Goal: Task Accomplishment & Management: Use online tool/utility

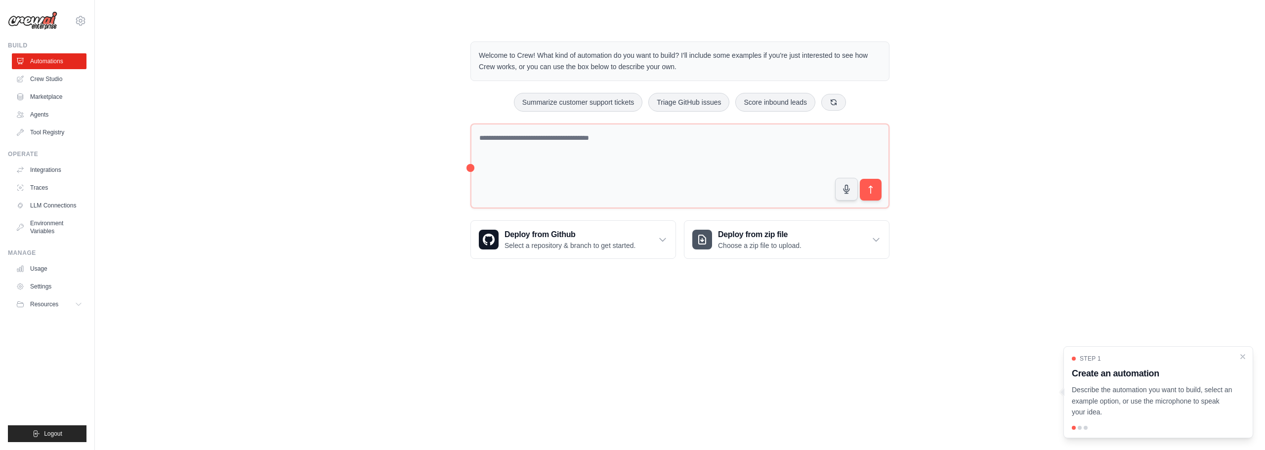
click at [238, 153] on div "Welcome to Crew! What kind of automation do you want to build? I'll include som…" at bounding box center [680, 150] width 1139 height 249
click at [42, 76] on link "Crew Studio" at bounding box center [50, 79] width 75 height 16
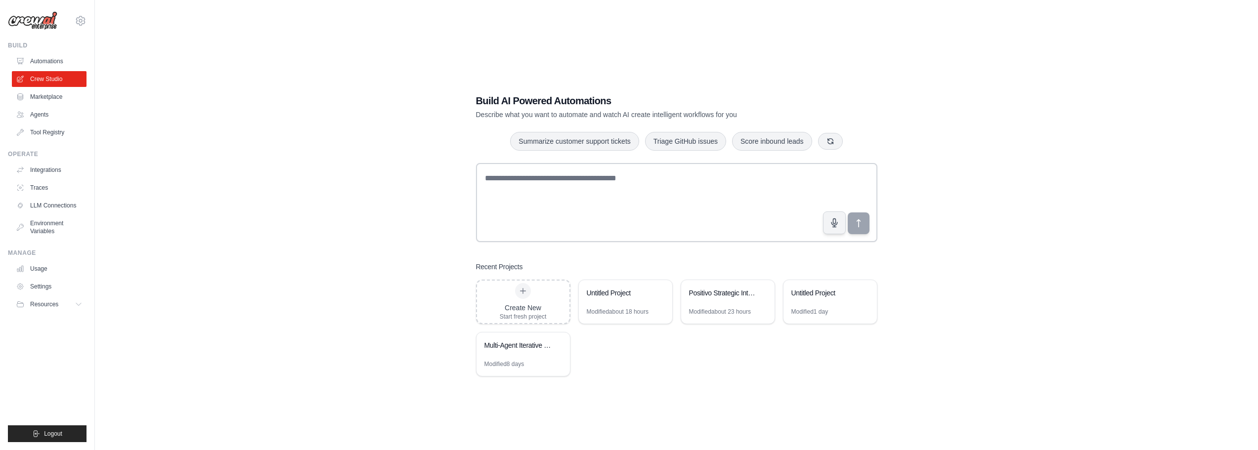
click at [438, 209] on div "Build AI Powered Automations Describe what you want to automate and watch AI cr…" at bounding box center [676, 235] width 1131 height 450
click at [1166, 255] on div "Build AI Powered Automations Describe what you want to automate and watch AI cr…" at bounding box center [676, 235] width 1131 height 450
click at [1063, 196] on div "Build AI Powered Automations Describe what you want to automate and watch AI cr…" at bounding box center [676, 235] width 1131 height 450
click at [1081, 167] on div "Build AI Powered Automations Describe what you want to automate and watch AI cr…" at bounding box center [676, 235] width 1131 height 450
click at [1085, 160] on div "Build AI Powered Automations Describe what you want to automate and watch AI cr…" at bounding box center [676, 235] width 1131 height 450
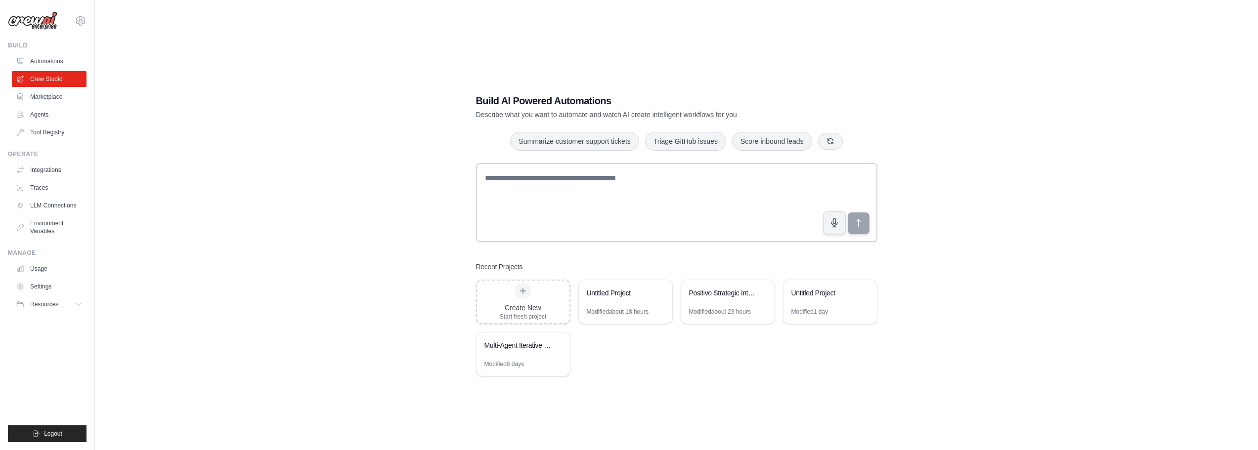
click at [1003, 162] on div "Build AI Powered Automations Describe what you want to automate and watch AI cr…" at bounding box center [676, 235] width 1131 height 450
click at [680, 369] on div "Create New Start fresh project Untitled Project Modified about 18 hours Positiv…" at bounding box center [676, 328] width 401 height 97
click at [551, 311] on div "Create New Start fresh project" at bounding box center [523, 302] width 92 height 42
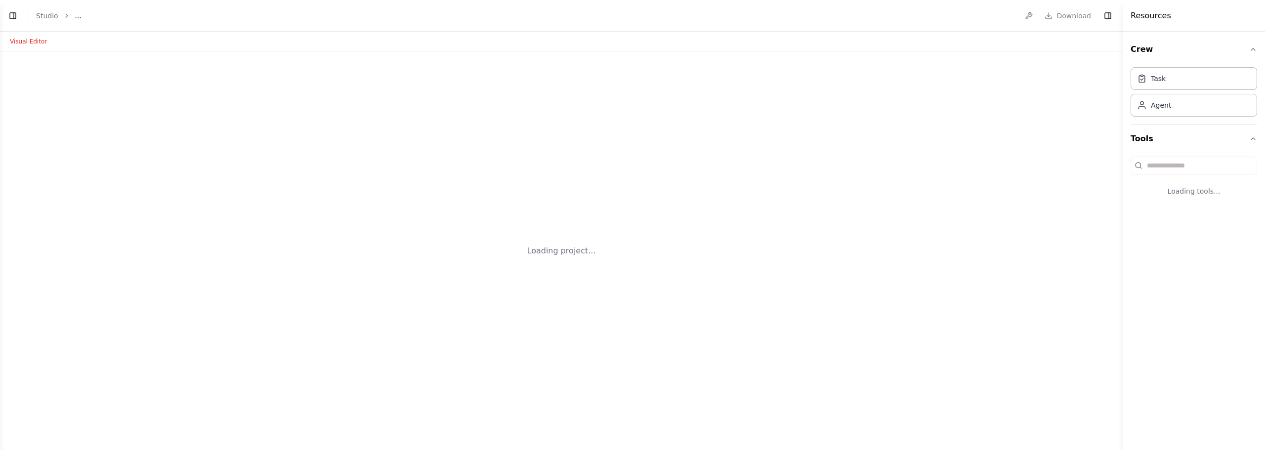
select select "****"
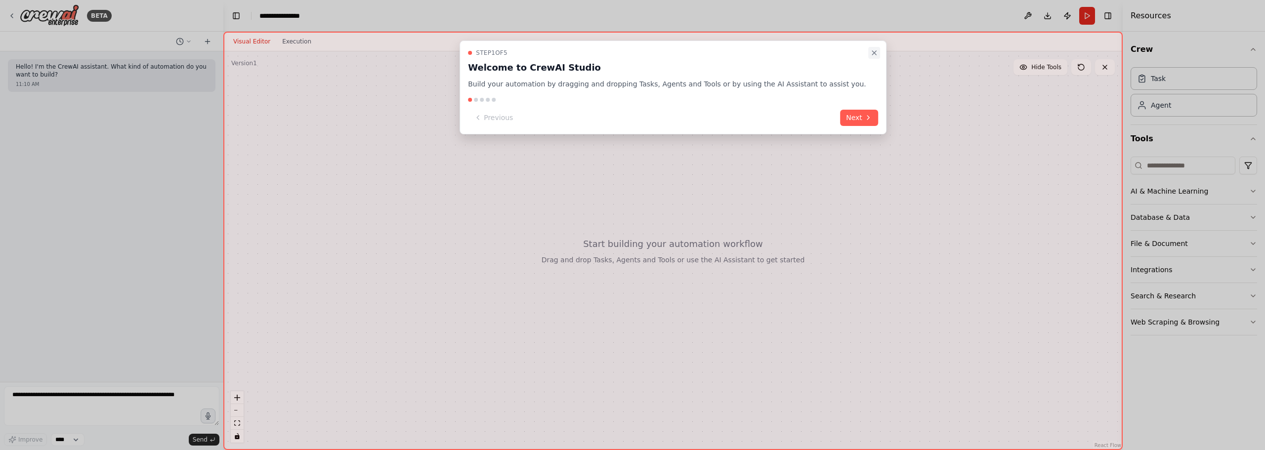
click at [872, 53] on icon "Close walkthrough" at bounding box center [874, 53] width 4 height 4
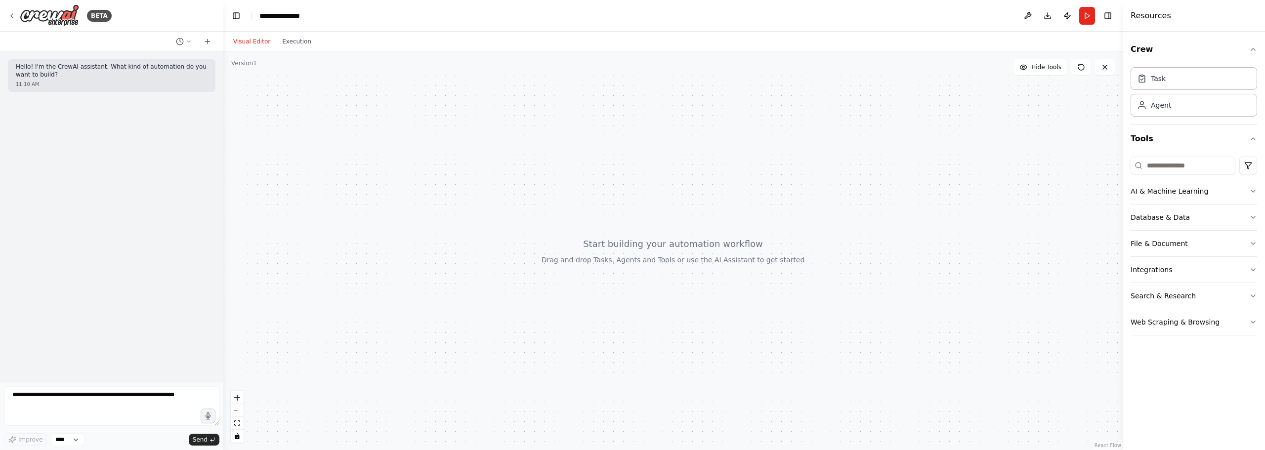
click at [500, 201] on div at bounding box center [672, 250] width 899 height 399
click at [332, 125] on div at bounding box center [672, 250] width 899 height 399
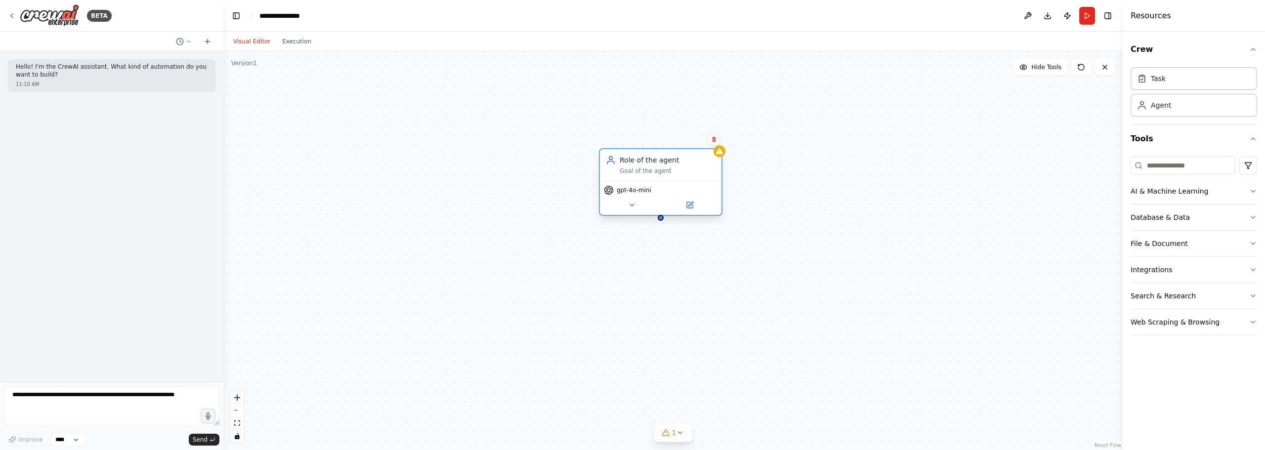
drag, startPoint x: 714, startPoint y: 174, endPoint x: 649, endPoint y: 166, distance: 65.7
click at [649, 166] on div "Role of the agent Goal of the agent" at bounding box center [668, 165] width 96 height 20
click at [908, 170] on div "Role of the agent Goal of the agent gpt-4o-mini" at bounding box center [672, 250] width 899 height 399
click at [553, 272] on div "New Task Task description" at bounding box center [579, 273] width 96 height 18
drag, startPoint x: 545, startPoint y: 270, endPoint x: 446, endPoint y: 249, distance: 101.2
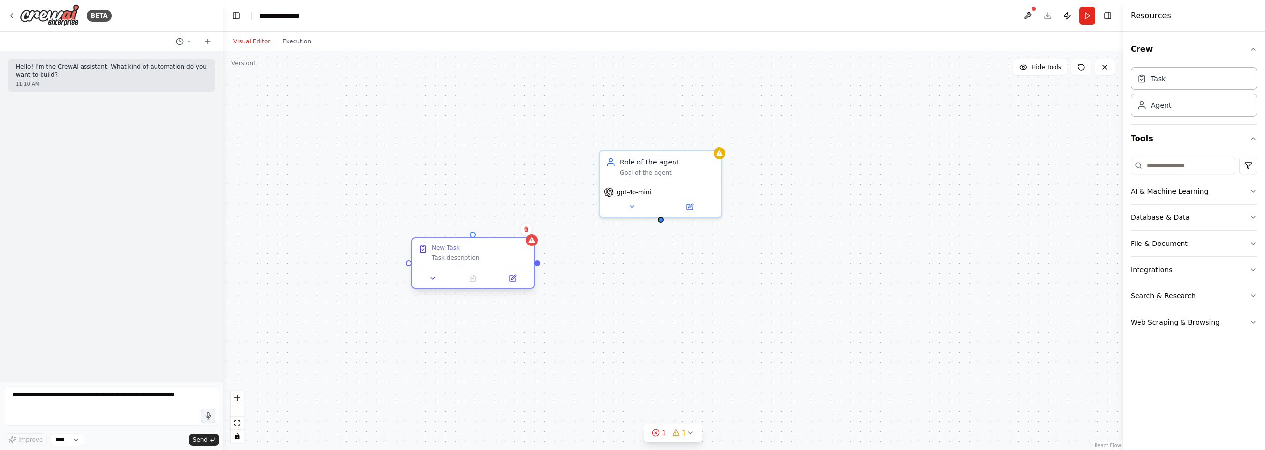
click at [446, 249] on div "New Task" at bounding box center [446, 248] width 28 height 8
drag, startPoint x: 475, startPoint y: 250, endPoint x: 755, endPoint y: 247, distance: 279.7
click at [755, 247] on div "New Task" at bounding box center [757, 248] width 96 height 8
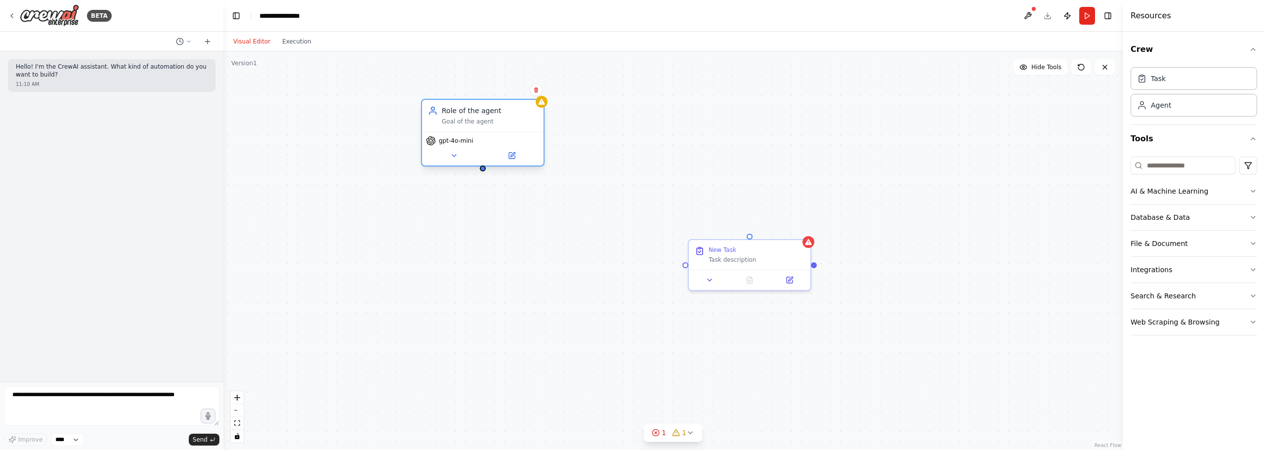
drag, startPoint x: 664, startPoint y: 172, endPoint x: 508, endPoint y: 129, distance: 162.0
click at [508, 126] on div "Goal of the agent" at bounding box center [490, 122] width 96 height 8
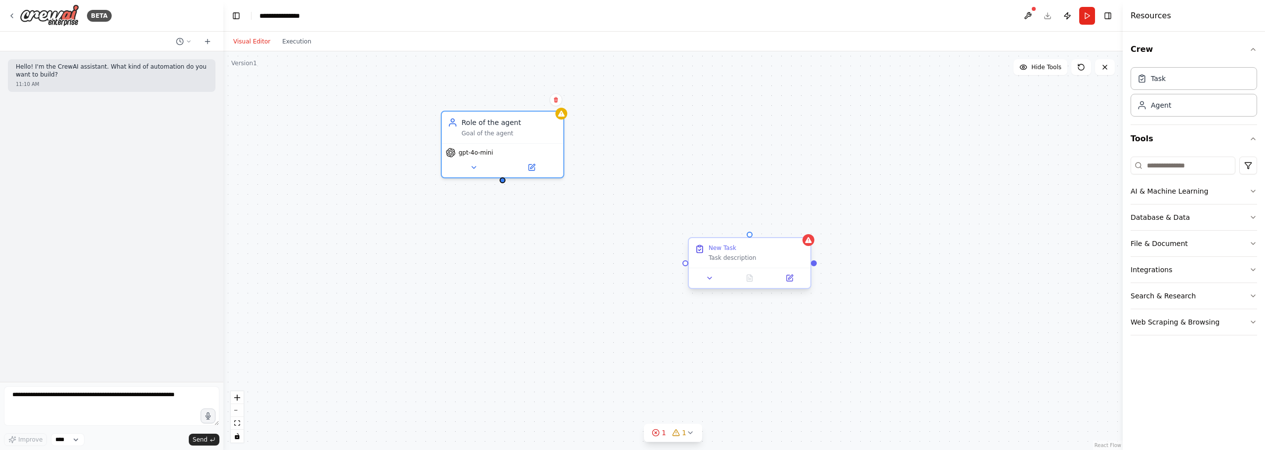
click at [701, 259] on div "New Task Task description" at bounding box center [750, 263] width 124 height 52
drag, startPoint x: 750, startPoint y: 253, endPoint x: 658, endPoint y: 241, distance: 93.2
click at [664, 243] on div "New Task Task description" at bounding box center [678, 243] width 96 height 18
click at [482, 153] on span "gpt-4o-mini" at bounding box center [476, 151] width 35 height 8
click at [475, 163] on icon at bounding box center [474, 166] width 8 height 8
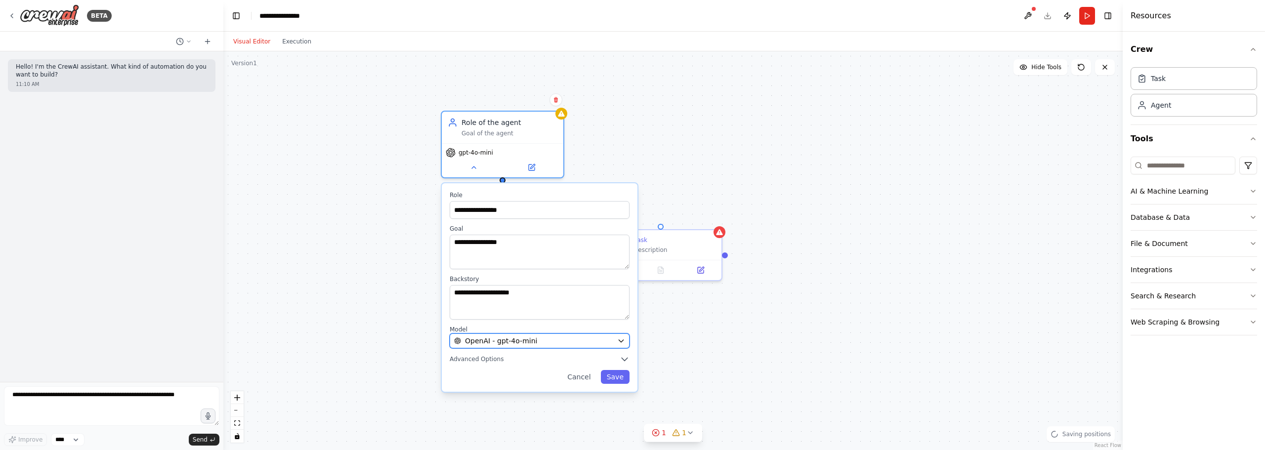
click at [533, 334] on button "OpenAI - gpt-4o-mini" at bounding box center [540, 341] width 180 height 15
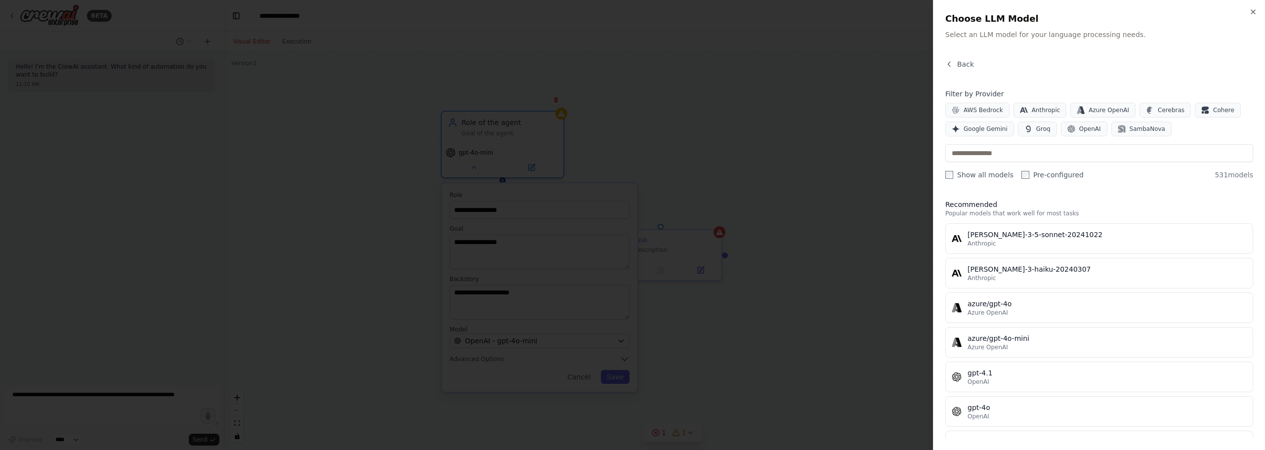
click at [986, 120] on div "AWS Bedrock Anthropic Azure OpenAI Cerebras Cohere Google Gemini Groq OpenAI Sa…" at bounding box center [1099, 120] width 308 height 34
click at [987, 128] on span "Google Gemini" at bounding box center [986, 129] width 44 height 8
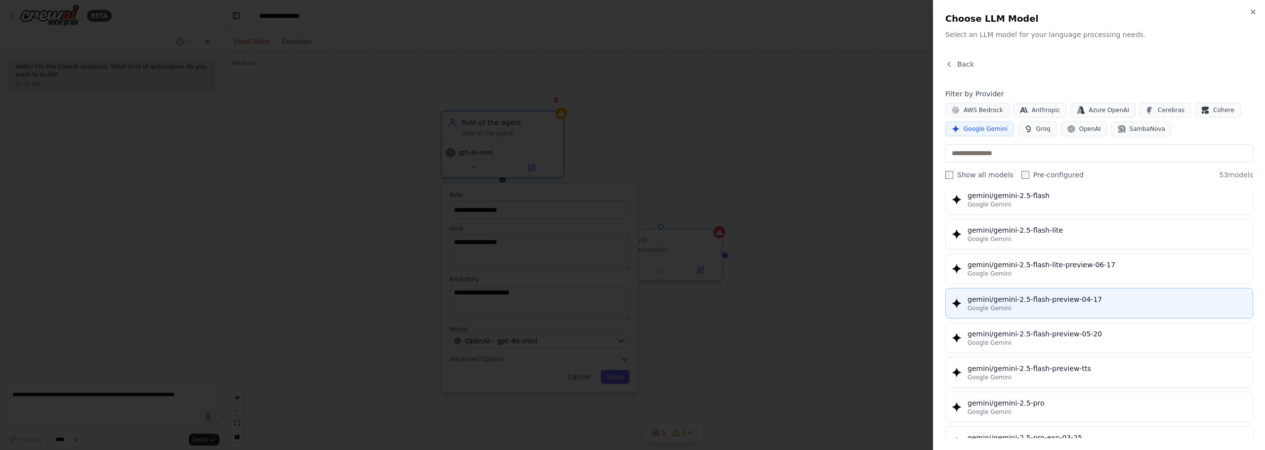
scroll to position [890, 0]
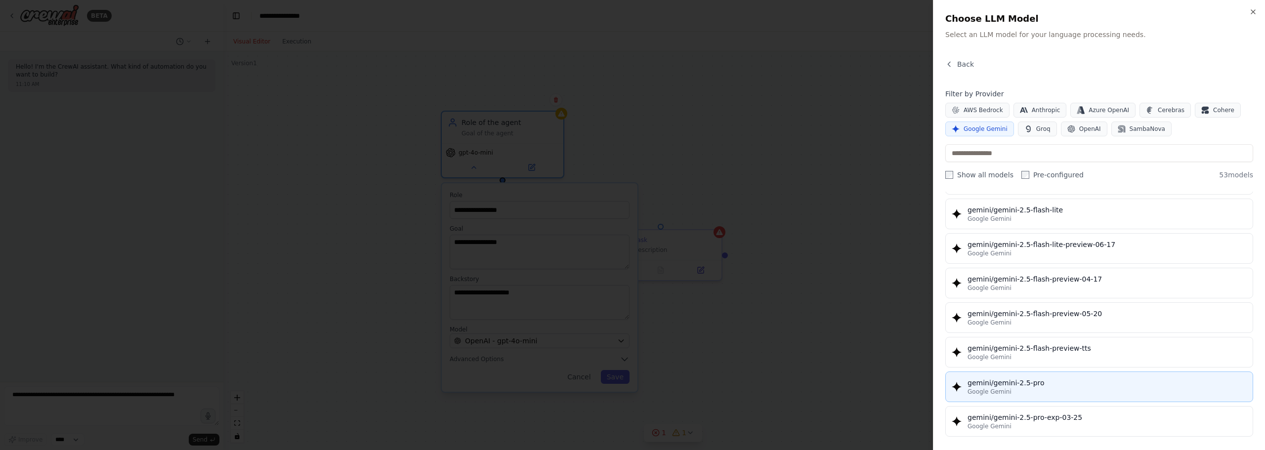
click at [1057, 391] on div "Google Gemini" at bounding box center [1107, 392] width 279 height 8
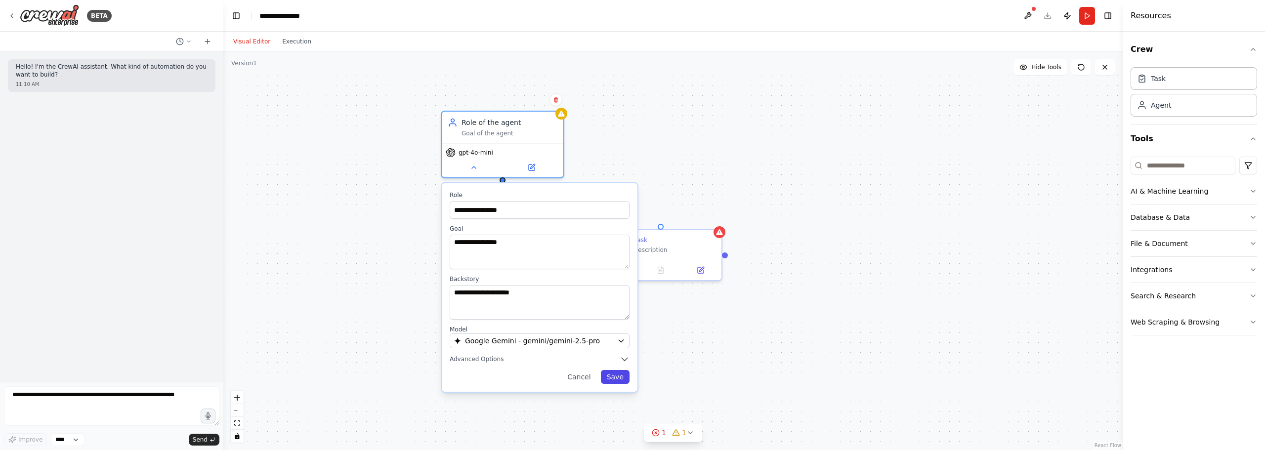
click at [626, 378] on button "Save" at bounding box center [615, 377] width 29 height 14
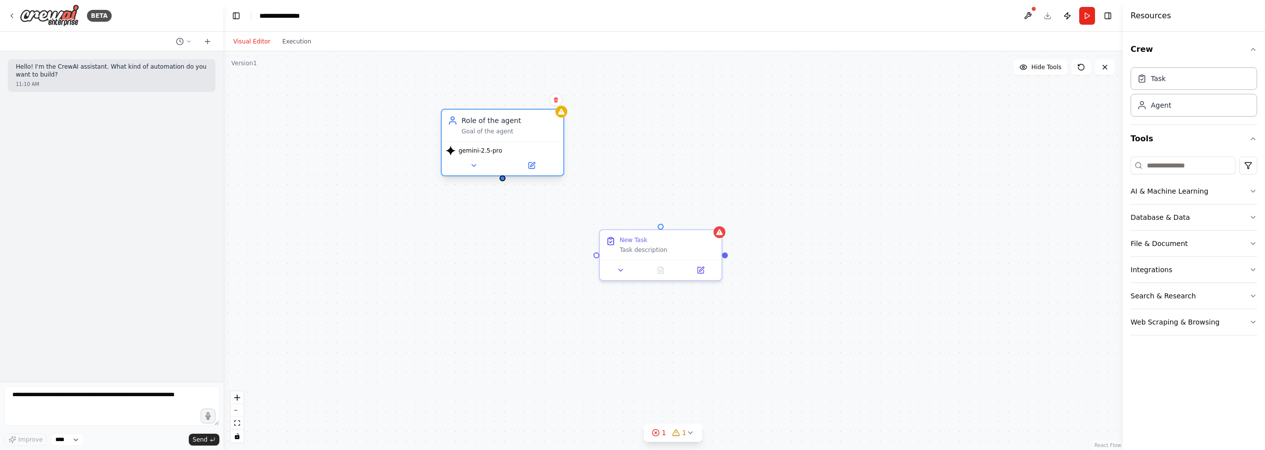
click at [492, 117] on div "Role of the agent" at bounding box center [510, 121] width 96 height 10
click at [516, 123] on div "Role of the agent" at bounding box center [510, 121] width 96 height 10
click at [531, 168] on icon at bounding box center [532, 166] width 6 height 6
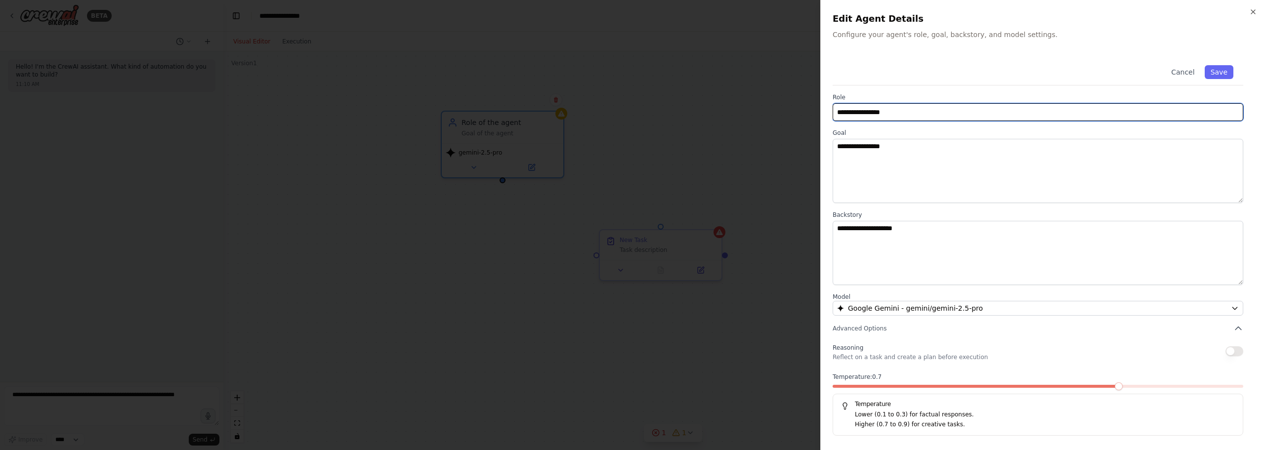
drag, startPoint x: 907, startPoint y: 112, endPoint x: 607, endPoint y: 108, distance: 300.5
click at [607, 108] on body "**********" at bounding box center [632, 225] width 1265 height 450
type input "**********"
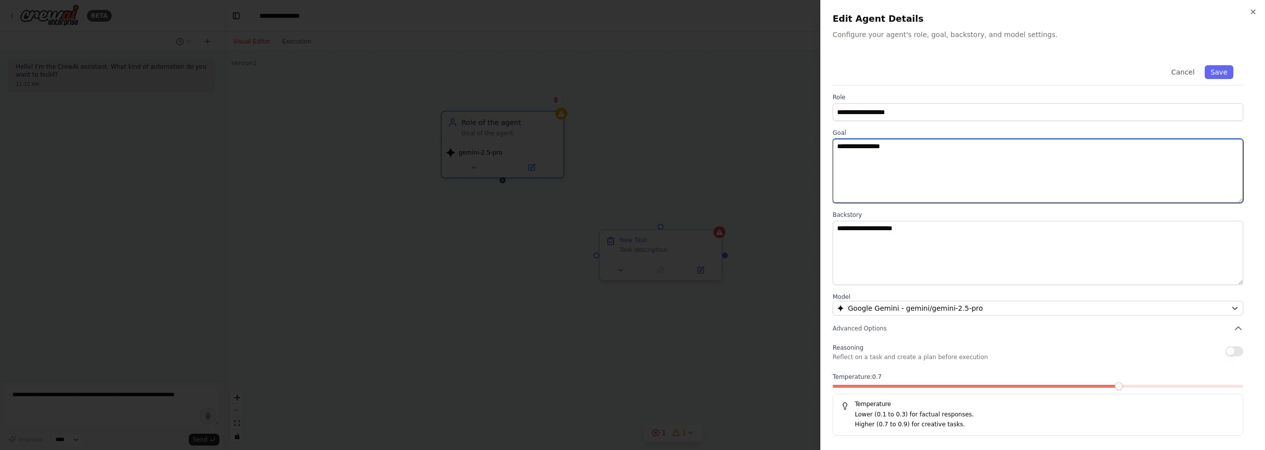
drag, startPoint x: 968, startPoint y: 177, endPoint x: 731, endPoint y: 141, distance: 239.4
click at [732, 140] on body "**********" at bounding box center [632, 225] width 1265 height 450
type textarea "**********"
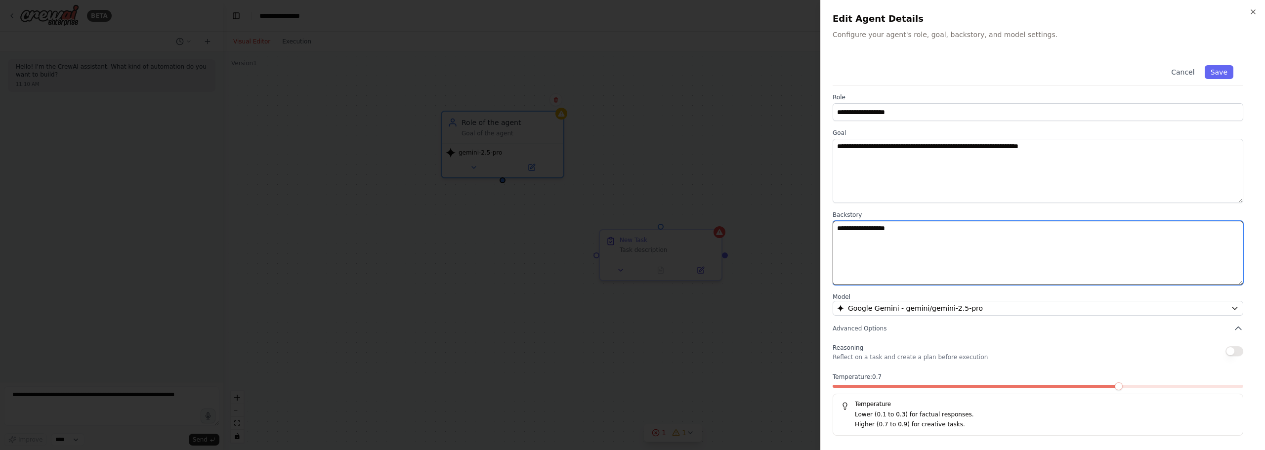
type textarea "**********"
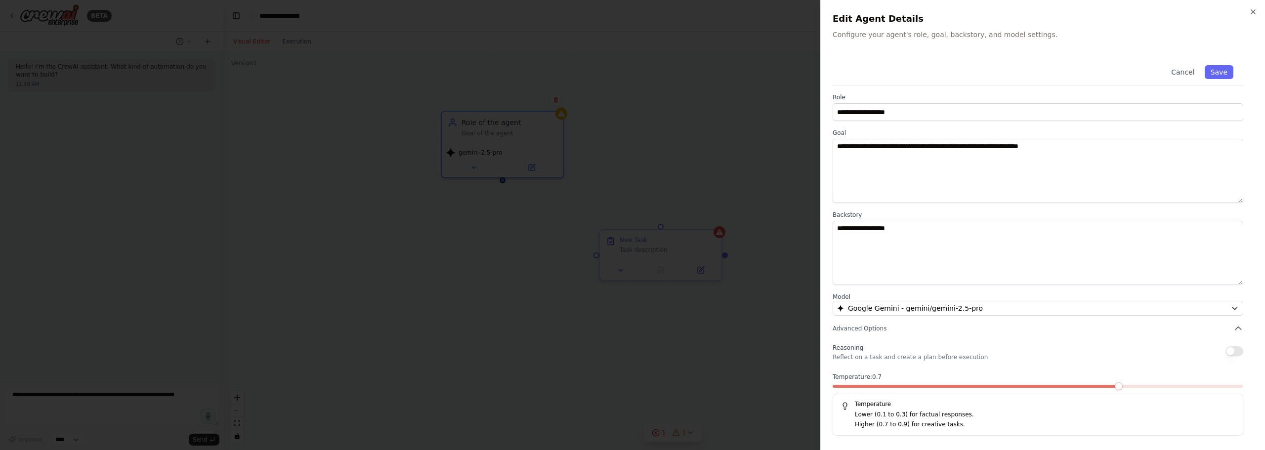
click at [1012, 384] on div "Temperature: 0.7 Temperature Lower (0.1 to 0.3) for factual responses. Higher (…" at bounding box center [1038, 404] width 411 height 63
click at [997, 386] on span at bounding box center [915, 386] width 164 height 3
click at [1007, 385] on div "Temperature: 0.4 Temperature Lower (0.1 to 0.3) for factual responses. Higher (…" at bounding box center [1038, 404] width 411 height 63
click at [1212, 72] on button "Save" at bounding box center [1219, 72] width 29 height 14
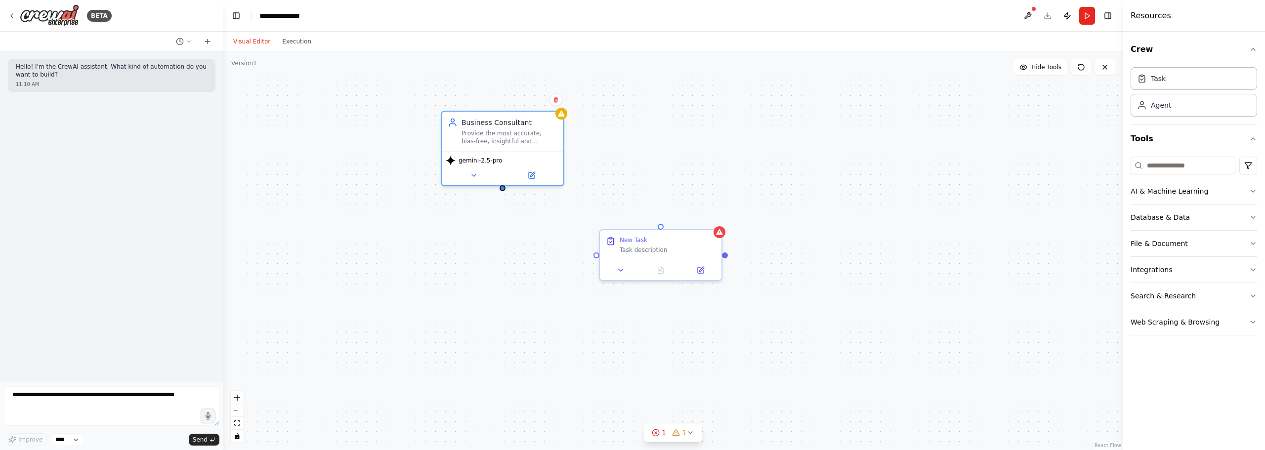
click at [466, 266] on div "Business Consultant Provide the most accurate, bias-free, insightful and action…" at bounding box center [672, 250] width 899 height 399
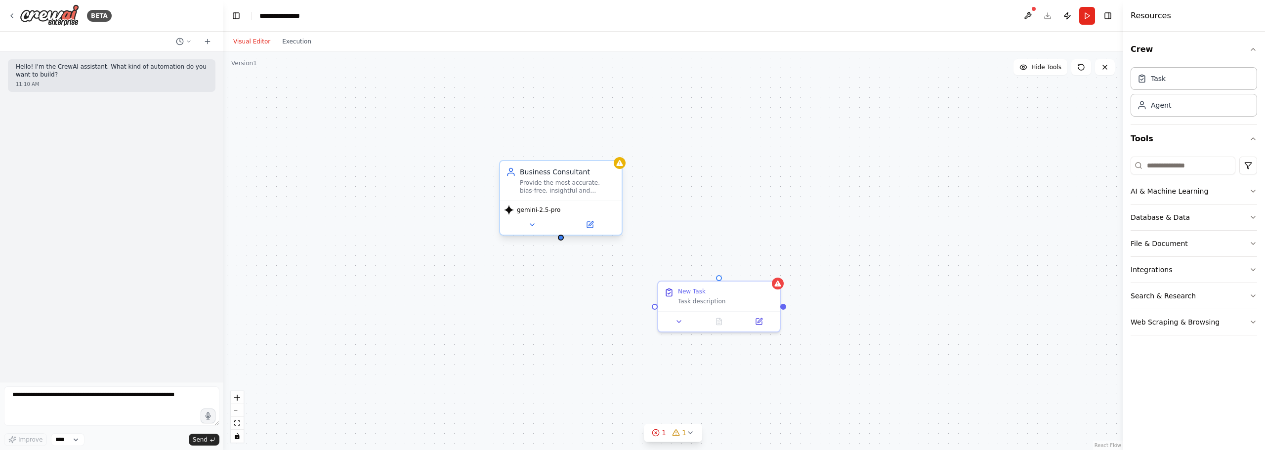
drag, startPoint x: 504, startPoint y: 190, endPoint x: 562, endPoint y: 242, distance: 77.7
click at [562, 242] on div "Business Consultant Provide the most accurate, bias-free, insightful and action…" at bounding box center [672, 250] width 899 height 399
drag, startPoint x: 702, startPoint y: 287, endPoint x: 614, endPoint y: 291, distance: 88.1
click at [614, 291] on div "New Task" at bounding box center [603, 290] width 28 height 8
drag, startPoint x: 614, startPoint y: 292, endPoint x: 660, endPoint y: 293, distance: 46.5
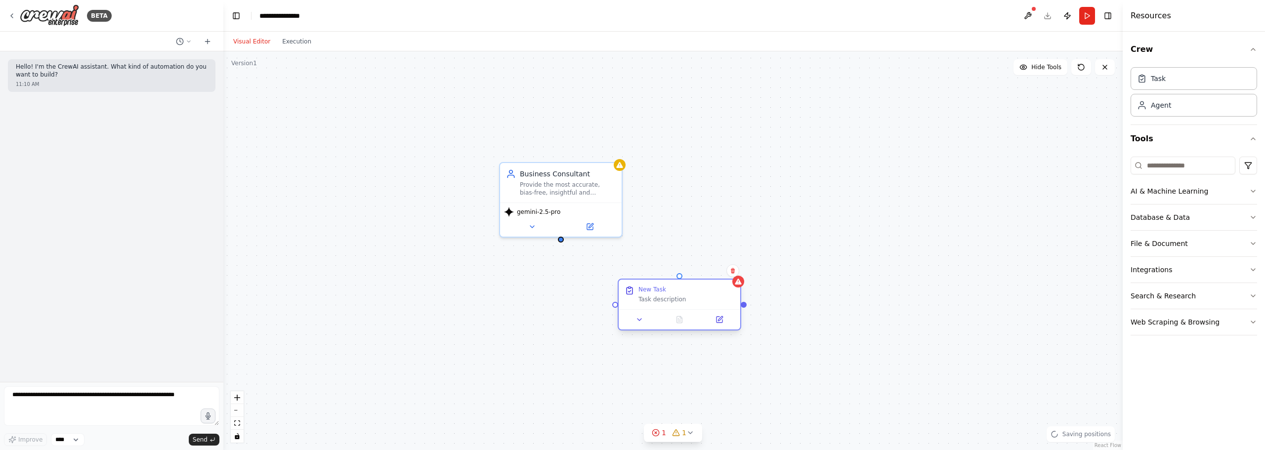
click at [660, 293] on div "New Task" at bounding box center [652, 290] width 28 height 8
click at [591, 192] on div "Provide the most accurate, bias-free, insightful and actionable insights." at bounding box center [568, 187] width 96 height 16
click at [668, 310] on div at bounding box center [680, 319] width 122 height 20
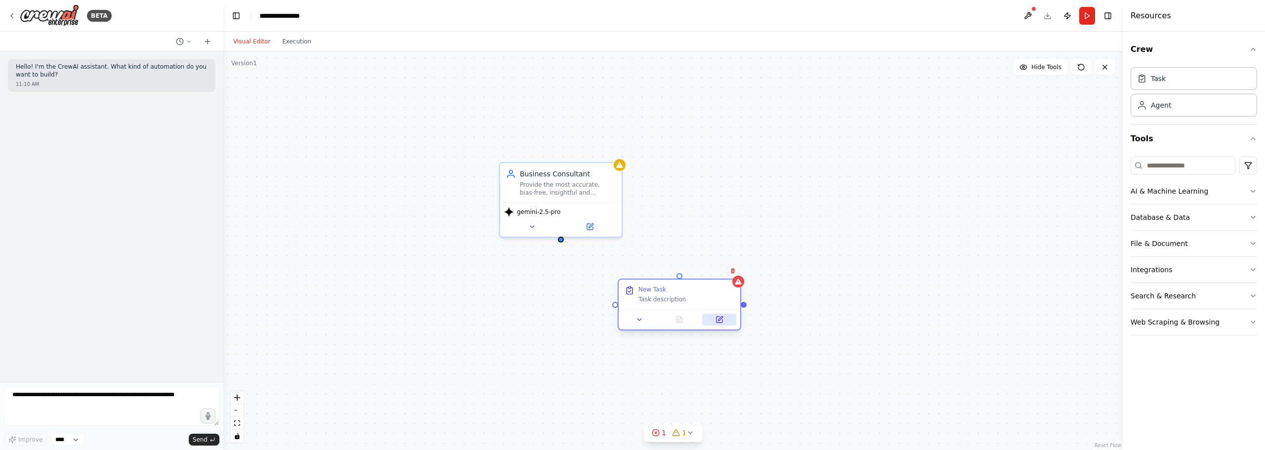
click at [717, 322] on icon at bounding box center [720, 320] width 6 height 6
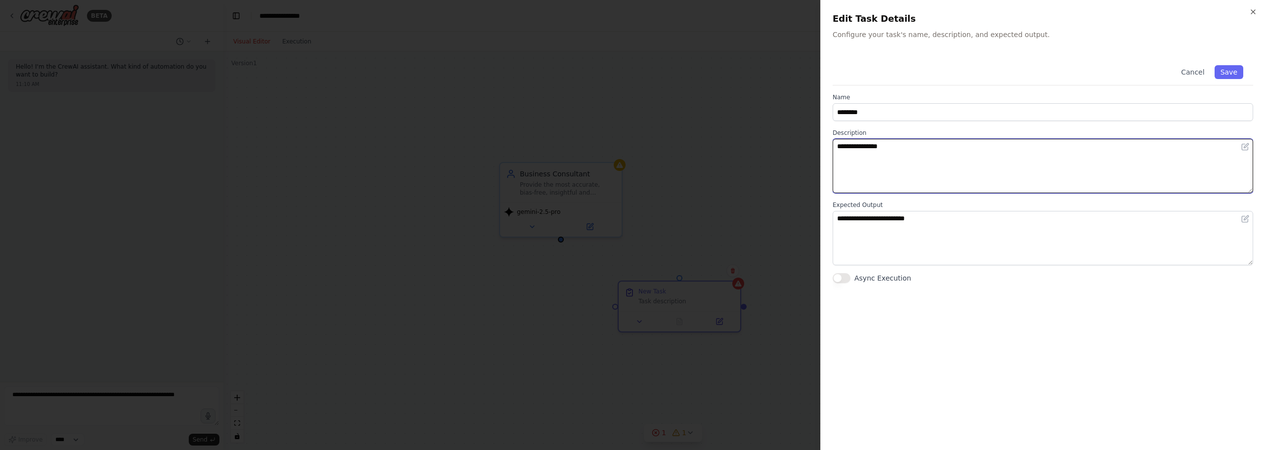
click at [932, 156] on textarea "**********" at bounding box center [1043, 166] width 421 height 54
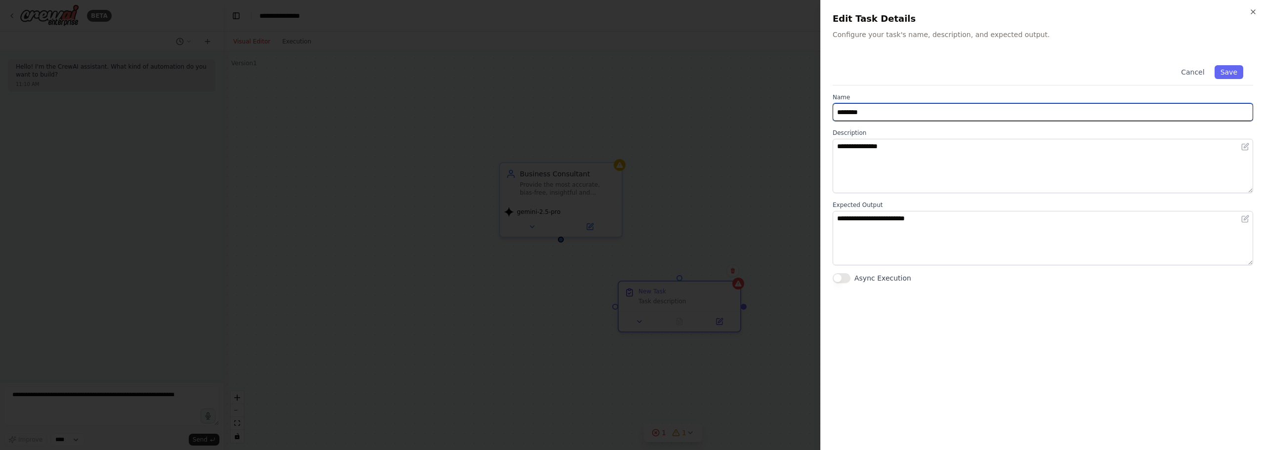
drag, startPoint x: 890, startPoint y: 112, endPoint x: 735, endPoint y: 86, distance: 156.8
click at [768, 102] on body "**********" at bounding box center [632, 225] width 1265 height 450
type input "**********"
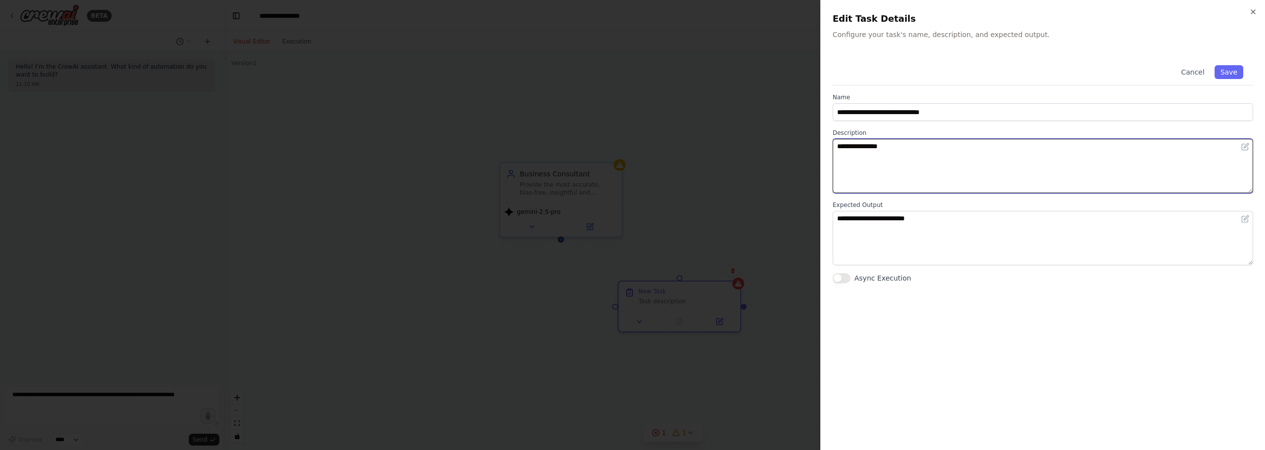
click at [949, 141] on textarea "**********" at bounding box center [1043, 166] width 421 height 54
type textarea "*"
click at [1125, 152] on textarea "**********" at bounding box center [1043, 166] width 421 height 54
click at [893, 149] on textarea "**********" at bounding box center [1043, 166] width 421 height 54
click at [1179, 141] on textarea "**********" at bounding box center [1043, 166] width 421 height 54
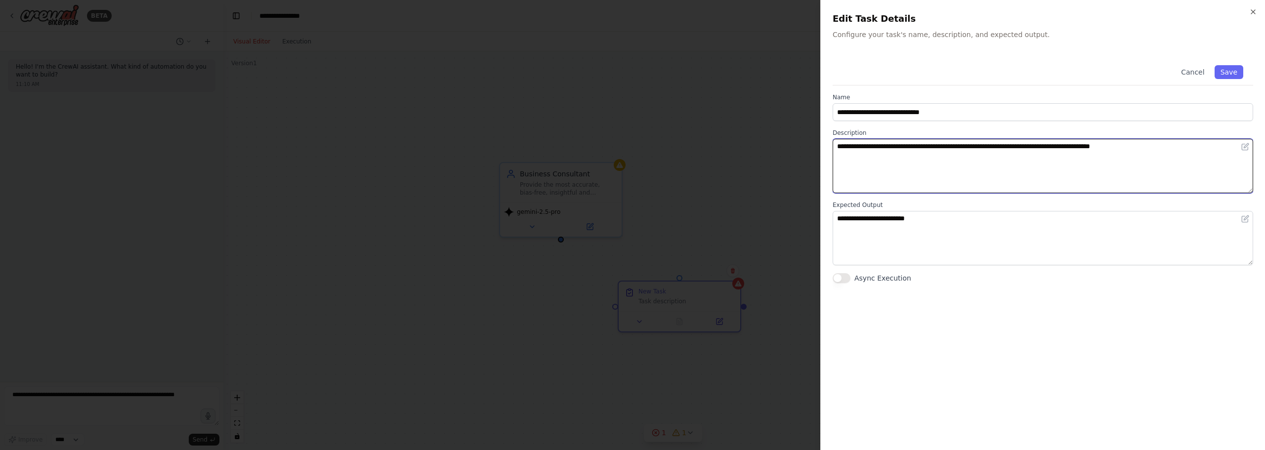
drag, startPoint x: 935, startPoint y: 143, endPoint x: 894, endPoint y: 142, distance: 41.5
click at [894, 142] on textarea "**********" at bounding box center [1043, 166] width 421 height 54
click at [1166, 157] on textarea "**********" at bounding box center [1043, 166] width 421 height 54
click at [918, 165] on textarea "**********" at bounding box center [1043, 166] width 421 height 54
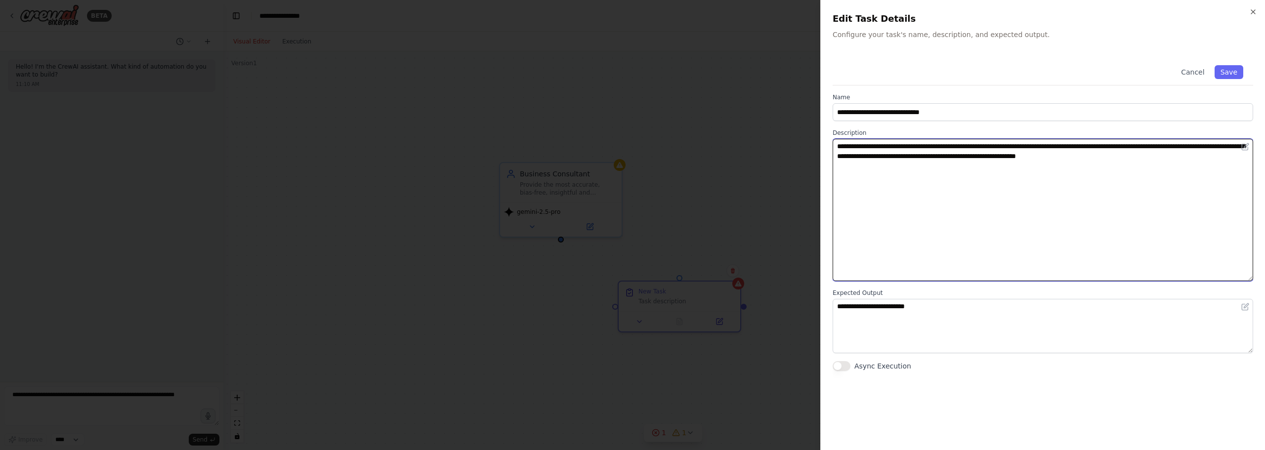
drag, startPoint x: 1249, startPoint y: 190, endPoint x: 1180, endPoint y: 288, distance: 120.2
click at [1231, 281] on textarea "**********" at bounding box center [1043, 210] width 421 height 142
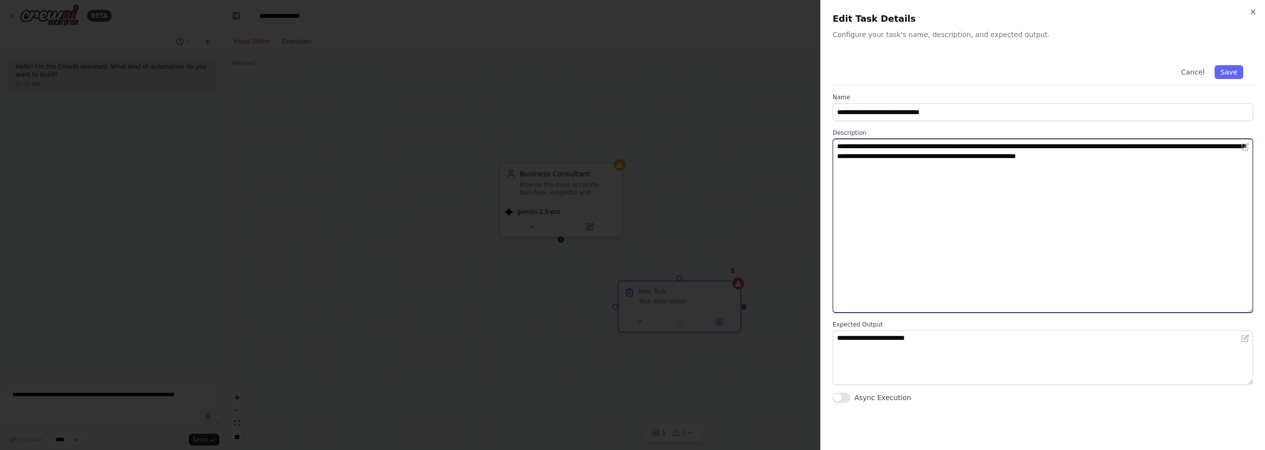
click at [927, 187] on textarea "**********" at bounding box center [1043, 226] width 421 height 174
drag, startPoint x: 913, startPoint y: 210, endPoint x: 902, endPoint y: 209, distance: 10.4
click at [911, 210] on textarea "**********" at bounding box center [1043, 226] width 421 height 174
click at [953, 237] on textarea "**********" at bounding box center [1043, 226] width 421 height 174
click at [921, 225] on textarea "**********" at bounding box center [1043, 226] width 421 height 174
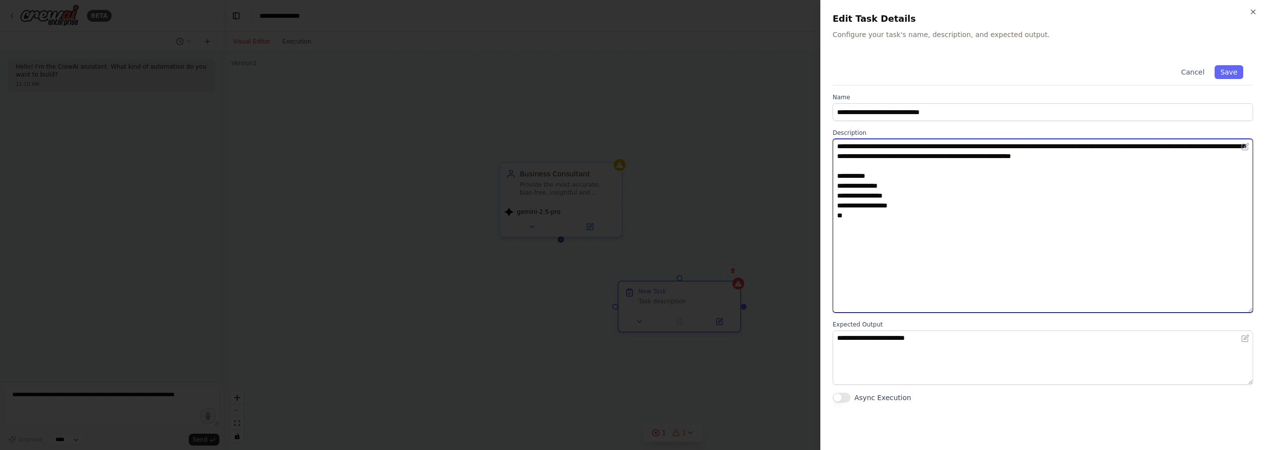
click at [967, 212] on textarea "**********" at bounding box center [1043, 226] width 421 height 174
click at [876, 200] on textarea "**********" at bounding box center [1043, 226] width 421 height 174
drag, startPoint x: 866, startPoint y: 205, endPoint x: 860, endPoint y: 209, distance: 6.9
click at [860, 209] on textarea "**********" at bounding box center [1043, 226] width 421 height 174
click at [867, 208] on textarea "**********" at bounding box center [1043, 226] width 421 height 174
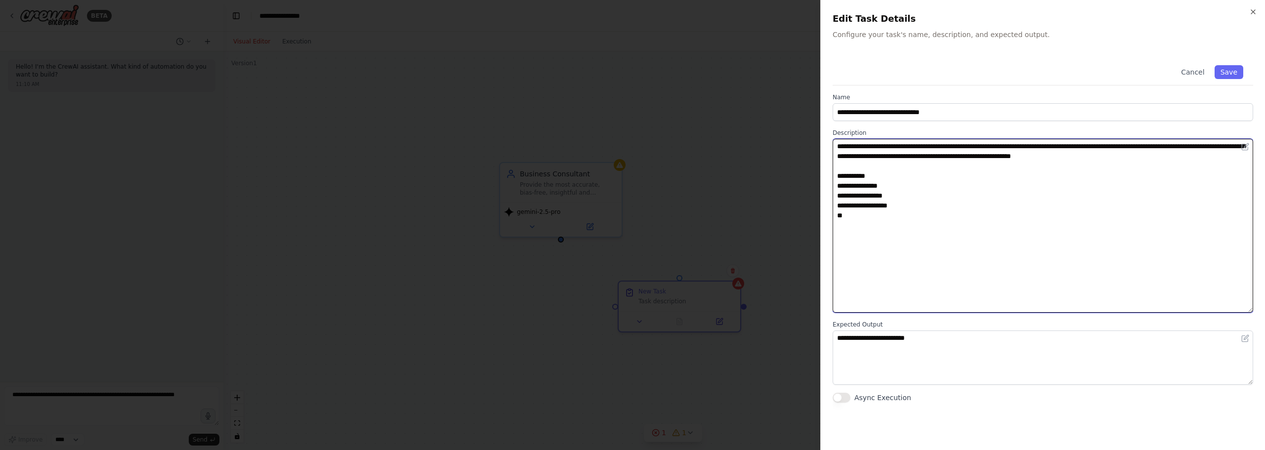
drag, startPoint x: 870, startPoint y: 207, endPoint x: 841, endPoint y: 204, distance: 28.9
click at [841, 204] on textarea "**********" at bounding box center [1043, 226] width 421 height 174
click at [984, 252] on textarea "**********" at bounding box center [1043, 226] width 421 height 174
click at [854, 217] on textarea "**********" at bounding box center [1043, 226] width 421 height 174
click at [856, 215] on textarea "**********" at bounding box center [1043, 226] width 421 height 174
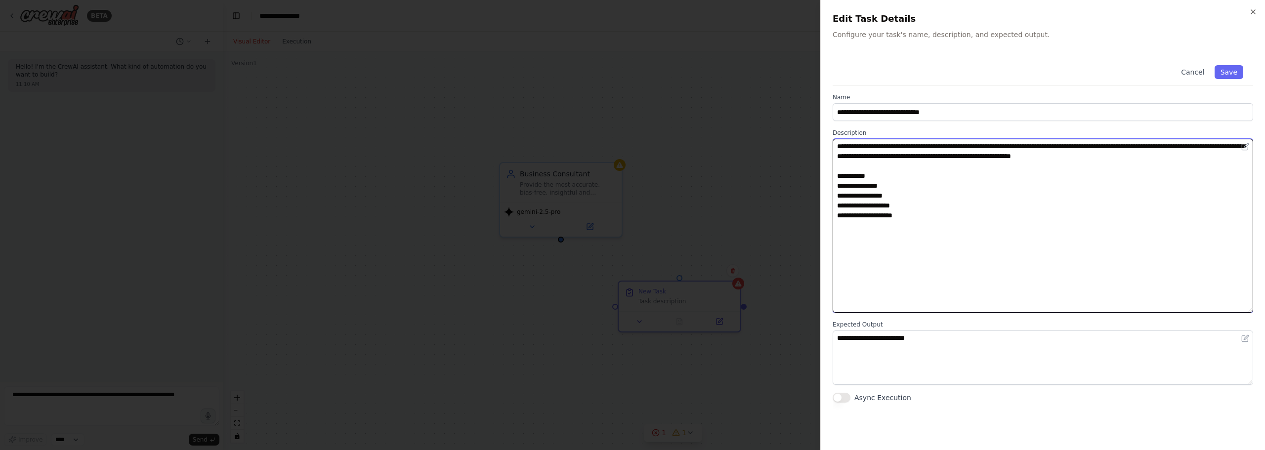
click at [862, 215] on textarea "**********" at bounding box center [1043, 226] width 421 height 174
click at [984, 217] on textarea "**********" at bounding box center [1043, 226] width 421 height 174
type textarea "**********"
click at [999, 264] on textarea "**********" at bounding box center [1043, 226] width 421 height 174
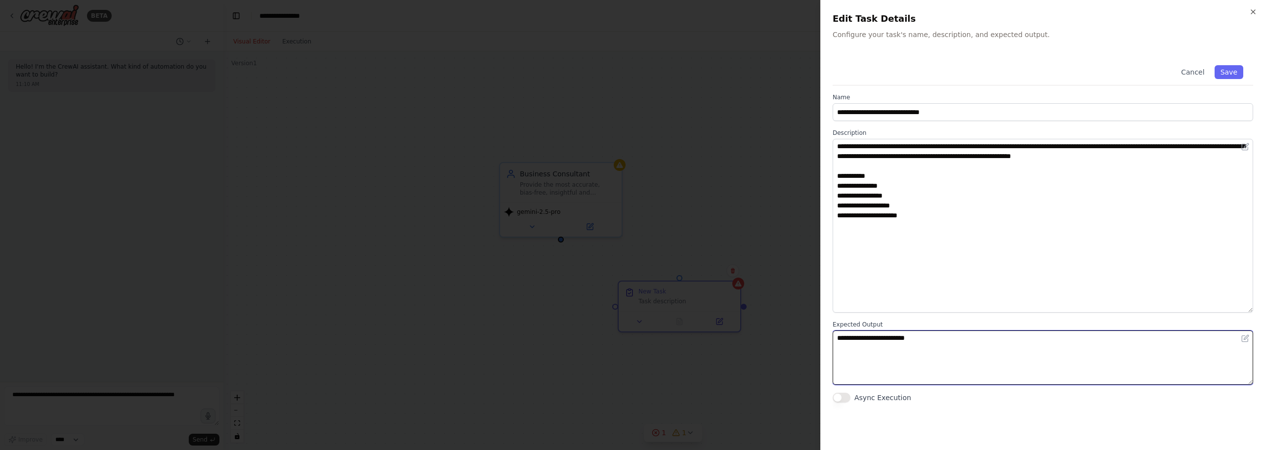
click at [964, 355] on textarea "**********" at bounding box center [1043, 358] width 421 height 54
drag, startPoint x: 968, startPoint y: 330, endPoint x: 939, endPoint y: 334, distance: 28.4
click at [939, 334] on div "**********" at bounding box center [1043, 353] width 421 height 64
click at [943, 339] on textarea "**********" at bounding box center [1043, 358] width 421 height 54
drag, startPoint x: 933, startPoint y: 345, endPoint x: 655, endPoint y: 315, distance: 279.9
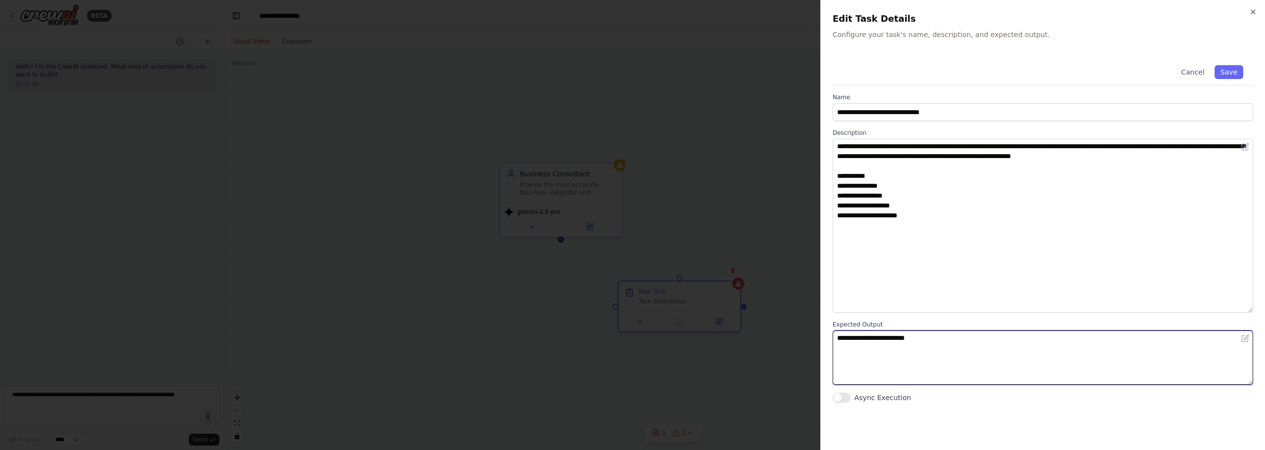
click at [655, 315] on body "**********" at bounding box center [632, 225] width 1265 height 450
type textarea "**********"
click at [1230, 67] on button "Save" at bounding box center [1229, 72] width 29 height 14
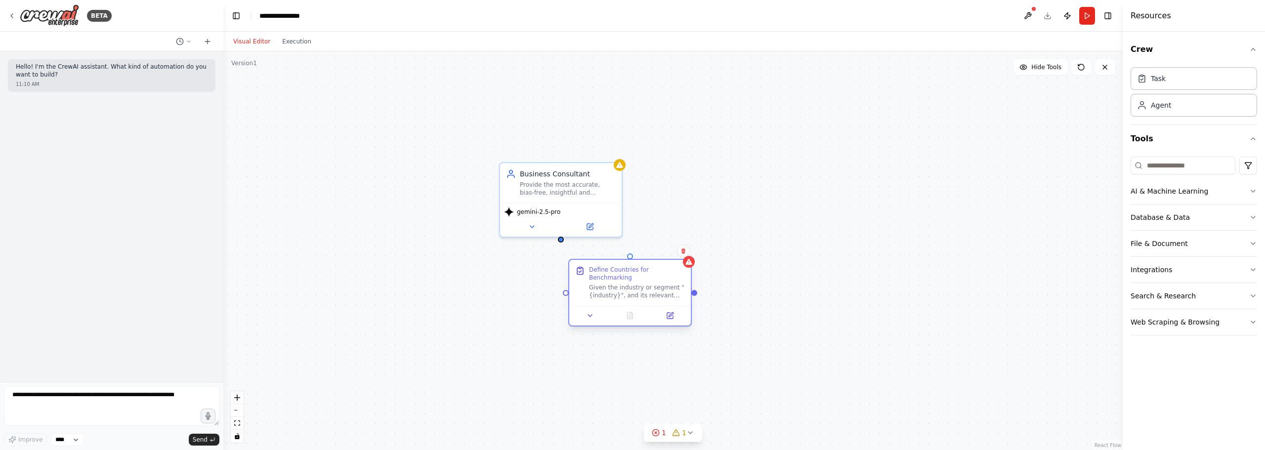
drag, startPoint x: 689, startPoint y: 304, endPoint x: 640, endPoint y: 285, distance: 52.6
click at [640, 285] on div "Given the industry or segment "{industry}", and its relevant social and economi…" at bounding box center [637, 292] width 96 height 16
click at [733, 224] on div "Business Consultant Provide the most accurate, bias-free, insightful and action…" at bounding box center [672, 250] width 899 height 399
drag, startPoint x: 650, startPoint y: 286, endPoint x: 671, endPoint y: 275, distance: 23.4
click at [681, 284] on div "Given the industry or segment "{industry}", and its relevant social and economi…" at bounding box center [667, 292] width 96 height 16
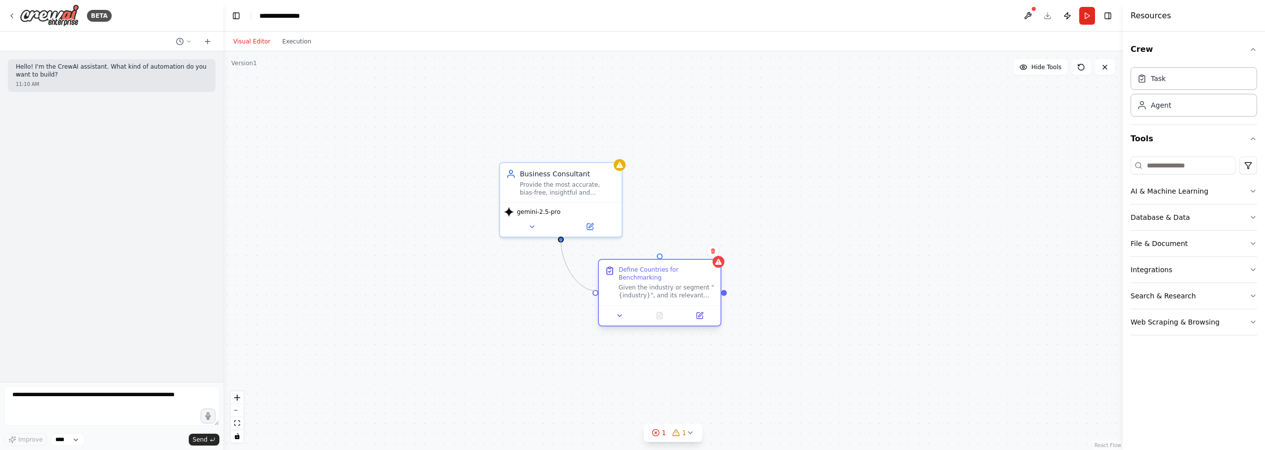
drag, startPoint x: 559, startPoint y: 240, endPoint x: 604, endPoint y: 295, distance: 70.2
click at [604, 295] on div "Business Consultant Provide the most accurate, bias-free, insightful and action…" at bounding box center [731, 302] width 899 height 399
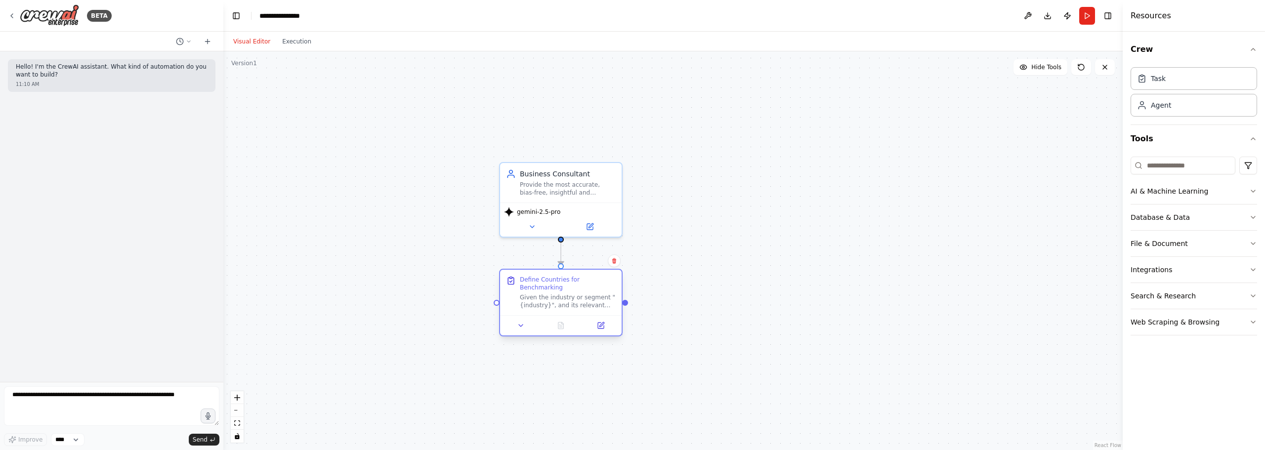
drag, startPoint x: 668, startPoint y: 283, endPoint x: 565, endPoint y: 293, distance: 103.2
click at [565, 294] on div "Given the industry or segment "{industry}", and its relevant social and economi…" at bounding box center [568, 302] width 96 height 16
click at [1087, 19] on button "Run" at bounding box center [1087, 16] width 16 height 18
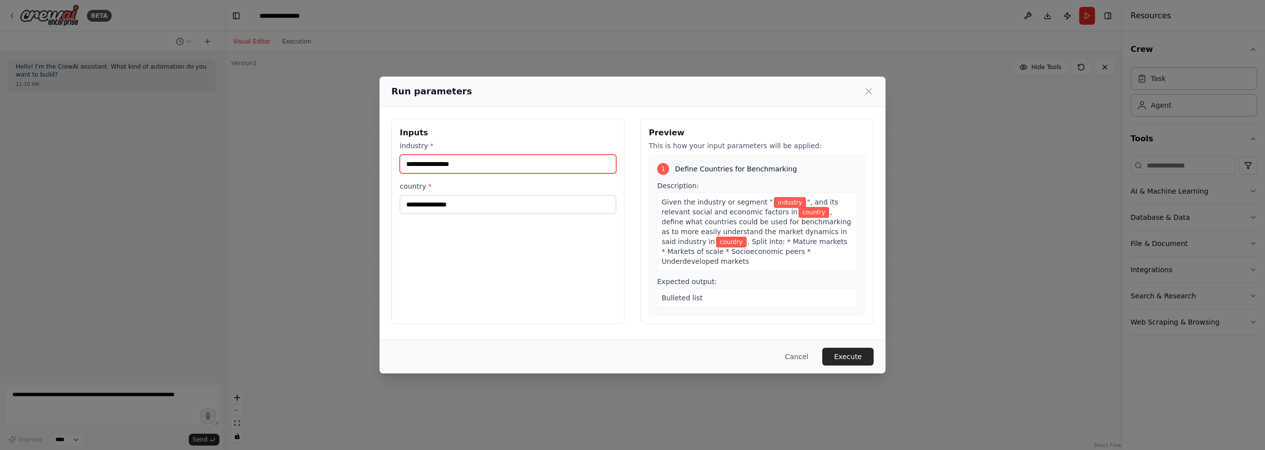
click at [533, 164] on input "industry *" at bounding box center [508, 164] width 216 height 19
type input "*"
type input "**********"
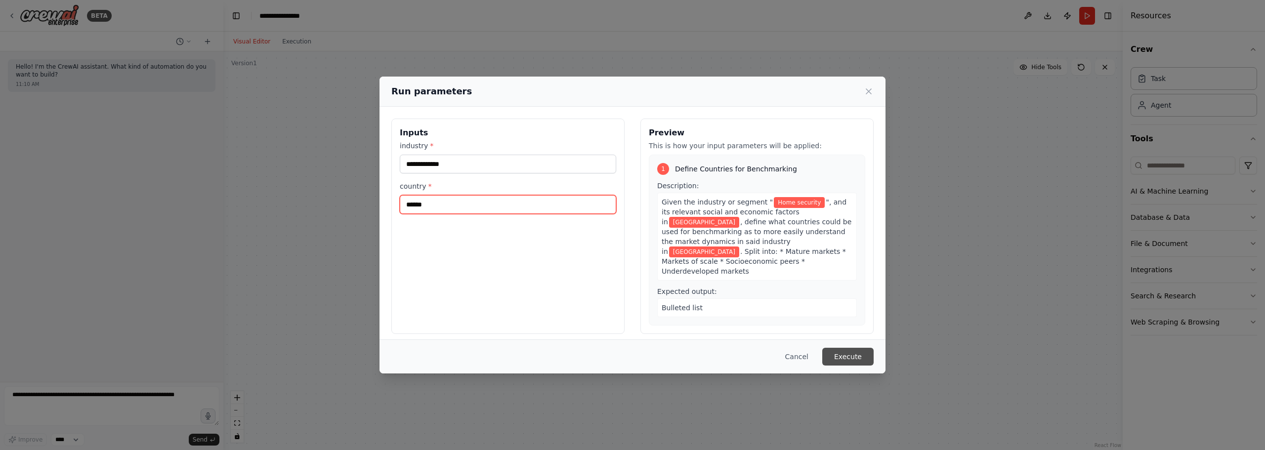
type input "******"
click at [863, 356] on button "Execute" at bounding box center [847, 357] width 51 height 18
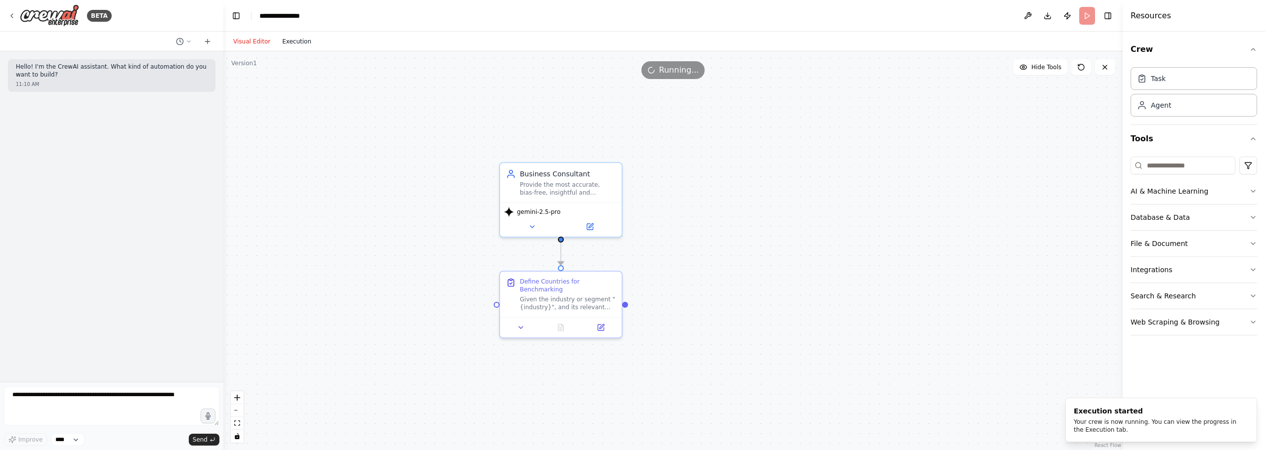
click at [285, 39] on button "Execution" at bounding box center [296, 42] width 41 height 12
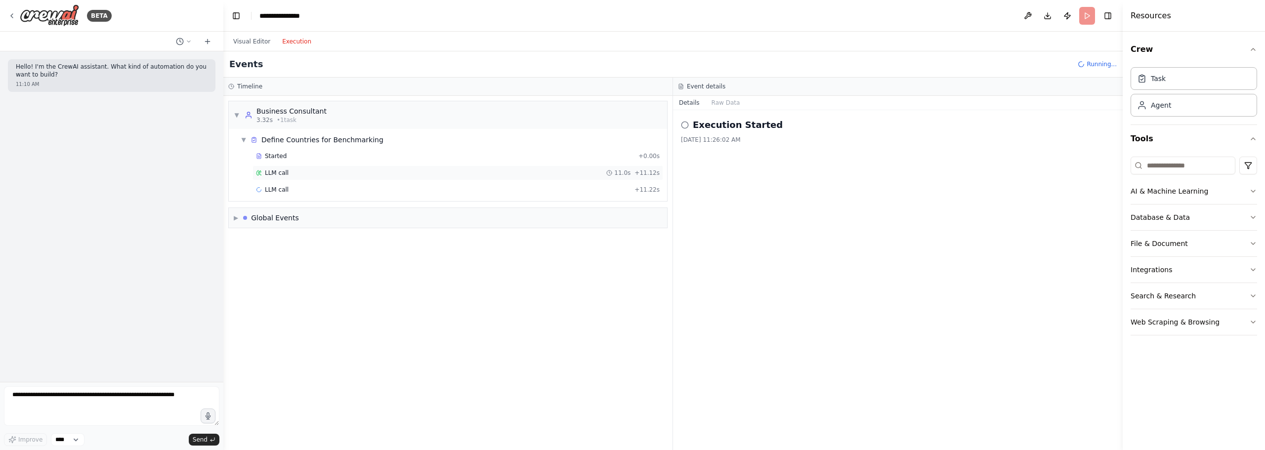
click at [371, 173] on div "LLM call 11.0s + 11.12s" at bounding box center [458, 173] width 404 height 8
click at [339, 173] on div "LLM call 11.0s + 11.12s" at bounding box center [458, 173] width 404 height 8
click at [339, 187] on div "LLM call 3.8s + 15.05s" at bounding box center [458, 190] width 404 height 8
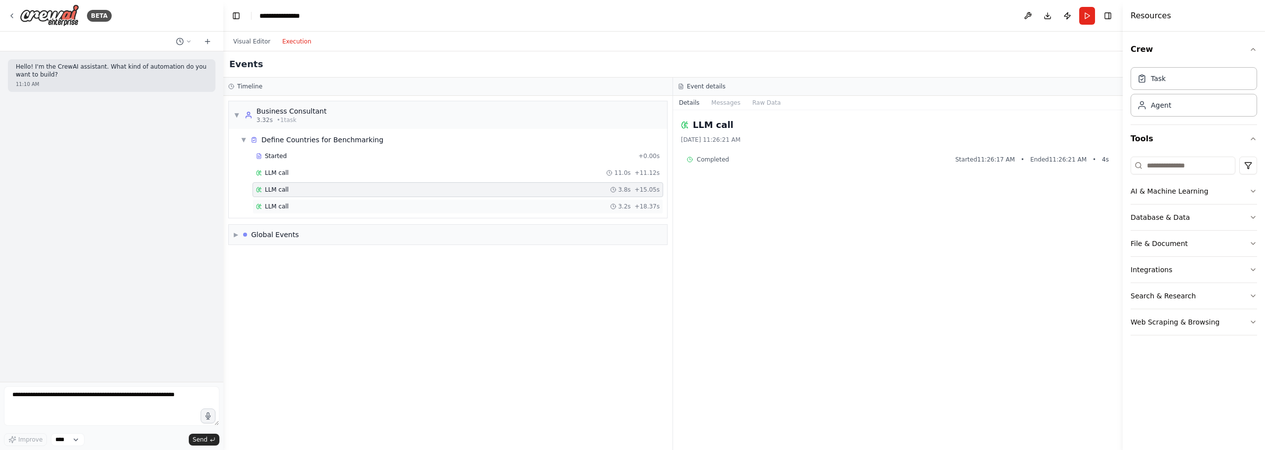
click at [342, 206] on div "LLM call 3.2s + 18.37s" at bounding box center [458, 207] width 404 height 8
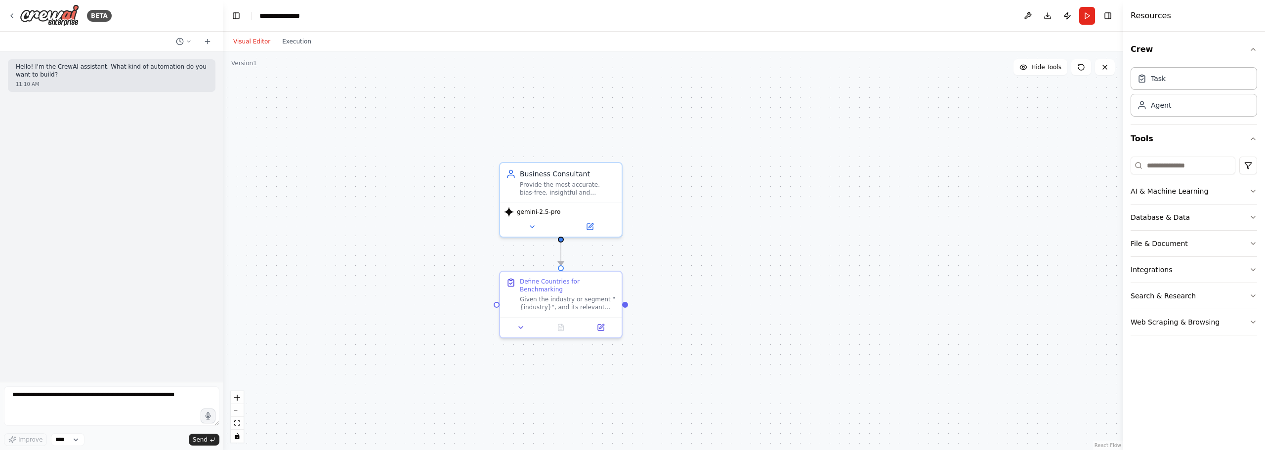
click at [268, 42] on button "Visual Editor" at bounding box center [251, 42] width 49 height 12
click at [1089, 16] on button "Run" at bounding box center [1087, 16] width 16 height 18
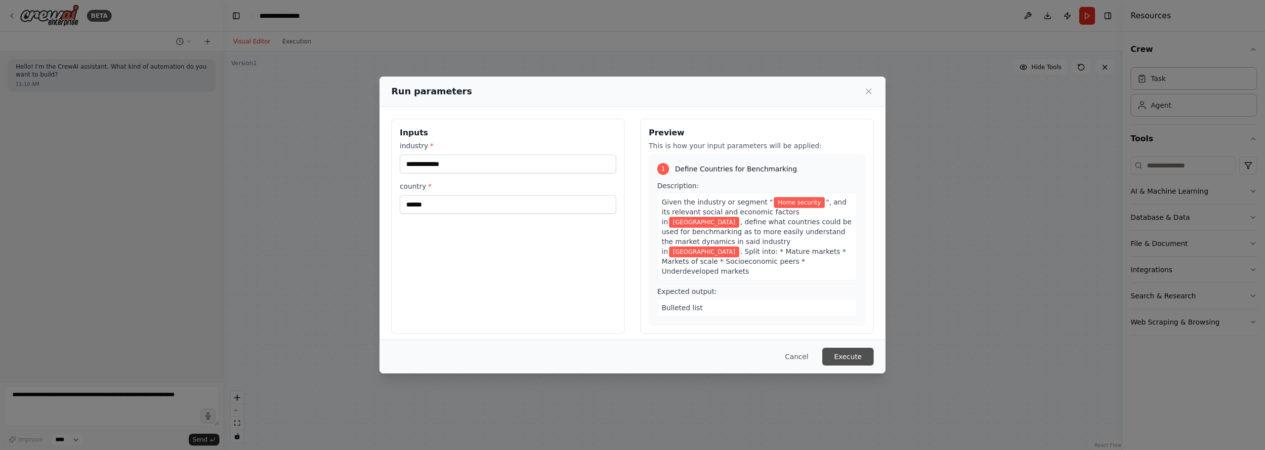
click at [861, 356] on button "Execute" at bounding box center [847, 357] width 51 height 18
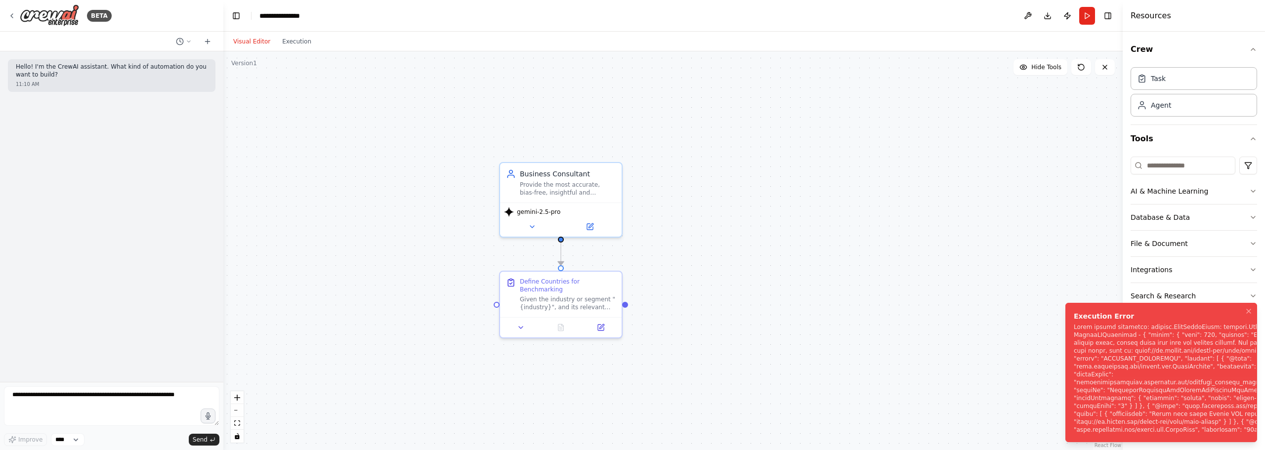
click at [1204, 431] on div "Notifications (F8)" at bounding box center [1190, 378] width 233 height 111
click at [1225, 421] on div "Notifications (F8)" at bounding box center [1190, 378] width 233 height 111
click at [775, 199] on div ".deletable-edge-delete-btn { width: 20px; height: 20px; border: 0px solid #ffff…" at bounding box center [672, 250] width 899 height 399
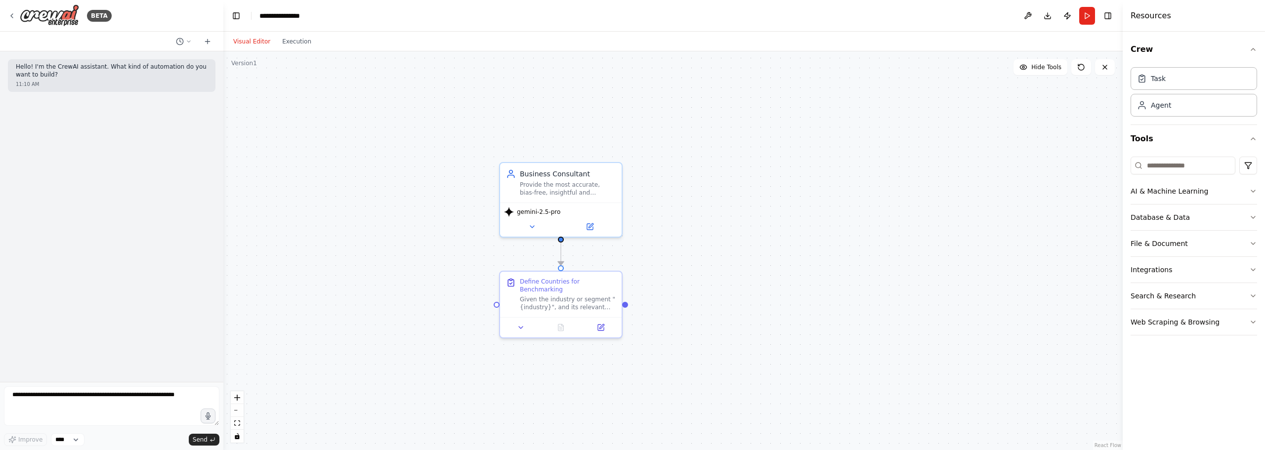
click at [715, 292] on div ".deletable-edge-delete-btn { width: 20px; height: 20px; border: 0px solid #ffff…" at bounding box center [672, 250] width 899 height 399
drag, startPoint x: 583, startPoint y: 301, endPoint x: 481, endPoint y: 295, distance: 101.5
click at [481, 296] on div "Define Countries for Benchmarking Given the industry or segment "{industry}", a…" at bounding box center [462, 292] width 122 height 45
click at [533, 212] on span "gemini-2.5-pro" at bounding box center [538, 210] width 43 height 8
click at [534, 208] on span "gemini-2.5-pro" at bounding box center [538, 210] width 43 height 8
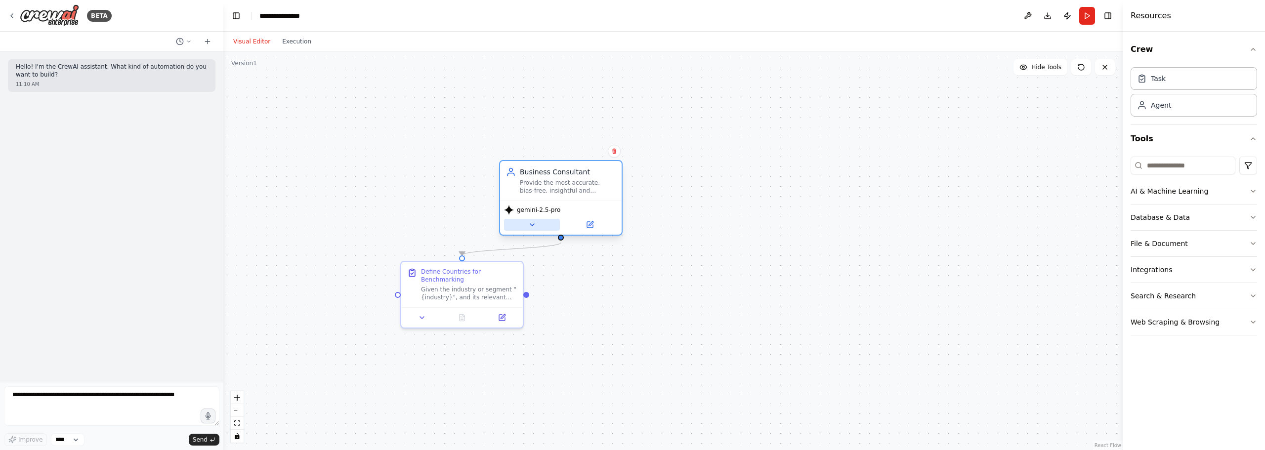
click at [536, 224] on icon at bounding box center [532, 225] width 8 height 8
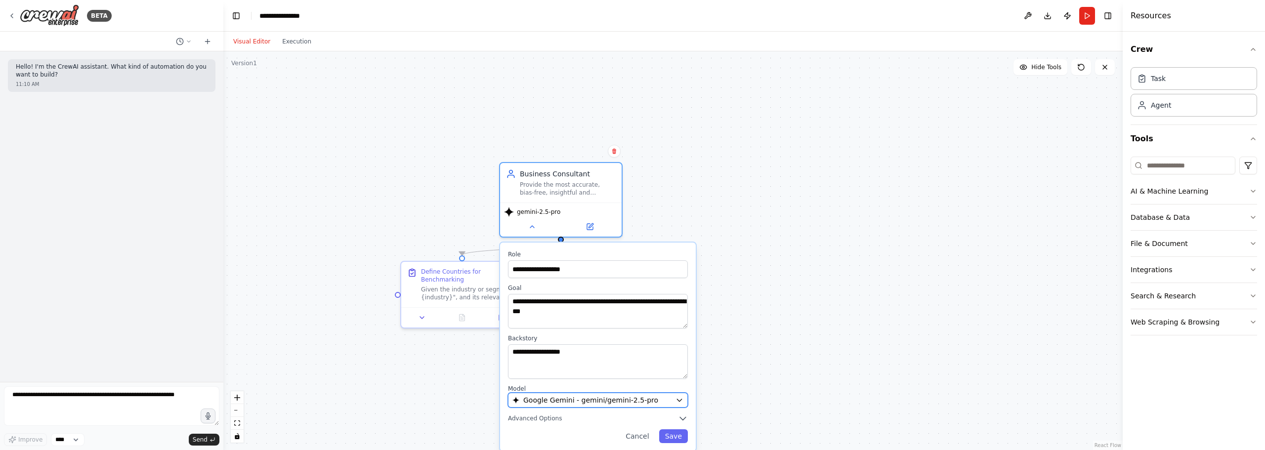
click at [587, 397] on span "Google Gemini - gemini/gemini-2.5-pro" at bounding box center [590, 400] width 135 height 10
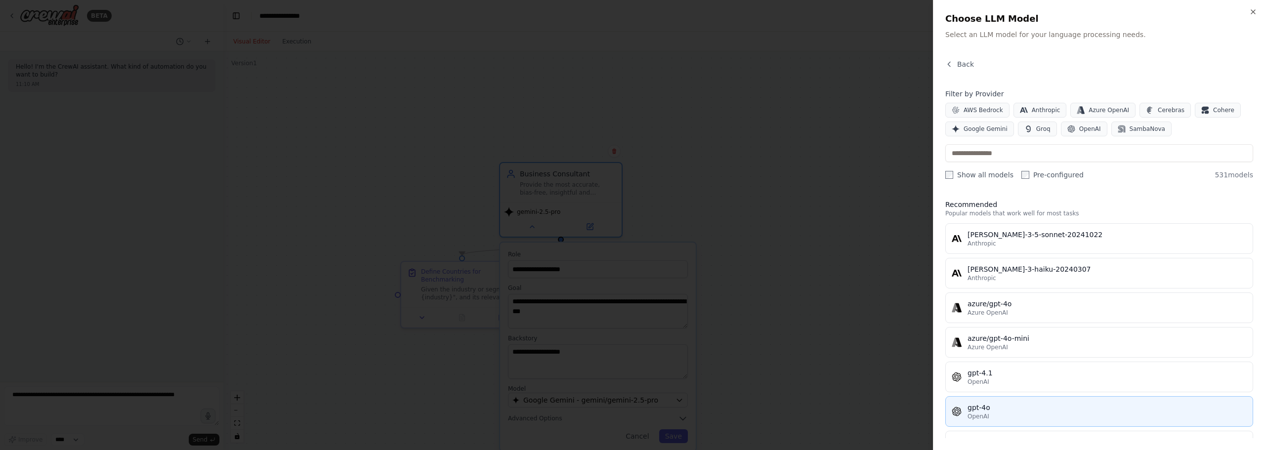
click at [1017, 406] on div "gpt-4o" at bounding box center [1107, 408] width 279 height 10
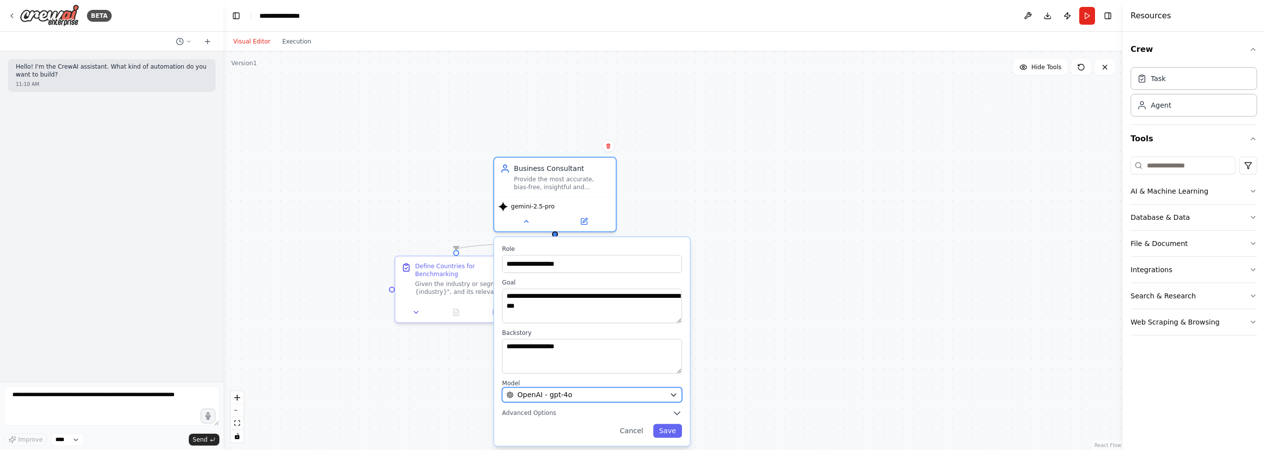
click at [667, 402] on button "OpenAI - gpt-4o" at bounding box center [592, 394] width 180 height 15
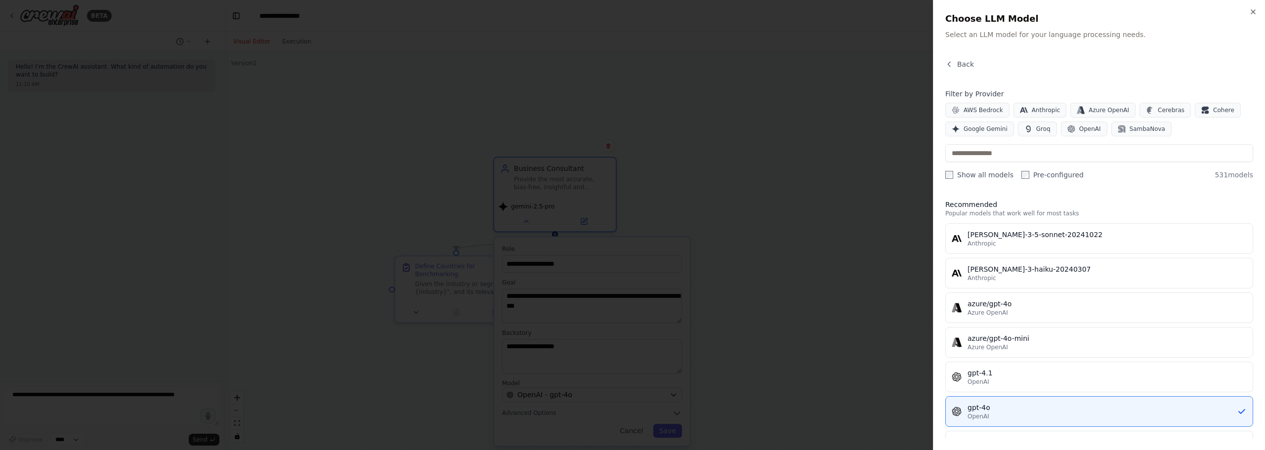
click at [794, 373] on div at bounding box center [632, 225] width 1265 height 450
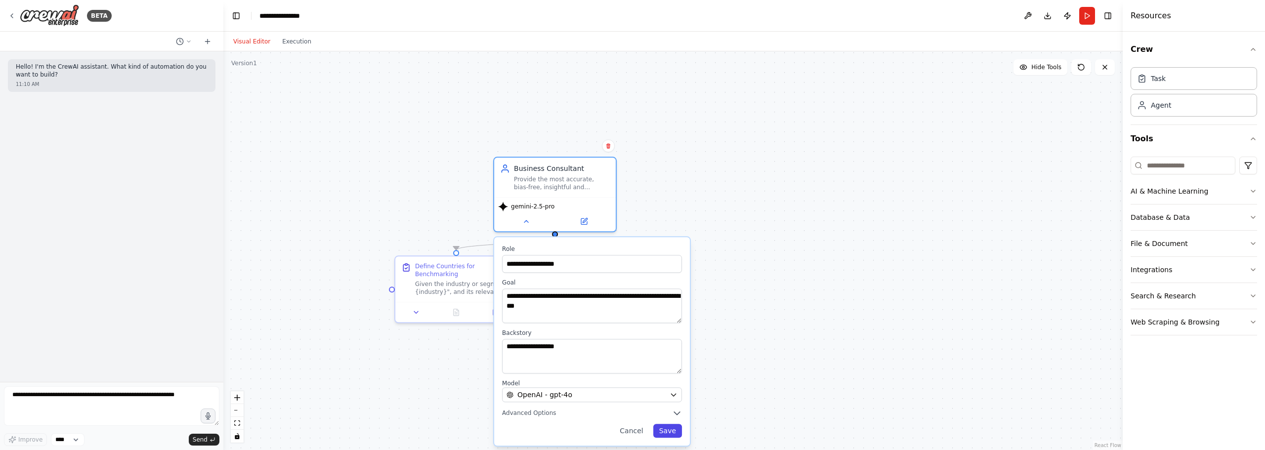
click at [667, 431] on button "Save" at bounding box center [667, 431] width 29 height 14
click at [672, 426] on button "Save" at bounding box center [667, 431] width 29 height 14
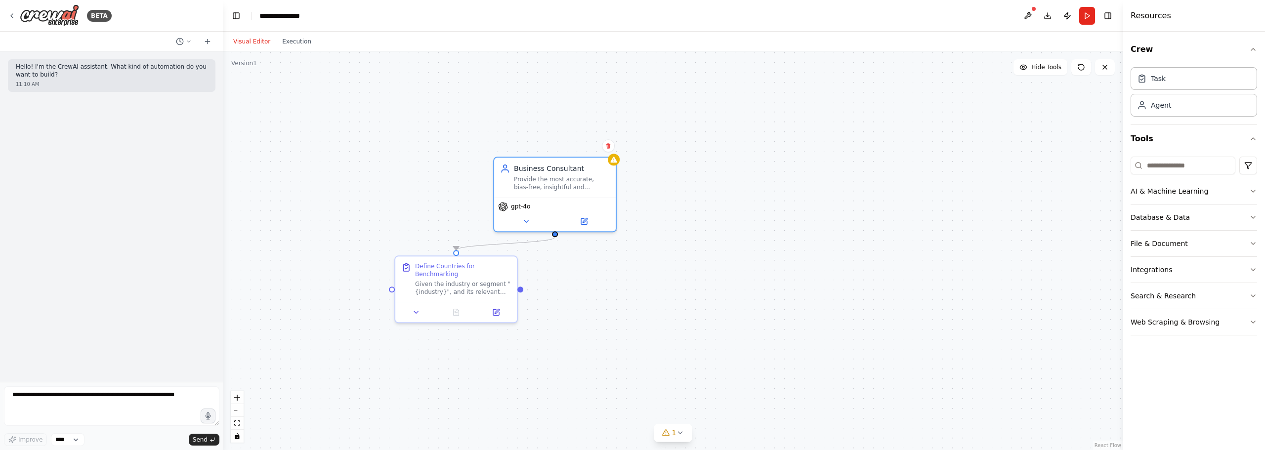
click at [795, 268] on div ".deletable-edge-delete-btn { width: 20px; height: 20px; border: 0px solid #ffff…" at bounding box center [672, 250] width 899 height 399
click at [538, 191] on div "Business Consultant Provide the most accurate, bias-free, insightful and action…" at bounding box center [555, 176] width 122 height 40
click at [1023, 17] on button at bounding box center [1028, 16] width 16 height 18
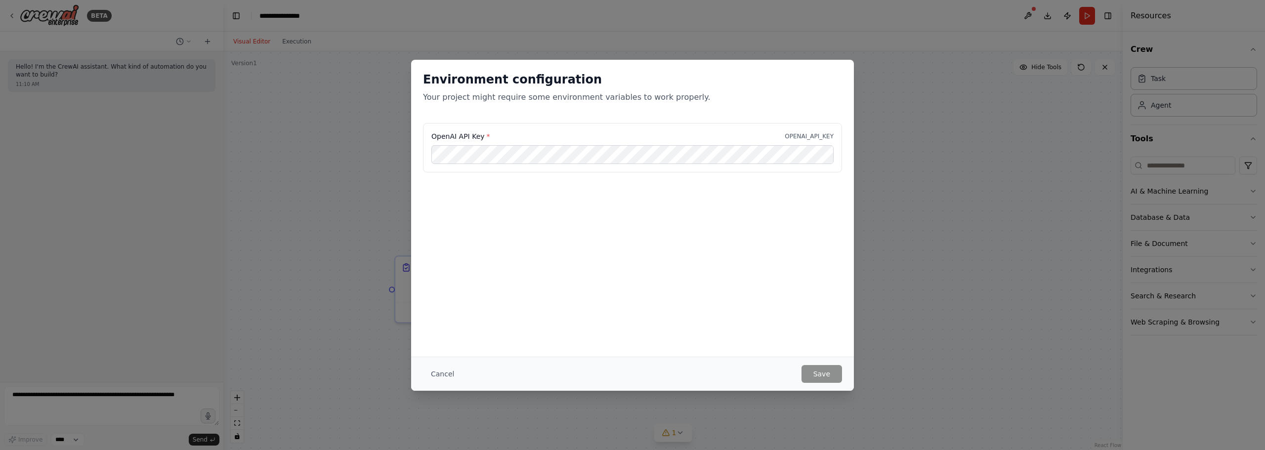
click at [934, 143] on div "Environment configuration Your project might require some environment variables…" at bounding box center [632, 225] width 1265 height 450
click at [906, 165] on div "Environment configuration Your project might require some environment variables…" at bounding box center [632, 225] width 1265 height 450
click at [448, 379] on button "Cancel" at bounding box center [442, 374] width 39 height 18
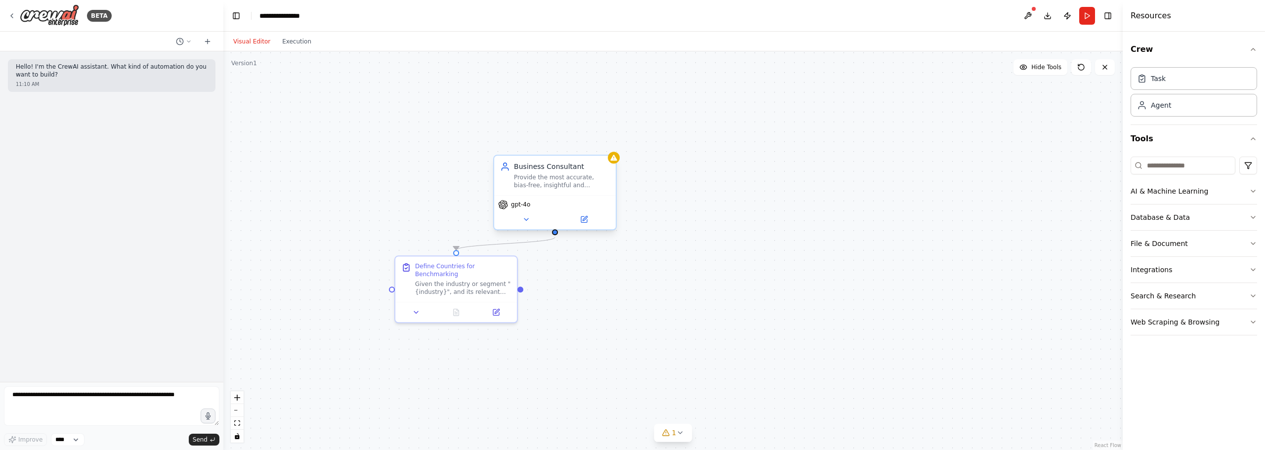
click at [512, 209] on span "gpt-4o" at bounding box center [520, 205] width 19 height 8
click at [508, 202] on icon at bounding box center [503, 205] width 10 height 10
click at [523, 222] on icon at bounding box center [526, 219] width 8 height 8
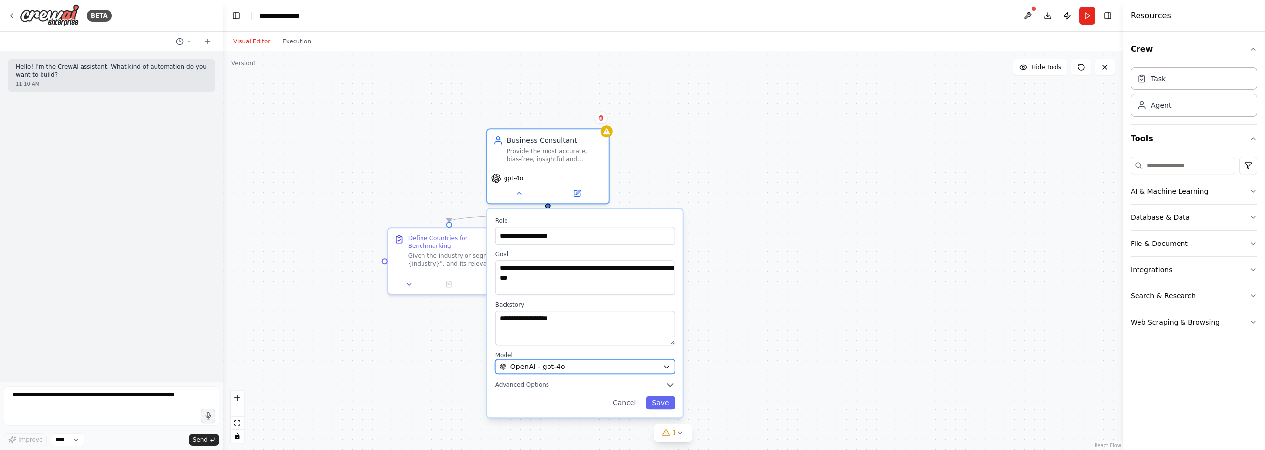
click at [602, 365] on div "OpenAI - gpt-4o" at bounding box center [579, 367] width 159 height 10
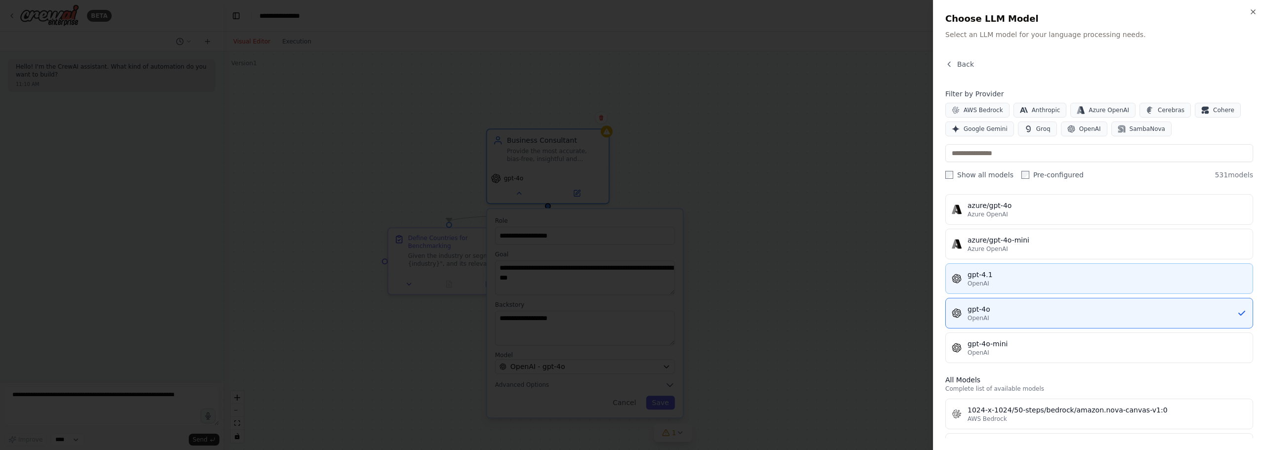
scroll to position [99, 0]
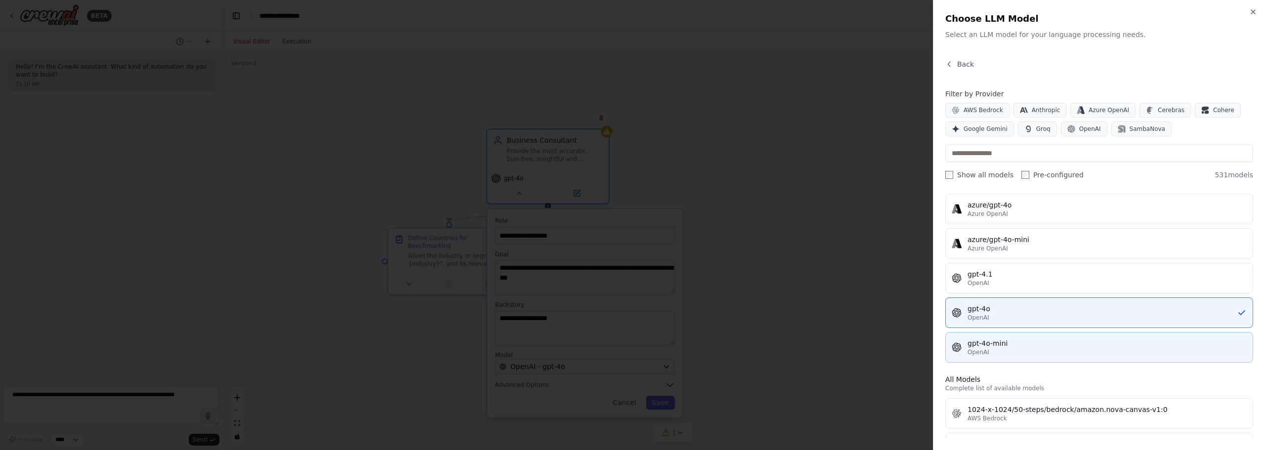
click at [1033, 348] on div "gpt-4o-mini" at bounding box center [1107, 344] width 279 height 10
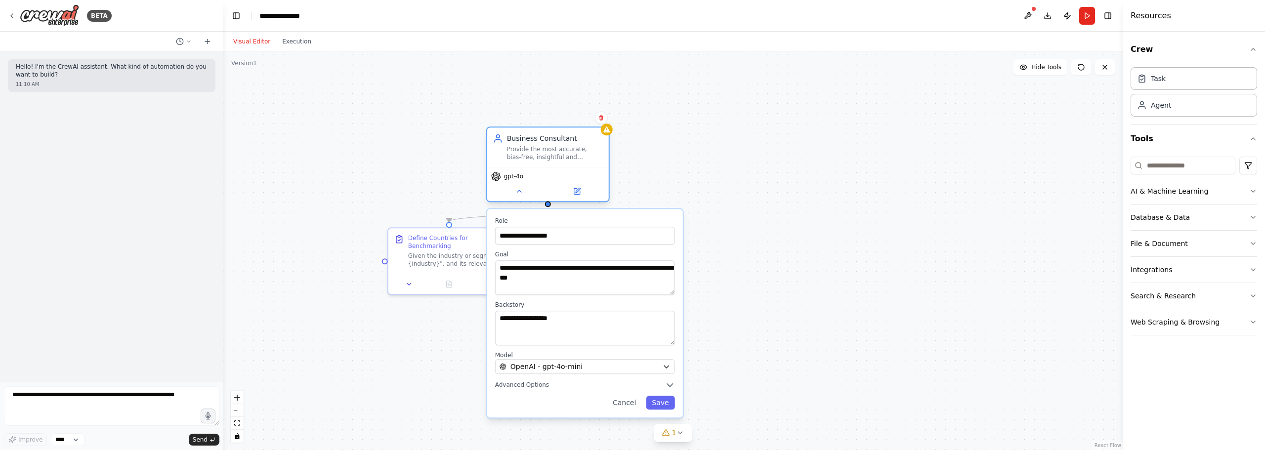
click at [522, 178] on span "gpt-4o" at bounding box center [513, 176] width 19 height 8
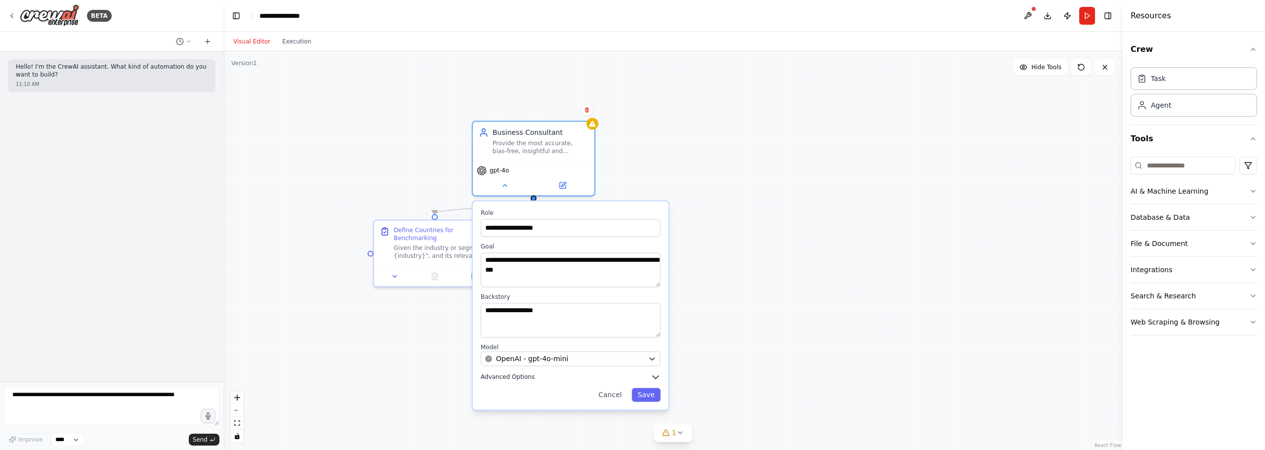
click at [656, 376] on icon "button" at bounding box center [656, 377] width 10 height 10
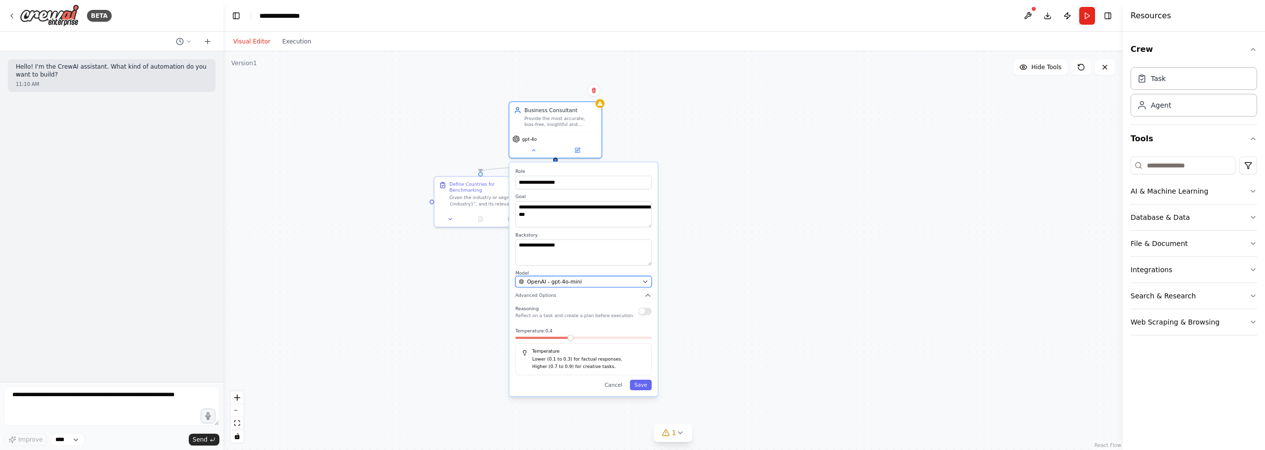
drag, startPoint x: 643, startPoint y: 358, endPoint x: 638, endPoint y: 279, distance: 78.7
click at [643, 386] on button "Save" at bounding box center [641, 385] width 22 height 10
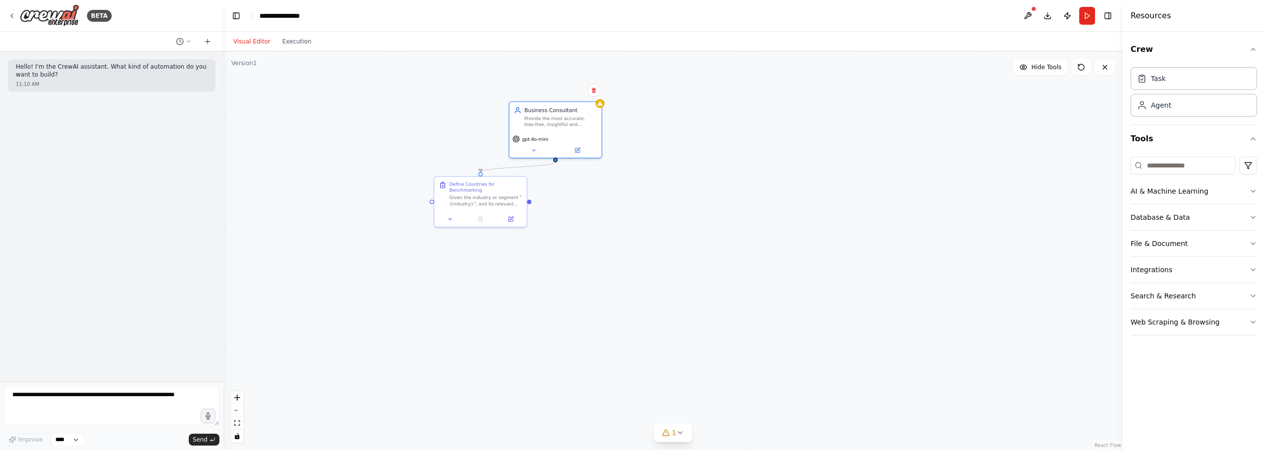
drag, startPoint x: 809, startPoint y: 190, endPoint x: 802, endPoint y: 189, distance: 7.1
click at [809, 190] on div ".deletable-edge-delete-btn { width: 20px; height: 20px; border: 0px solid #ffff…" at bounding box center [672, 250] width 899 height 399
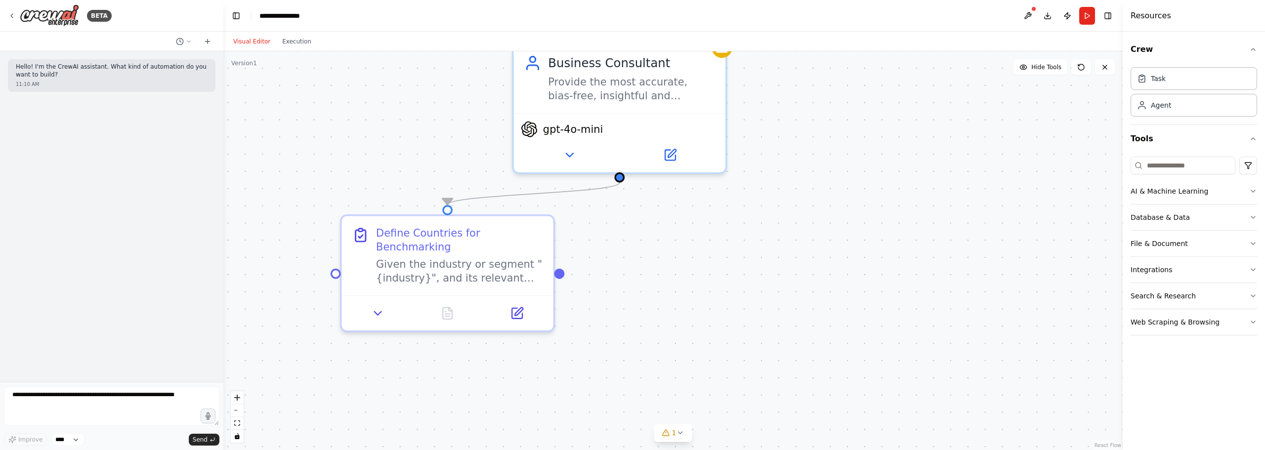
drag, startPoint x: 468, startPoint y: 138, endPoint x: 489, endPoint y: 224, distance: 88.6
click at [489, 224] on div ".deletable-edge-delete-btn { width: 20px; height: 20px; border: 0px solid #ffff…" at bounding box center [672, 250] width 899 height 399
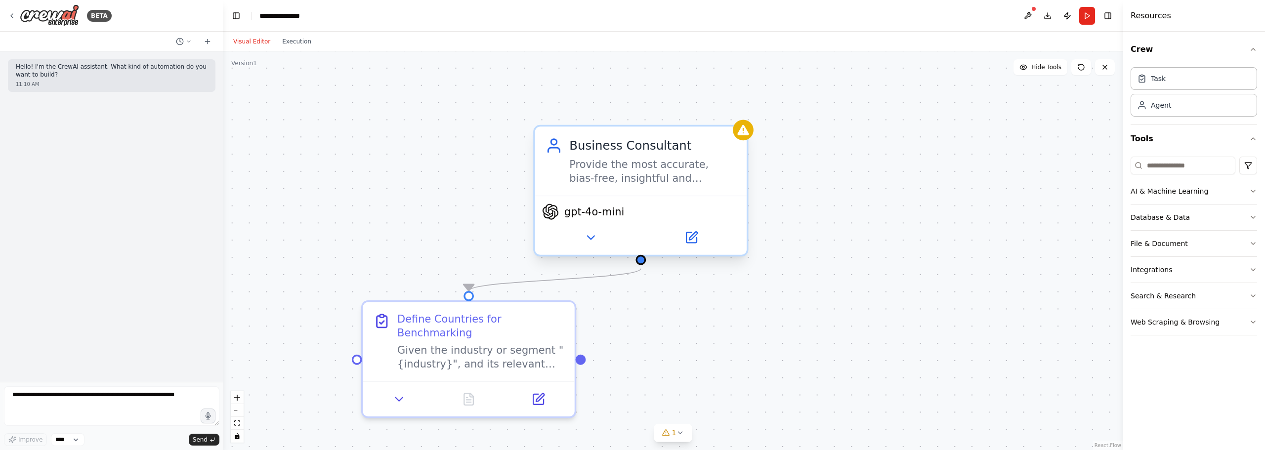
click at [614, 212] on span "gpt-4o-mini" at bounding box center [594, 212] width 60 height 14
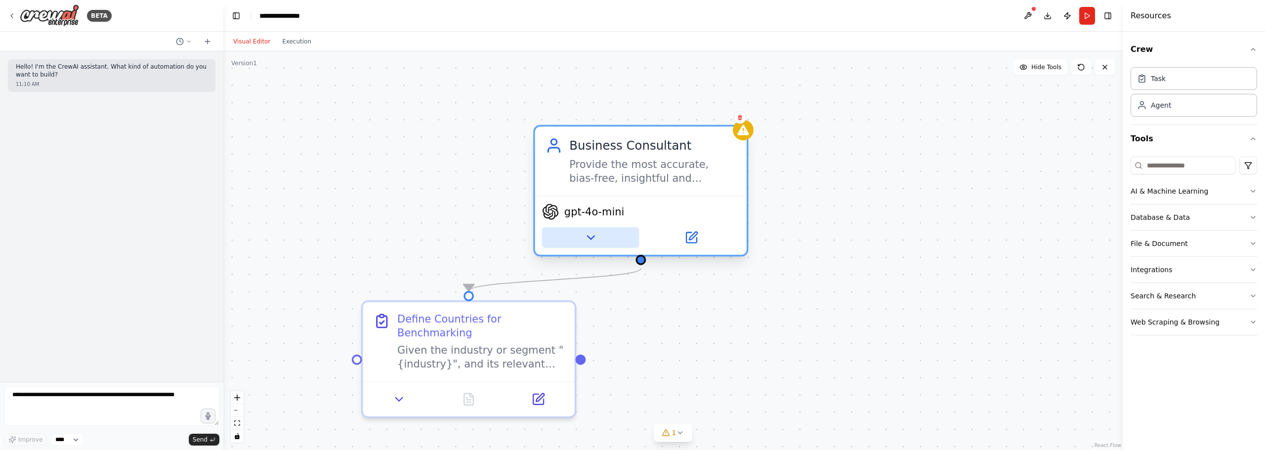
click at [592, 245] on button at bounding box center [590, 237] width 97 height 21
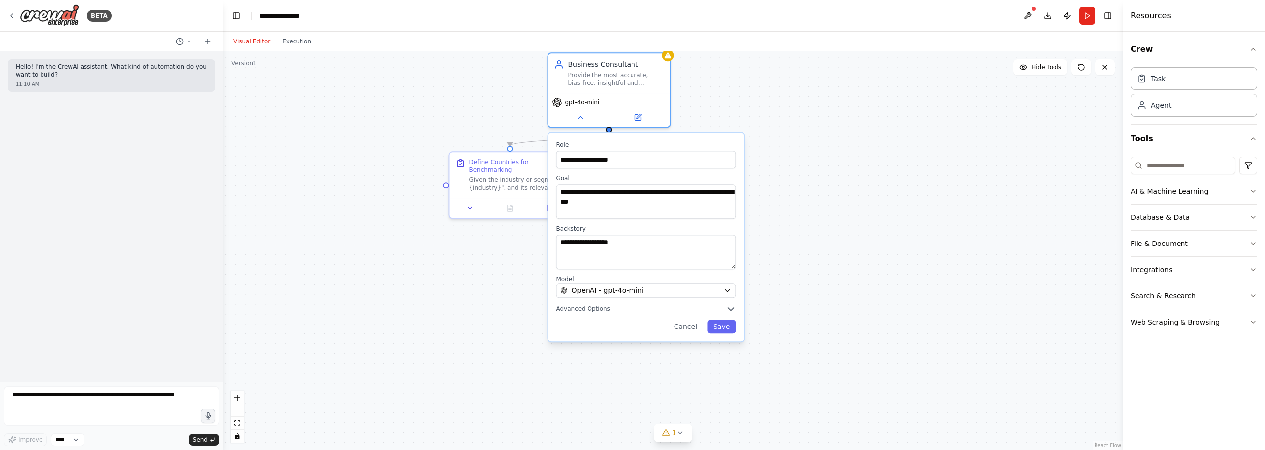
drag, startPoint x: 953, startPoint y: 350, endPoint x: 826, endPoint y: 216, distance: 183.9
click at [617, 287] on span "OpenAI - gpt-4o-mini" at bounding box center [607, 291] width 72 height 10
click at [720, 291] on div "OpenAI - gpt-4o-mini" at bounding box center [639, 291] width 159 height 10
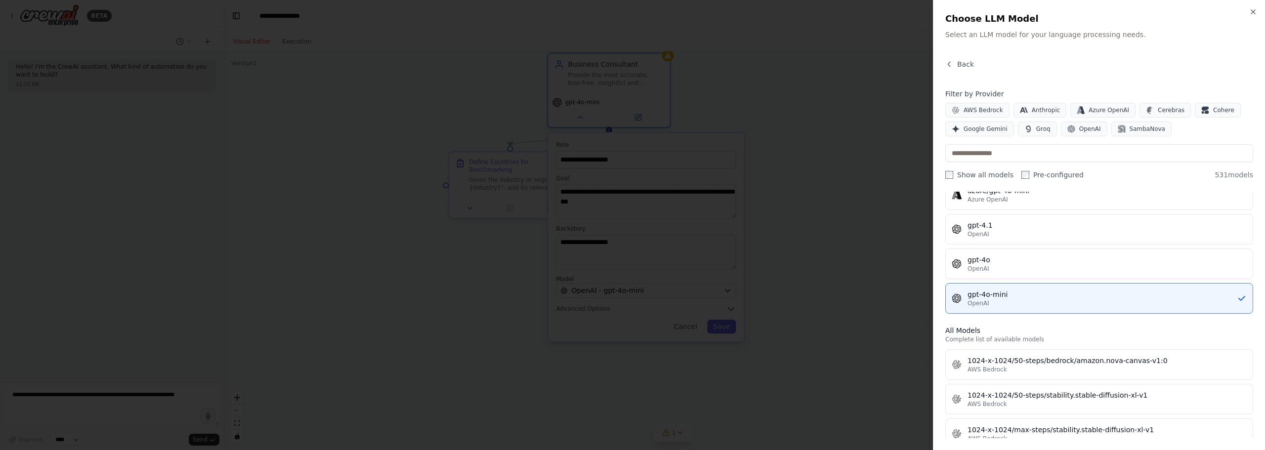
scroll to position [148, 0]
click at [1079, 130] on span "OpenAI" at bounding box center [1090, 129] width 22 height 8
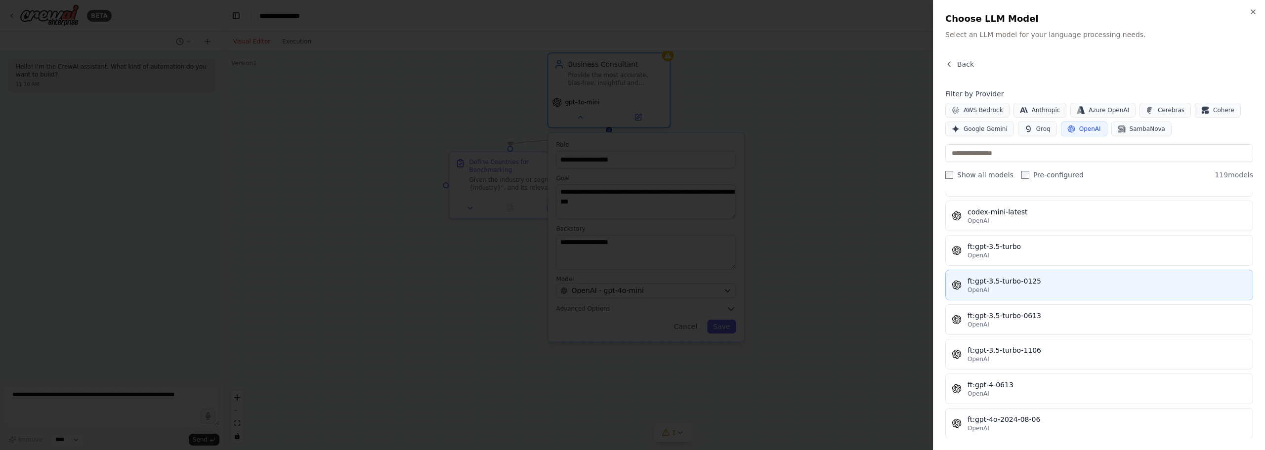
scroll to position [0, 0]
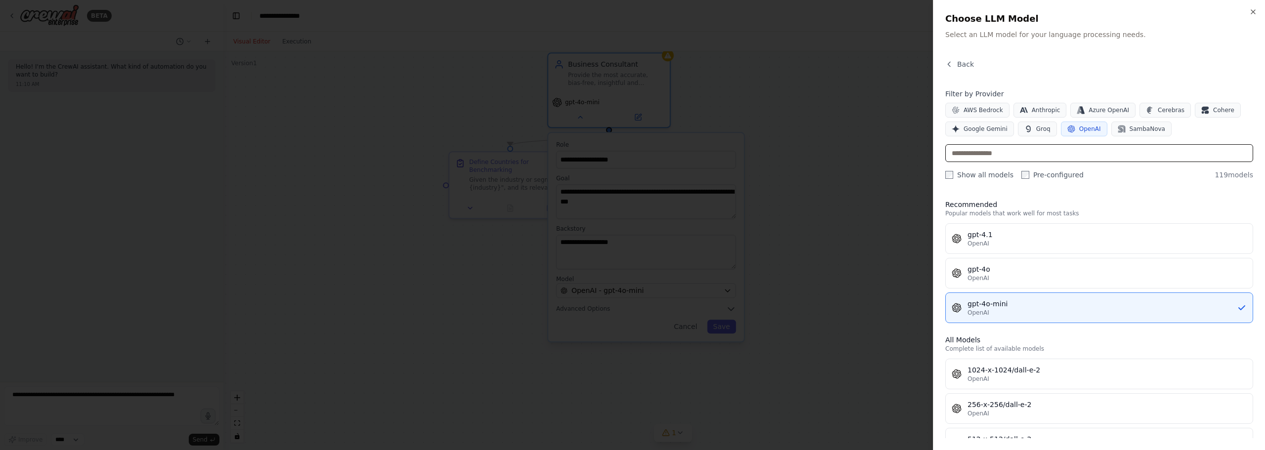
click at [1008, 155] on input "text" at bounding box center [1099, 153] width 308 height 18
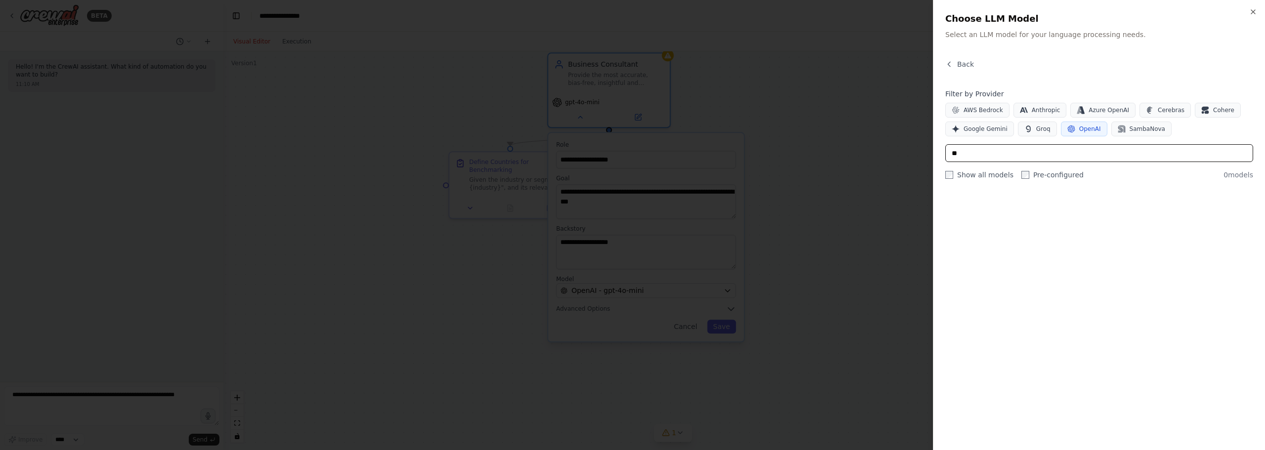
type input "*"
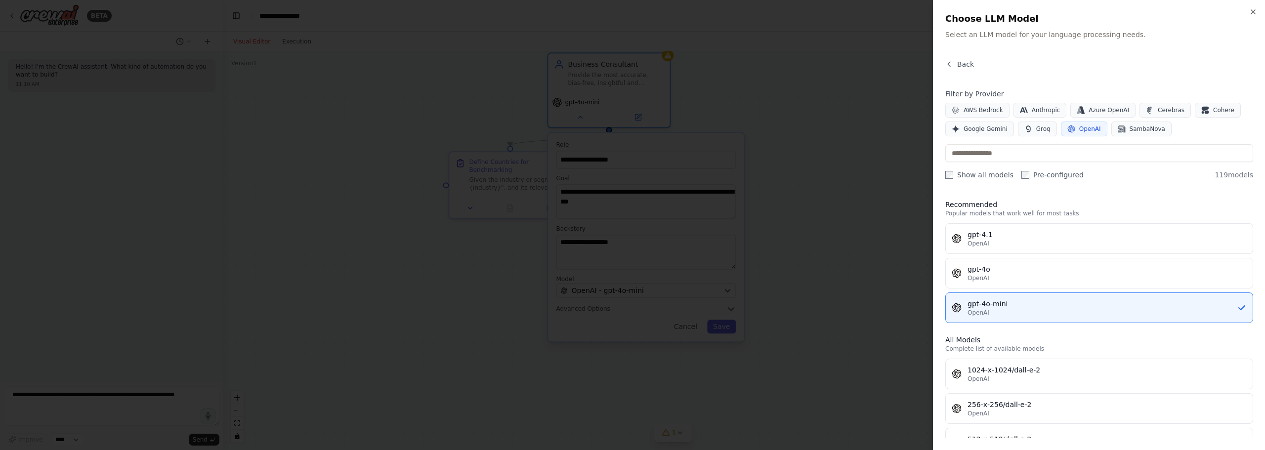
click at [1093, 129] on span "OpenAI" at bounding box center [1090, 129] width 22 height 8
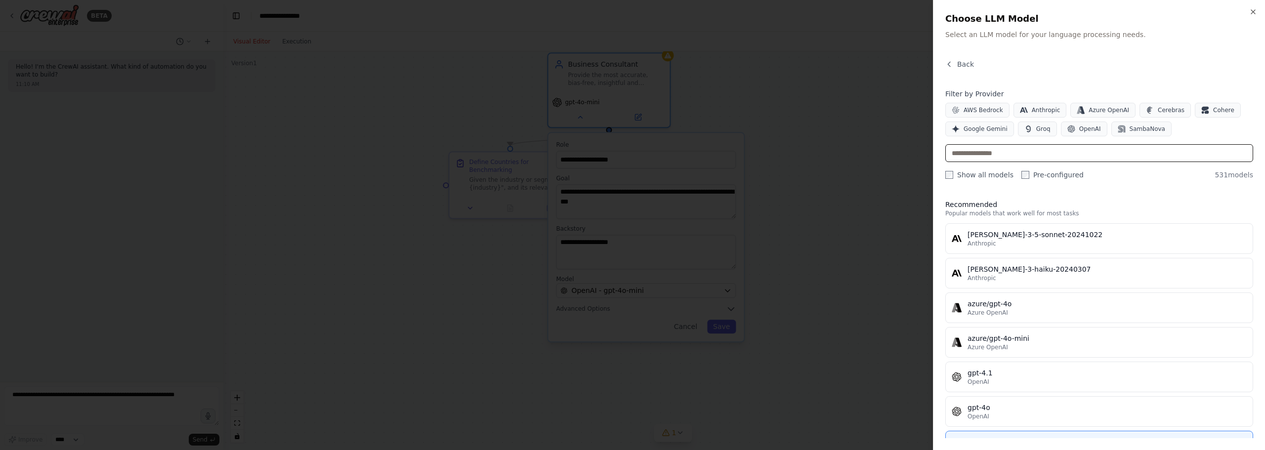
click at [1073, 145] on input "text" at bounding box center [1099, 153] width 308 height 18
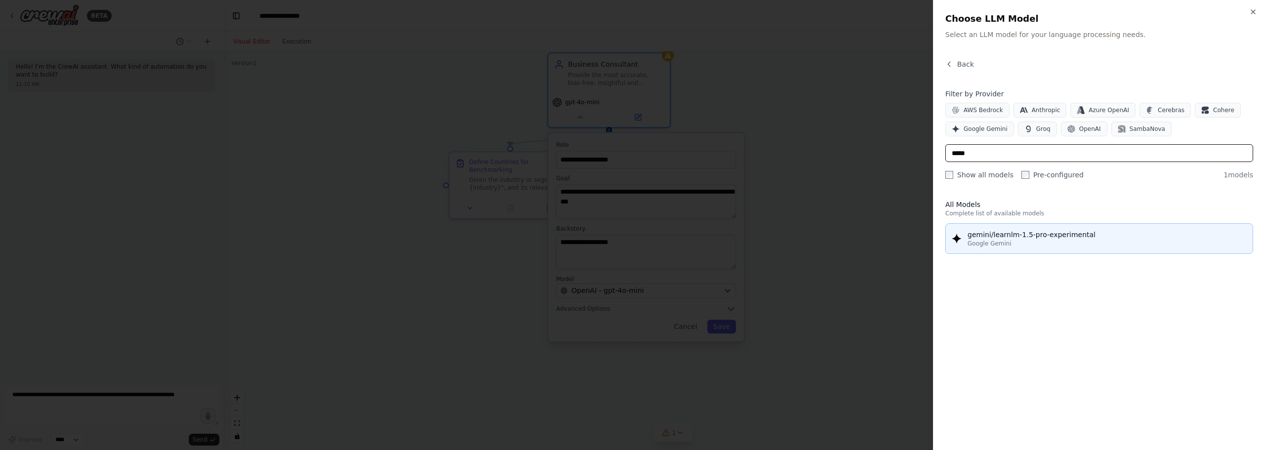
type input "*****"
click at [1041, 225] on button "gemini/learnlm-1.5-pro-experimental Google Gemini" at bounding box center [1099, 238] width 308 height 31
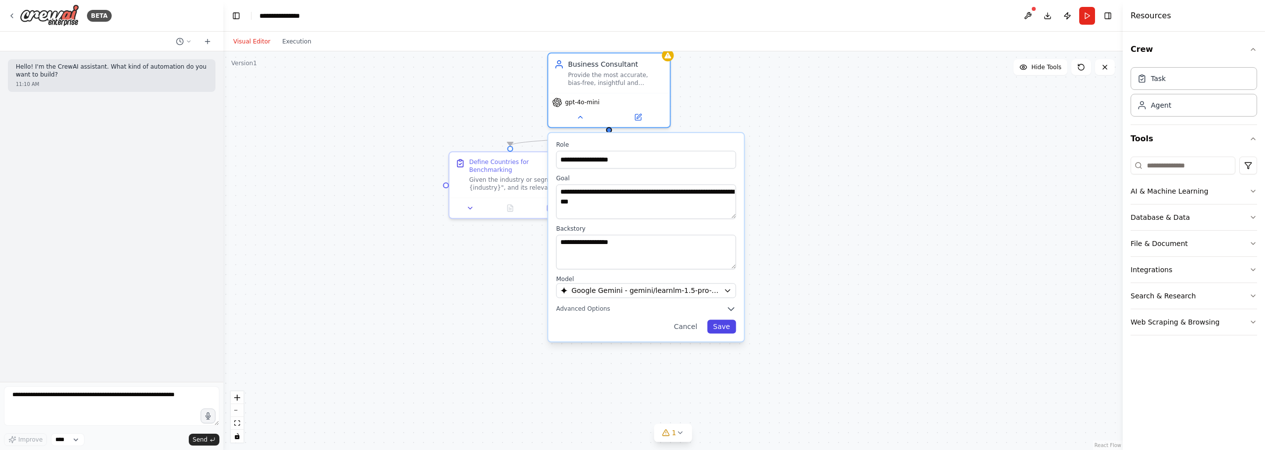
click at [720, 330] on button "Save" at bounding box center [721, 327] width 29 height 14
click at [721, 325] on button "Save" at bounding box center [721, 327] width 29 height 14
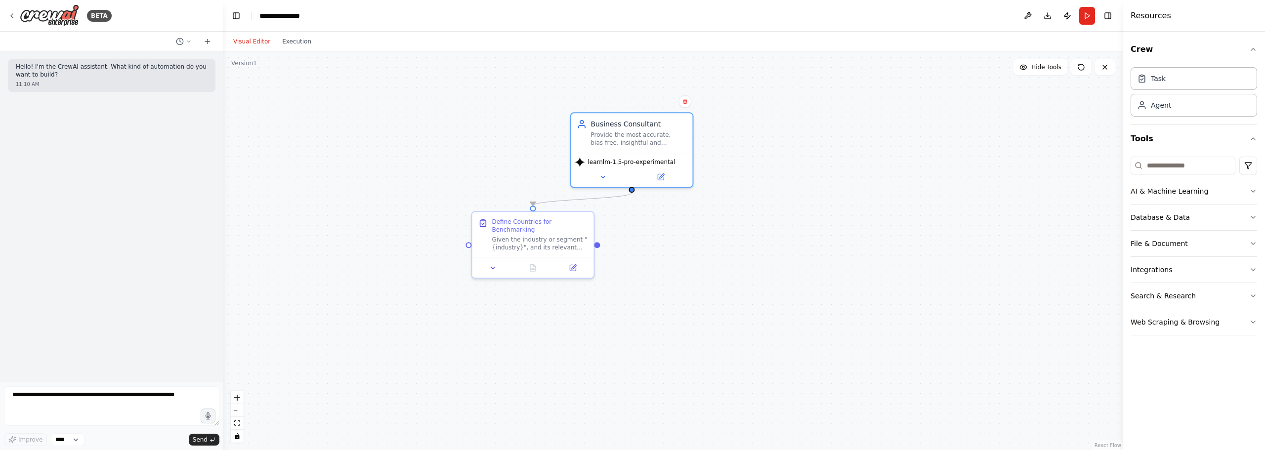
drag, startPoint x: 770, startPoint y: 235, endPoint x: 778, endPoint y: 261, distance: 27.5
click at [778, 263] on div ".deletable-edge-delete-btn { width: 20px; height: 20px; border: 0px solid #ffff…" at bounding box center [672, 250] width 899 height 399
click at [1086, 16] on button "Run" at bounding box center [1087, 16] width 16 height 18
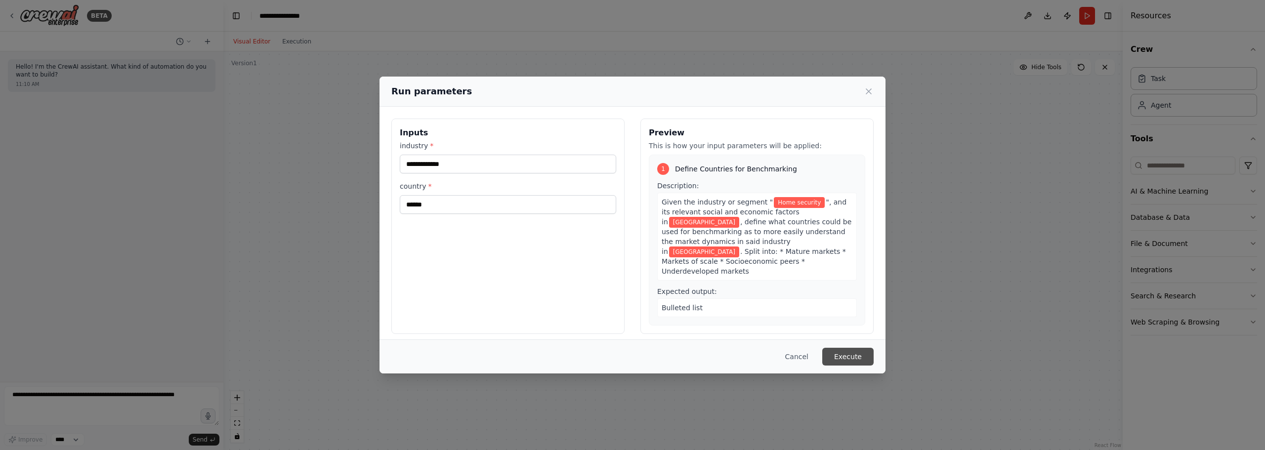
click at [832, 352] on button "Execute" at bounding box center [847, 357] width 51 height 18
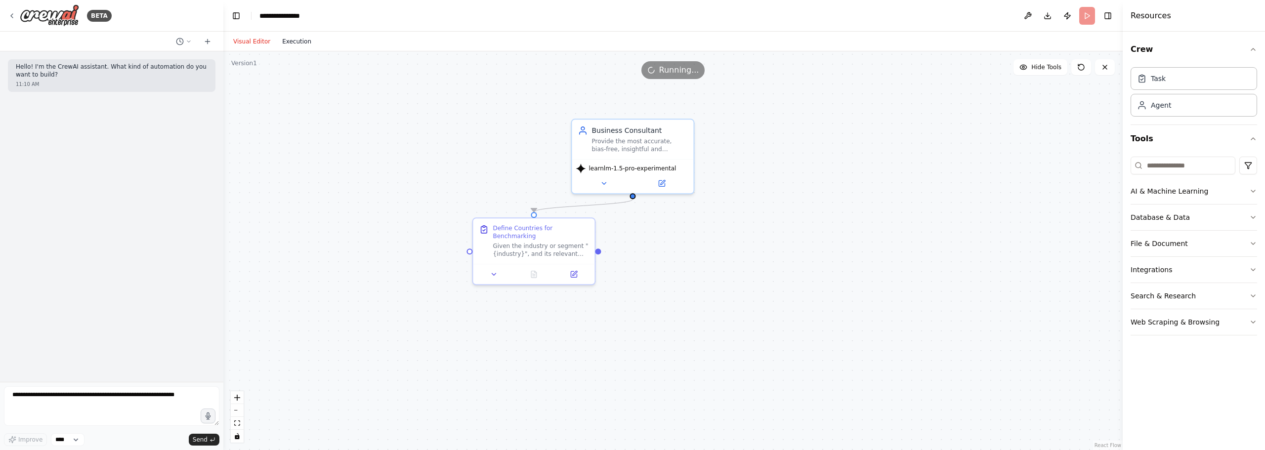
click at [297, 38] on button "Execution" at bounding box center [296, 42] width 41 height 12
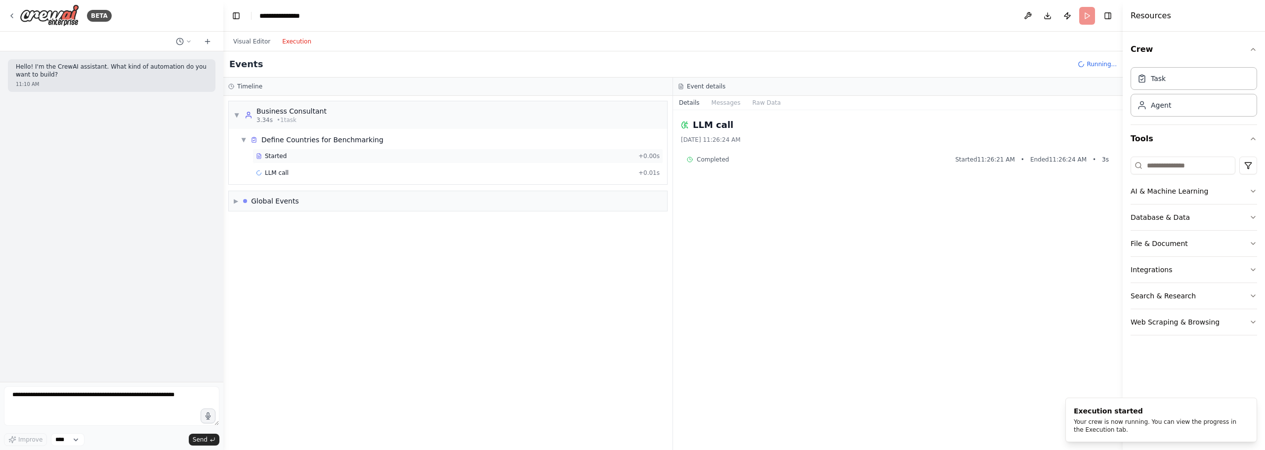
click at [281, 152] on span "Started" at bounding box center [276, 156] width 22 height 8
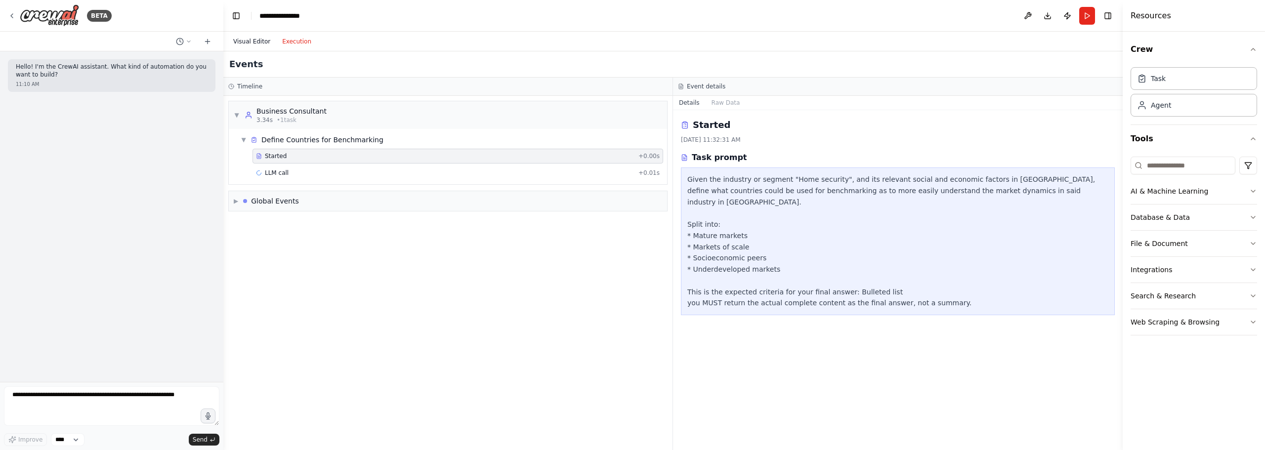
click at [259, 40] on button "Visual Editor" at bounding box center [251, 42] width 49 height 12
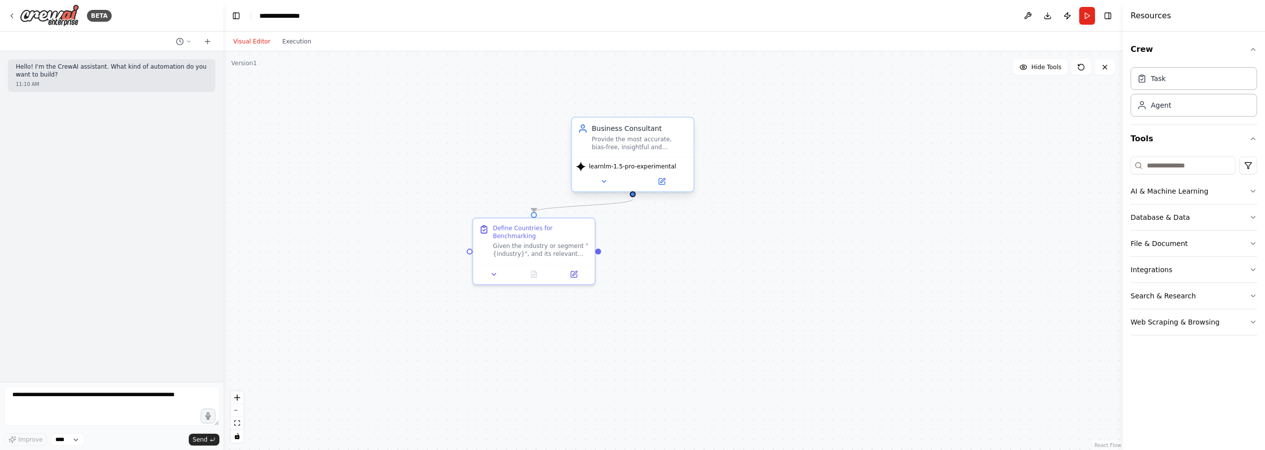
click at [623, 167] on span "learnlm-1.5-pro-experimental" at bounding box center [632, 167] width 87 height 8
click at [603, 181] on icon at bounding box center [604, 181] width 4 height 2
click at [609, 182] on button at bounding box center [604, 181] width 56 height 12
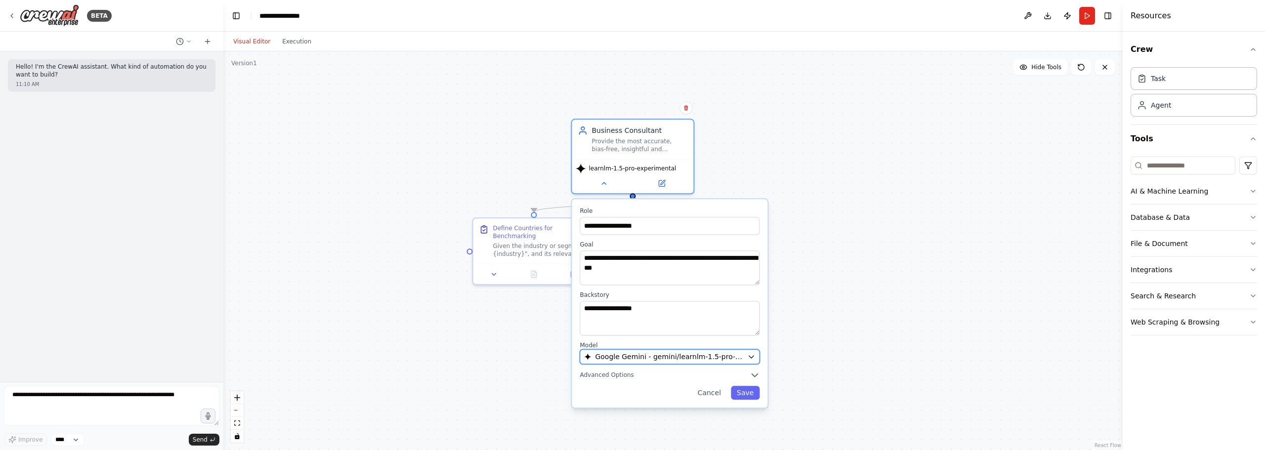
click at [656, 361] on span "Google Gemini - gemini/learnlm-1.5-pro-experimental" at bounding box center [669, 357] width 148 height 10
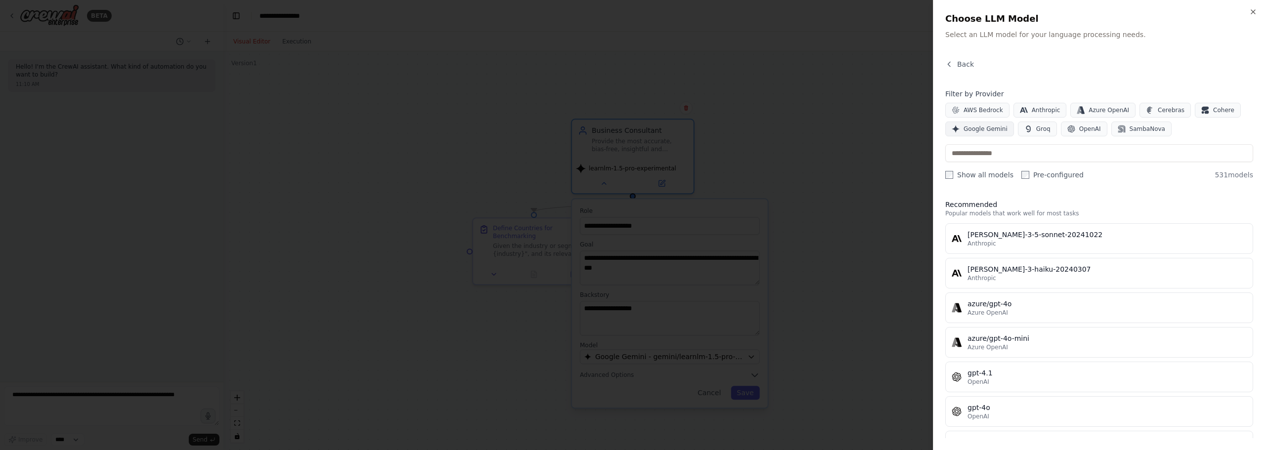
click at [992, 130] on span "Google Gemini" at bounding box center [986, 129] width 44 height 8
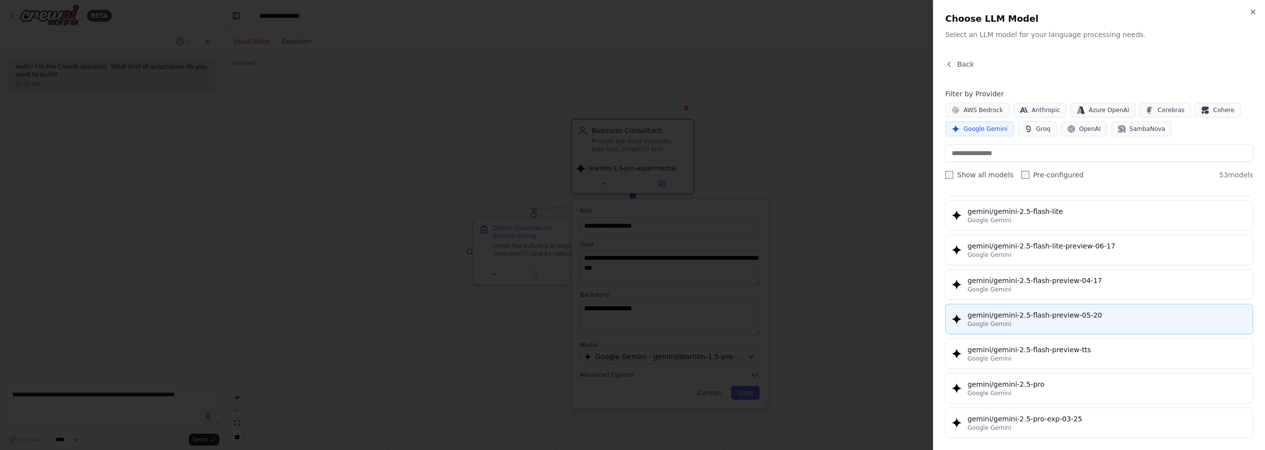
scroll to position [890, 0]
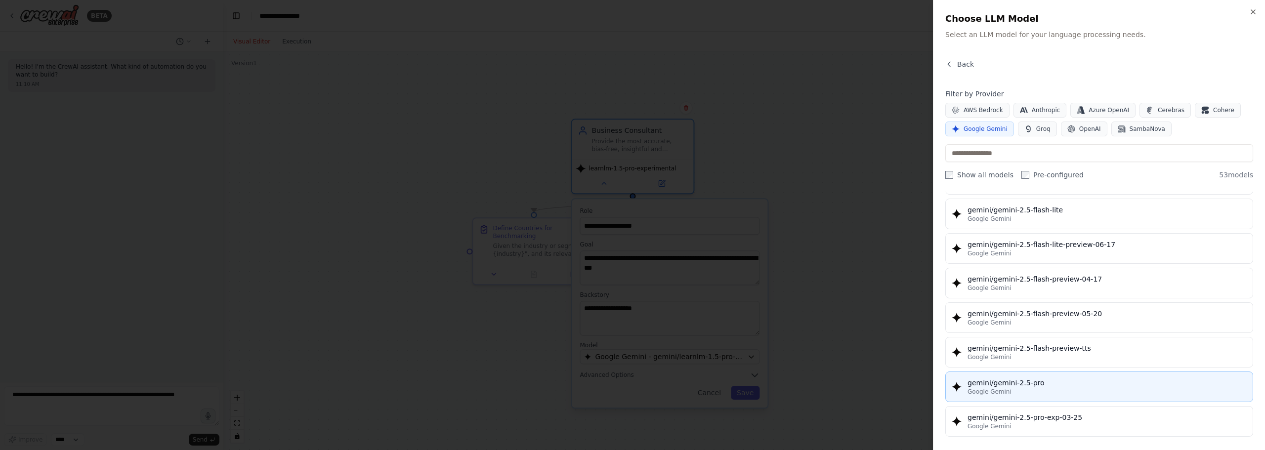
click at [1084, 382] on div "gemini/gemini-2.5-pro" at bounding box center [1107, 383] width 279 height 10
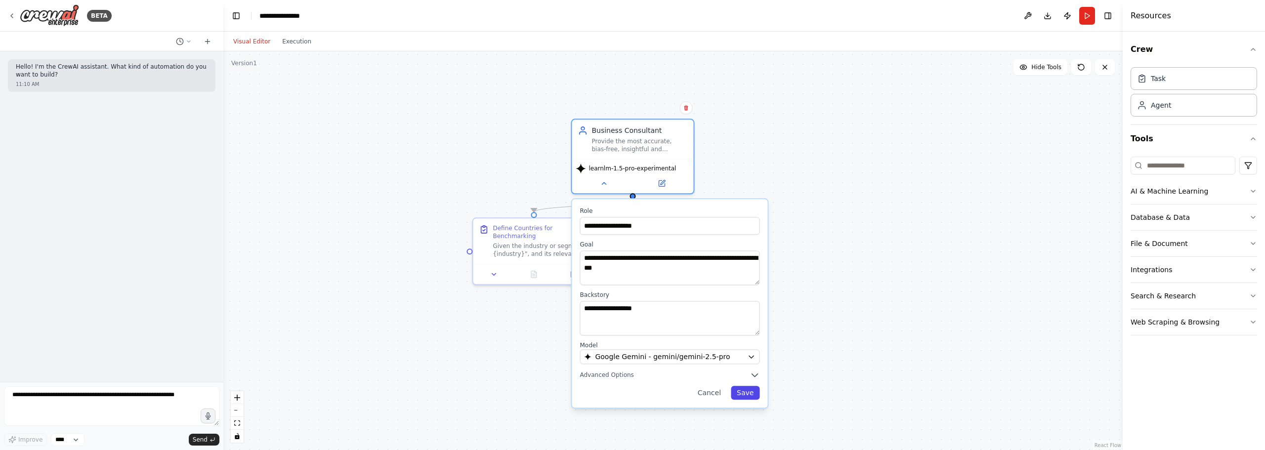
click at [755, 392] on button "Save" at bounding box center [745, 393] width 29 height 14
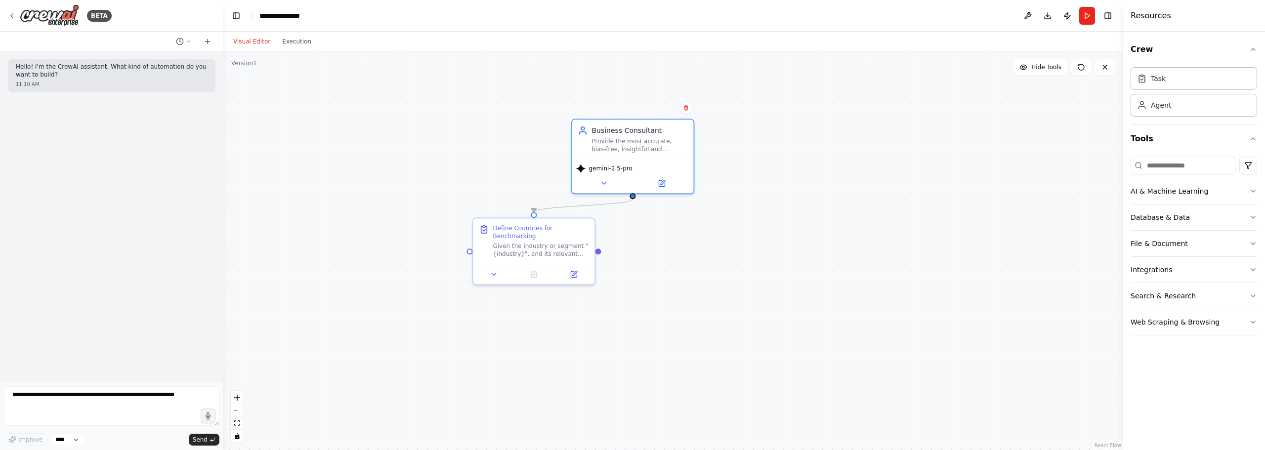
click at [1090, 10] on button "Run" at bounding box center [1087, 16] width 16 height 18
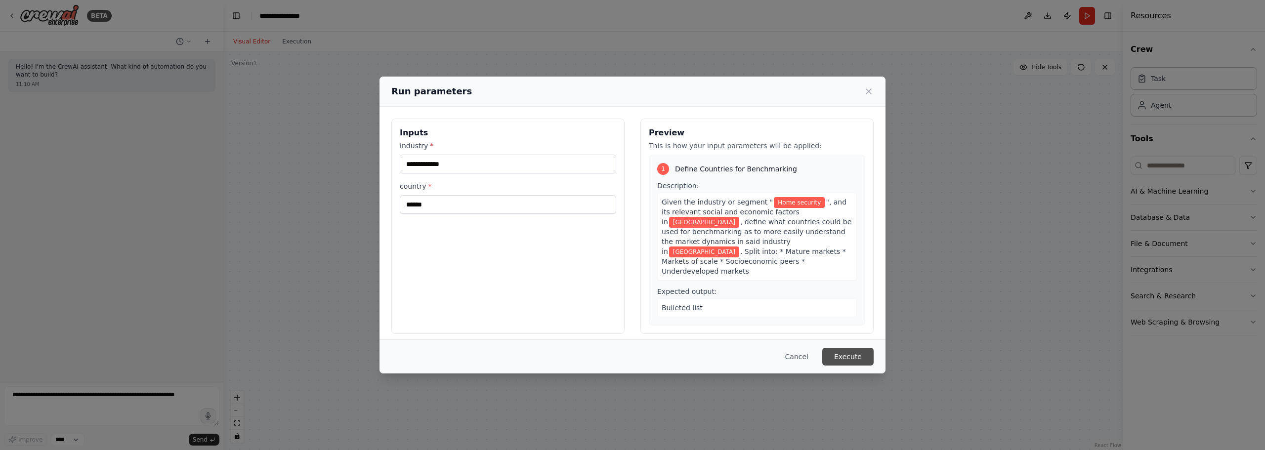
click at [854, 361] on button "Execute" at bounding box center [847, 357] width 51 height 18
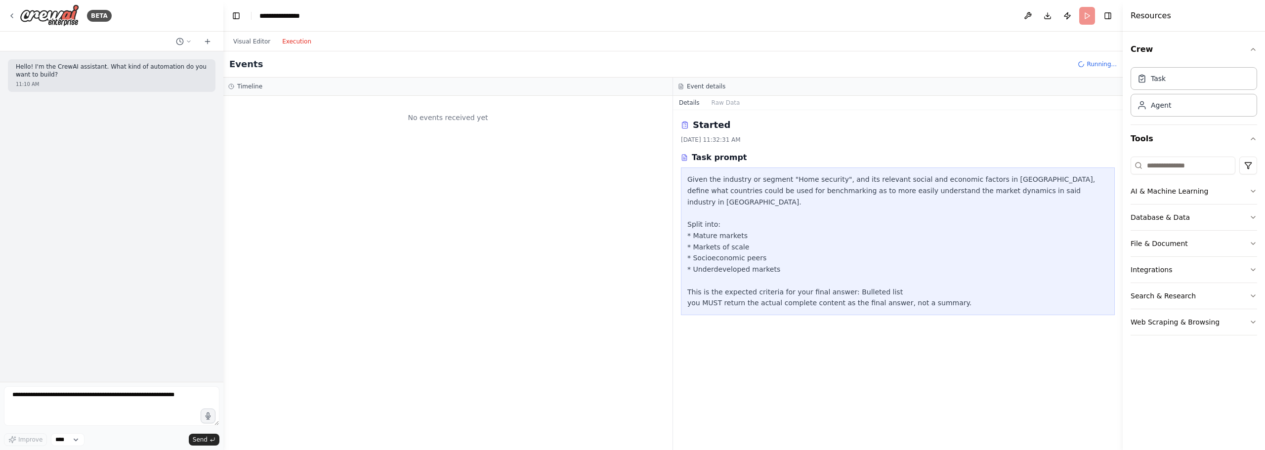
click at [287, 45] on button "Execution" at bounding box center [296, 42] width 41 height 12
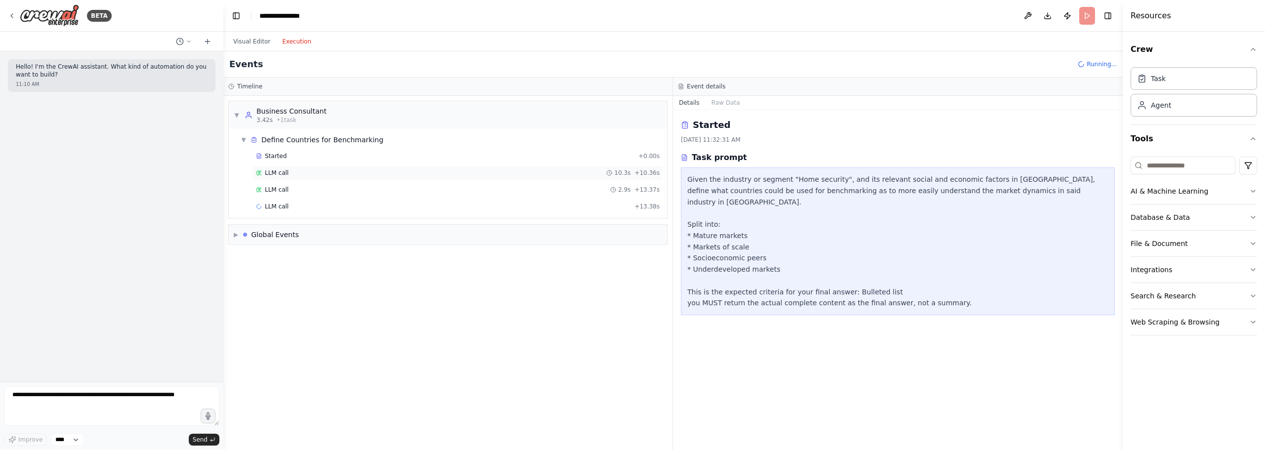
click at [618, 168] on div "LLM call 10.3s + 10.36s" at bounding box center [458, 173] width 411 height 15
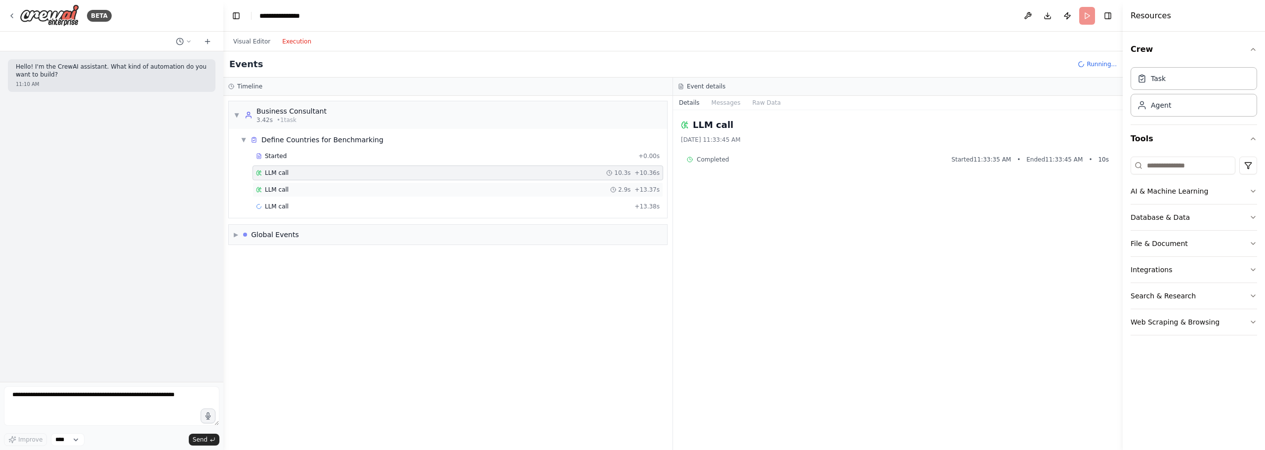
click at [624, 184] on div "LLM call 2.9s + 13.37s" at bounding box center [458, 189] width 411 height 15
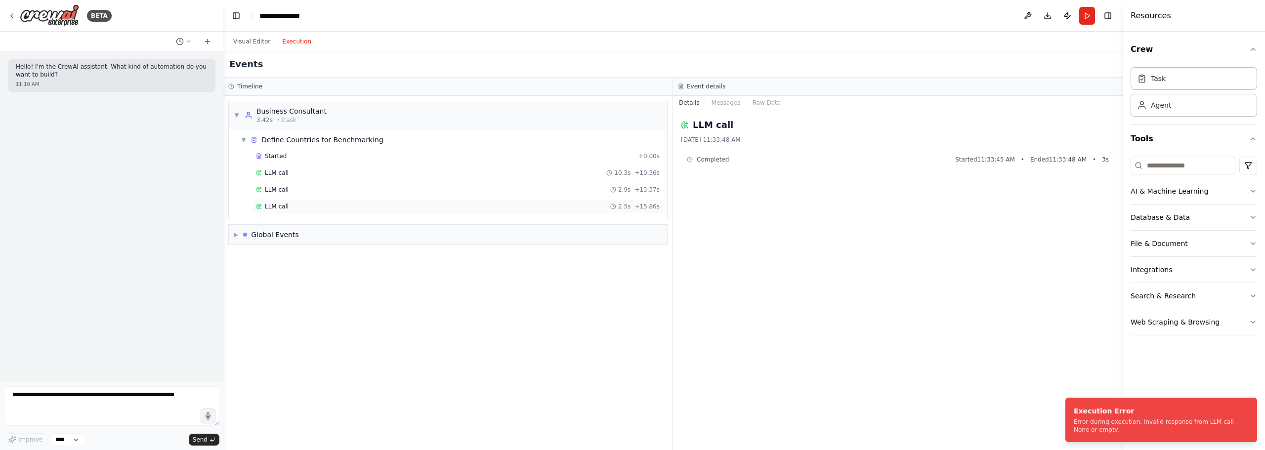
click at [610, 202] on div "LLM call 2.5s + 15.86s" at bounding box center [458, 206] width 411 height 15
click at [599, 178] on div "LLM call 10.3s + 10.36s" at bounding box center [458, 173] width 411 height 15
click at [593, 190] on div "LLM call 2.9s + 13.37s" at bounding box center [458, 190] width 404 height 8
click at [587, 207] on div "LLM call 2.5s + 15.86s" at bounding box center [458, 207] width 404 height 8
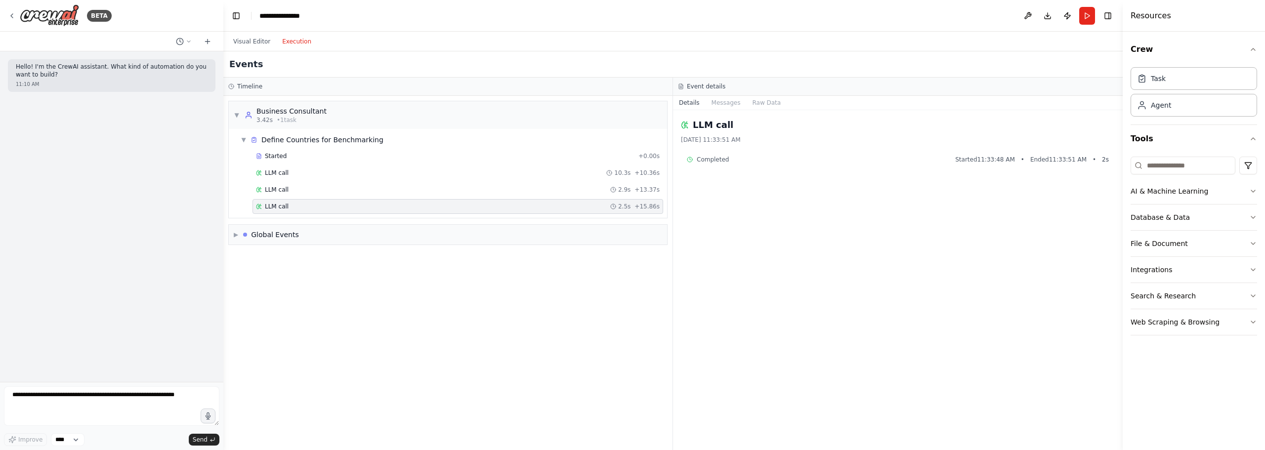
click at [588, 180] on div "Started + 0.00s LLM call 10.3s + 10.36s LLM call 2.9s + 13.37s LLM call 2.5s + …" at bounding box center [452, 182] width 430 height 67
click at [334, 157] on div "Started" at bounding box center [445, 156] width 379 height 8
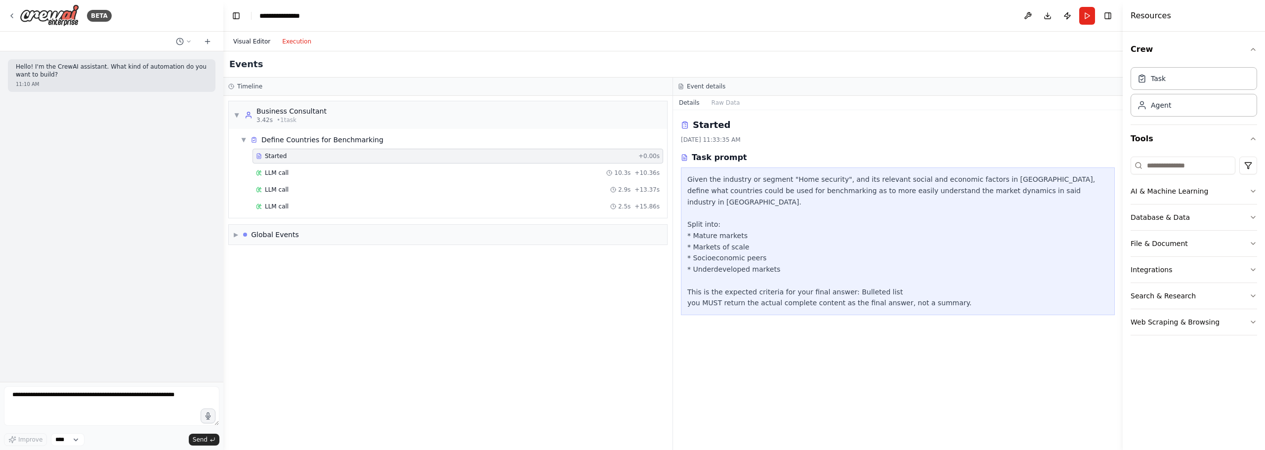
click at [260, 44] on button "Visual Editor" at bounding box center [251, 42] width 49 height 12
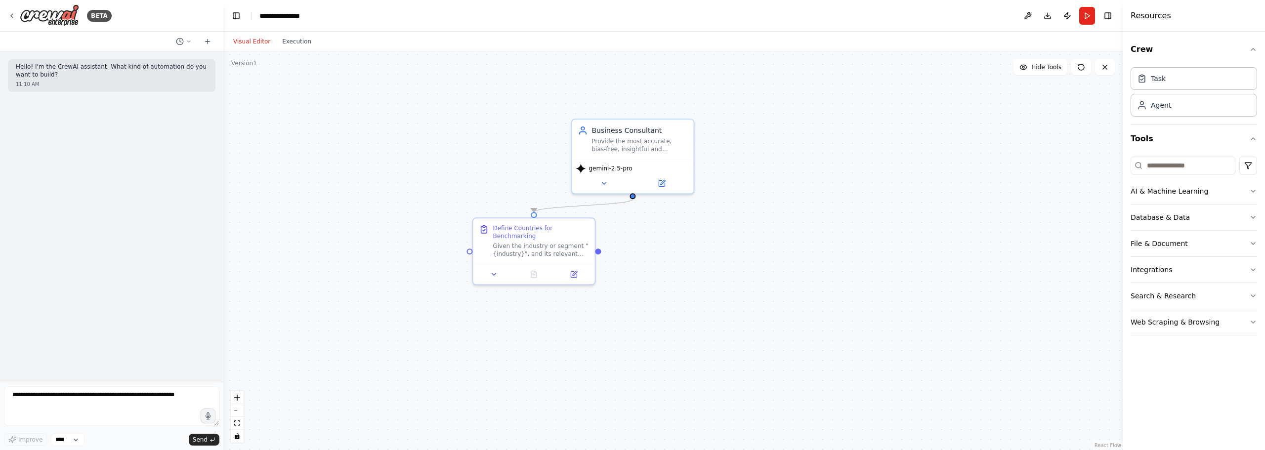
click at [819, 206] on div ".deletable-edge-delete-btn { width: 20px; height: 20px; border: 0px solid #ffff…" at bounding box center [672, 250] width 899 height 399
click at [767, 226] on div ".deletable-edge-delete-btn { width: 20px; height: 20px; border: 0px solid #ffff…" at bounding box center [672, 250] width 899 height 399
drag, startPoint x: 604, startPoint y: 355, endPoint x: 539, endPoint y: 331, distance: 68.9
click at [539, 331] on div "New Task" at bounding box center [536, 335] width 28 height 8
drag, startPoint x: 560, startPoint y: 343, endPoint x: 697, endPoint y: 240, distance: 171.1
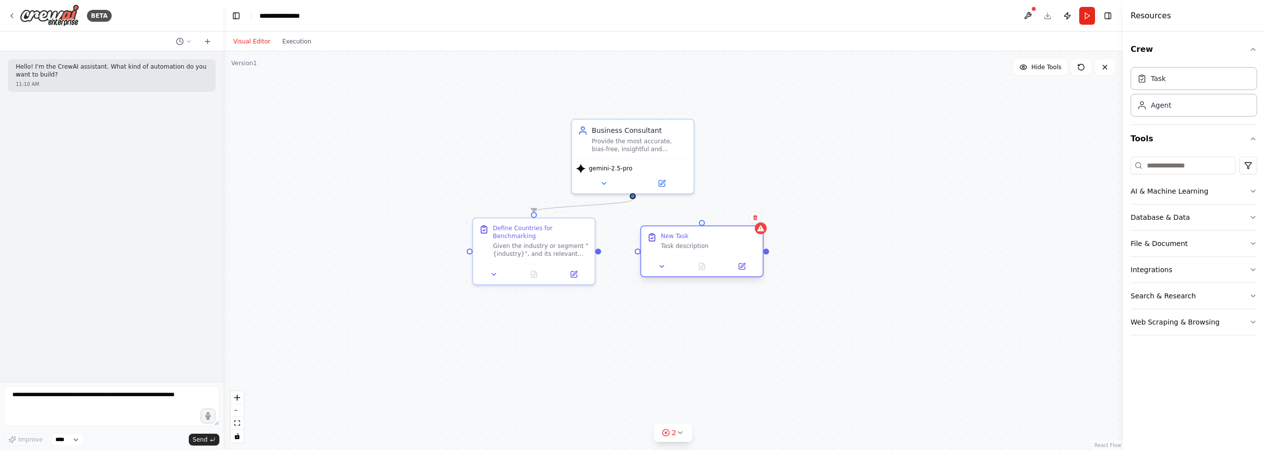
click at [697, 240] on div "New Task Task description" at bounding box center [709, 241] width 96 height 18
click at [599, 249] on div at bounding box center [598, 252] width 6 height 6
drag, startPoint x: 601, startPoint y: 246, endPoint x: 637, endPoint y: 253, distance: 37.3
click at [637, 253] on div "Business Consultant Provide the most accurate, bias-free, insightful and action…" at bounding box center [802, 258] width 899 height 399
drag, startPoint x: 699, startPoint y: 246, endPoint x: 686, endPoint y: 276, distance: 32.6
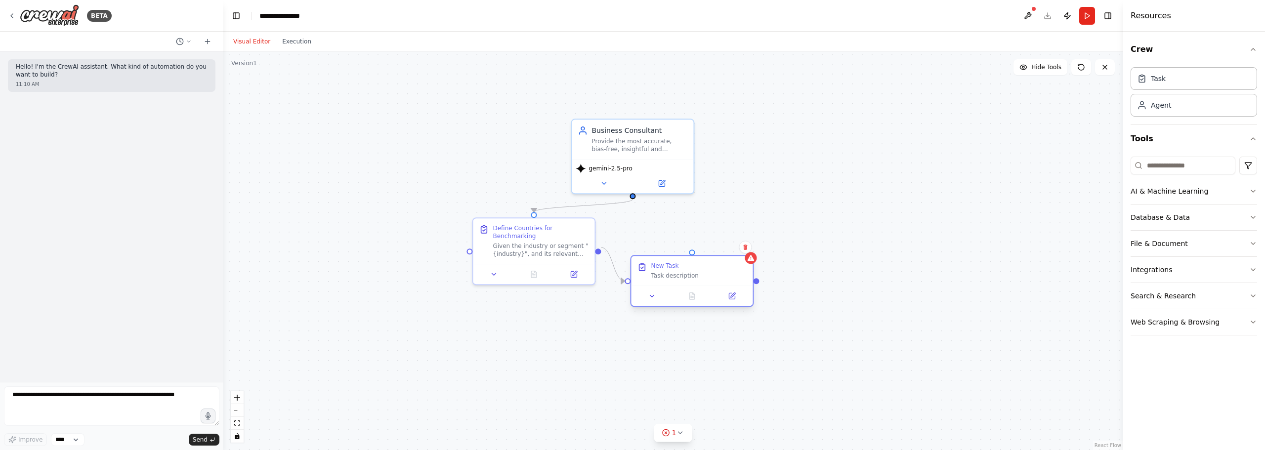
click at [686, 276] on div "Task description" at bounding box center [699, 276] width 96 height 8
click at [671, 269] on div "New Task" at bounding box center [665, 266] width 28 height 8
click at [740, 301] on button at bounding box center [732, 296] width 34 height 12
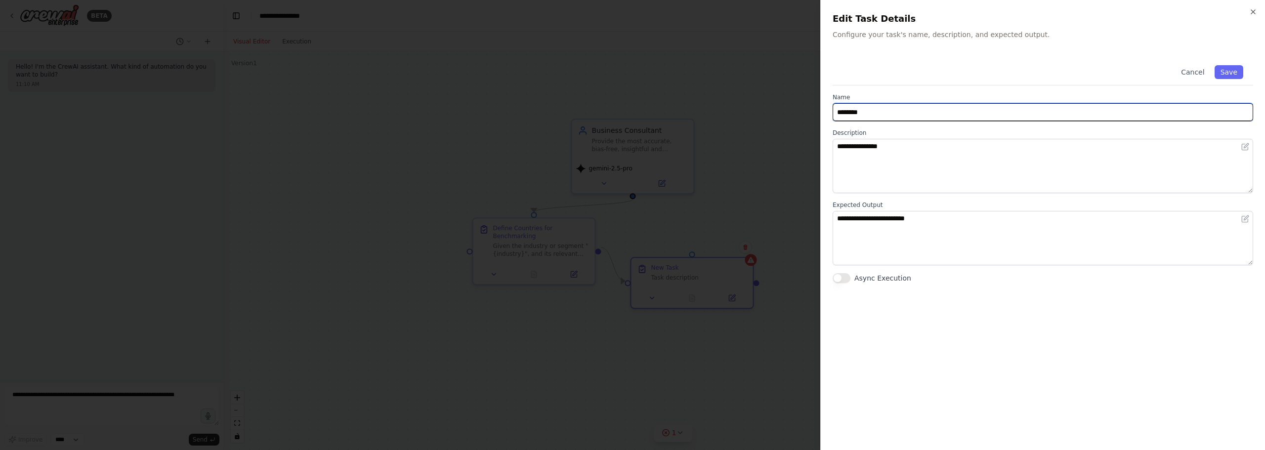
drag, startPoint x: 872, startPoint y: 110, endPoint x: 658, endPoint y: 92, distance: 215.2
click at [658, 92] on body "**********" at bounding box center [632, 225] width 1265 height 450
type input "**********"
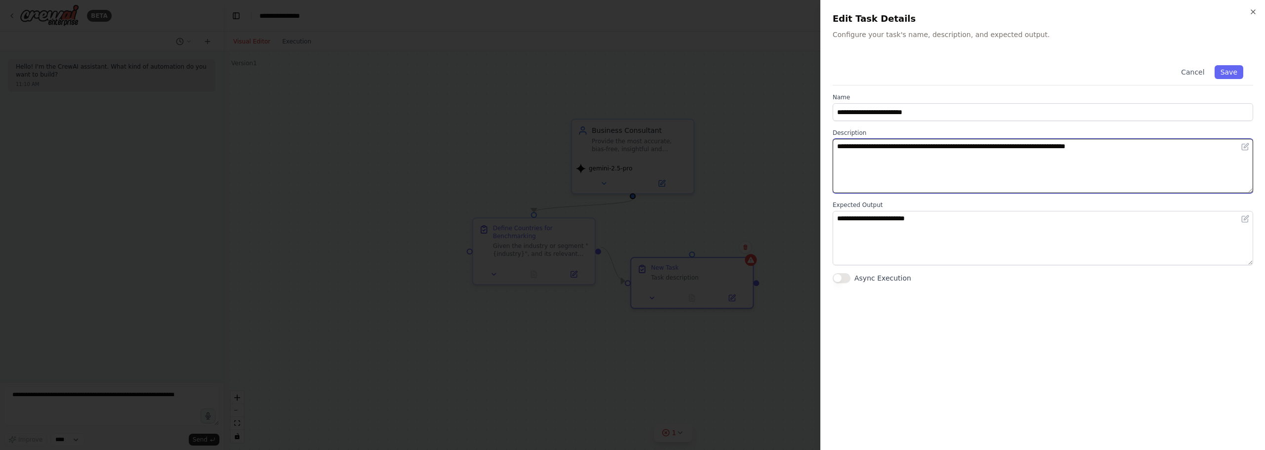
drag, startPoint x: 1123, startPoint y: 163, endPoint x: 1125, endPoint y: 168, distance: 5.3
click at [1124, 166] on textarea "**********" at bounding box center [1043, 166] width 421 height 54
click at [1117, 144] on textarea "**********" at bounding box center [1043, 166] width 421 height 54
click at [1132, 150] on textarea "**********" at bounding box center [1043, 166] width 421 height 54
click at [1136, 149] on textarea "**********" at bounding box center [1043, 166] width 421 height 54
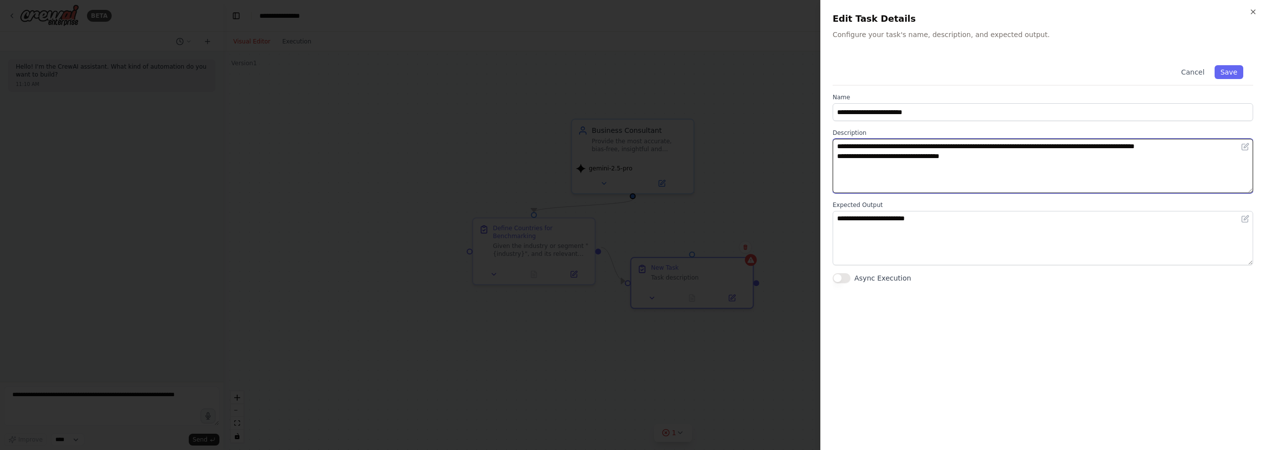
click at [1138, 145] on textarea "**********" at bounding box center [1043, 166] width 421 height 54
click at [1010, 156] on textarea "**********" at bounding box center [1043, 166] width 421 height 54
click at [923, 156] on textarea "**********" at bounding box center [1043, 166] width 421 height 54
click at [940, 171] on textarea "**********" at bounding box center [1043, 166] width 421 height 54
type textarea "**********"
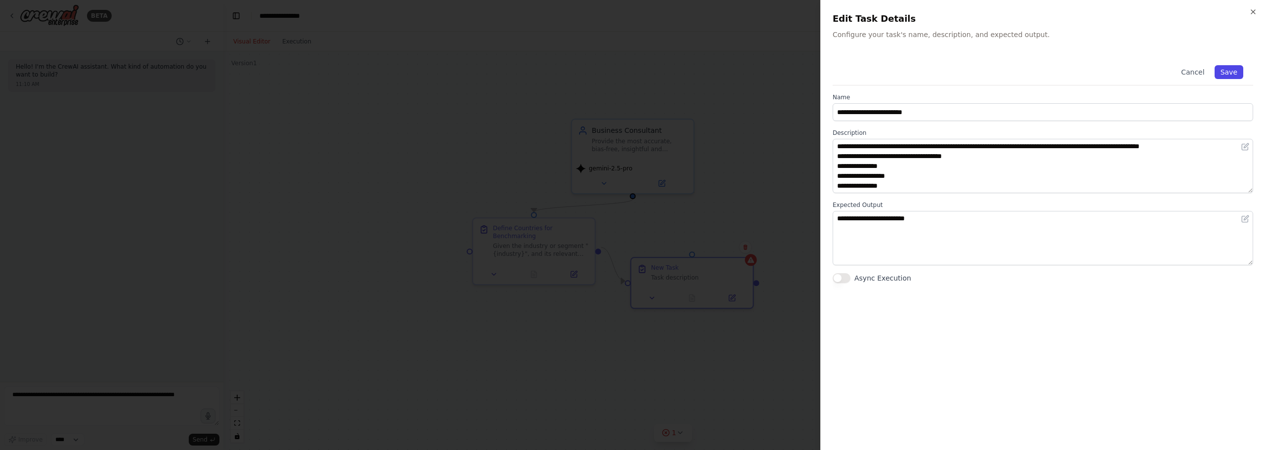
click at [1238, 75] on button "Save" at bounding box center [1229, 72] width 29 height 14
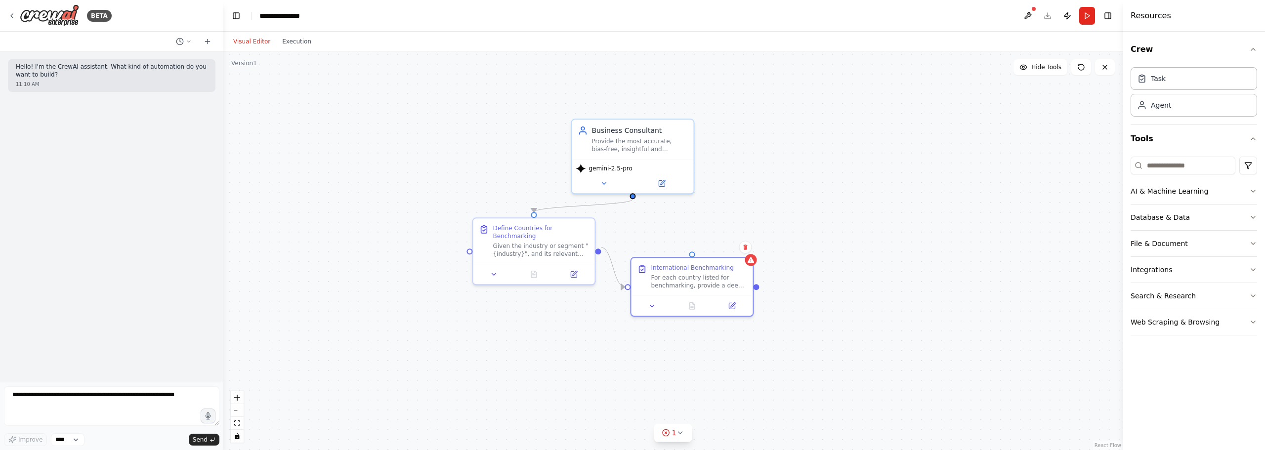
click at [890, 281] on div ".deletable-edge-delete-btn { width: 20px; height: 20px; border: 0px solid #ffff…" at bounding box center [672, 250] width 899 height 399
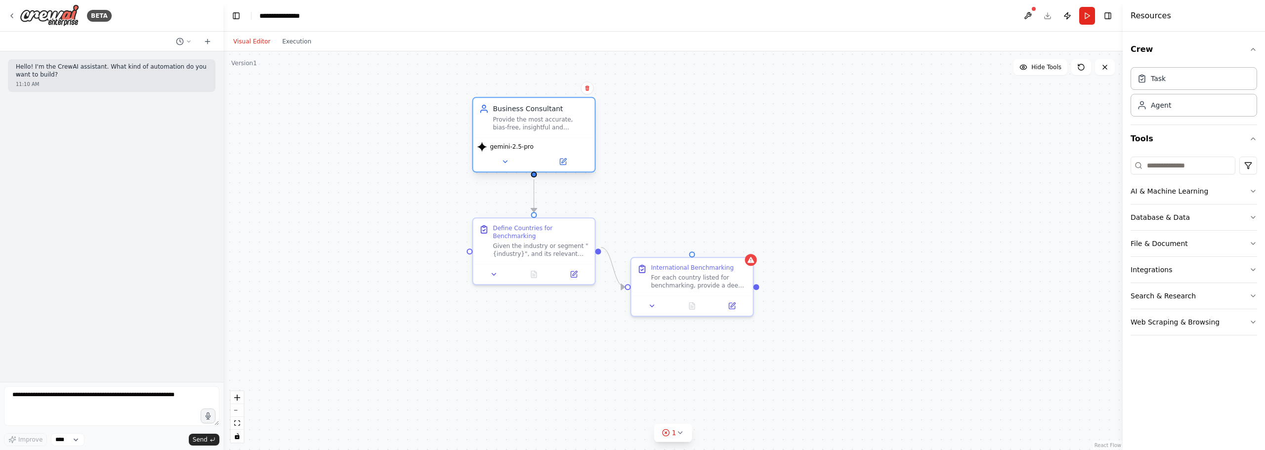
drag, startPoint x: 610, startPoint y: 129, endPoint x: 534, endPoint y: 124, distance: 76.8
click at [534, 124] on div "Provide the most accurate, bias-free, insightful and actionable insights." at bounding box center [541, 124] width 96 height 16
click at [760, 144] on div ".deletable-edge-delete-btn { width: 20px; height: 20px; border: 0px solid #ffff…" at bounding box center [672, 250] width 899 height 399
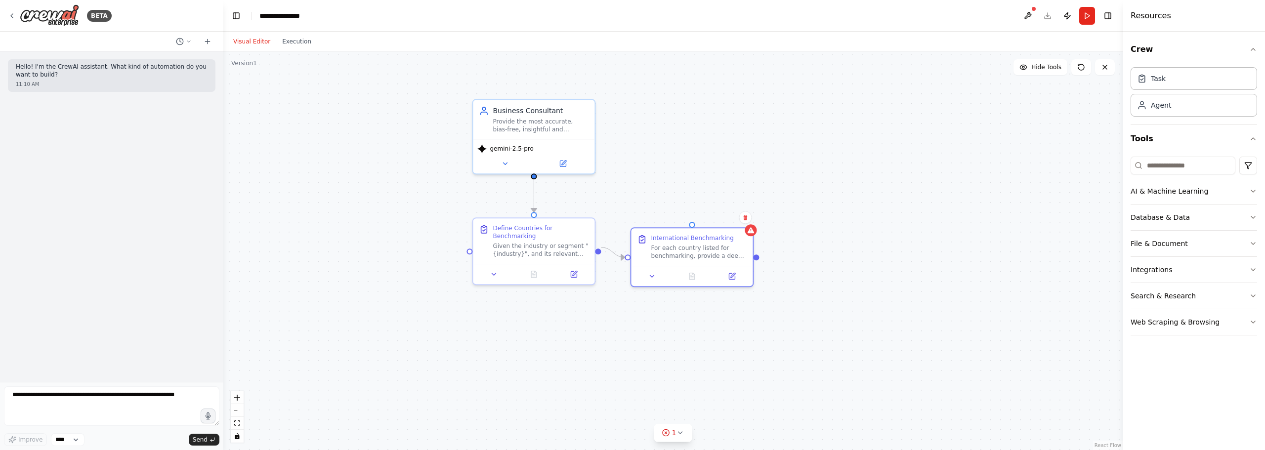
drag, startPoint x: 690, startPoint y: 262, endPoint x: 686, endPoint y: 222, distance: 39.7
click at [687, 224] on div ".deletable-edge-delete-btn { width: 20px; height: 20px; border: 0px solid #ffff…" at bounding box center [672, 250] width 899 height 399
drag, startPoint x: 678, startPoint y: 235, endPoint x: 670, endPoint y: 226, distance: 11.5
click at [670, 226] on div "International Benchmarking" at bounding box center [682, 226] width 83 height 8
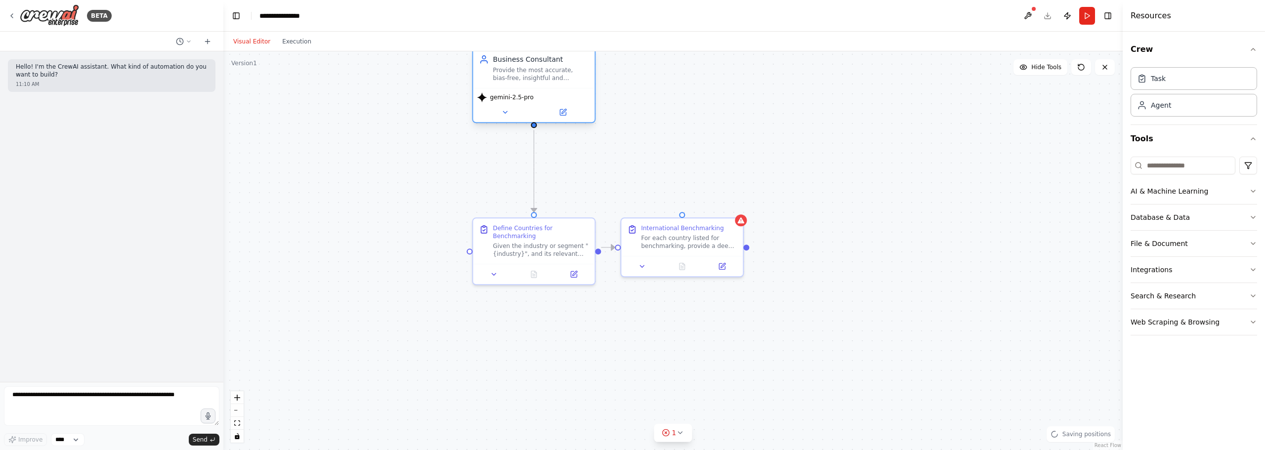
drag, startPoint x: 554, startPoint y: 119, endPoint x: 553, endPoint y: 71, distance: 47.4
click at [553, 71] on div "Provide the most accurate, bias-free, insightful and actionable insights." at bounding box center [541, 74] width 96 height 16
click at [672, 121] on div ".deletable-edge-delete-btn { width: 20px; height: 20px; border: 0px solid #ffff…" at bounding box center [672, 250] width 899 height 399
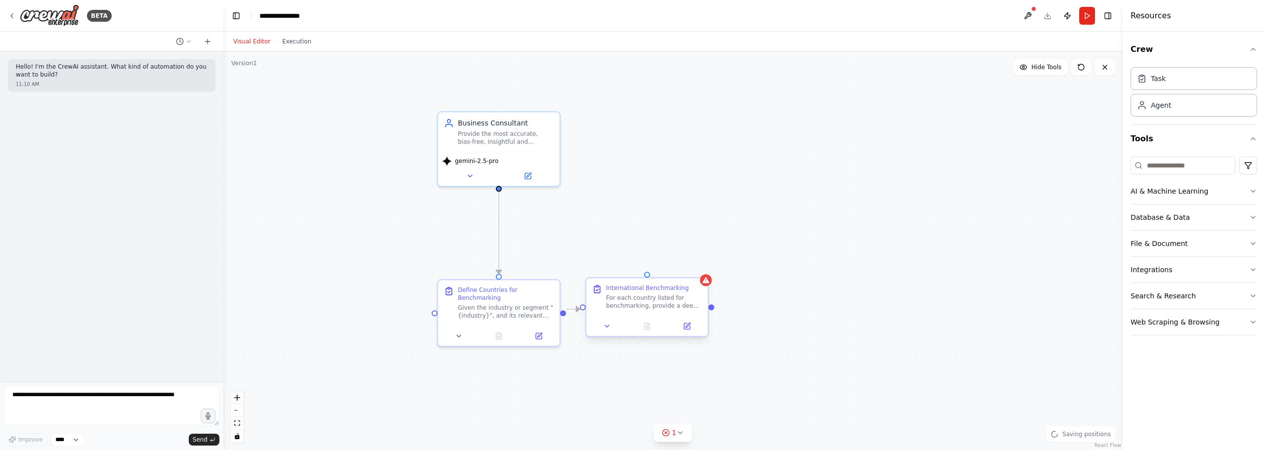
drag, startPoint x: 694, startPoint y: 238, endPoint x: 661, endPoint y: 296, distance: 67.1
click at [1244, 321] on button "Web Scraping & Browsing" at bounding box center [1194, 322] width 127 height 26
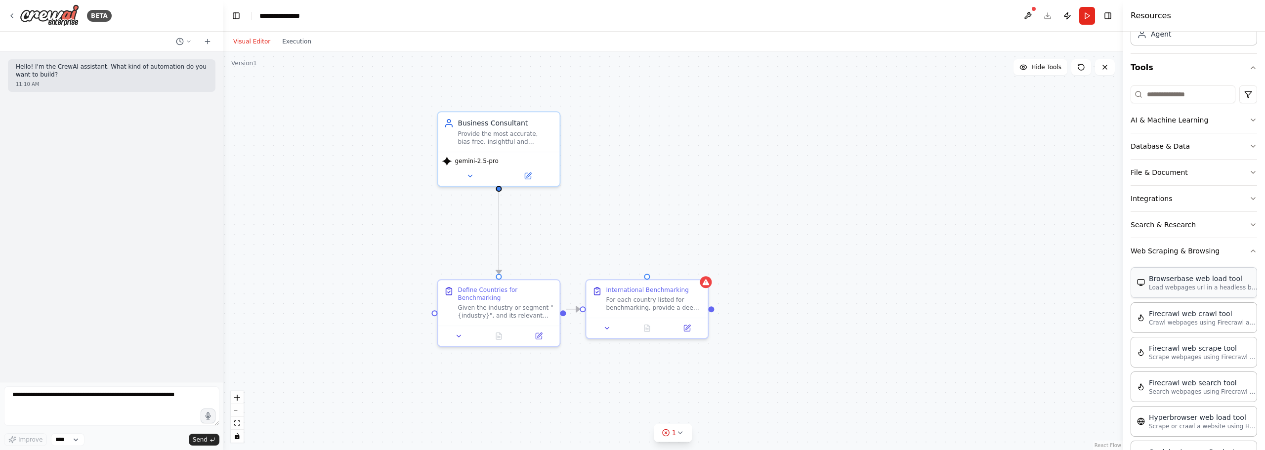
scroll to position [0, 0]
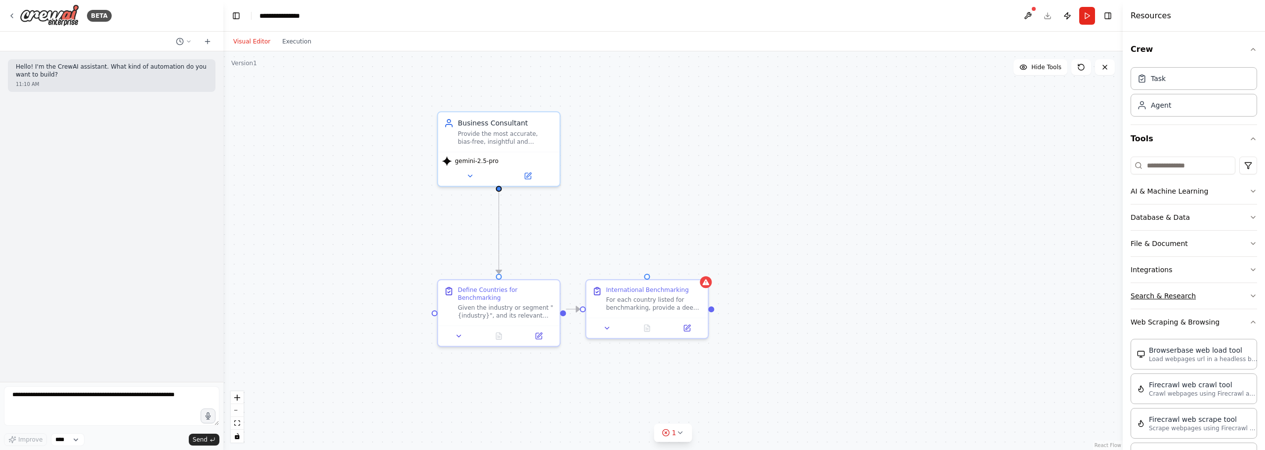
click at [1183, 303] on button "Search & Research" at bounding box center [1194, 296] width 127 height 26
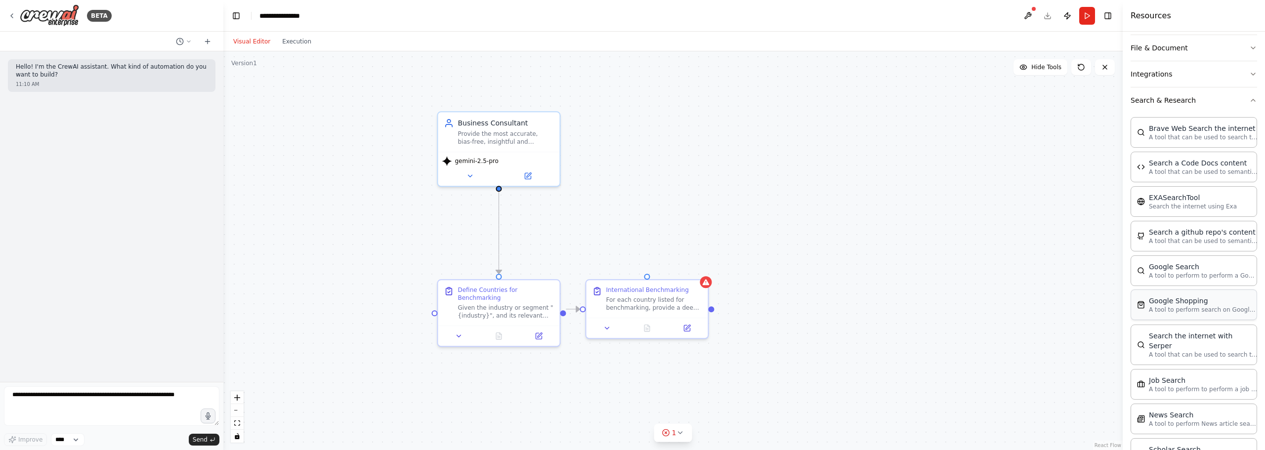
scroll to position [198, 0]
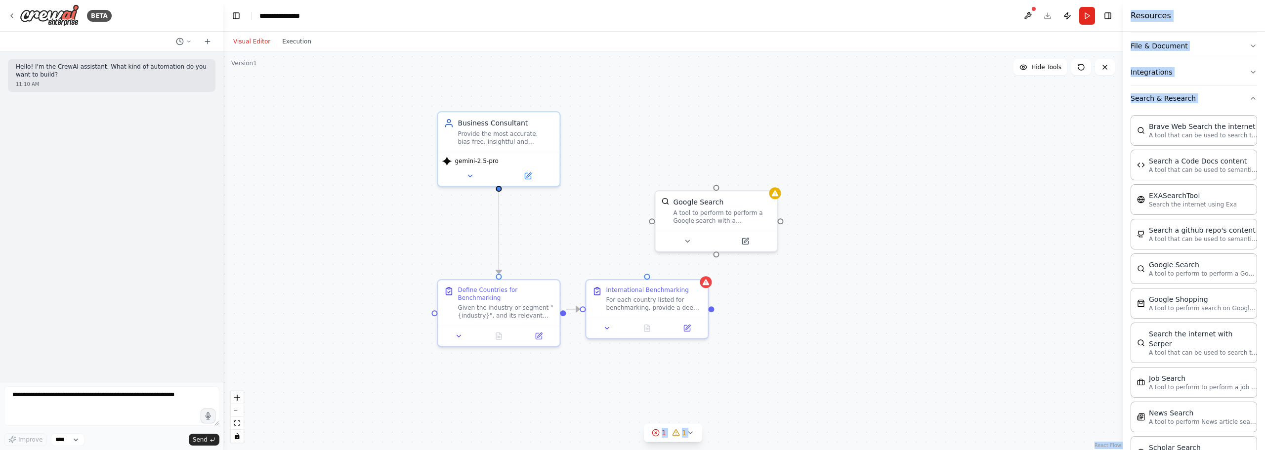
drag, startPoint x: 1194, startPoint y: 424, endPoint x: 960, endPoint y: 256, distance: 288.4
click at [960, 256] on div "**********" at bounding box center [632, 225] width 1265 height 450
drag, startPoint x: 1152, startPoint y: 414, endPoint x: 801, endPoint y: 180, distance: 422.1
click at [985, 348] on div ".deletable-edge-delete-btn { width: 20px; height: 20px; border: 0px solid #ffff…" at bounding box center [672, 250] width 899 height 399
drag, startPoint x: 1188, startPoint y: 415, endPoint x: 1164, endPoint y: 408, distance: 25.1
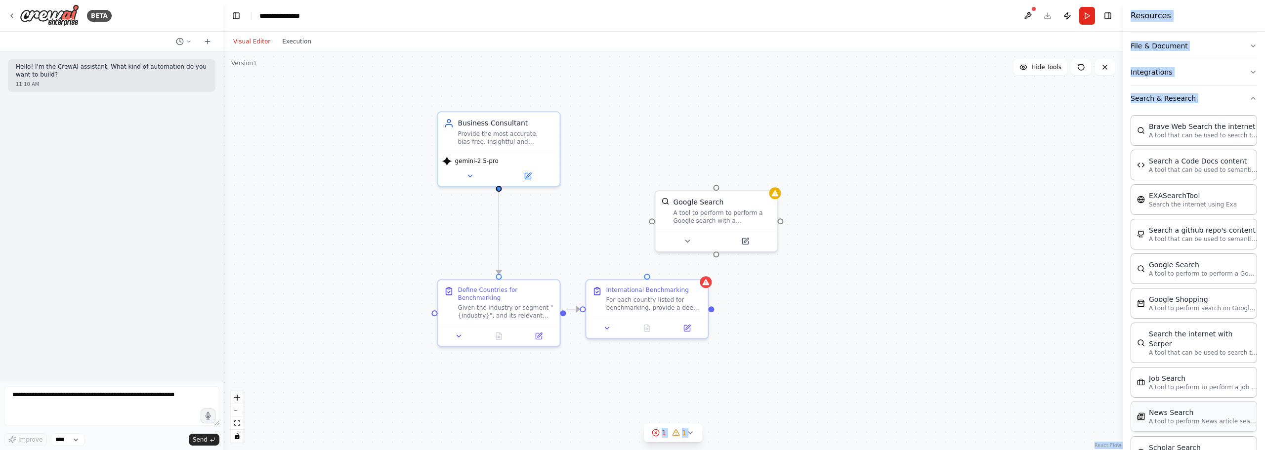
click at [1187, 418] on p "A tool to perform News article search with a search_query." at bounding box center [1203, 422] width 109 height 8
click at [1124, 316] on div at bounding box center [1125, 225] width 4 height 450
click at [1128, 316] on div "Crew Task Agent Tools AI & Machine Learning Database & Data File & Document Int…" at bounding box center [1194, 241] width 142 height 419
drag, startPoint x: 1173, startPoint y: 399, endPoint x: 1080, endPoint y: 327, distance: 117.2
drag, startPoint x: 982, startPoint y: 290, endPoint x: 744, endPoint y: 197, distance: 256.0
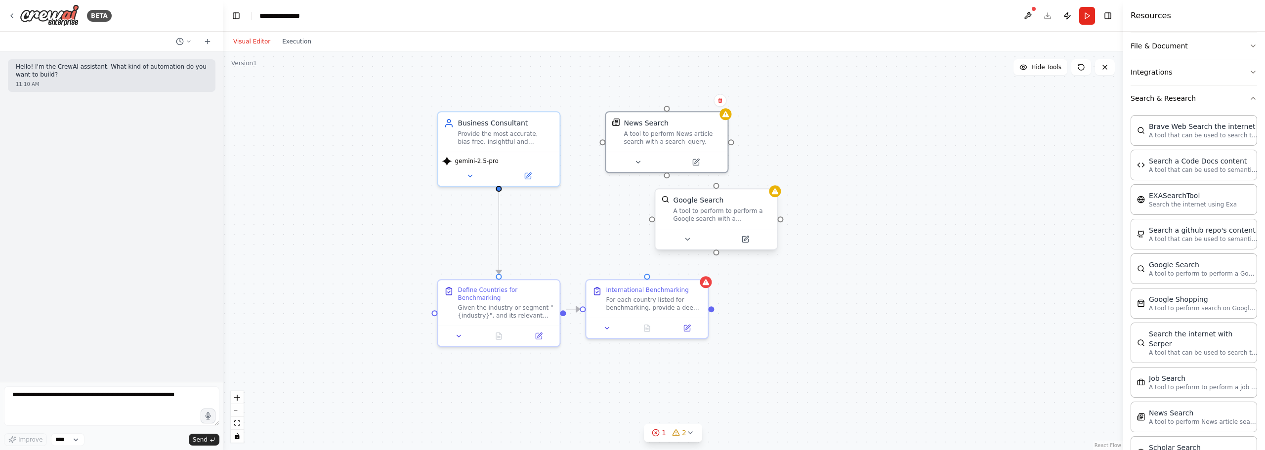
click at [680, 142] on div "A tool to perform News article search with a search_query." at bounding box center [673, 138] width 98 height 16
drag, startPoint x: 717, startPoint y: 215, endPoint x: 620, endPoint y: 213, distance: 96.4
click at [629, 214] on div "A tool to perform to perform a Google search with a search_query." at bounding box center [623, 215] width 98 height 16
drag, startPoint x: 609, startPoint y: 214, endPoint x: 593, endPoint y: 229, distance: 21.7
click at [596, 231] on div "A tool to perform to perform a Google search with a search_query." at bounding box center [613, 225] width 98 height 16
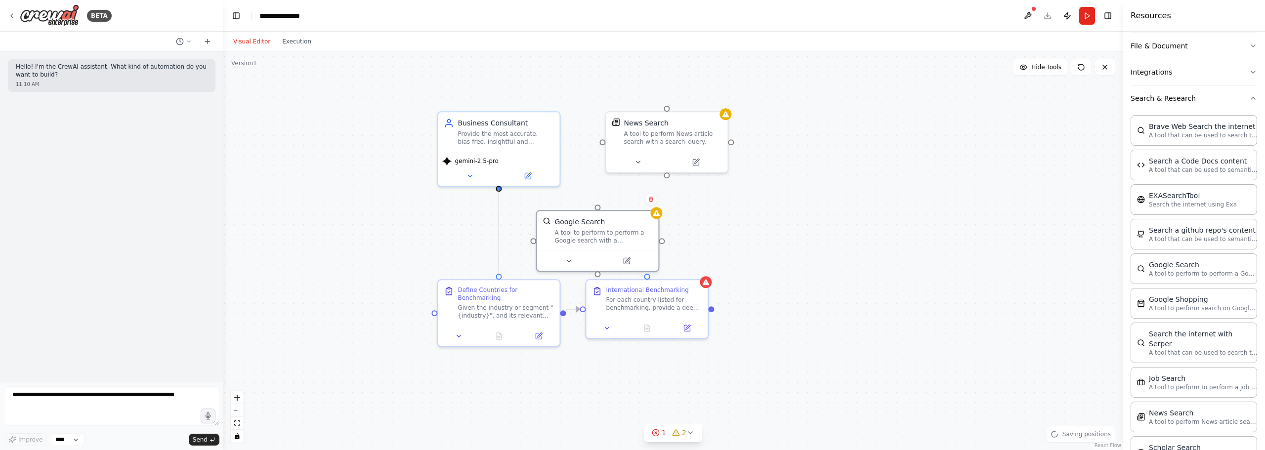
click at [500, 196] on circle "Edge from 8851b080-2a08-40be-8aff-ed22cf0bf674 to 2f33c90a-c5ed-4b72-a917-320d0…" at bounding box center [499, 197] width 10 height 10
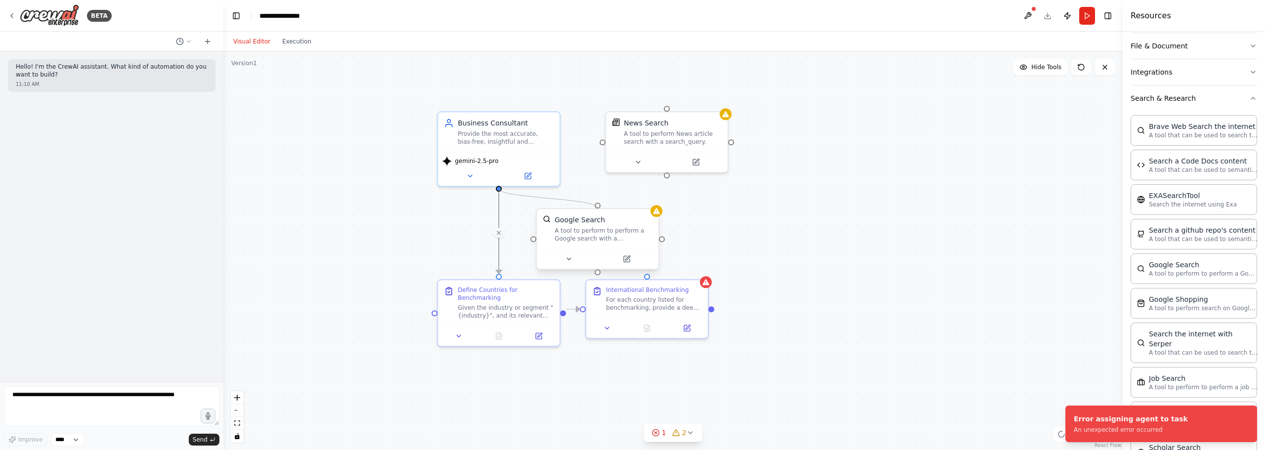
drag, startPoint x: 497, startPoint y: 189, endPoint x: 601, endPoint y: 209, distance: 106.1
click at [601, 209] on div "Business Consultant Provide the most accurate, bias-free, insightful and action…" at bounding box center [767, 320] width 899 height 399
drag, startPoint x: 637, startPoint y: 159, endPoint x: 566, endPoint y: 224, distance: 96.6
click at [714, 253] on icon at bounding box center [717, 251] width 8 height 8
drag, startPoint x: 499, startPoint y: 186, endPoint x: 500, endPoint y: 276, distance: 89.9
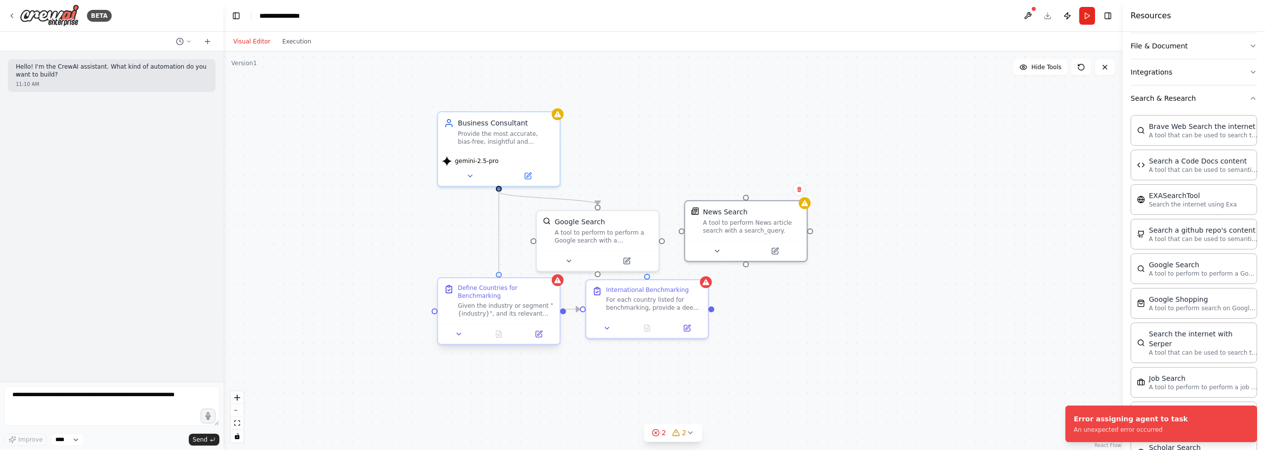
click at [500, 276] on div "Business Consultant Provide the most accurate, bias-free, insightful and action…" at bounding box center [767, 320] width 899 height 399
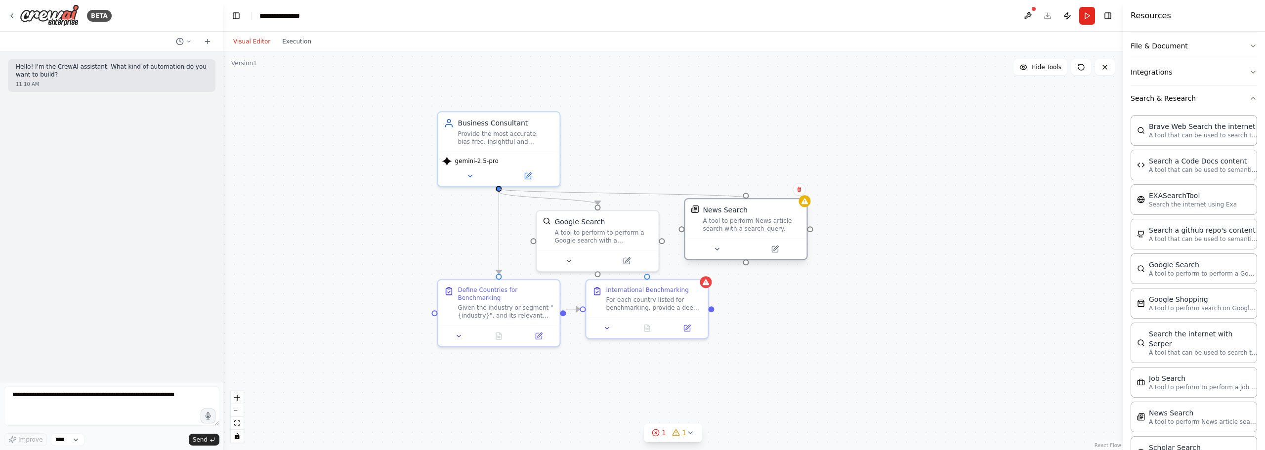
drag, startPoint x: 499, startPoint y: 188, endPoint x: 745, endPoint y: 199, distance: 245.8
click at [745, 199] on div "Business Consultant Provide the most accurate, bias-free, insightful and action…" at bounding box center [767, 320] width 899 height 399
drag, startPoint x: 719, startPoint y: 247, endPoint x: 430, endPoint y: 249, distance: 288.6
click at [421, 249] on div at bounding box center [430, 259] width 122 height 20
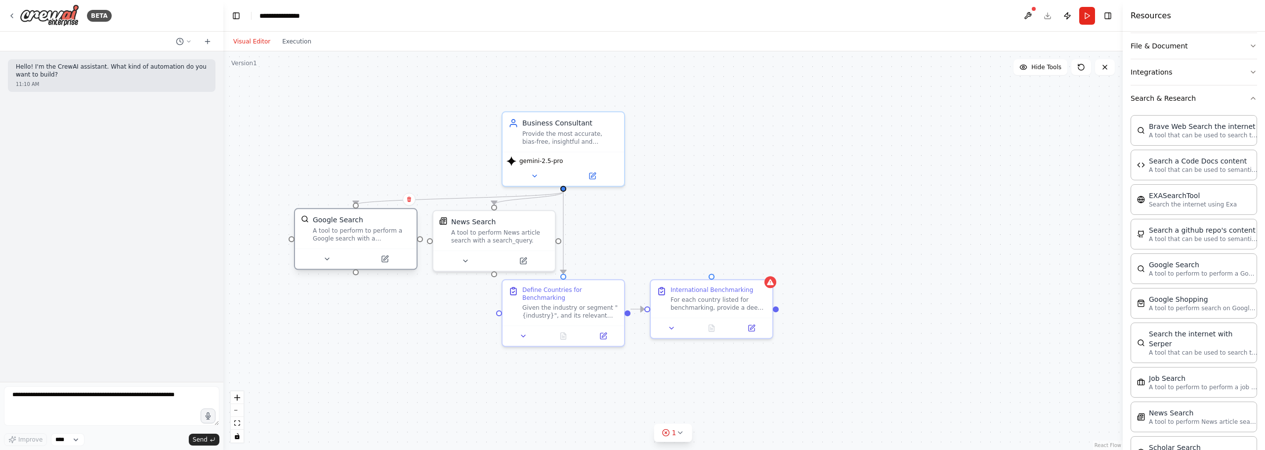
drag, startPoint x: 609, startPoint y: 237, endPoint x: 368, endPoint y: 237, distance: 241.2
click at [368, 237] on div "A tool to perform to perform a Google search with a search_query." at bounding box center [362, 235] width 98 height 16
click at [772, 218] on div ".deletable-edge-delete-btn { width: 20px; height: 20px; border: 0px solid #ffff…" at bounding box center [672, 250] width 899 height 399
click at [722, 308] on div "For each country listed for benchmarking, provide a deep, extensive, and exhaus…" at bounding box center [719, 302] width 96 height 16
drag, startPoint x: 564, startPoint y: 189, endPoint x: 726, endPoint y: 255, distance: 175.1
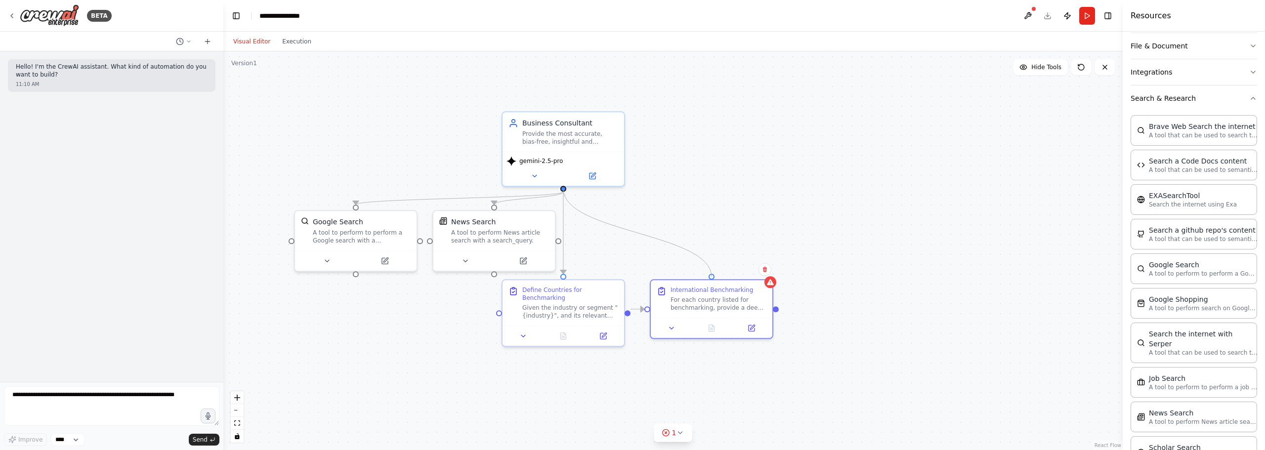
click at [718, 270] on div ".deletable-edge-delete-btn { width: 20px; height: 20px; border: 0px solid #ffff…" at bounding box center [672, 250] width 899 height 399
drag, startPoint x: 754, startPoint y: 236, endPoint x: 745, endPoint y: 232, distance: 9.7
click at [751, 237] on div ".deletable-edge-delete-btn { width: 20px; height: 20px; border: 0px solid #ffff…" at bounding box center [672, 250] width 899 height 399
drag, startPoint x: 376, startPoint y: 221, endPoint x: 339, endPoint y: 223, distance: 36.1
click at [339, 223] on div "Google Search" at bounding box center [319, 221] width 98 height 10
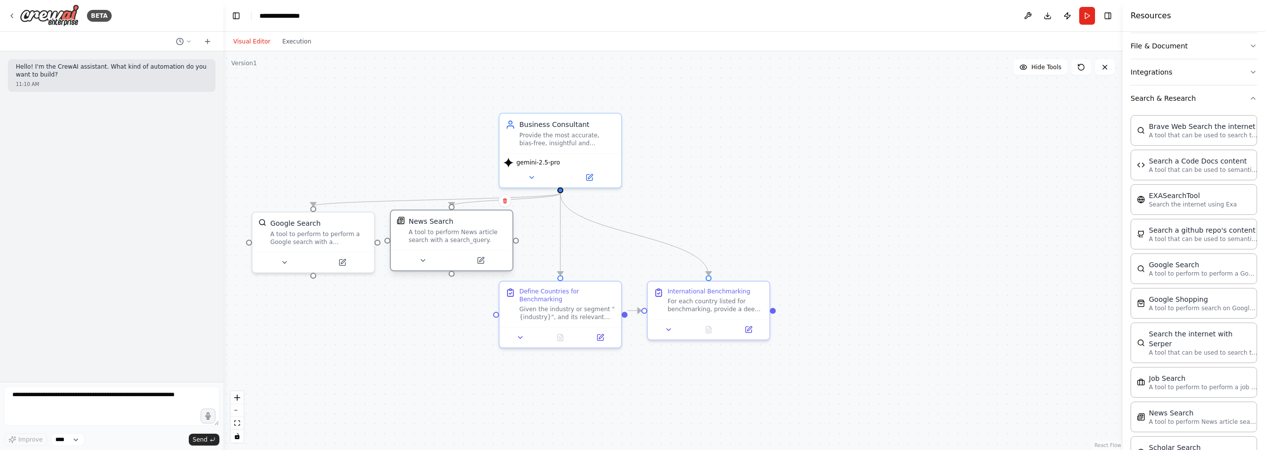
drag, startPoint x: 483, startPoint y: 226, endPoint x: 438, endPoint y: 224, distance: 45.0
click at [438, 224] on div "News Search" at bounding box center [431, 221] width 44 height 10
click at [893, 225] on div ".deletable-edge-delete-btn { width: 20px; height: 20px; border: 0px solid #ffff…" at bounding box center [672, 250] width 899 height 399
click at [822, 184] on div ".deletable-edge-delete-btn { width: 20px; height: 20px; border: 0px solid #ffff…" at bounding box center [672, 250] width 899 height 399
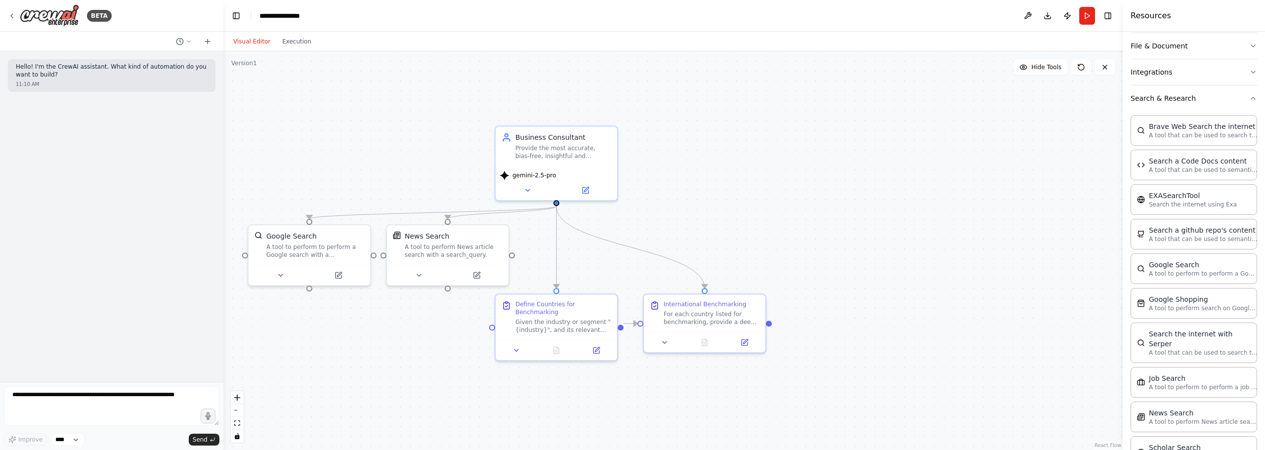
drag, startPoint x: 823, startPoint y: 205, endPoint x: 806, endPoint y: 232, distance: 32.1
click at [806, 232] on div ".deletable-edge-delete-btn { width: 20px; height: 20px; border: 0px solid #ffff…" at bounding box center [672, 250] width 899 height 399
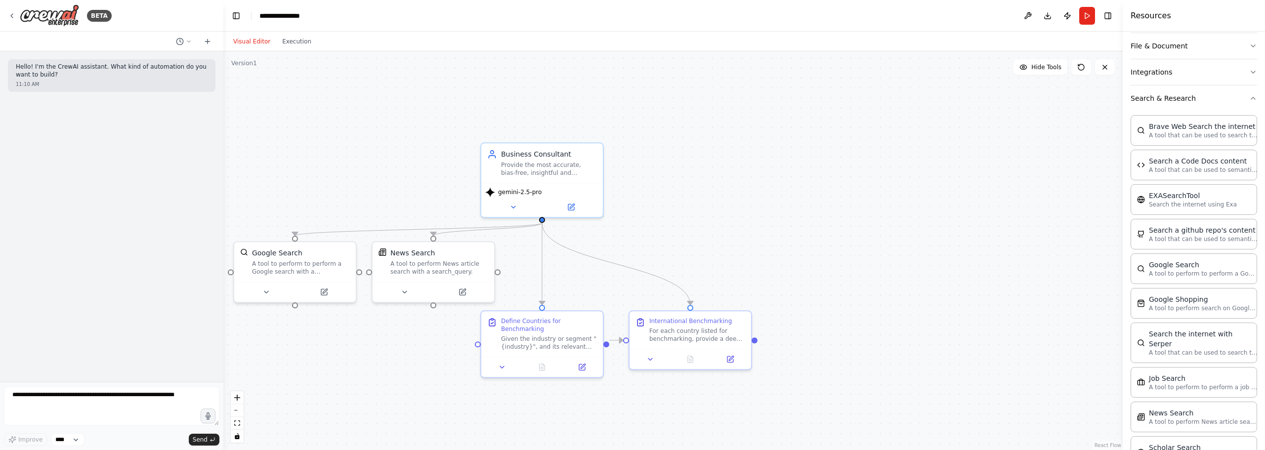
click at [780, 217] on div ".deletable-edge-delete-btn { width: 20px; height: 20px; border: 0px solid #ffff…" at bounding box center [672, 250] width 899 height 399
click at [745, 207] on div ".deletable-edge-delete-btn { width: 20px; height: 20px; border: 0px solid #ffff…" at bounding box center [672, 250] width 899 height 399
click at [795, 229] on div ".deletable-edge-delete-btn { width: 20px; height: 20px; border: 0px solid #ffff…" at bounding box center [672, 250] width 899 height 399
click at [777, 252] on div ".deletable-edge-delete-btn { width: 20px; height: 20px; border: 0px solid #ffff…" at bounding box center [672, 250] width 899 height 399
click at [809, 265] on div ".deletable-edge-delete-btn { width: 20px; height: 20px; border: 0px solid #ffff…" at bounding box center [672, 250] width 899 height 399
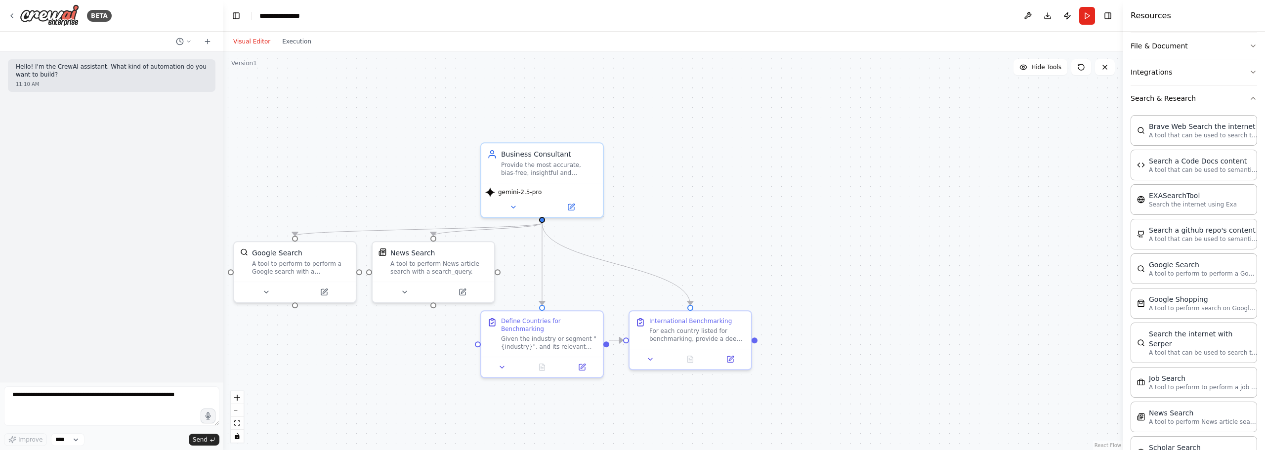
click at [817, 229] on div ".deletable-edge-delete-btn { width: 20px; height: 20px; border: 0px solid #ffff…" at bounding box center [672, 250] width 899 height 399
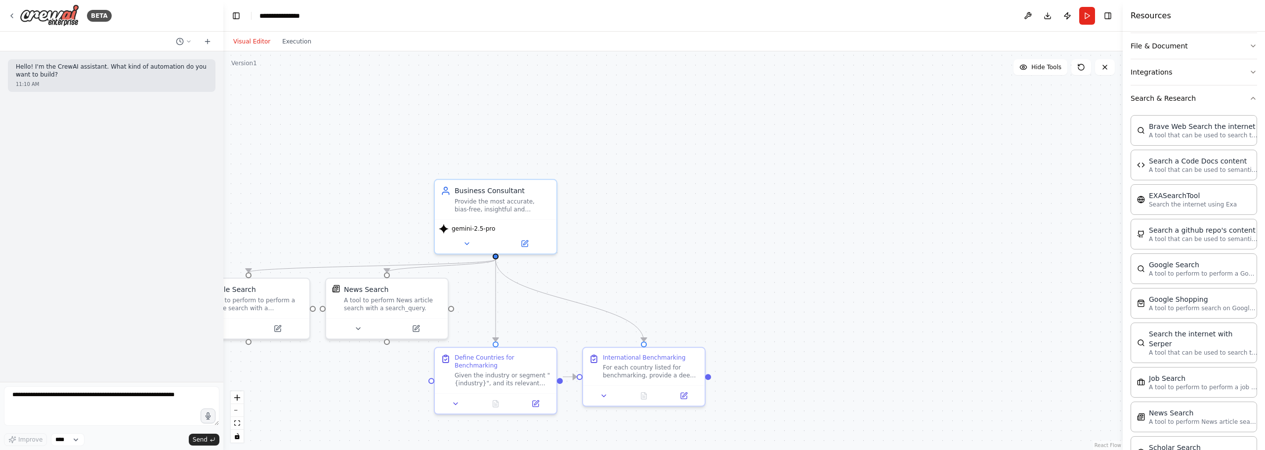
drag, startPoint x: 792, startPoint y: 249, endPoint x: 746, endPoint y: 285, distance: 58.8
drag, startPoint x: 497, startPoint y: 254, endPoint x: 643, endPoint y: 281, distance: 148.2
click at [643, 281] on div ".deletable-edge-delete-btn { width: 20px; height: 20px; border: 0px solid #ffff…" at bounding box center [672, 250] width 899 height 399
click at [692, 255] on div ".deletable-edge-delete-btn { width: 20px; height: 20px; border: 0px solid #ffff…" at bounding box center [672, 250] width 899 height 399
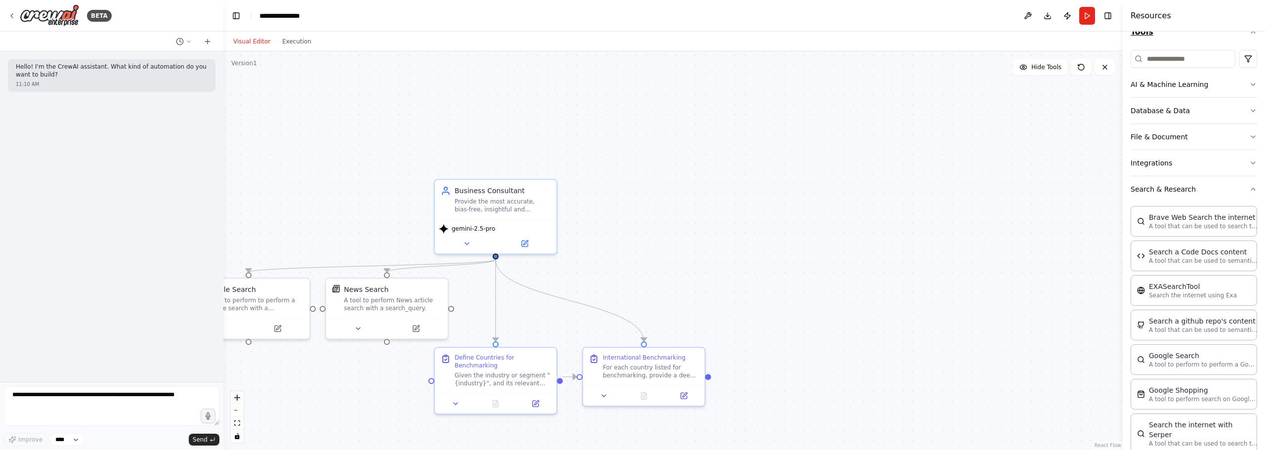
scroll to position [0, 0]
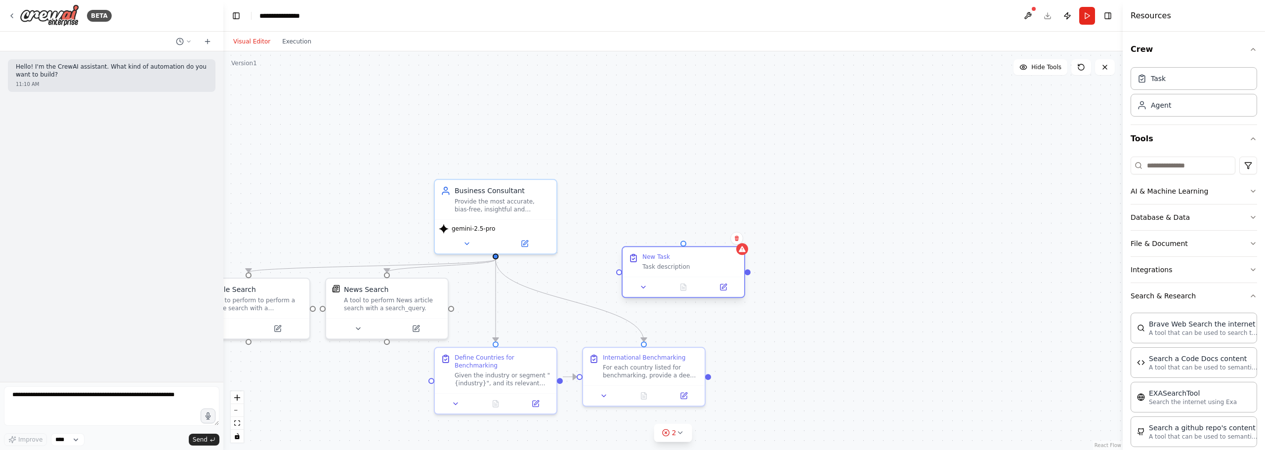
drag, startPoint x: 777, startPoint y: 303, endPoint x: 684, endPoint y: 270, distance: 98.6
click at [684, 270] on div "New Task Task description" at bounding box center [690, 262] width 96 height 18
drag, startPoint x: 681, startPoint y: 265, endPoint x: 686, endPoint y: 256, distance: 10.2
click at [686, 256] on div "New Task" at bounding box center [681, 257] width 96 height 8
click at [731, 289] on button at bounding box center [723, 287] width 34 height 12
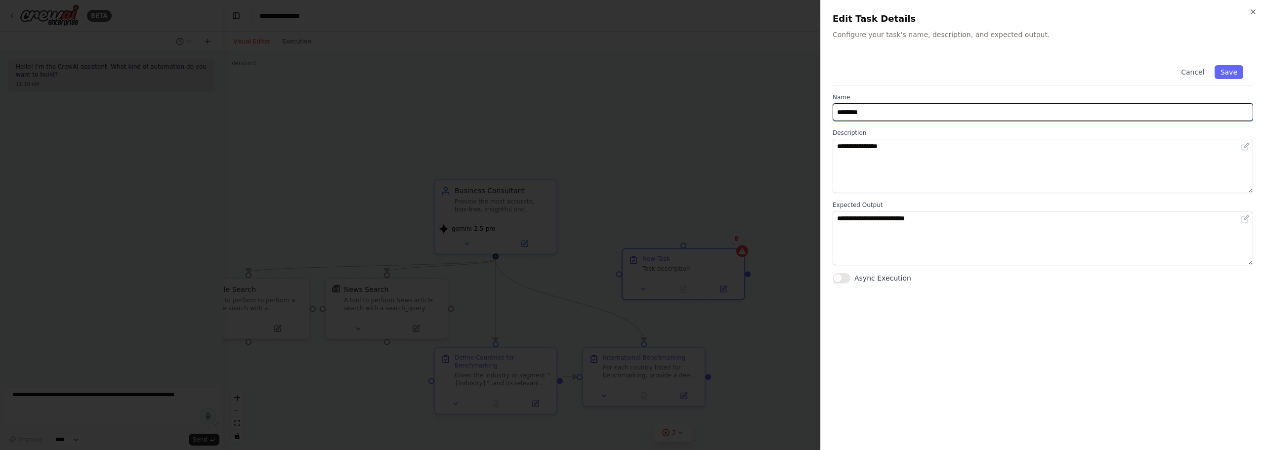
drag, startPoint x: 882, startPoint y: 110, endPoint x: 724, endPoint y: 83, distance: 160.5
click at [724, 83] on body "**********" at bounding box center [632, 225] width 1265 height 450
type input "*"
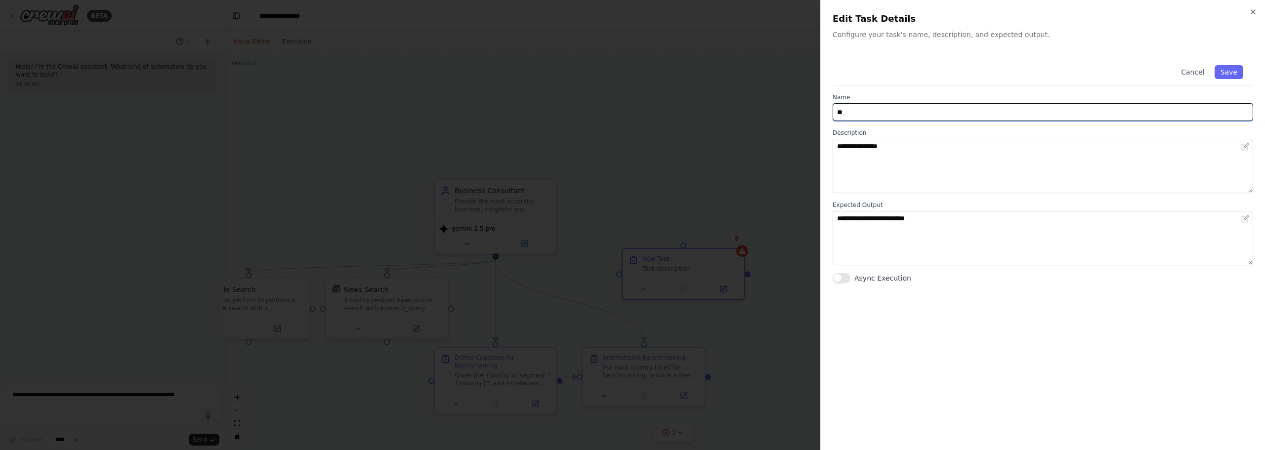
type input "*"
type input "**********"
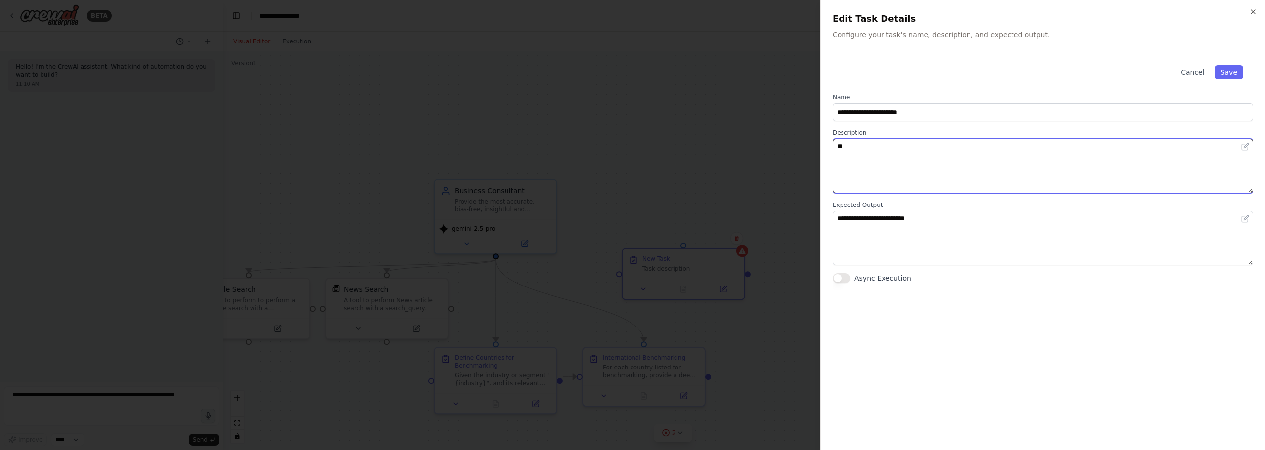
type textarea "*"
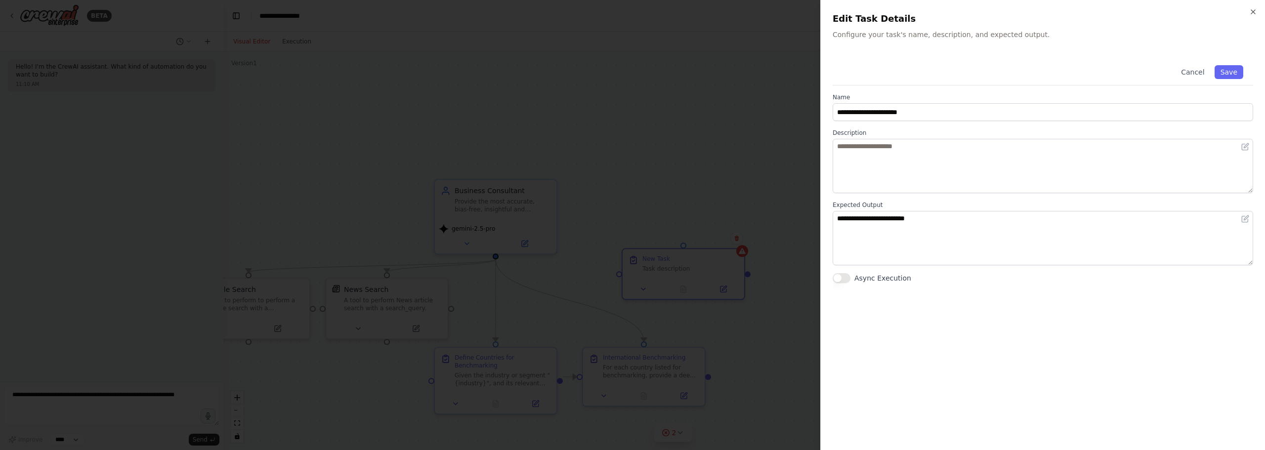
click at [763, 167] on div at bounding box center [632, 225] width 1265 height 450
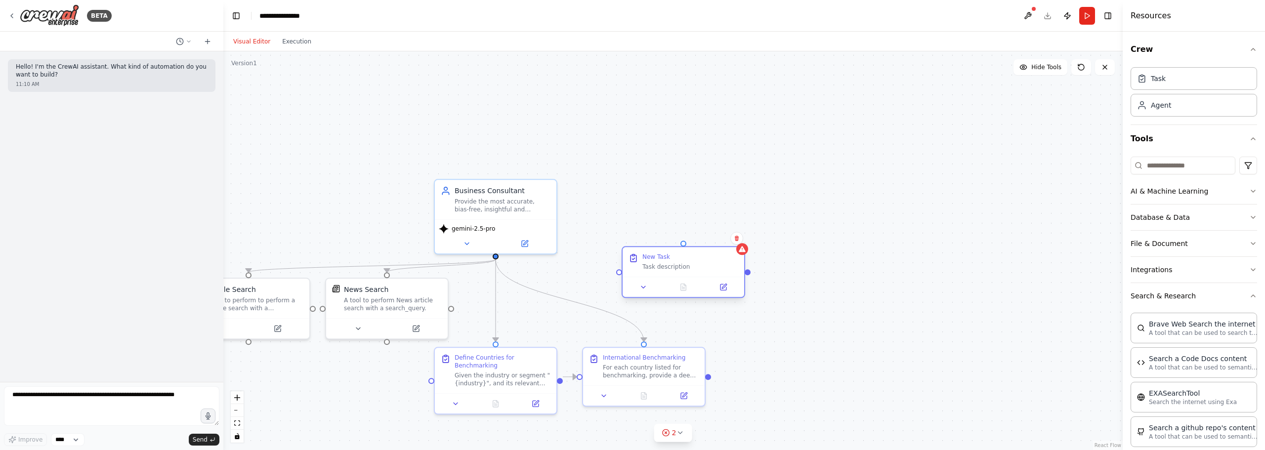
click at [702, 269] on div "Task description" at bounding box center [690, 267] width 96 height 8
drag, startPoint x: 495, startPoint y: 254, endPoint x: 622, endPoint y: 273, distance: 128.4
click at [622, 273] on div "Business Consultant Provide the most accurate, bias-free, insightful and action…" at bounding box center [764, 388] width 899 height 399
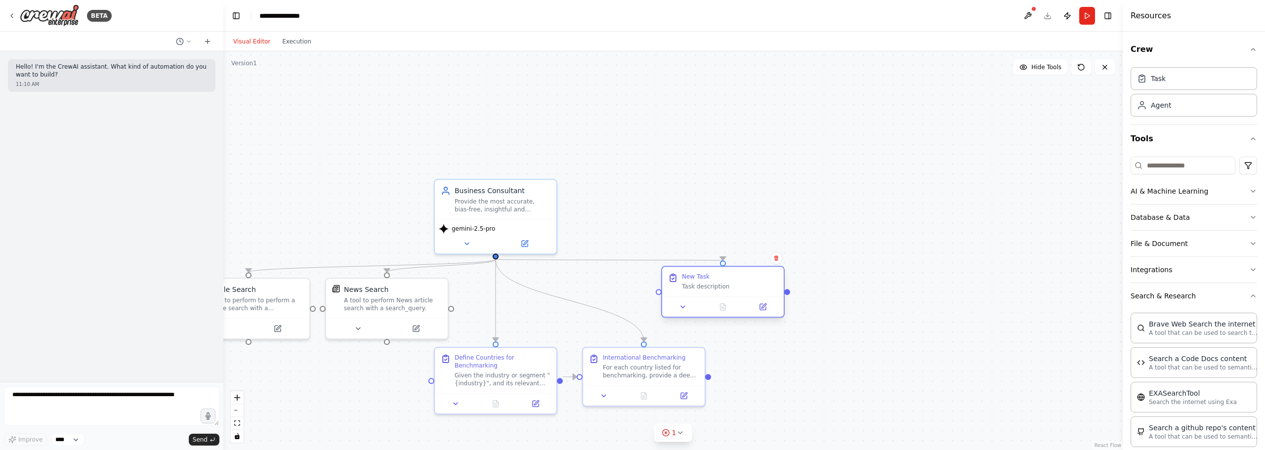
drag, startPoint x: 692, startPoint y: 272, endPoint x: 735, endPoint y: 295, distance: 48.8
click at [735, 295] on div "New Task Task description" at bounding box center [723, 282] width 122 height 30
click at [733, 274] on div "New Task" at bounding box center [730, 277] width 96 height 8
click at [754, 306] on button at bounding box center [763, 307] width 34 height 12
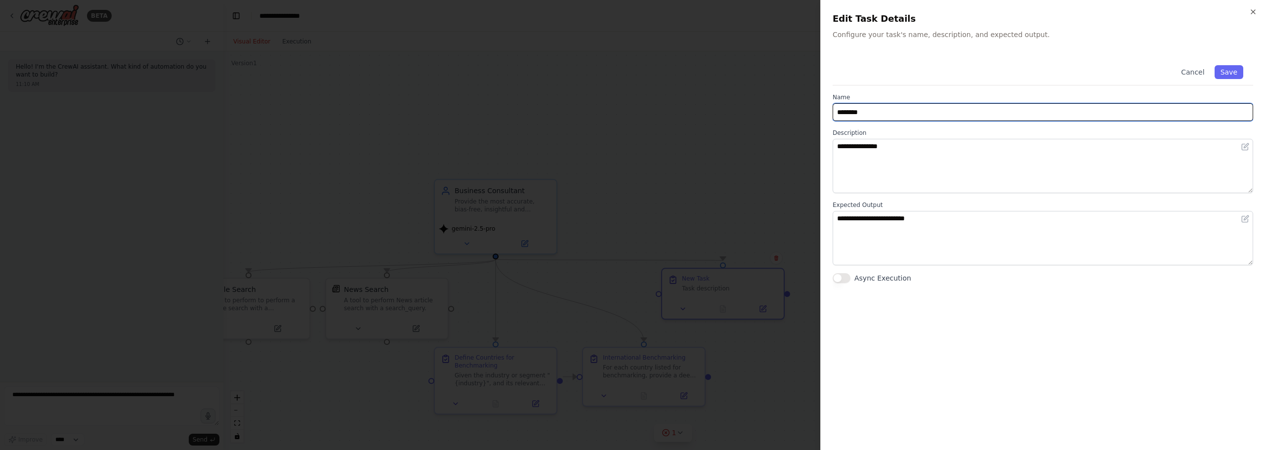
drag, startPoint x: 889, startPoint y: 117, endPoint x: 695, endPoint y: 109, distance: 193.9
click at [677, 96] on body "**********" at bounding box center [632, 225] width 1265 height 450
type input "**********"
click at [1236, 73] on button "Save" at bounding box center [1229, 72] width 29 height 14
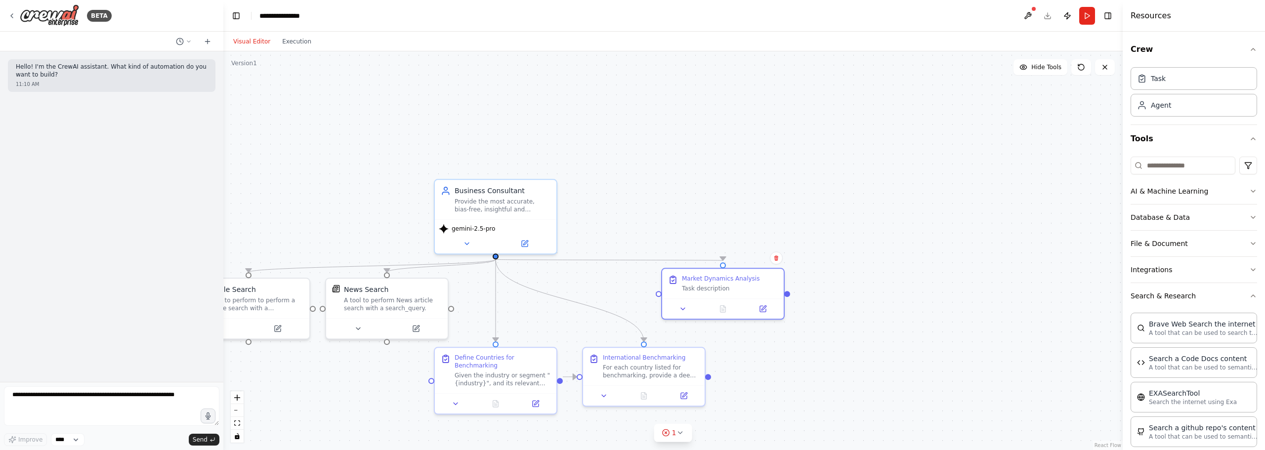
click at [885, 253] on div ".deletable-edge-delete-btn { width: 20px; height: 20px; border: 0px solid #ffff…" at bounding box center [672, 250] width 899 height 399
drag, startPoint x: 687, startPoint y: 279, endPoint x: 708, endPoint y: 281, distance: 21.4
click at [708, 281] on div "Market Dynamics Analysis Task description" at bounding box center [723, 292] width 122 height 30
click at [918, 250] on div ".deletable-edge-delete-btn { width: 20px; height: 20px; border: 0px solid #ffff…" at bounding box center [672, 250] width 899 height 399
drag, startPoint x: 891, startPoint y: 379, endPoint x: 851, endPoint y: 347, distance: 50.6
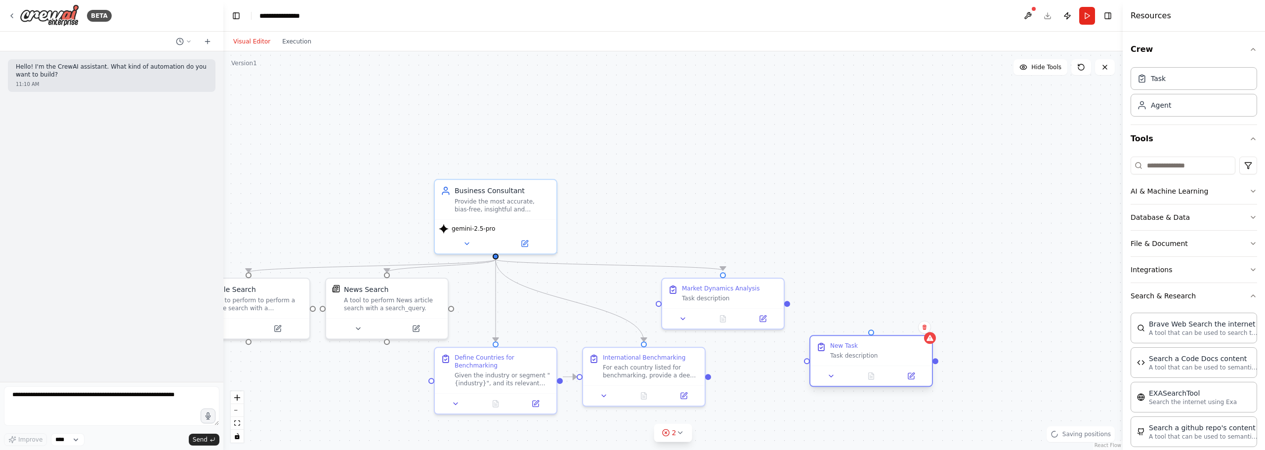
click at [851, 347] on div "New Task" at bounding box center [844, 346] width 28 height 8
click at [859, 357] on div "Task description" at bounding box center [878, 356] width 96 height 8
click at [920, 375] on button at bounding box center [911, 376] width 34 height 12
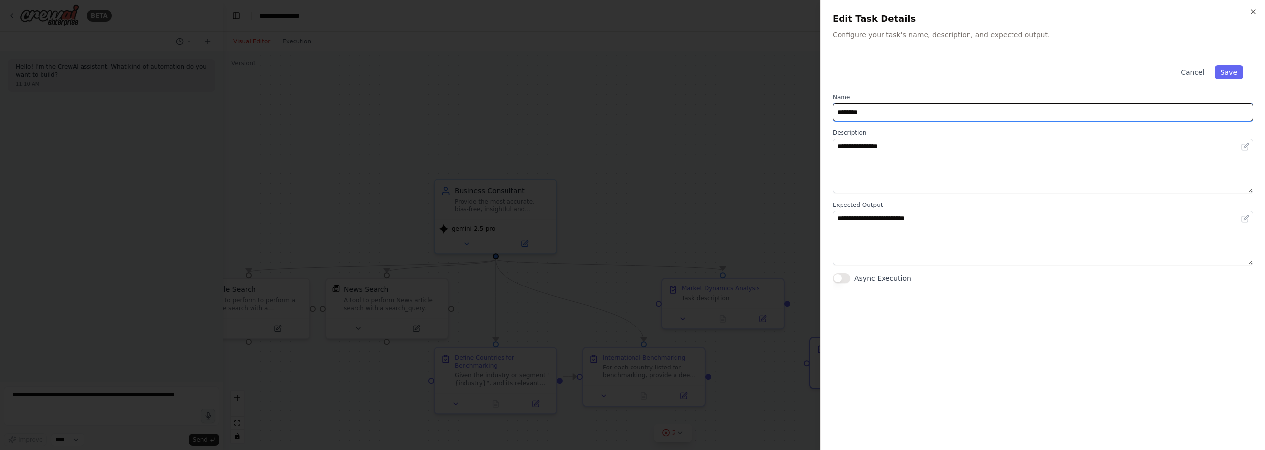
drag, startPoint x: 915, startPoint y: 112, endPoint x: 672, endPoint y: 87, distance: 244.4
click at [672, 87] on body "**********" at bounding box center [632, 225] width 1265 height 450
type input "**********"
click at [1231, 73] on button "Save" at bounding box center [1229, 72] width 29 height 14
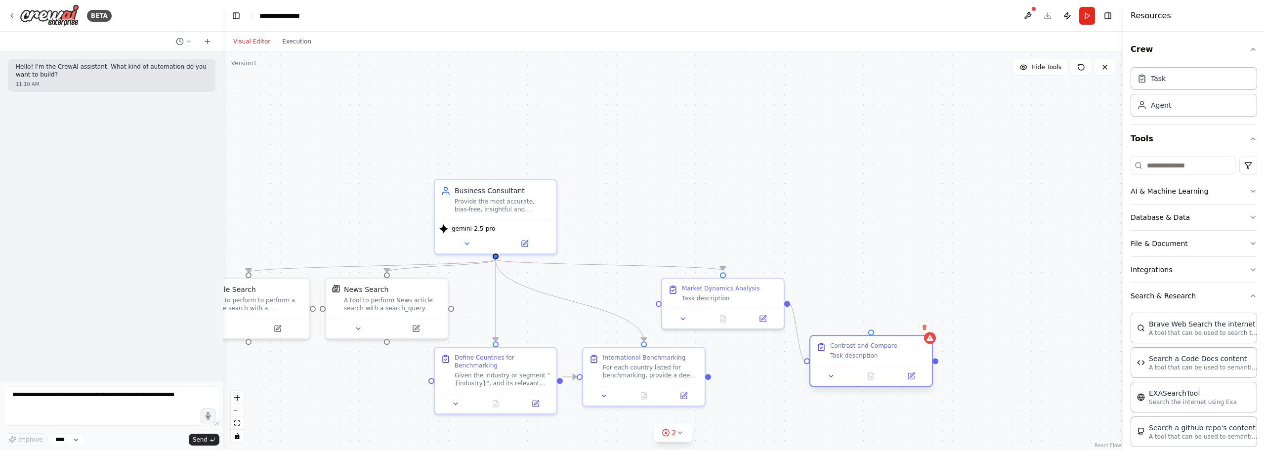
drag, startPoint x: 787, startPoint y: 304, endPoint x: 813, endPoint y: 364, distance: 65.3
click at [813, 364] on div "Business Consultant Provide the most accurate, bias-free, insightful and action…" at bounding box center [764, 388] width 899 height 399
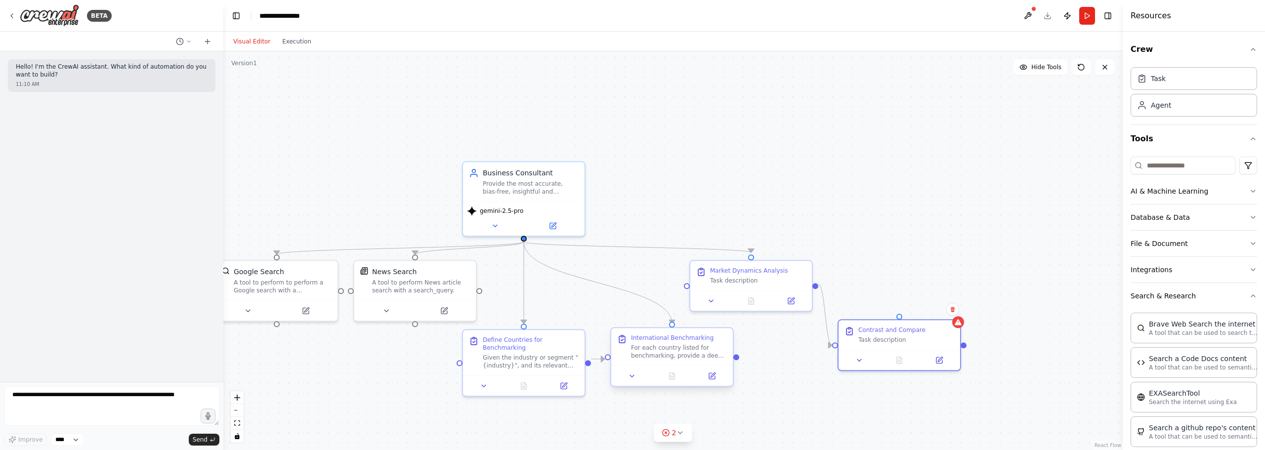
drag, startPoint x: 710, startPoint y: 379, endPoint x: 738, endPoint y: 361, distance: 33.3
click at [738, 361] on div ".deletable-edge-delete-btn { width: 20px; height: 20px; border: 0px solid #ffff…" at bounding box center [672, 250] width 899 height 399
drag, startPoint x: 738, startPoint y: 359, endPoint x: 839, endPoint y: 344, distance: 102.0
click at [839, 344] on div "Business Consultant Provide the most accurate, bias-free, insightful and action…" at bounding box center [792, 370] width 899 height 399
drag, startPoint x: 872, startPoint y: 345, endPoint x: 884, endPoint y: 358, distance: 17.5
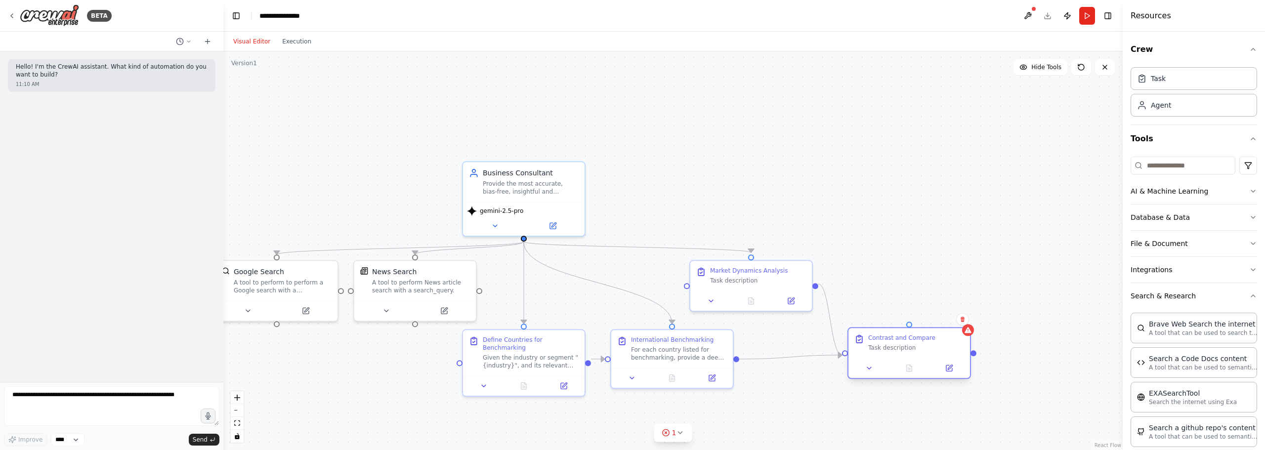
click at [884, 358] on div "Contrast and Compare Task description" at bounding box center [910, 353] width 124 height 52
click at [863, 216] on div ".deletable-edge-delete-btn { width: 20px; height: 20px; border: 0px solid #ffff…" at bounding box center [672, 250] width 899 height 399
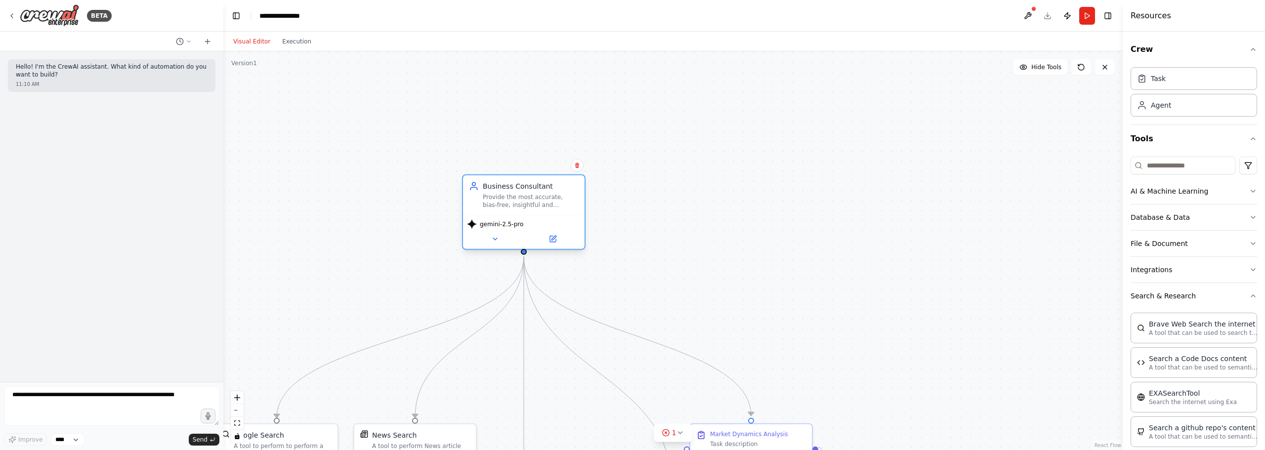
drag, startPoint x: 535, startPoint y: 161, endPoint x: 536, endPoint y: 184, distance: 23.2
click at [536, 184] on div "Business Consultant" at bounding box center [531, 186] width 96 height 10
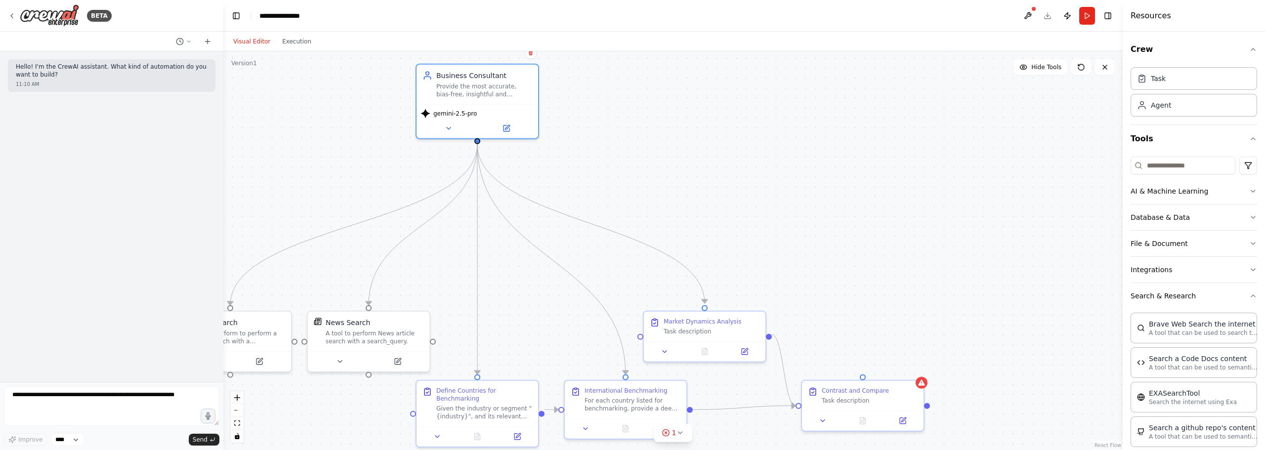
drag, startPoint x: 729, startPoint y: 232, endPoint x: 683, endPoint y: 120, distance: 121.9
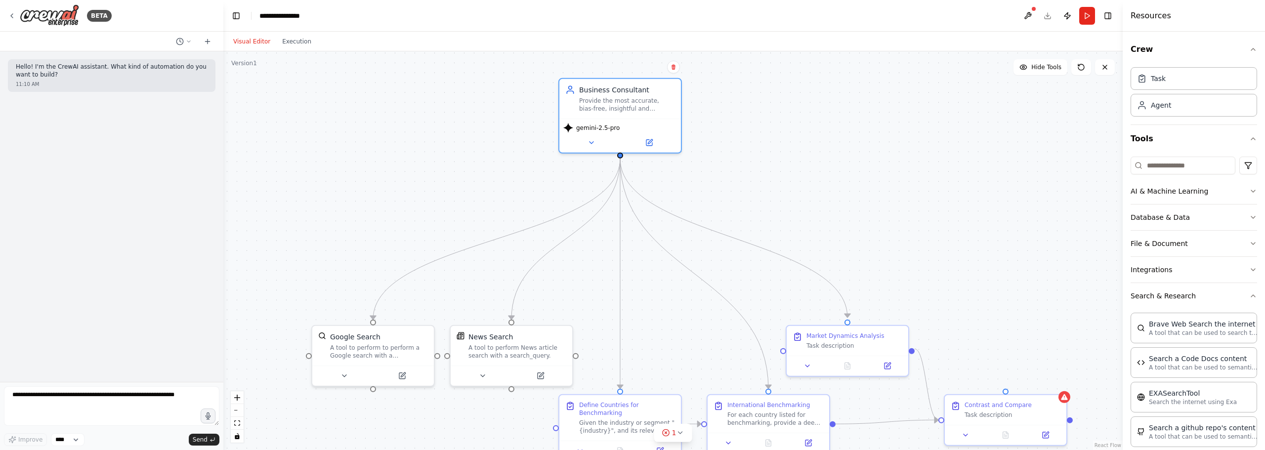
drag, startPoint x: 660, startPoint y: 176, endPoint x: 717, endPoint y: 169, distance: 56.9
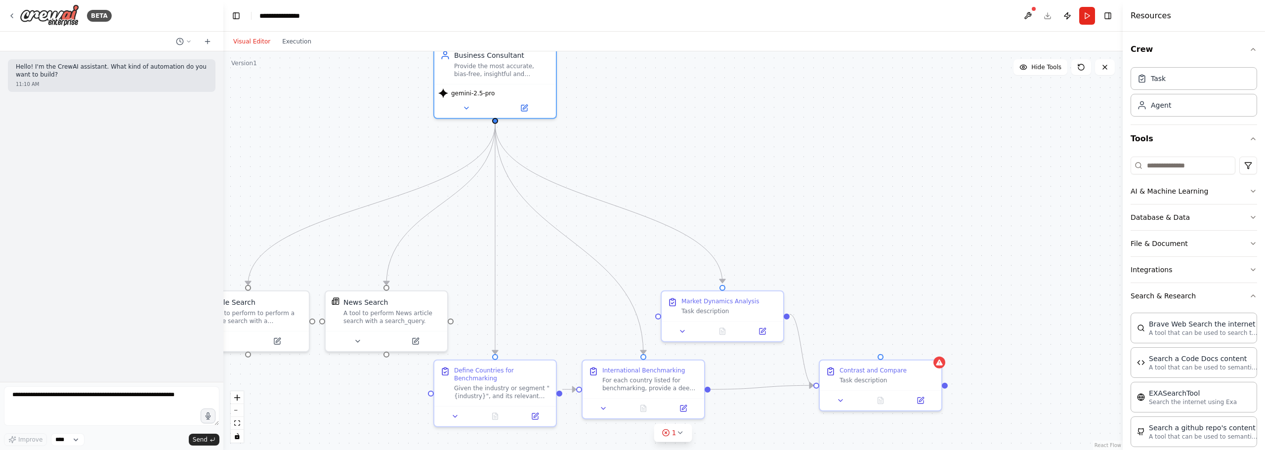
drag, startPoint x: 717, startPoint y: 169, endPoint x: 655, endPoint y: 161, distance: 62.2
click at [905, 252] on div ".deletable-edge-delete-btn { width: 20px; height: 20px; border: 0px solid #ffff…" at bounding box center [672, 250] width 899 height 399
click at [836, 200] on div ".deletable-edge-delete-btn { width: 20px; height: 20px; border: 0px solid #ffff…" at bounding box center [672, 250] width 899 height 399
drag, startPoint x: 721, startPoint y: 317, endPoint x: 598, endPoint y: 174, distance: 188.5
click at [598, 174] on div "Market Dynamics Analysis Task description" at bounding box center [604, 166] width 122 height 30
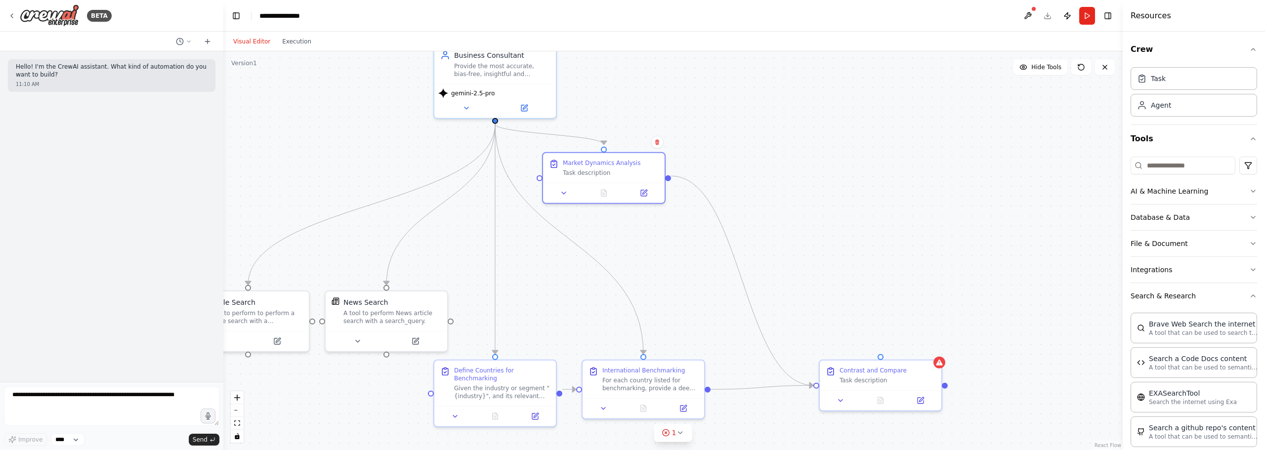
click at [787, 167] on div ".deletable-edge-delete-btn { width: 20px; height: 20px; border: 0px solid #ffff…" at bounding box center [672, 250] width 899 height 399
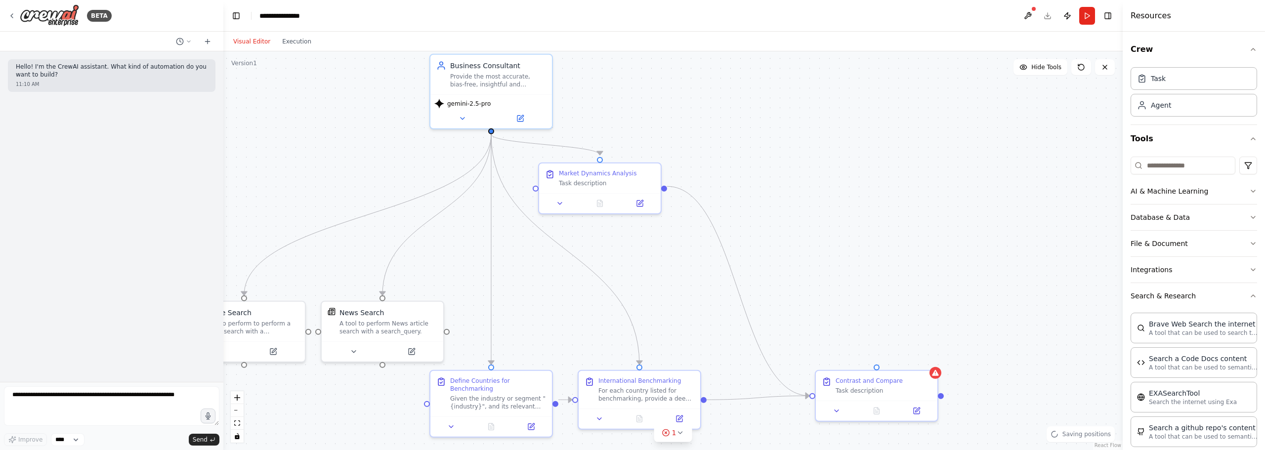
drag, startPoint x: 803, startPoint y: 182, endPoint x: 799, endPoint y: 192, distance: 11.1
click at [799, 192] on div ".deletable-edge-delete-btn { width: 20px; height: 20px; border: 0px solid #ffff…" at bounding box center [672, 250] width 899 height 399
drag, startPoint x: 666, startPoint y: 187, endPoint x: 750, endPoint y: 161, distance: 88.0
click at [750, 161] on div ".deletable-edge-delete-btn { width: 20px; height: 20px; border: 0px solid #ffff…" at bounding box center [672, 250] width 899 height 399
click at [801, 158] on div "New Task" at bounding box center [790, 162] width 28 height 8
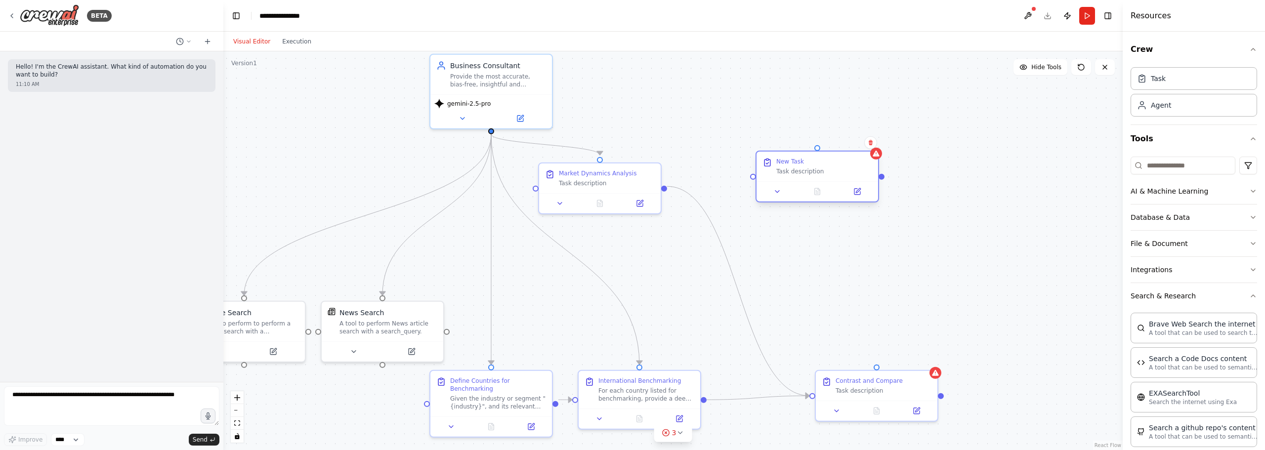
click at [801, 158] on div "New Task" at bounding box center [790, 162] width 28 height 8
click at [801, 161] on div "New Task" at bounding box center [790, 162] width 28 height 8
click at [802, 160] on div "New Task" at bounding box center [824, 162] width 96 height 8
click at [855, 196] on button at bounding box center [857, 192] width 34 height 12
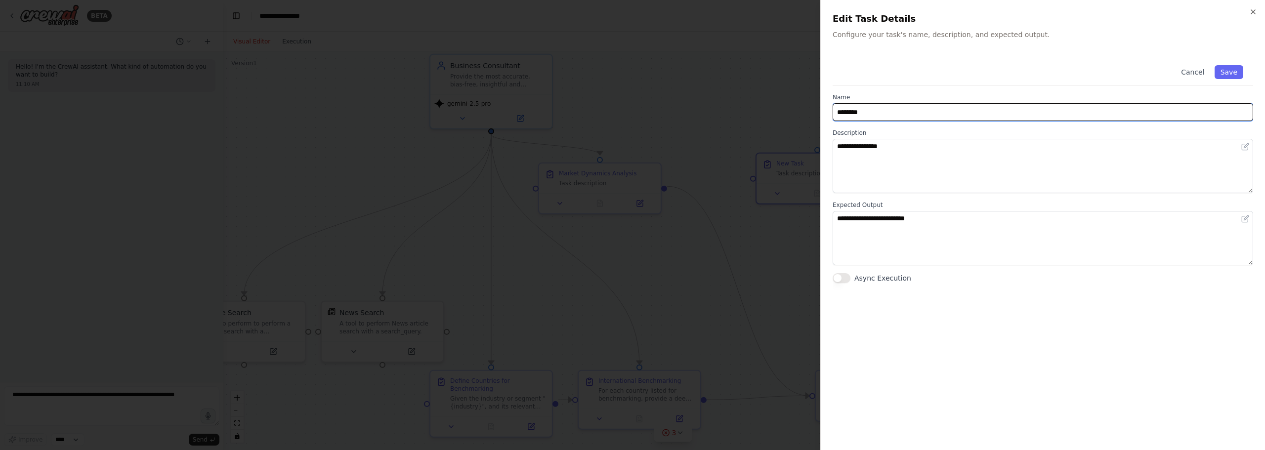
drag, startPoint x: 884, startPoint y: 114, endPoint x: 746, endPoint y: 104, distance: 138.2
click at [746, 104] on body "**********" at bounding box center [632, 225] width 1265 height 450
type input "**********"
click at [1230, 72] on button "Save" at bounding box center [1229, 72] width 29 height 14
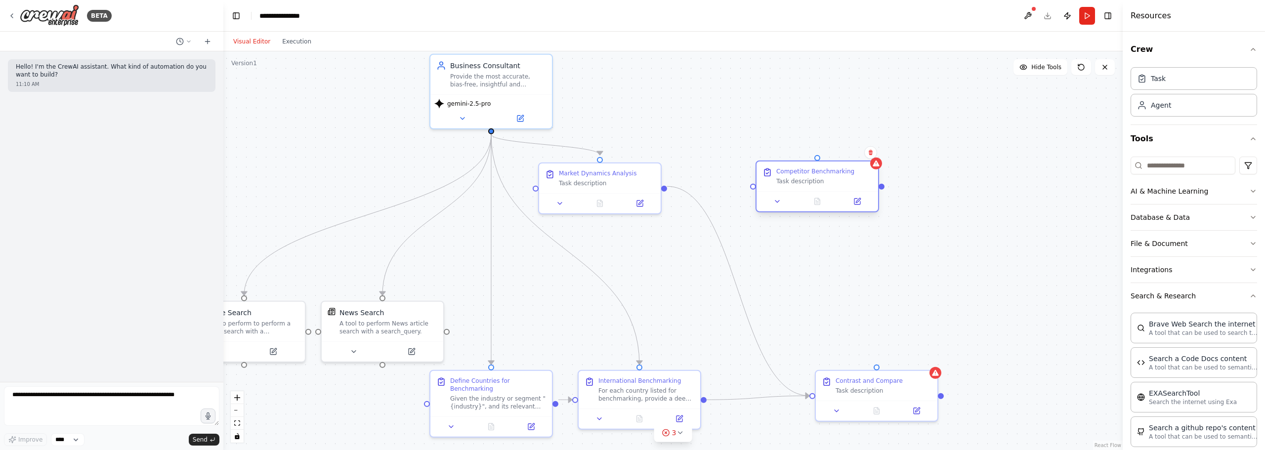
drag, startPoint x: 816, startPoint y: 170, endPoint x: 814, endPoint y: 177, distance: 7.7
click at [814, 177] on div "Competitor Benchmarking Task description" at bounding box center [824, 177] width 96 height 18
drag, startPoint x: 493, startPoint y: 129, endPoint x: 748, endPoint y: 187, distance: 261.6
click at [748, 187] on div ".deletable-edge-delete-btn { width: 20px; height: 20px; border: 0px solid #ffff…" at bounding box center [672, 250] width 899 height 399
drag, startPoint x: 812, startPoint y: 177, endPoint x: 725, endPoint y: 177, distance: 87.0
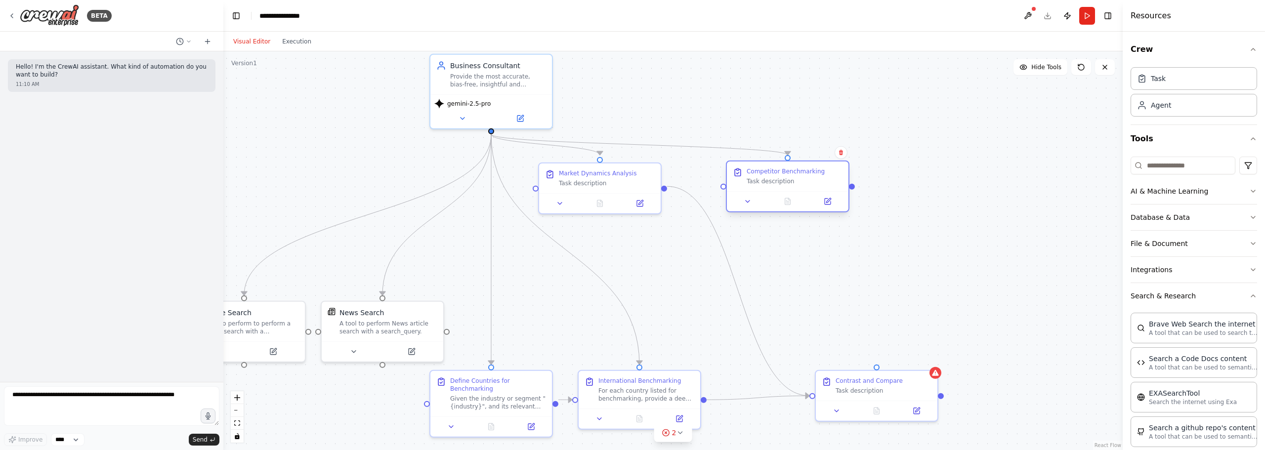
click at [781, 170] on div "Competitor Benchmarking Task description" at bounding box center [795, 177] width 96 height 18
drag, startPoint x: 665, startPoint y: 188, endPoint x: 726, endPoint y: 190, distance: 61.3
click at [726, 212] on div "Business Consultant Provide the most accurate, bias-free, insightful and action…" at bounding box center [760, 411] width 899 height 399
click at [780, 180] on div "Task description" at bounding box center [795, 181] width 96 height 8
click at [934, 214] on div ".deletable-edge-delete-btn { width: 20px; height: 20px; border: 0px solid #ffff…" at bounding box center [672, 250] width 899 height 399
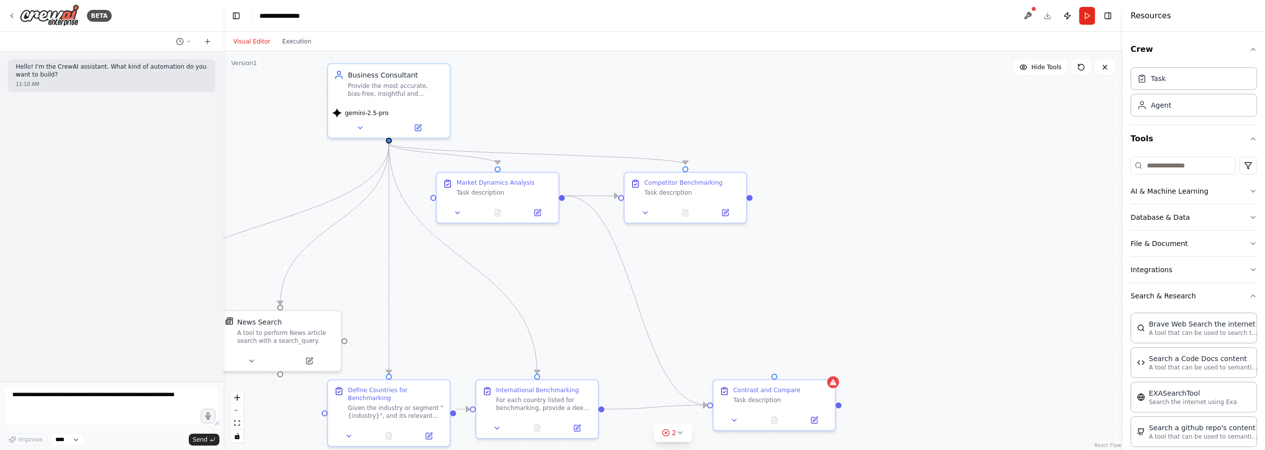
drag, startPoint x: 863, startPoint y: 203, endPoint x: 793, endPoint y: 202, distance: 69.7
click at [702, 176] on div "Competitor Benchmarking Task description" at bounding box center [686, 186] width 122 height 30
click at [876, 187] on div ".deletable-edge-delete-btn { width: 20px; height: 20px; border: 0px solid #ffff…" at bounding box center [672, 250] width 899 height 399
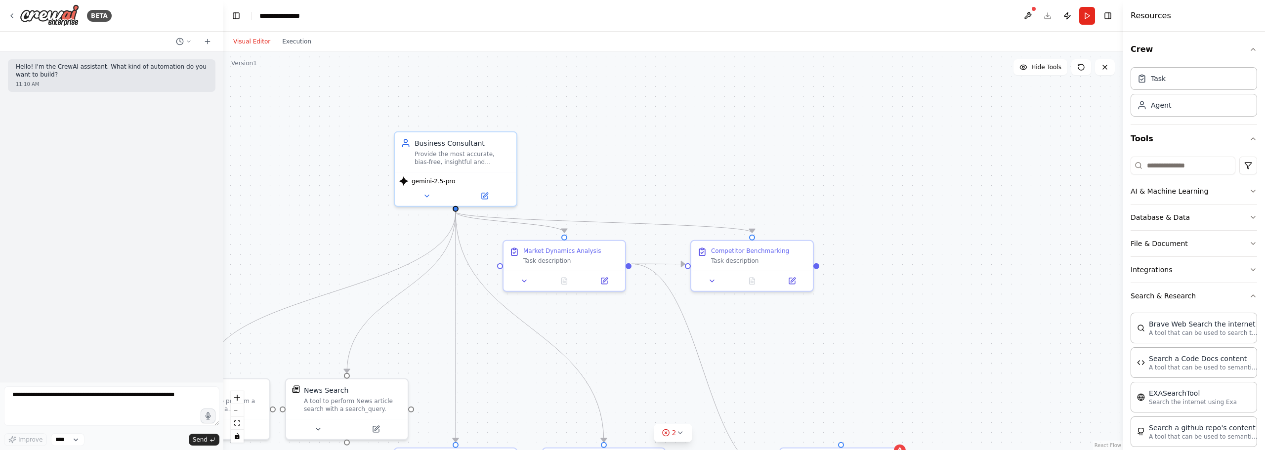
drag, startPoint x: 823, startPoint y: 127, endPoint x: 896, endPoint y: 181, distance: 90.9
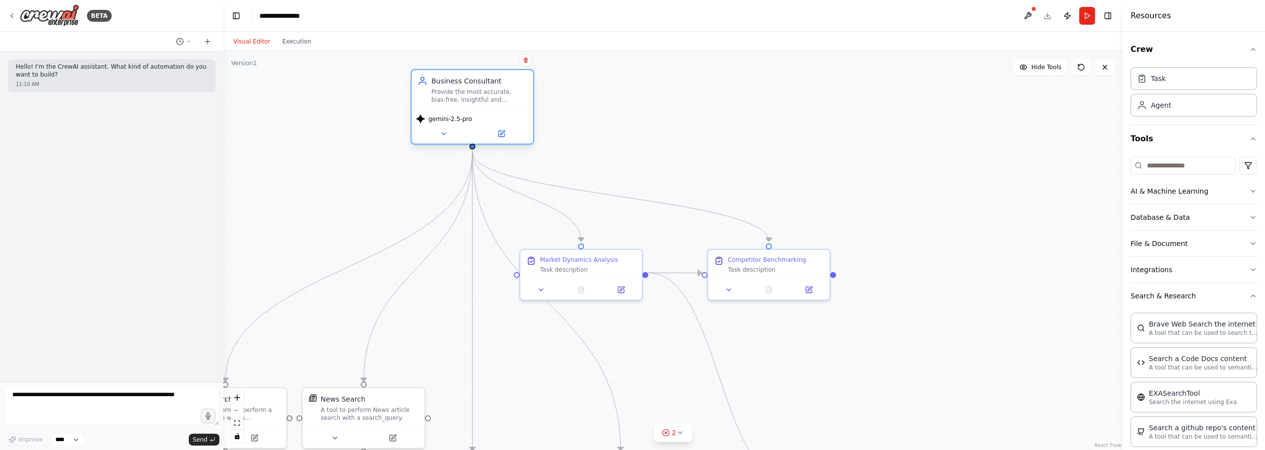
drag, startPoint x: 486, startPoint y: 157, endPoint x: 486, endPoint y: 85, distance: 71.7
click at [486, 85] on div "Business Consultant Provide the most accurate, bias-free, insightful and action…" at bounding box center [479, 90] width 96 height 28
click at [713, 133] on div ".deletable-edge-delete-btn { width: 20px; height: 20px; border: 0px solid #ffff…" at bounding box center [672, 250] width 899 height 399
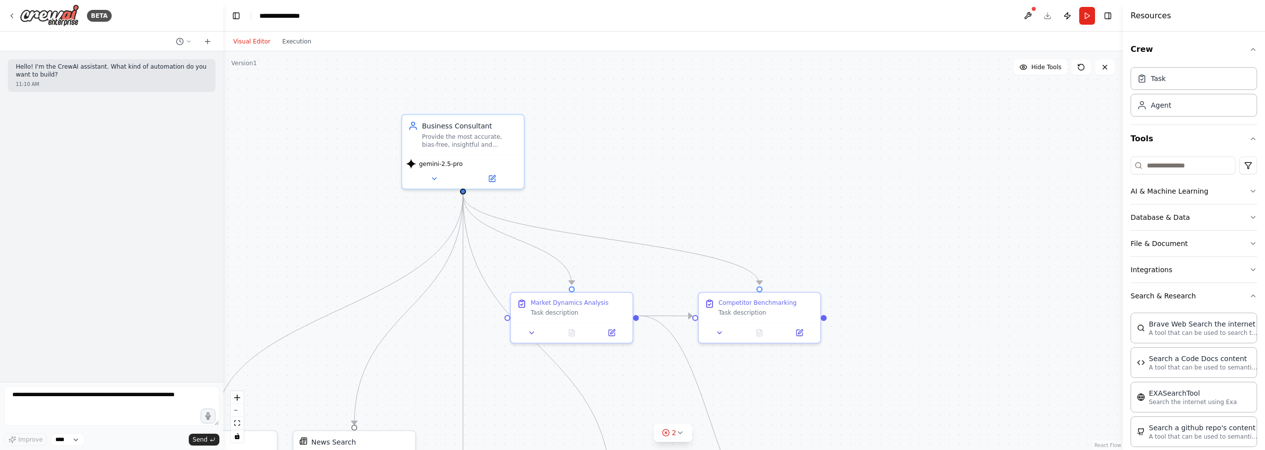
drag, startPoint x: 663, startPoint y: 176, endPoint x: 661, endPoint y: 191, distance: 15.0
click at [1178, 74] on div "Task" at bounding box center [1194, 78] width 127 height 23
click at [820, 171] on div "New Task Task description" at bounding box center [838, 182] width 122 height 30
click at [876, 209] on icon at bounding box center [878, 207] width 6 height 6
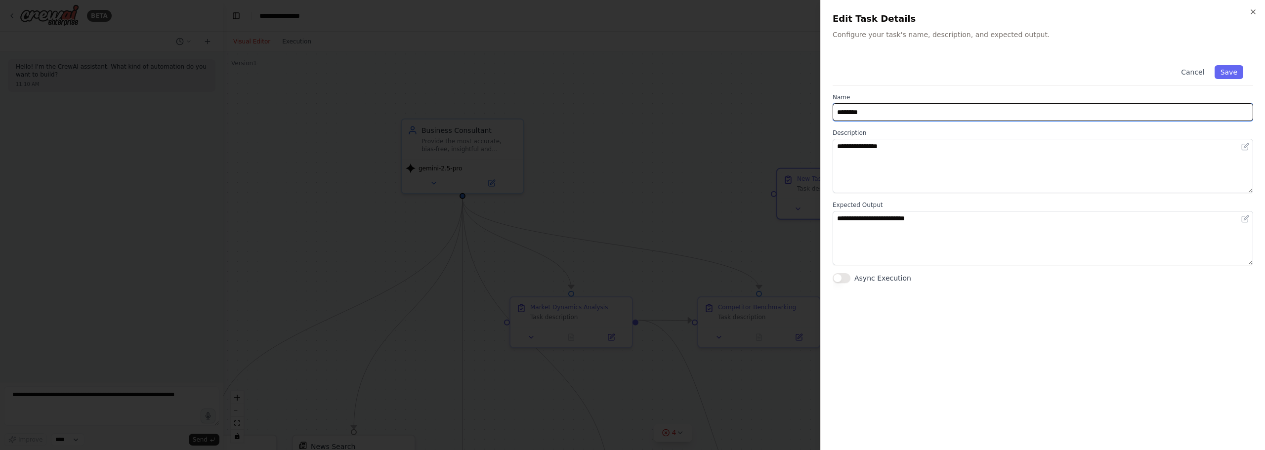
drag, startPoint x: 913, startPoint y: 119, endPoint x: 765, endPoint y: 115, distance: 147.8
click at [738, 111] on body "**********" at bounding box center [632, 225] width 1265 height 450
type input "**********"
click at [1230, 67] on button "Save" at bounding box center [1229, 72] width 29 height 14
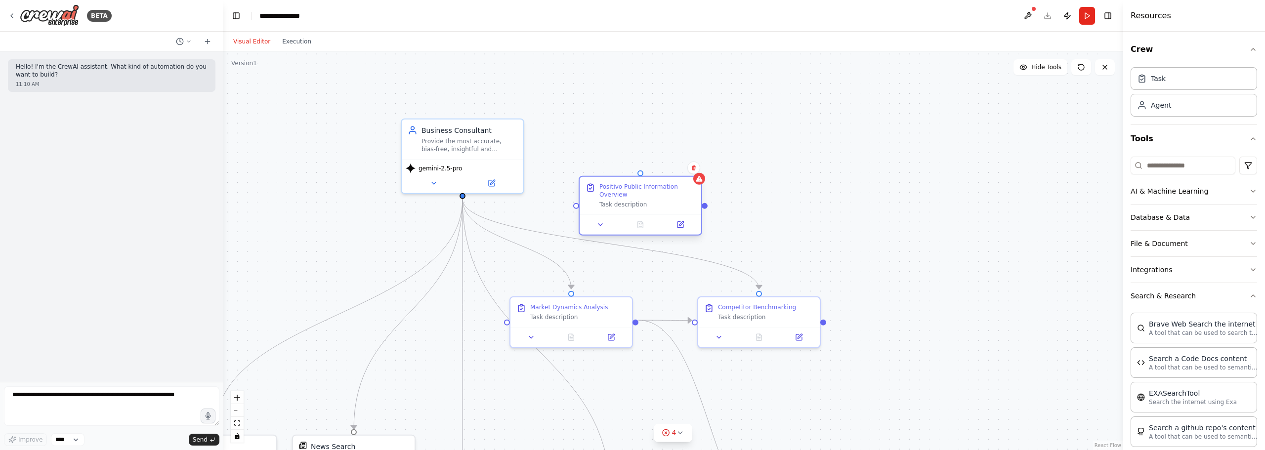
drag, startPoint x: 853, startPoint y: 183, endPoint x: 650, endPoint y: 188, distance: 202.7
click at [650, 188] on div "Positivo Public Information Overview" at bounding box center [647, 191] width 96 height 16
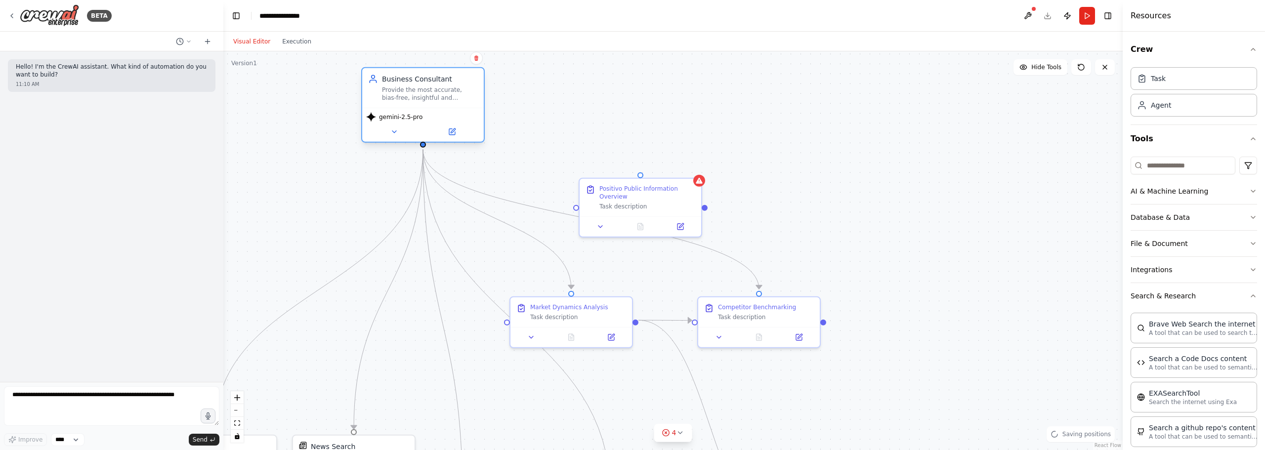
drag, startPoint x: 497, startPoint y: 146, endPoint x: 464, endPoint y: 110, distance: 49.0
click at [463, 102] on div "Provide the most accurate, bias-free, insightful and actionable insights." at bounding box center [430, 94] width 96 height 16
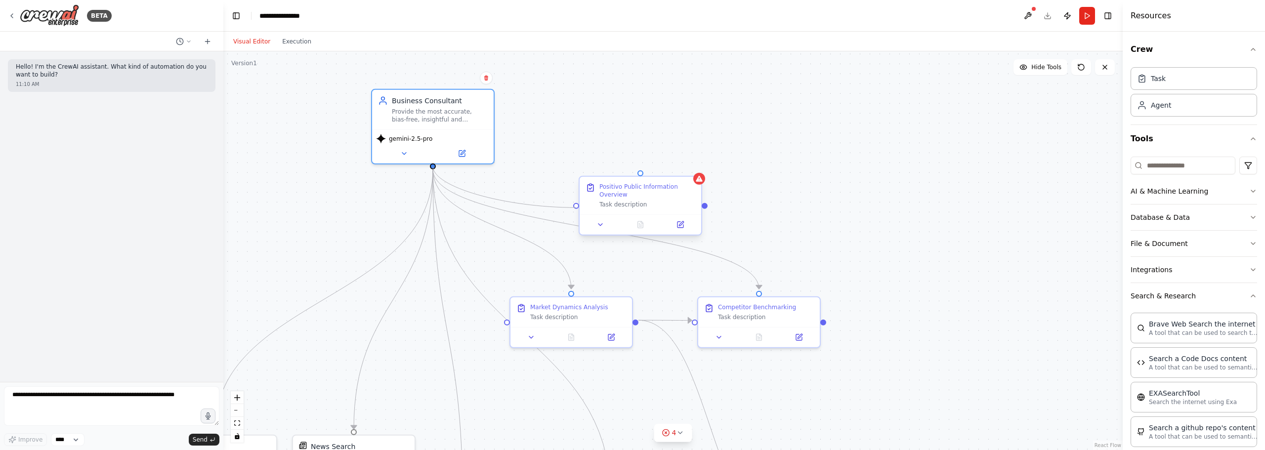
drag, startPoint x: 458, startPoint y: 184, endPoint x: 576, endPoint y: 205, distance: 119.9
click at [573, 205] on div ".deletable-edge-delete-btn { width: 20px; height: 20px; border: 0px solid #ffff…" at bounding box center [672, 250] width 899 height 399
drag, startPoint x: 670, startPoint y: 199, endPoint x: 667, endPoint y: 182, distance: 17.5
click at [667, 182] on div "Positivo Public Information Overview Task description" at bounding box center [647, 176] width 96 height 26
click at [819, 164] on div ".deletable-edge-delete-btn { width: 20px; height: 20px; border: 0px solid #ffff…" at bounding box center [672, 250] width 899 height 399
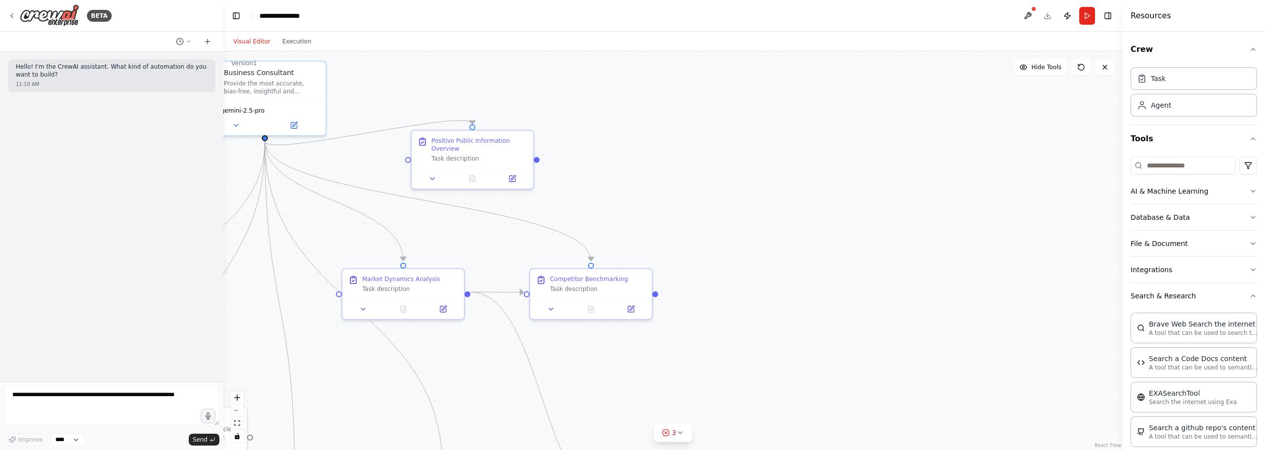
drag, startPoint x: 893, startPoint y: 224, endPoint x: 742, endPoint y: 216, distance: 151.4
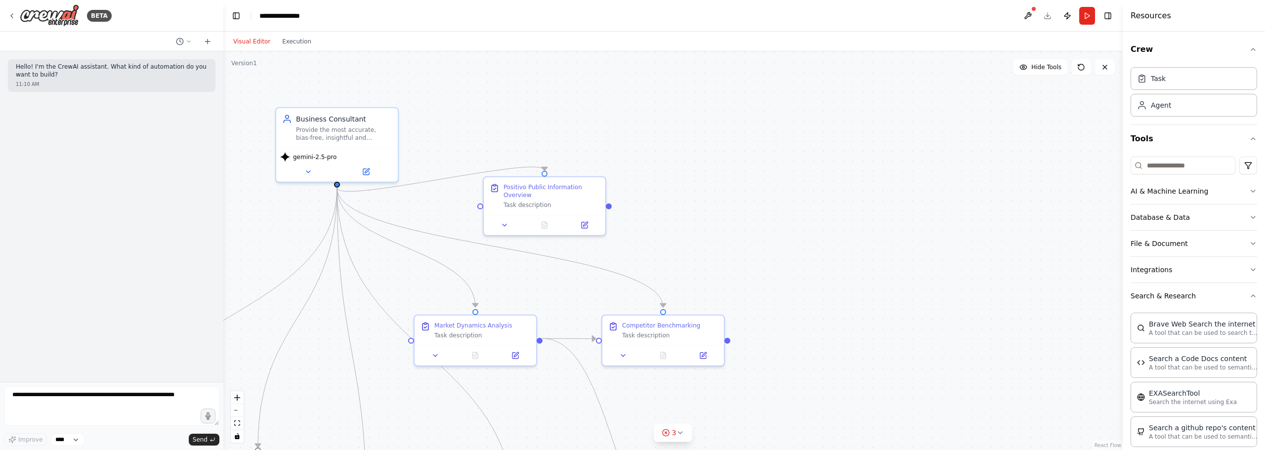
drag, startPoint x: 605, startPoint y: 157, endPoint x: 677, endPoint y: 194, distance: 80.2
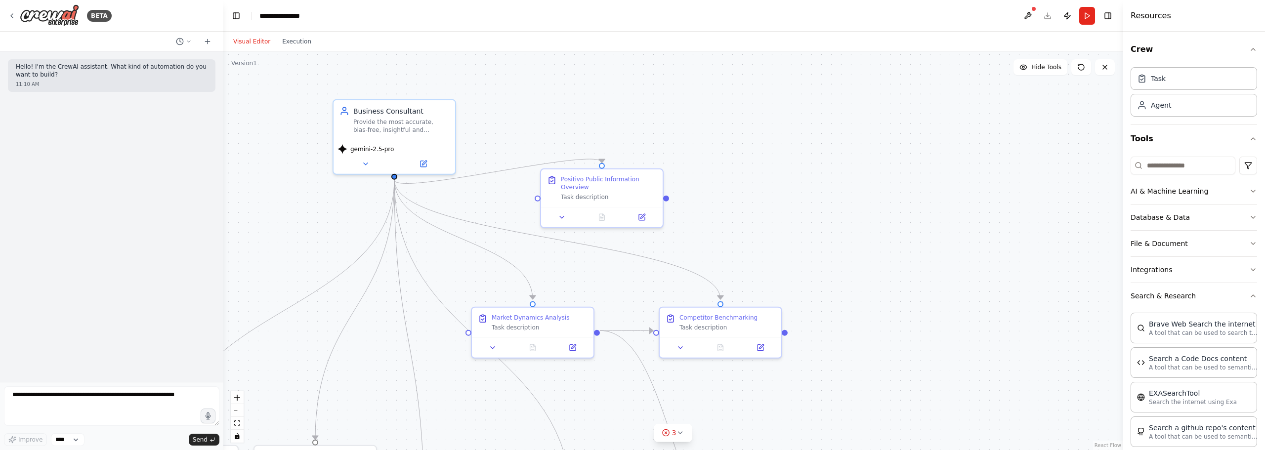
drag, startPoint x: 803, startPoint y: 315, endPoint x: 859, endPoint y: 307, distance: 56.9
click at [859, 307] on div ".deletable-edge-delete-btn { width: 20px; height: 20px; border: 0px solid #ffff…" at bounding box center [672, 250] width 899 height 399
click at [740, 220] on div ".deletable-edge-delete-btn { width: 20px; height: 20px; border: 0px solid #ffff…" at bounding box center [672, 250] width 899 height 399
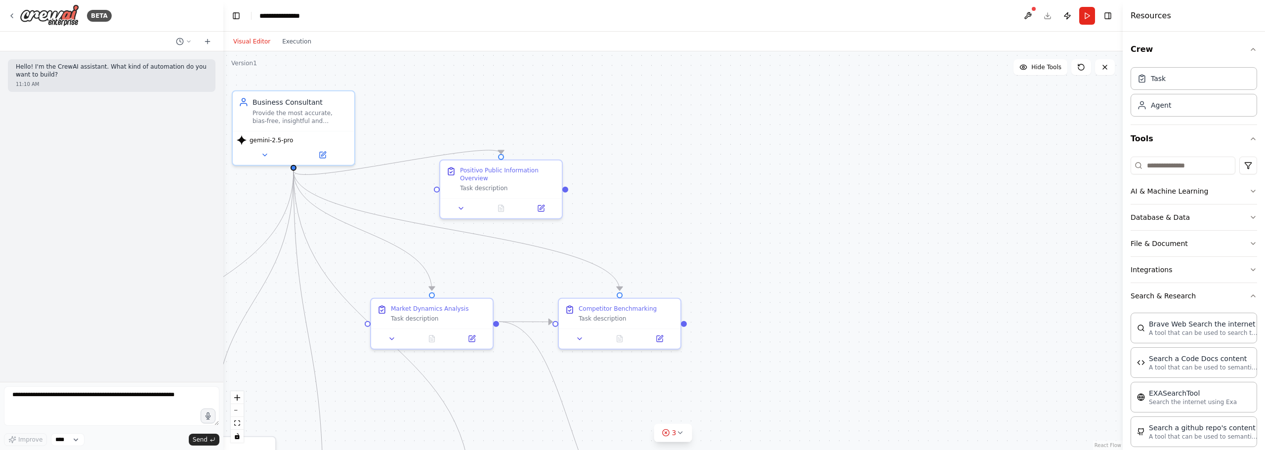
drag, startPoint x: 743, startPoint y: 297, endPoint x: 642, endPoint y: 288, distance: 101.2
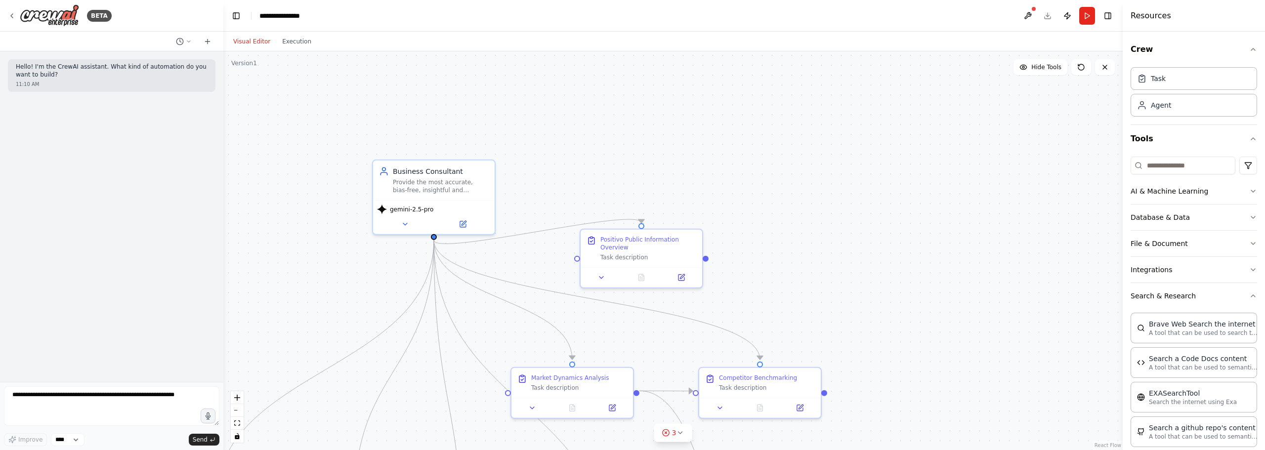
drag, startPoint x: 687, startPoint y: 203, endPoint x: 813, endPoint y: 258, distance: 137.4
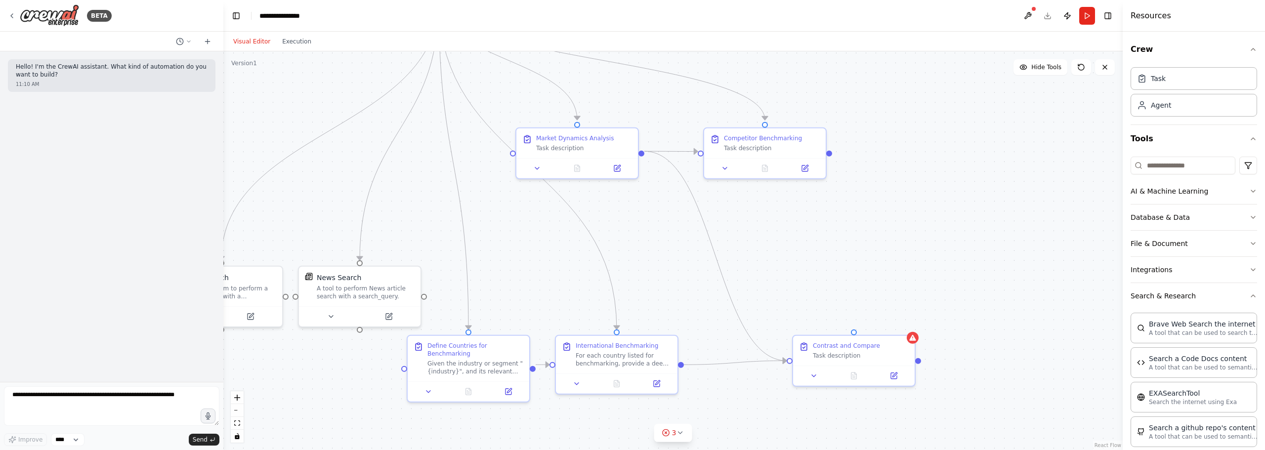
drag, startPoint x: 861, startPoint y: 359, endPoint x: 865, endPoint y: 118, distance: 240.7
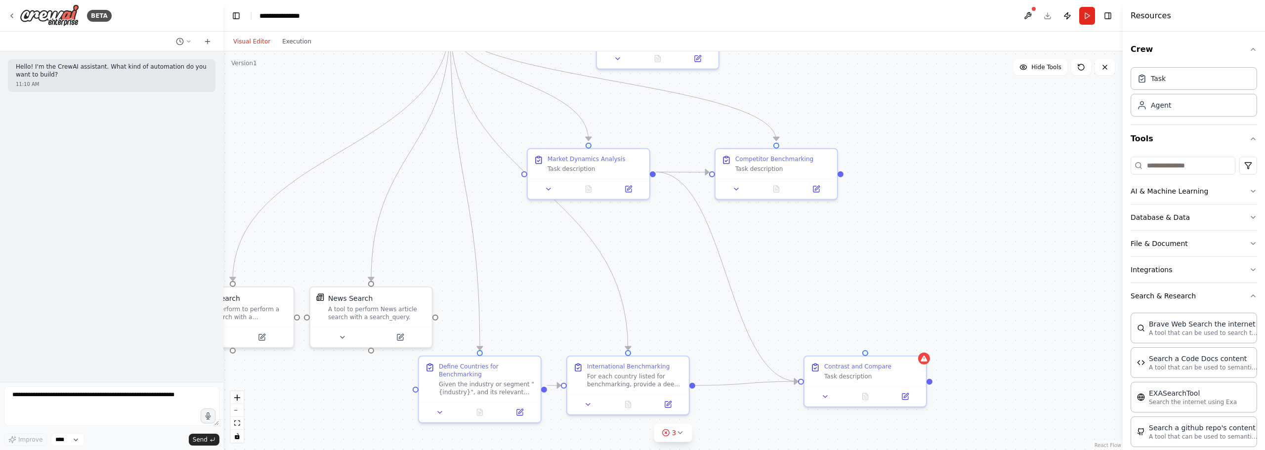
drag, startPoint x: 729, startPoint y: 240, endPoint x: 736, endPoint y: 257, distance: 19.1
drag, startPoint x: 618, startPoint y: 157, endPoint x: 581, endPoint y: 294, distance: 141.8
click at [581, 294] on div "Market Dynamics Analysis" at bounding box center [556, 296] width 96 height 8
click at [795, 303] on div ".deletable-edge-delete-btn { width: 20px; height: 20px; border: 0px solid #ffff…" at bounding box center [672, 250] width 899 height 399
drag, startPoint x: 793, startPoint y: 169, endPoint x: 730, endPoint y: 282, distance: 129.0
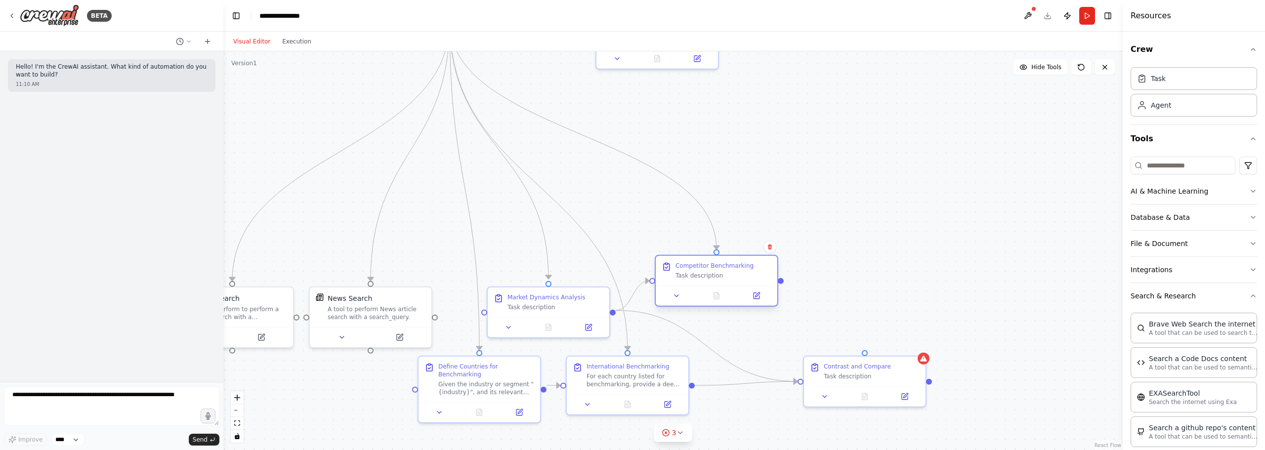
click at [730, 282] on div "Competitor Benchmarking Task description" at bounding box center [717, 271] width 122 height 30
click at [811, 164] on div ".deletable-edge-delete-btn { width: 20px; height: 20px; border: 0px solid #ffff…" at bounding box center [672, 250] width 899 height 399
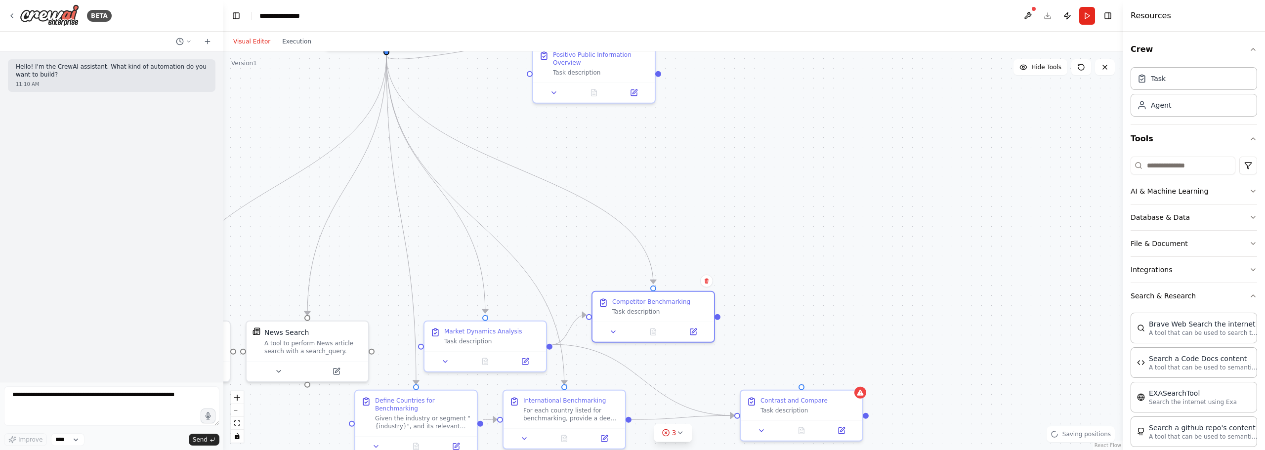
drag, startPoint x: 752, startPoint y: 232, endPoint x: 715, endPoint y: 256, distance: 44.1
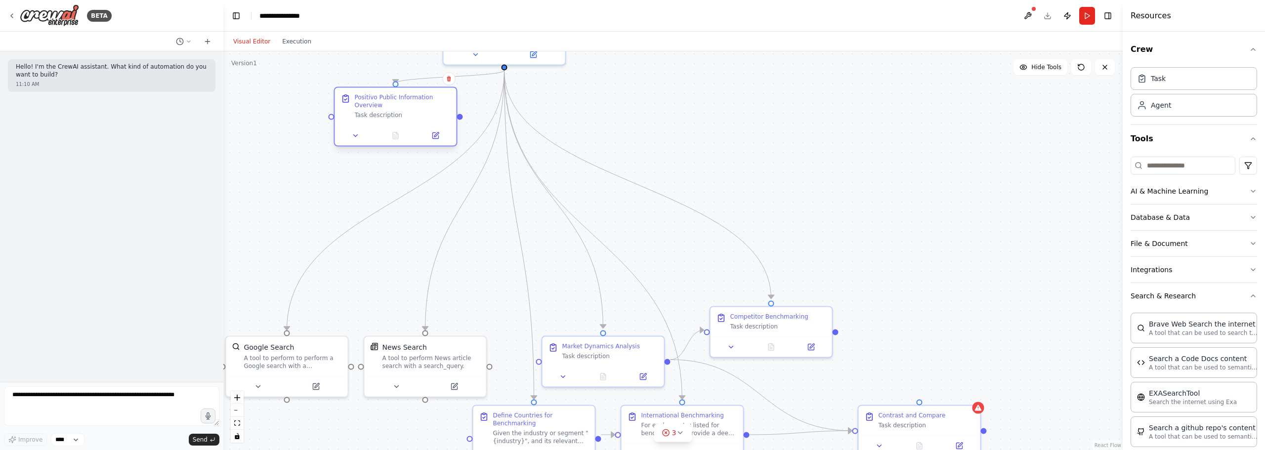
drag, startPoint x: 590, startPoint y: 76, endPoint x: 390, endPoint y: 122, distance: 205.0
click at [390, 122] on div "Positivo Public Information Overview Task description" at bounding box center [396, 106] width 122 height 38
click at [679, 146] on div ".deletable-edge-delete-btn { width: 20px; height: 20px; border: 0px solid #ffff…" at bounding box center [672, 250] width 899 height 399
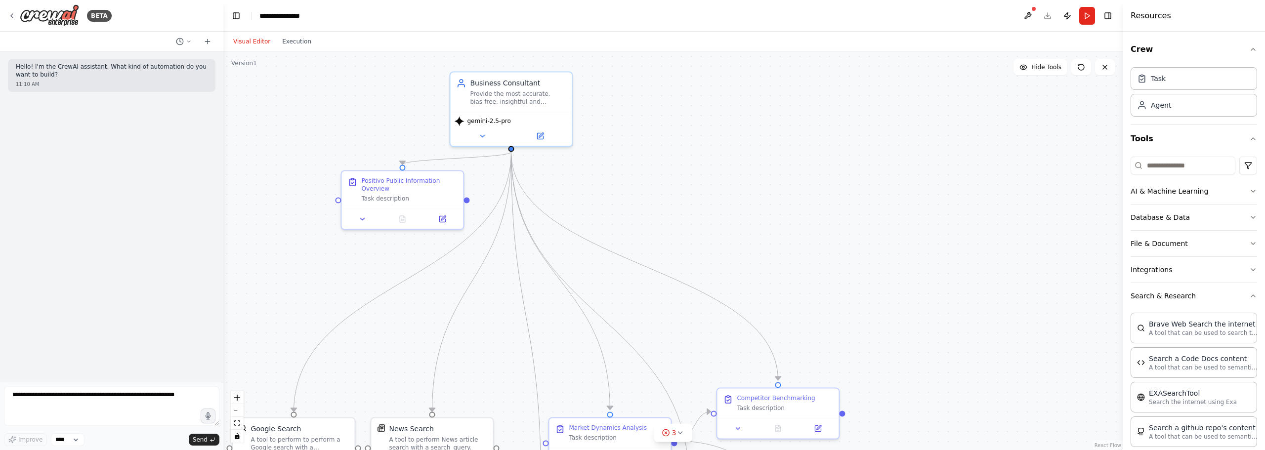
drag, startPoint x: 802, startPoint y: 160, endPoint x: 809, endPoint y: 236, distance: 76.5
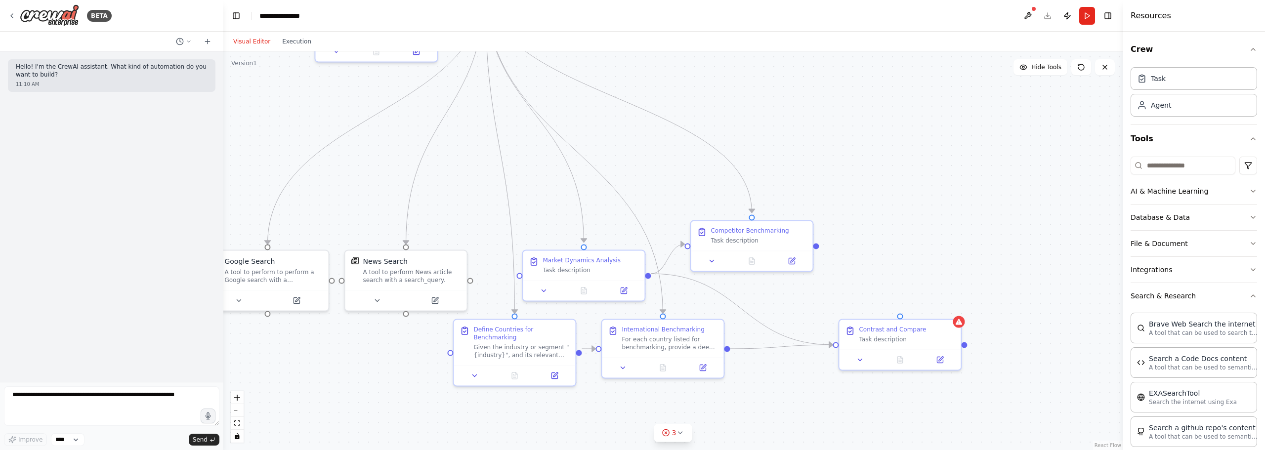
drag, startPoint x: 853, startPoint y: 262, endPoint x: 839, endPoint y: 136, distance: 126.4
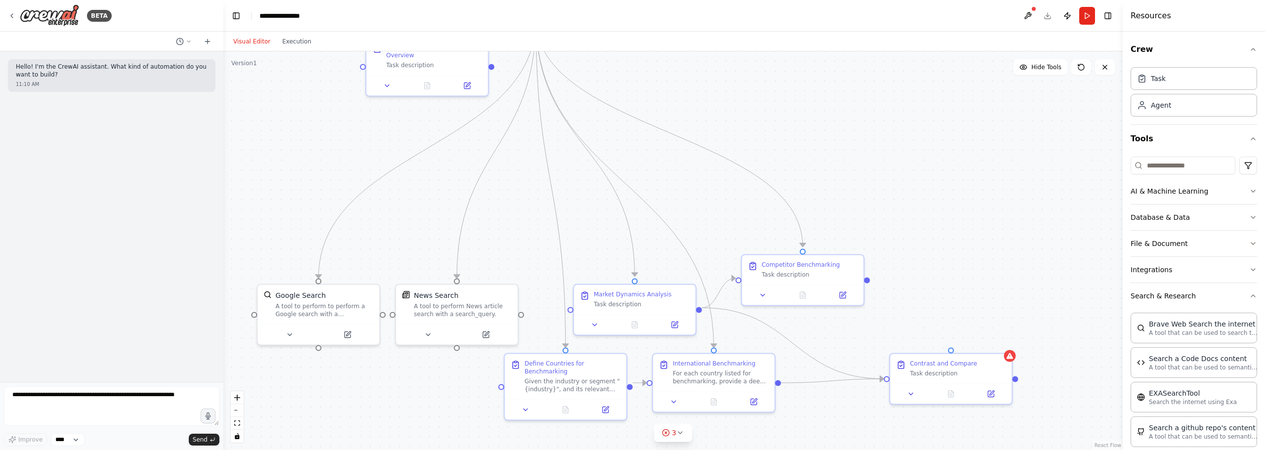
drag, startPoint x: 960, startPoint y: 194, endPoint x: 991, endPoint y: 210, distance: 34.5
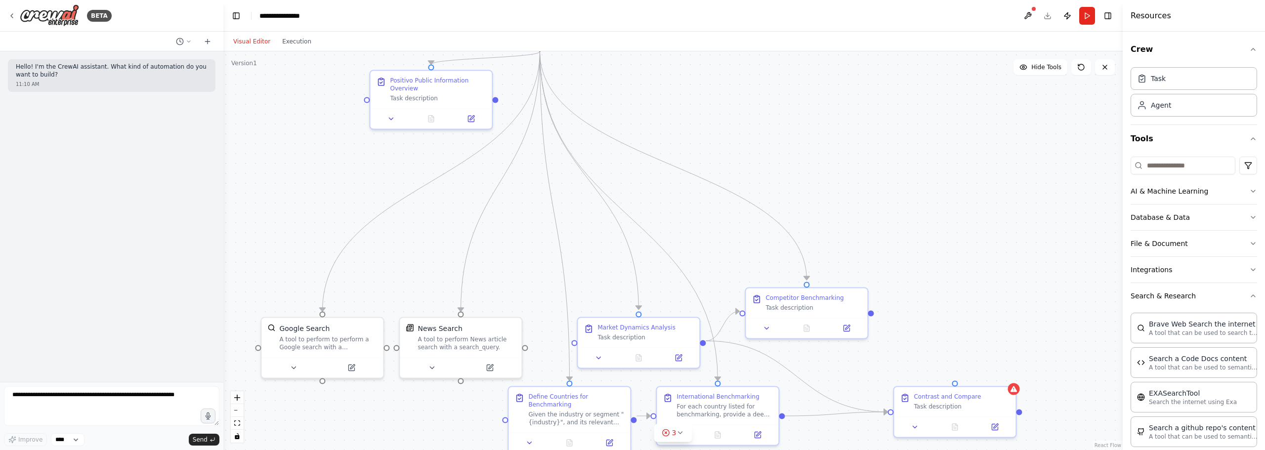
drag, startPoint x: 719, startPoint y: 148, endPoint x: 721, endPoint y: 232, distance: 84.0
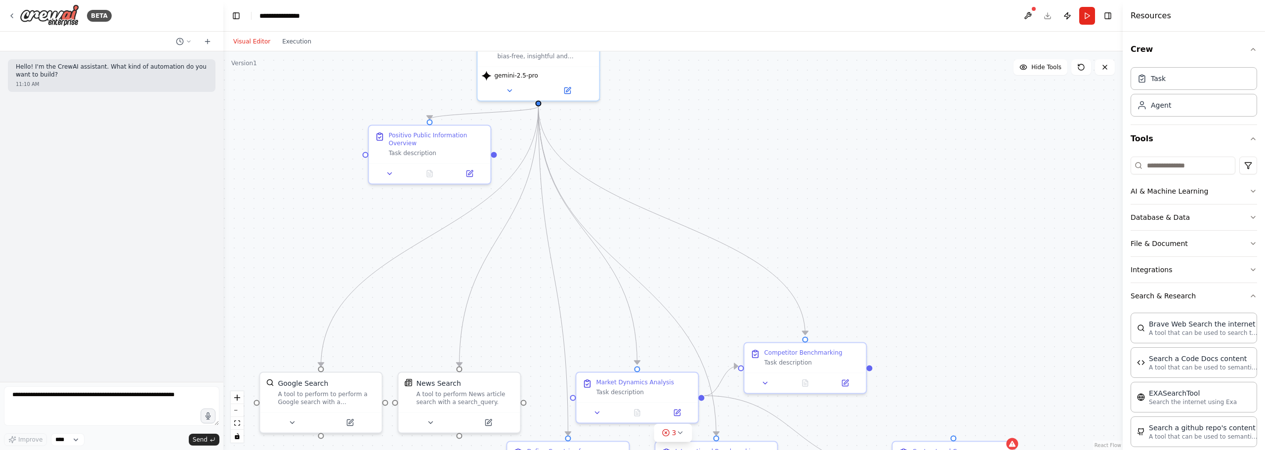
click at [734, 145] on div ".deletable-edge-delete-btn { width: 20px; height: 20px; border: 0px solid #ffff…" at bounding box center [672, 250] width 899 height 399
click at [729, 118] on div ".deletable-edge-delete-btn { width: 20px; height: 20px; border: 0px solid #ffff…" at bounding box center [672, 250] width 899 height 399
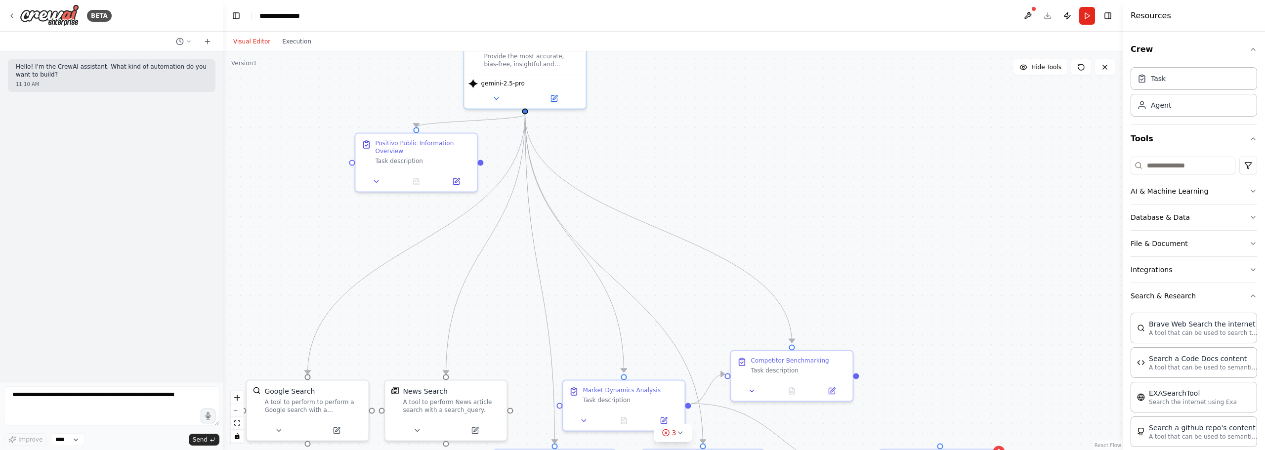
drag, startPoint x: 688, startPoint y: 123, endPoint x: 675, endPoint y: 130, distance: 15.5
click at [675, 130] on div ".deletable-edge-delete-btn { width: 20px; height: 20px; border: 0px solid #ffff…" at bounding box center [672, 250] width 899 height 399
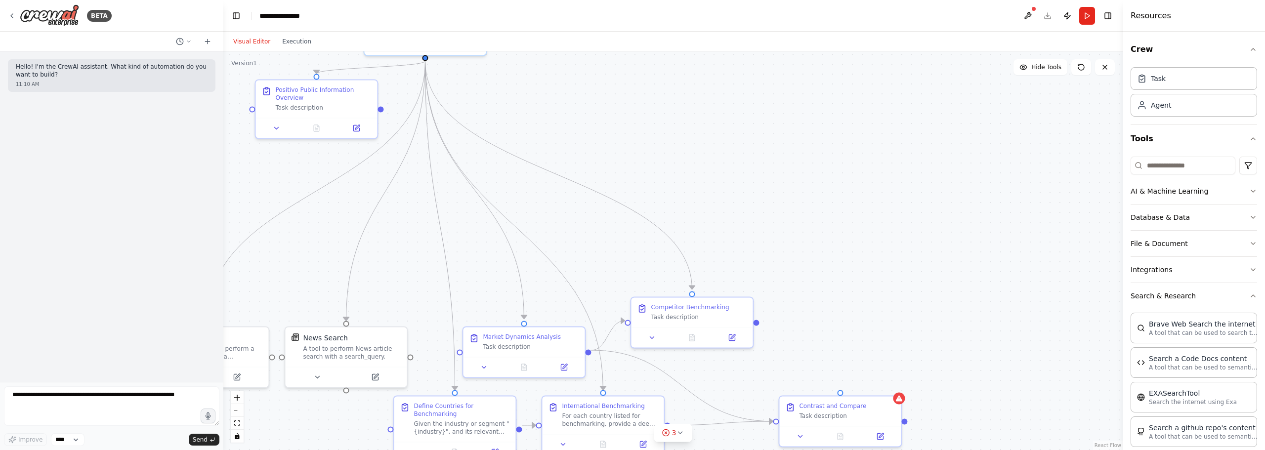
drag, startPoint x: 833, startPoint y: 256, endPoint x: 732, endPoint y: 207, distance: 111.8
click at [732, 207] on div ".deletable-edge-delete-btn { width: 20px; height: 20px; border: 0px solid #ffff…" at bounding box center [672, 250] width 899 height 399
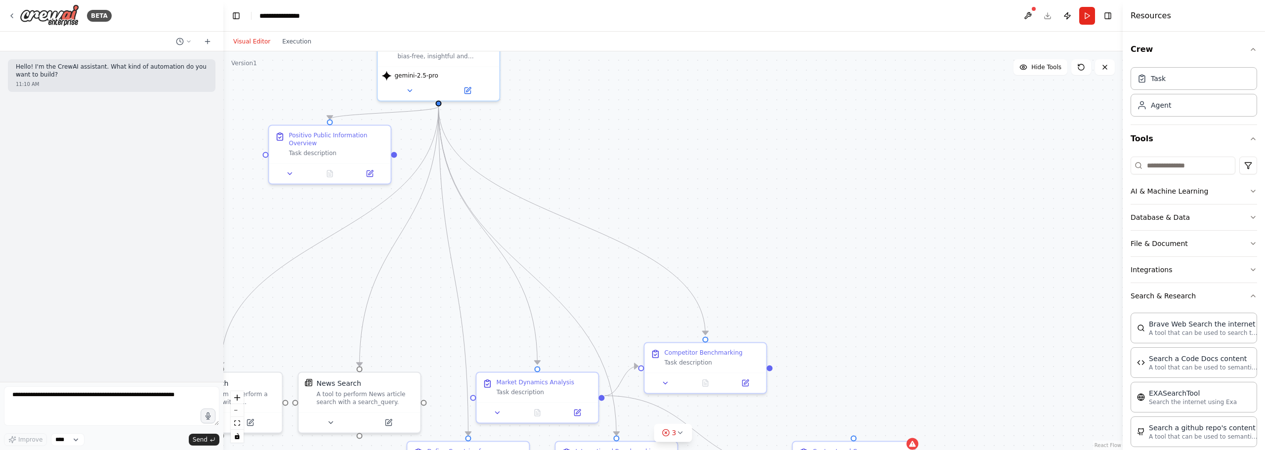
drag, startPoint x: 714, startPoint y: 187, endPoint x: 701, endPoint y: 219, distance: 34.3
click at [727, 236] on div ".deletable-edge-delete-btn { width: 20px; height: 20px; border: 0px solid #ffff…" at bounding box center [672, 250] width 899 height 399
click at [800, 235] on div "New Task" at bounding box center [797, 235] width 28 height 8
click at [862, 265] on icon at bounding box center [864, 265] width 6 height 6
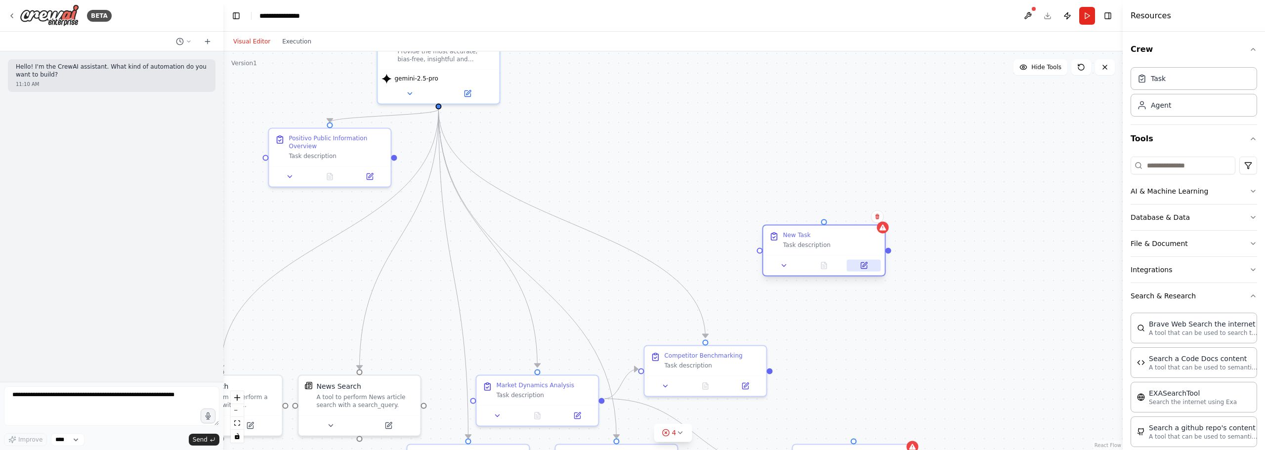
click at [871, 262] on button at bounding box center [864, 265] width 34 height 12
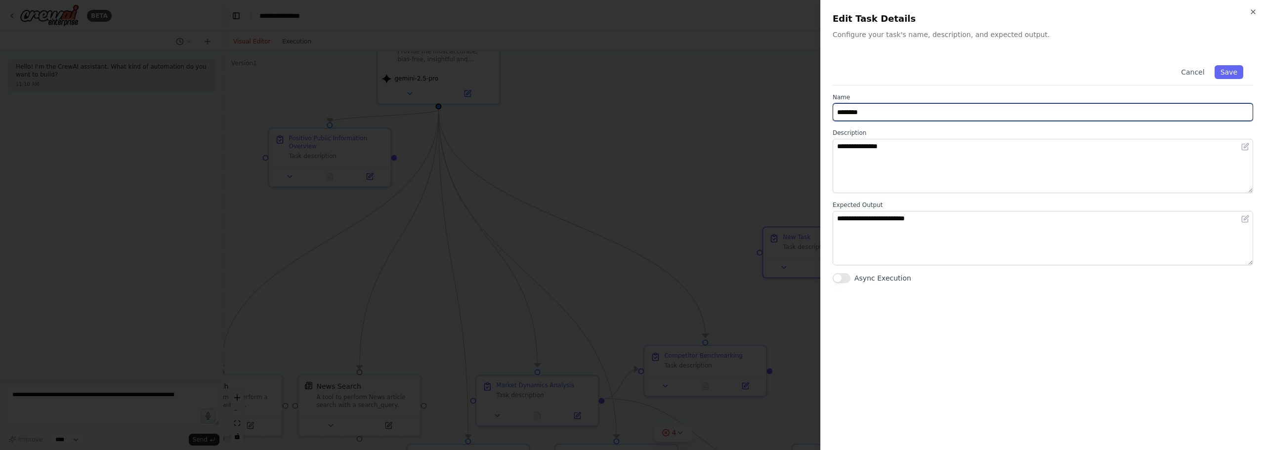
drag, startPoint x: 891, startPoint y: 114, endPoint x: 823, endPoint y: 119, distance: 68.4
click at [823, 119] on div "**********" at bounding box center [1042, 225] width 445 height 450
type input "*"
type input "**********"
click at [1221, 69] on button "Save" at bounding box center [1229, 72] width 29 height 14
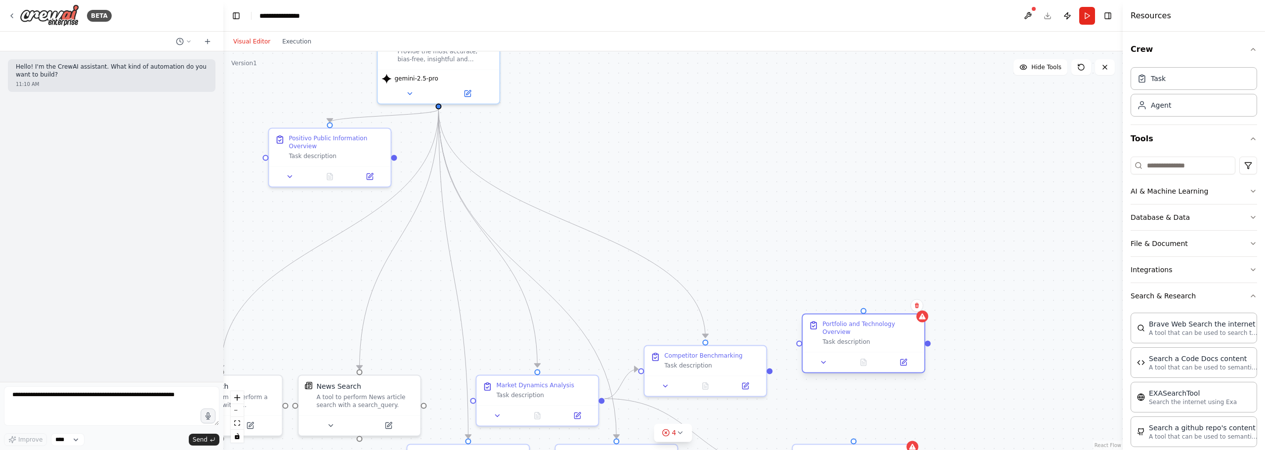
drag, startPoint x: 821, startPoint y: 255, endPoint x: 860, endPoint y: 344, distance: 97.1
click at [860, 352] on div at bounding box center [864, 362] width 122 height 20
click at [772, 376] on div ".deletable-edge-delete-btn { width: 20px; height: 20px; border: 0px solid #ffff…" at bounding box center [672, 250] width 899 height 399
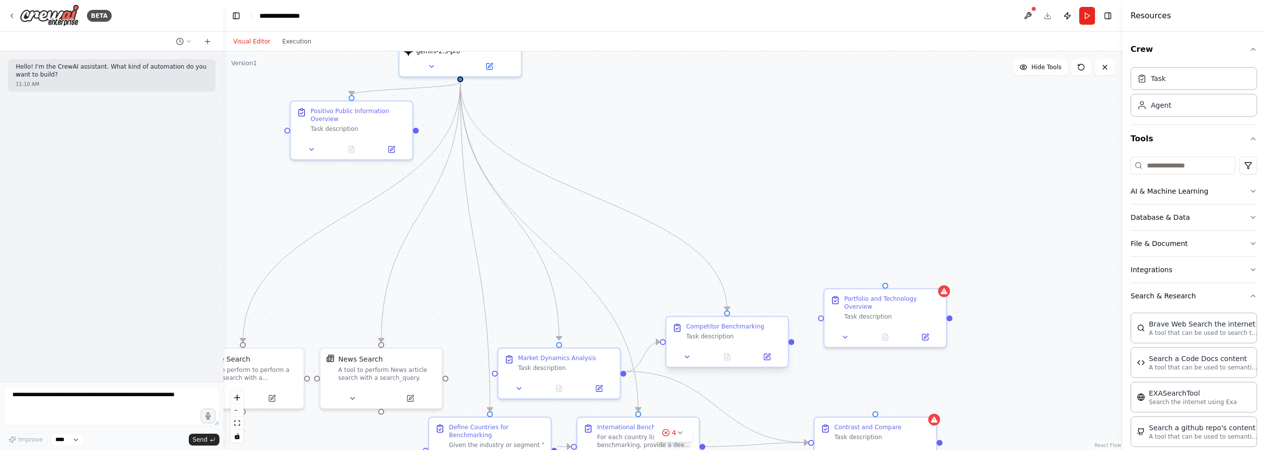
drag, startPoint x: 770, startPoint y: 373, endPoint x: 791, endPoint y: 345, distance: 34.5
click at [791, 345] on div ".deletable-edge-delete-btn { width: 20px; height: 20px; border: 0px solid #ffff…" at bounding box center [672, 250] width 899 height 399
click at [790, 345] on div ".deletable-edge-delete-btn { width: 20px; height: 20px; border: 0px solid #ffff…" at bounding box center [672, 250] width 899 height 399
drag, startPoint x: 792, startPoint y: 342, endPoint x: 821, endPoint y: 311, distance: 42.3
click at [821, 311] on div "Business Consultant Provide the most accurate, bias-free, insightful and action…" at bounding box center [758, 457] width 899 height 399
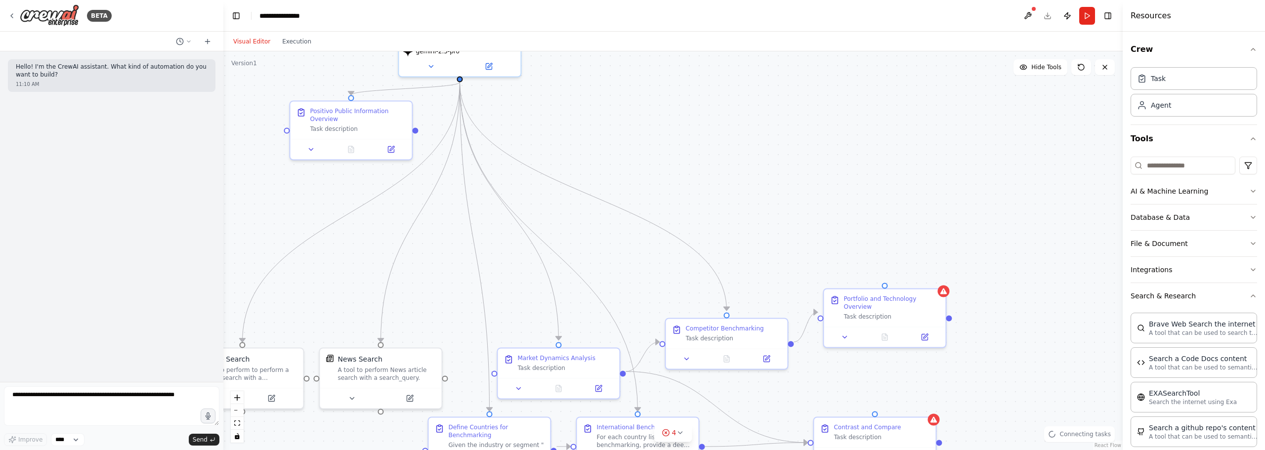
click at [846, 230] on div ".deletable-edge-delete-btn { width: 20px; height: 20px; border: 0px solid #ffff…" at bounding box center [672, 250] width 899 height 399
drag, startPoint x: 869, startPoint y: 258, endPoint x: 856, endPoint y: 310, distance: 53.9
click at [856, 310] on div ".deletable-edge-delete-btn { width: 20px; height: 20px; border: 0px solid #ffff…" at bounding box center [672, 250] width 899 height 399
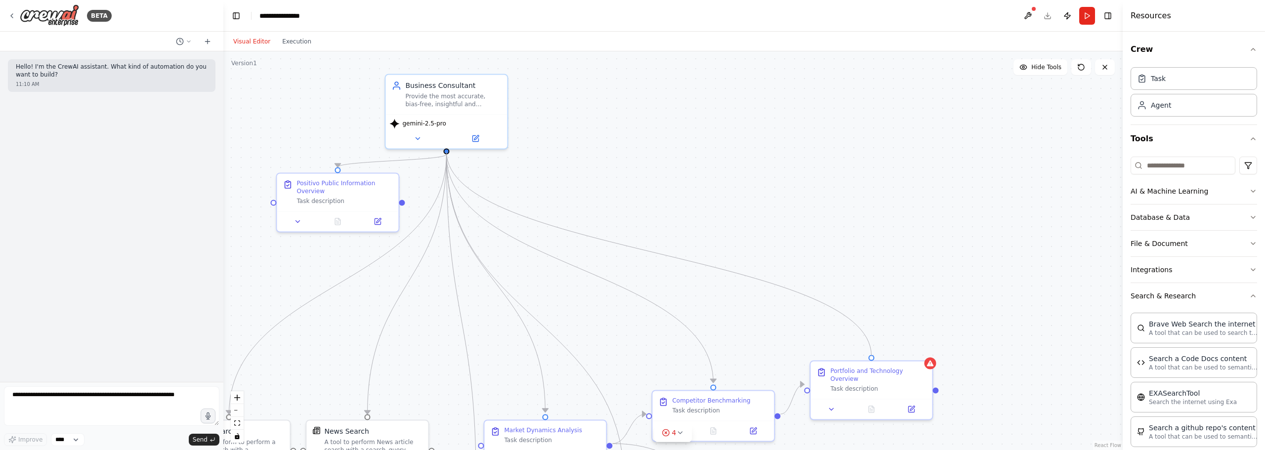
drag, startPoint x: 448, startPoint y: 148, endPoint x: 867, endPoint y: 357, distance: 468.1
click at [867, 357] on div ".deletable-edge-delete-btn { width: 20px; height: 20px; border: 0px solid #ffff…" at bounding box center [672, 250] width 899 height 399
click at [912, 316] on div ".deletable-edge-delete-btn { width: 20px; height: 20px; border: 0px solid #ffff…" at bounding box center [672, 250] width 899 height 399
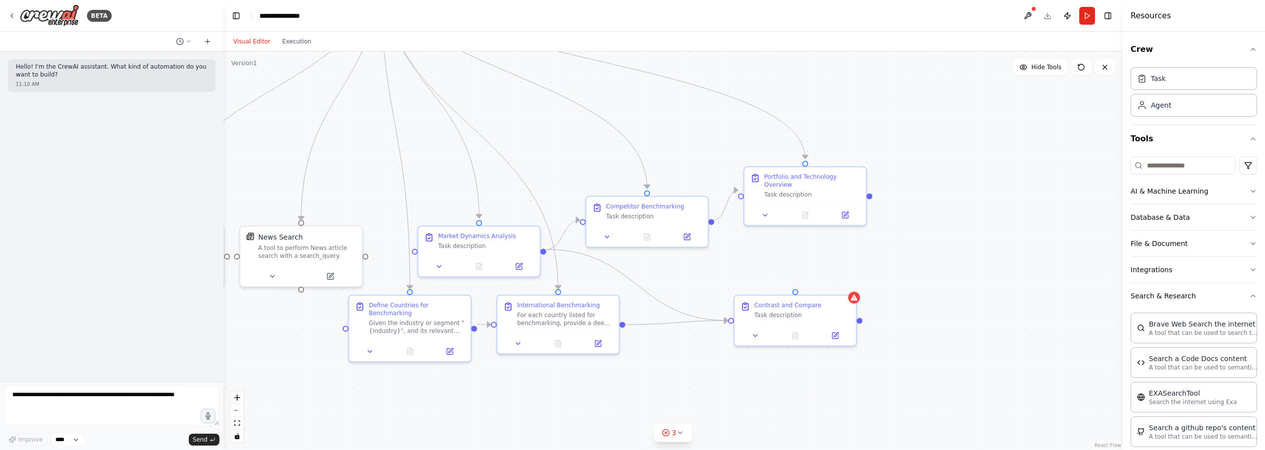
drag, startPoint x: 948, startPoint y: 335, endPoint x: 917, endPoint y: 207, distance: 132.1
click at [917, 207] on div ".deletable-edge-delete-btn { width: 20px; height: 20px; border: 0px solid #ffff…" at bounding box center [672, 250] width 899 height 399
click at [980, 178] on div ".deletable-edge-delete-btn { width: 20px; height: 20px; border: 0px solid #ffff…" at bounding box center [672, 250] width 899 height 399
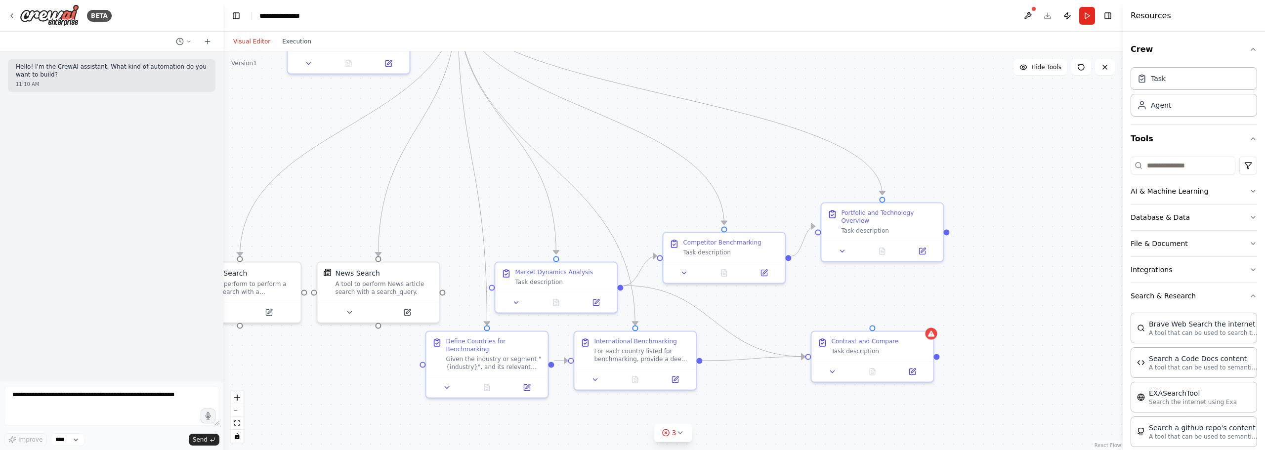
drag, startPoint x: 673, startPoint y: 117, endPoint x: 790, endPoint y: 173, distance: 130.4
click at [790, 173] on div ".deletable-edge-delete-btn { width: 20px; height: 20px; border: 0px solid #ffff…" at bounding box center [672, 250] width 899 height 399
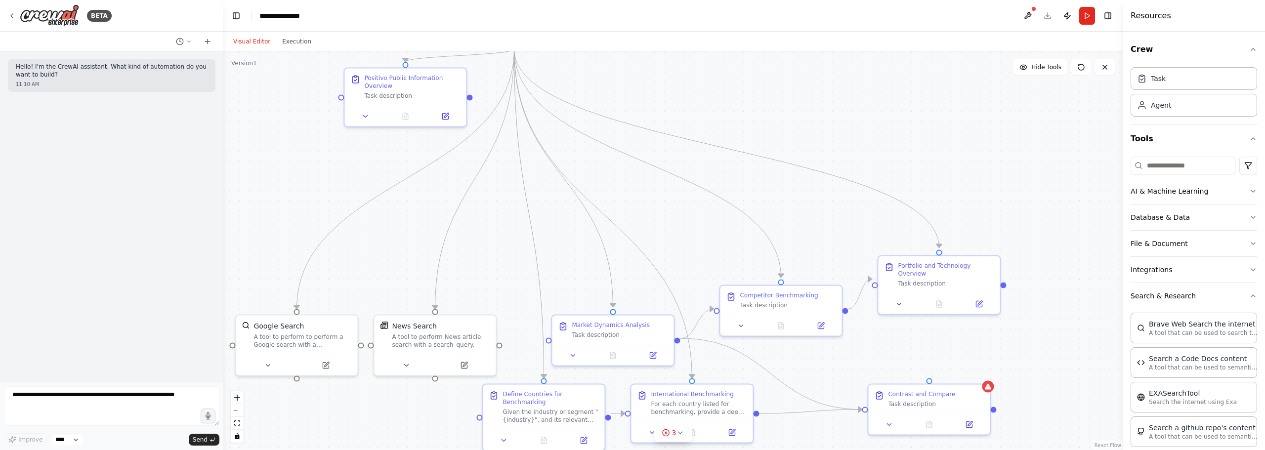
drag, startPoint x: 819, startPoint y: 198, endPoint x: 880, endPoint y: 200, distance: 60.3
click at [846, 245] on div ".deletable-edge-delete-btn { width: 20px; height: 20px; border: 0px solid #ffff…" at bounding box center [672, 250] width 899 height 399
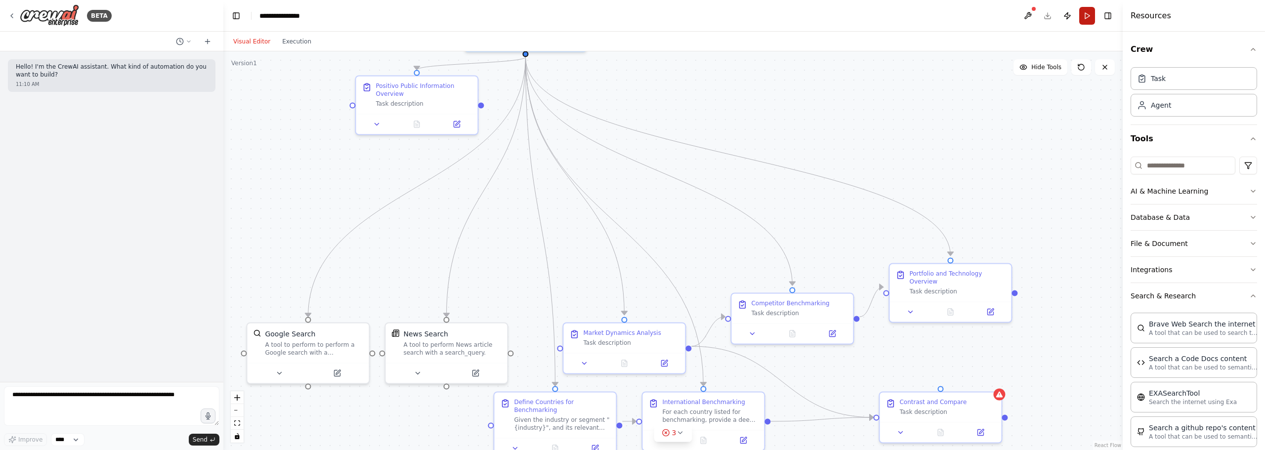
click at [1090, 17] on button "Run" at bounding box center [1087, 16] width 16 height 18
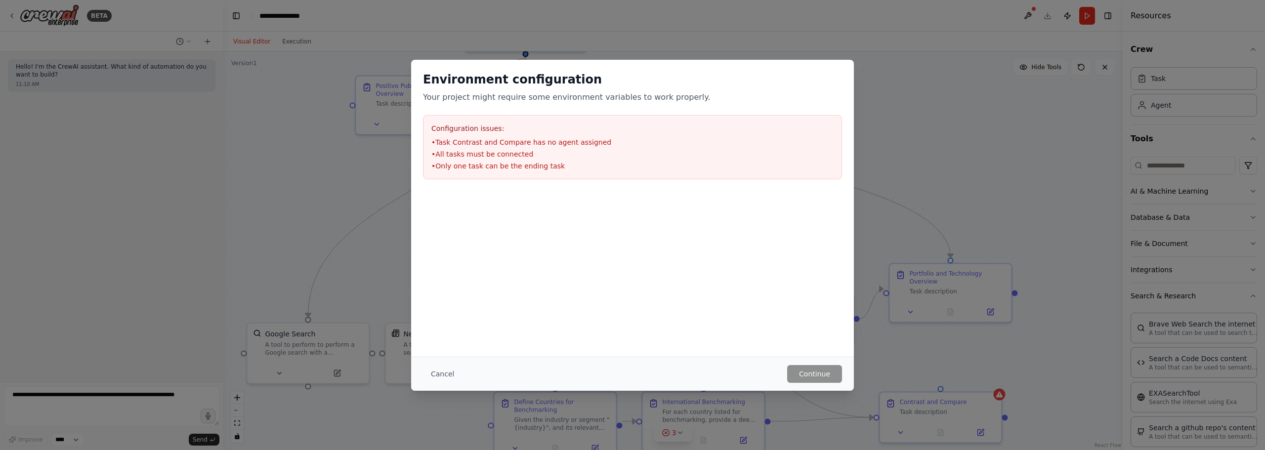
click at [985, 170] on div "Environment configuration Your project might require some environment variables…" at bounding box center [632, 225] width 1265 height 450
click at [884, 75] on div "Environment configuration Your project might require some environment variables…" at bounding box center [632, 225] width 1265 height 450
click at [449, 371] on button "Cancel" at bounding box center [442, 374] width 39 height 18
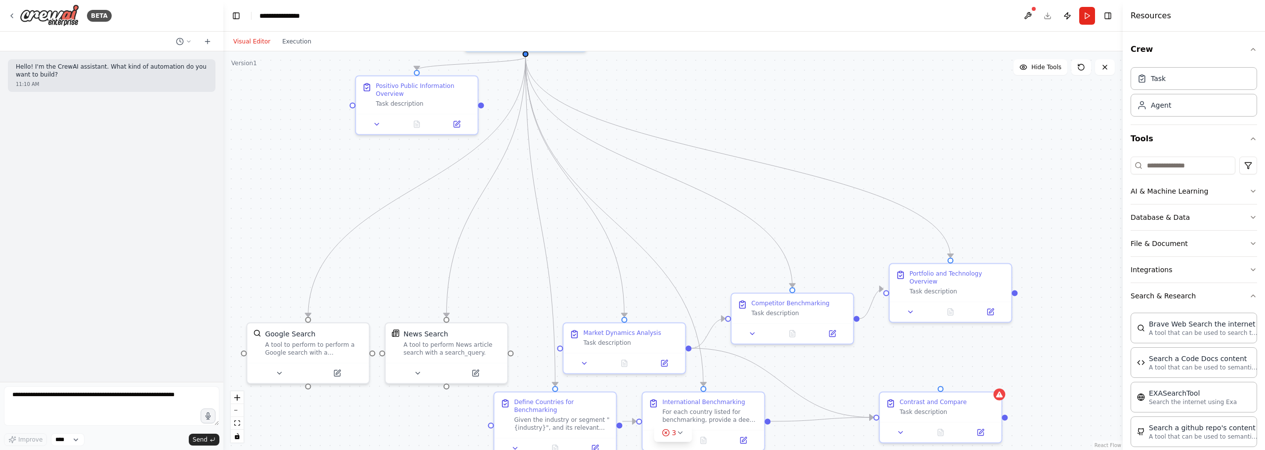
click at [915, 220] on div ".deletable-edge-delete-btn { width: 20px; height: 20px; border: 0px solid #ffff…" at bounding box center [672, 250] width 899 height 399
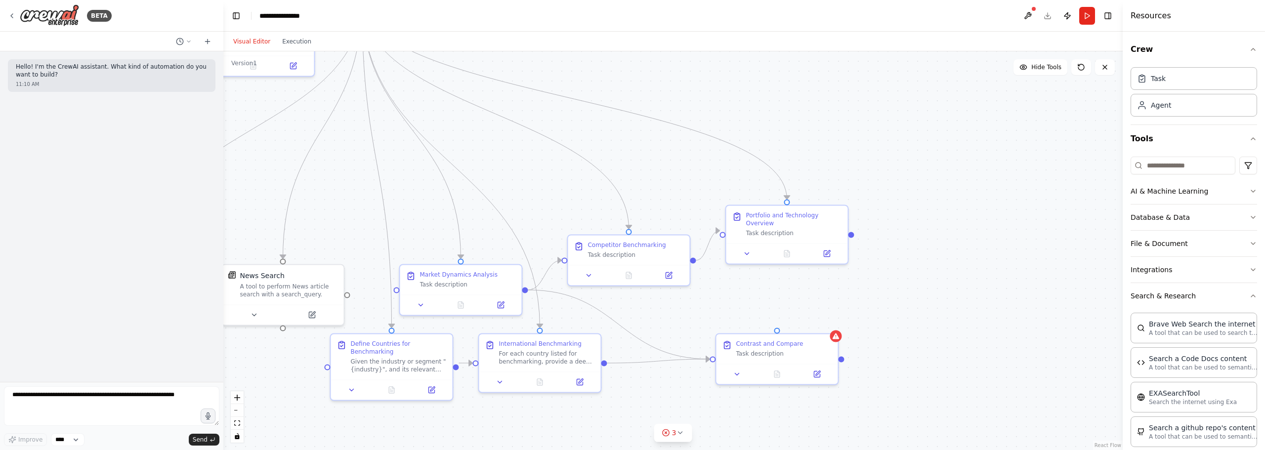
drag, startPoint x: 946, startPoint y: 197, endPoint x: 811, endPoint y: 138, distance: 147.2
click at [997, 308] on div at bounding box center [985, 312] width 122 height 20
click at [986, 302] on div "New Task Task description" at bounding box center [975, 298] width 124 height 52
click at [1018, 308] on button at bounding box center [1015, 313] width 34 height 12
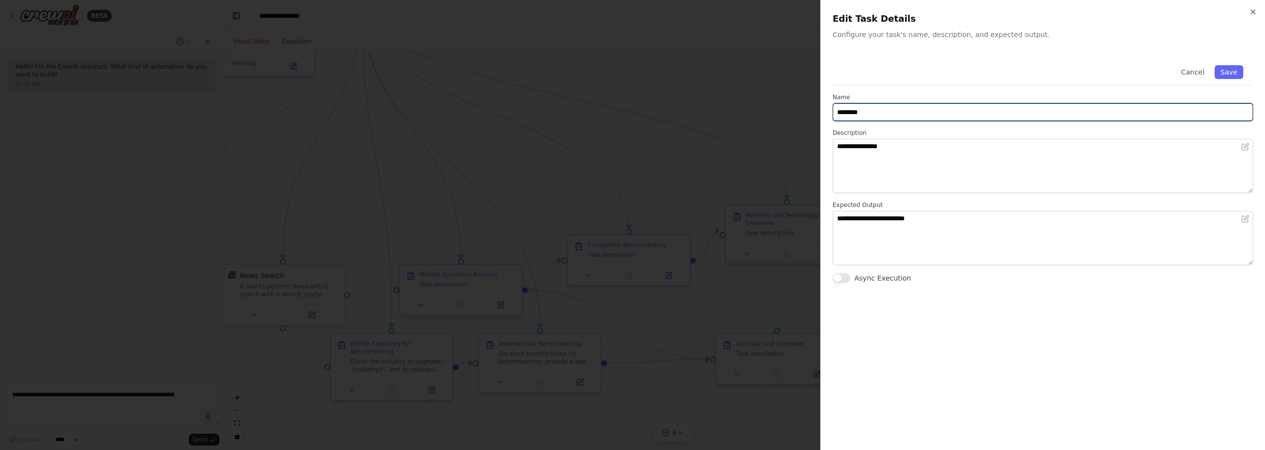
drag, startPoint x: 944, startPoint y: 114, endPoint x: 789, endPoint y: 92, distance: 156.7
click at [777, 89] on body "**********" at bounding box center [632, 225] width 1265 height 450
type input "*********"
click at [1224, 72] on button "Save" at bounding box center [1229, 72] width 29 height 14
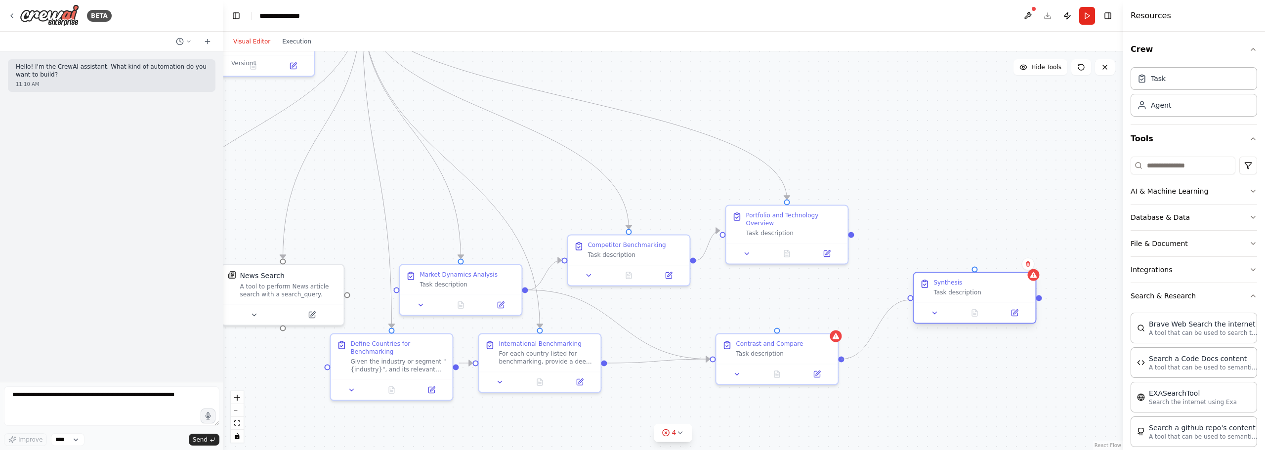
drag, startPoint x: 842, startPoint y: 361, endPoint x: 922, endPoint y: 295, distance: 104.3
click at [922, 295] on div "Business Consultant Provide the most accurate, bias-free, insightful and action…" at bounding box center [660, 374] width 899 height 399
drag, startPoint x: 843, startPoint y: 358, endPoint x: 908, endPoint y: 301, distance: 86.9
click at [908, 301] on div ".deletable-edge-delete-btn { width: 20px; height: 20px; border: 0px solid #ffff…" at bounding box center [672, 250] width 899 height 399
drag, startPoint x: 851, startPoint y: 231, endPoint x: 903, endPoint y: 299, distance: 85.4
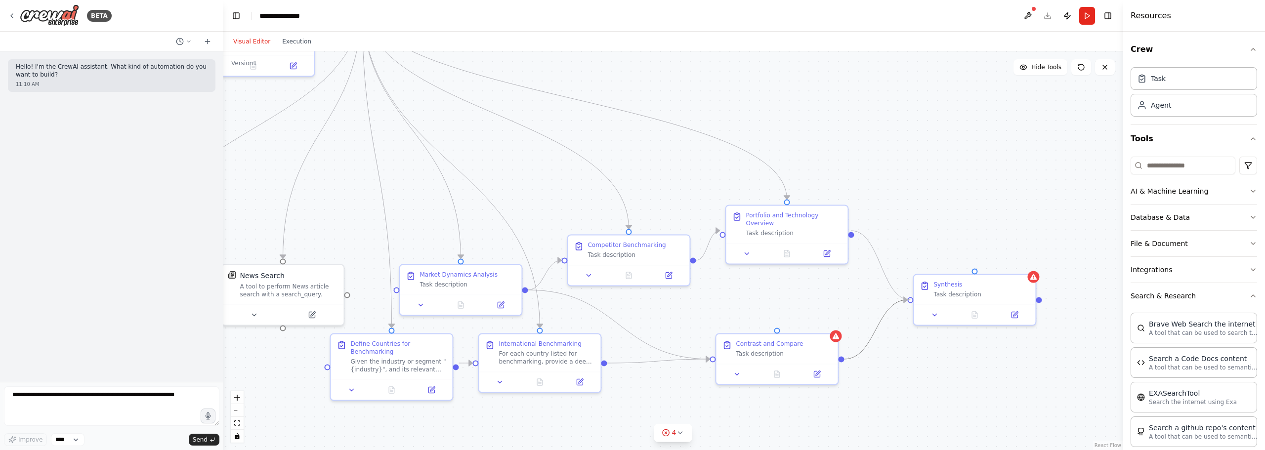
click at [903, 299] on div ".deletable-edge-delete-btn { width: 20px; height: 20px; border: 0px solid #ffff…" at bounding box center [660, 374] width 899 height 399
drag, startPoint x: 920, startPoint y: 214, endPoint x: 925, endPoint y: 217, distance: 6.0
click at [922, 215] on div ".deletable-edge-delete-btn { width: 20px; height: 20px; border: 0px solid #ffff…" at bounding box center [672, 250] width 899 height 399
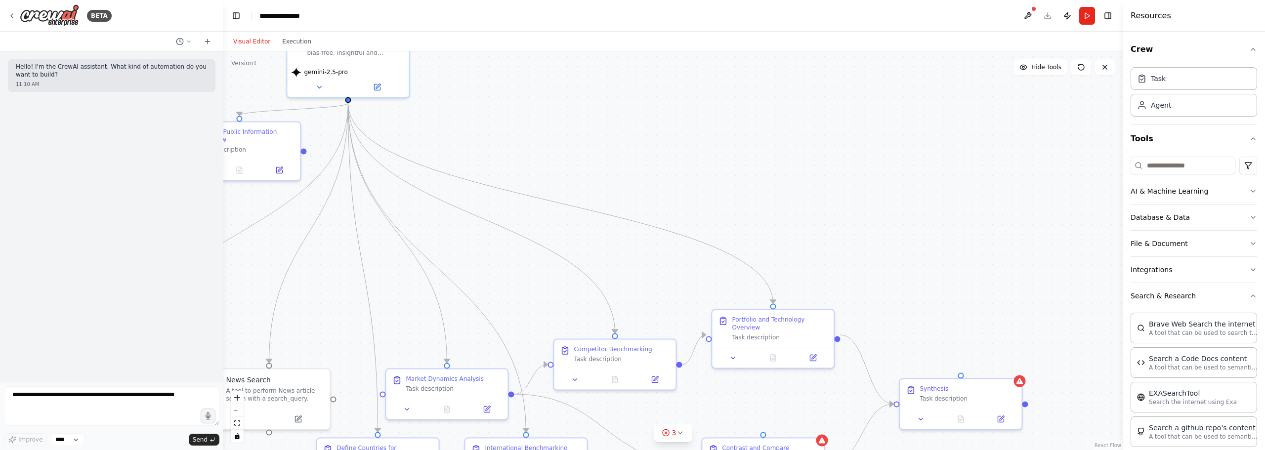
drag, startPoint x: 918, startPoint y: 193, endPoint x: 902, endPoint y: 297, distance: 104.5
click at [902, 297] on div ".deletable-edge-delete-btn { width: 20px; height: 20px; border: 0px solid #ffff…" at bounding box center [672, 250] width 899 height 399
drag, startPoint x: 349, startPoint y: 99, endPoint x: 961, endPoint y: 376, distance: 671.7
click at [976, 325] on div ".deletable-edge-delete-btn { width: 20px; height: 20px; border: 0px solid #ffff…" at bounding box center [672, 250] width 899 height 399
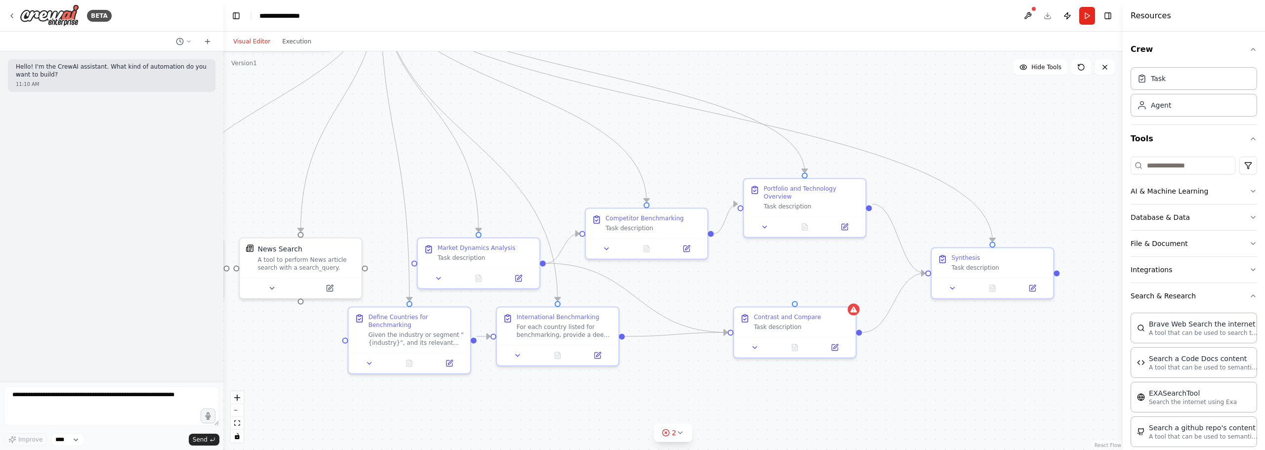
drag, startPoint x: 976, startPoint y: 265, endPoint x: 1003, endPoint y: 181, distance: 88.6
click at [1003, 181] on div ".deletable-edge-delete-btn { width: 20px; height: 20px; border: 0px solid #ffff…" at bounding box center [672, 250] width 899 height 399
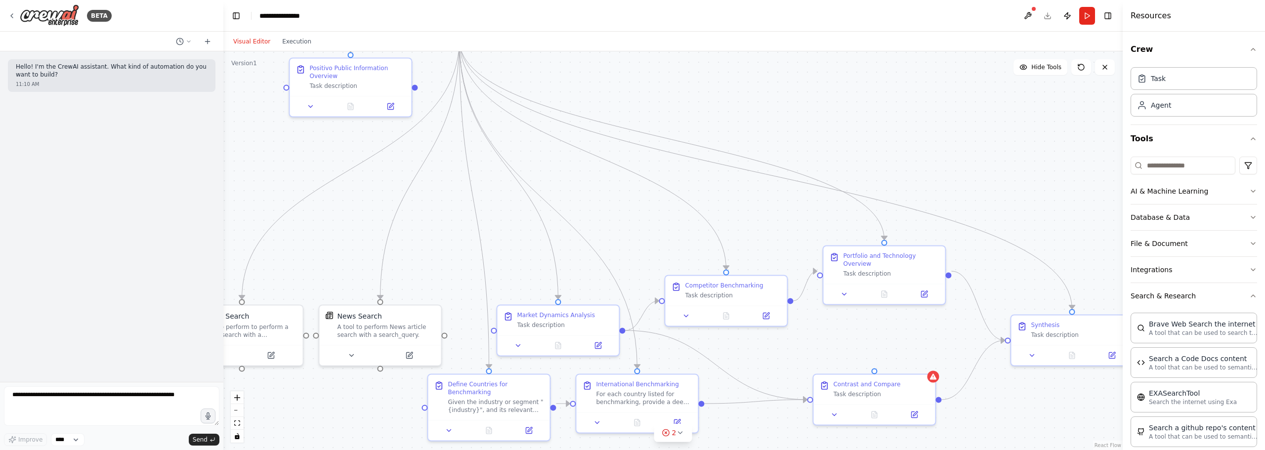
drag, startPoint x: 795, startPoint y: 279, endPoint x: 879, endPoint y: 348, distance: 108.8
click at [879, 348] on div ".deletable-edge-delete-btn { width: 20px; height: 20px; border: 0px solid #ffff…" at bounding box center [672, 250] width 899 height 399
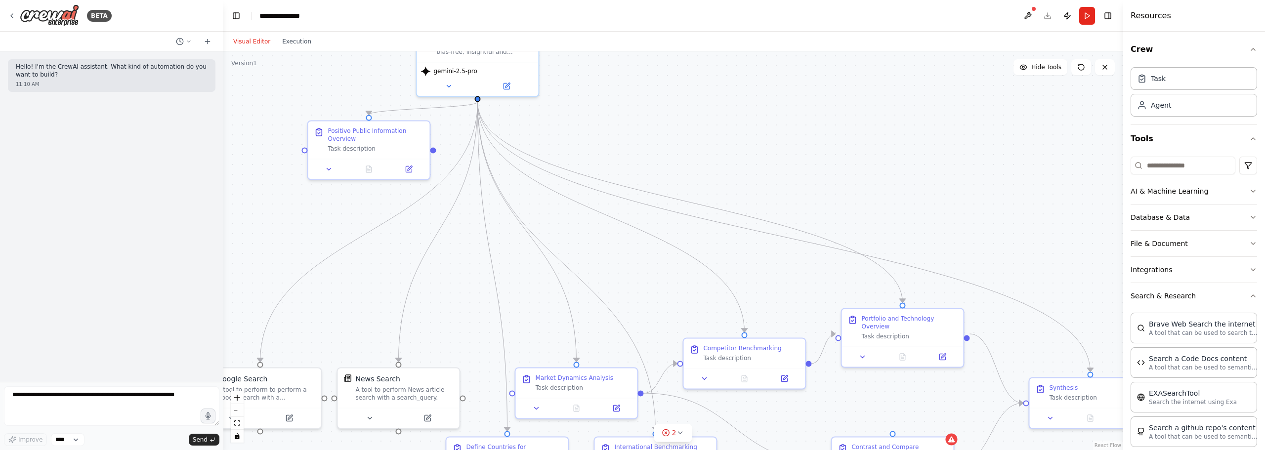
drag, startPoint x: 885, startPoint y: 347, endPoint x: 898, endPoint y: 400, distance: 54.4
click at [898, 400] on div ".deletable-edge-delete-btn { width: 20px; height: 20px; border: 0px solid #ffff…" at bounding box center [672, 250] width 899 height 399
drag, startPoint x: 893, startPoint y: 432, endPoint x: 480, endPoint y: 97, distance: 531.9
click at [916, 390] on div ".deletable-edge-delete-btn { width: 20px; height: 20px; border: 0px solid #ffff…" at bounding box center [672, 250] width 899 height 399
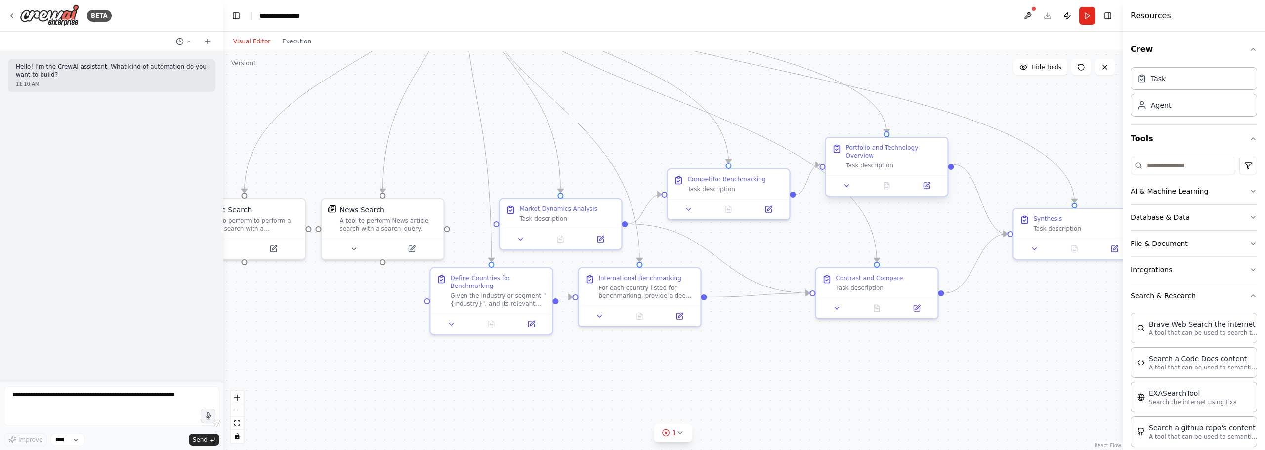
drag, startPoint x: 900, startPoint y: 318, endPoint x: 892, endPoint y: 181, distance: 136.7
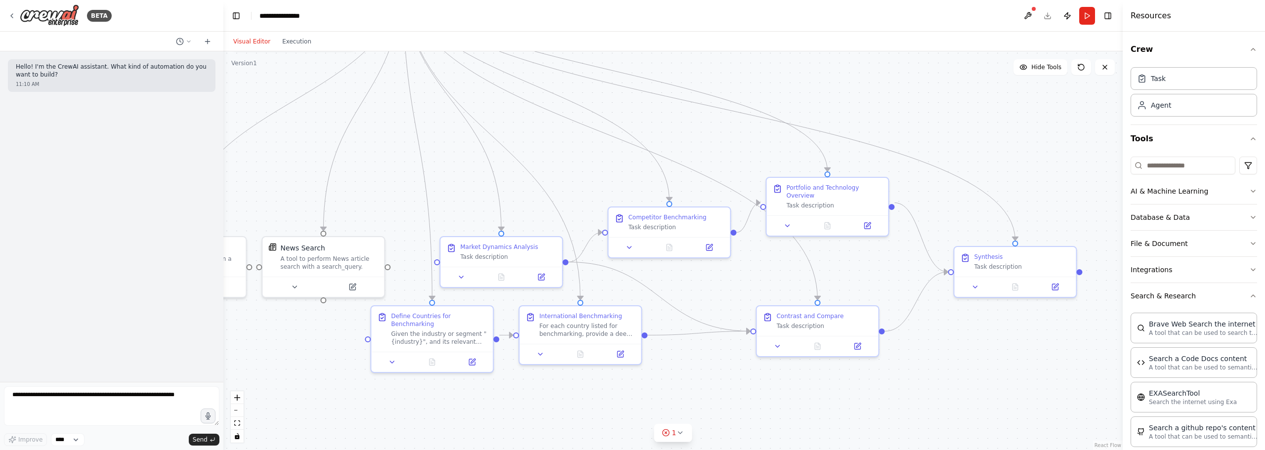
drag, startPoint x: 929, startPoint y: 358, endPoint x: 864, endPoint y: 399, distance: 77.1
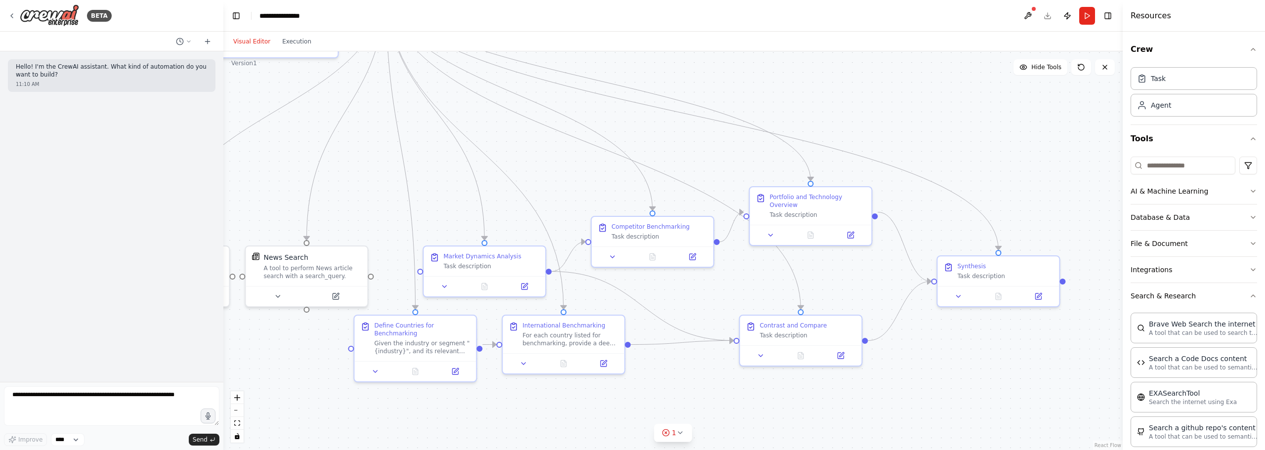
click at [934, 153] on div ".deletable-edge-delete-btn { width: 20px; height: 20px; border: 0px solid #ffff…" at bounding box center [672, 250] width 899 height 399
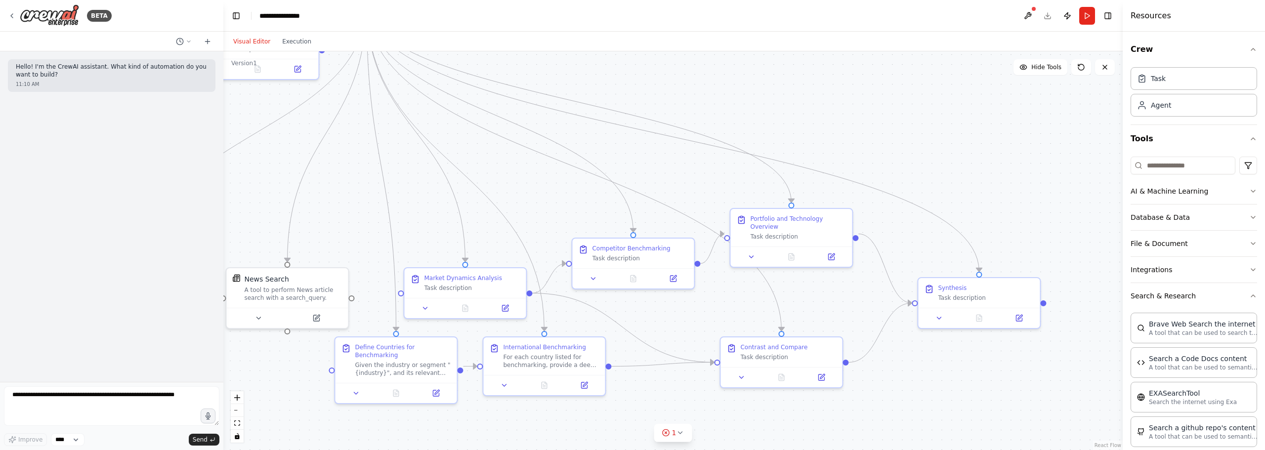
drag, startPoint x: 736, startPoint y: 177, endPoint x: 723, endPoint y: 196, distance: 22.6
click at [723, 196] on div ".deletable-edge-delete-btn { width: 20px; height: 20px; border: 0px solid #ffff…" at bounding box center [672, 250] width 899 height 399
drag, startPoint x: 753, startPoint y: 355, endPoint x: 721, endPoint y: 357, distance: 32.2
click at [721, 357] on div "Task description" at bounding box center [759, 355] width 96 height 8
click at [751, 90] on div ".deletable-edge-delete-btn { width: 20px; height: 20px; border: 0px solid #ffff…" at bounding box center [672, 250] width 899 height 399
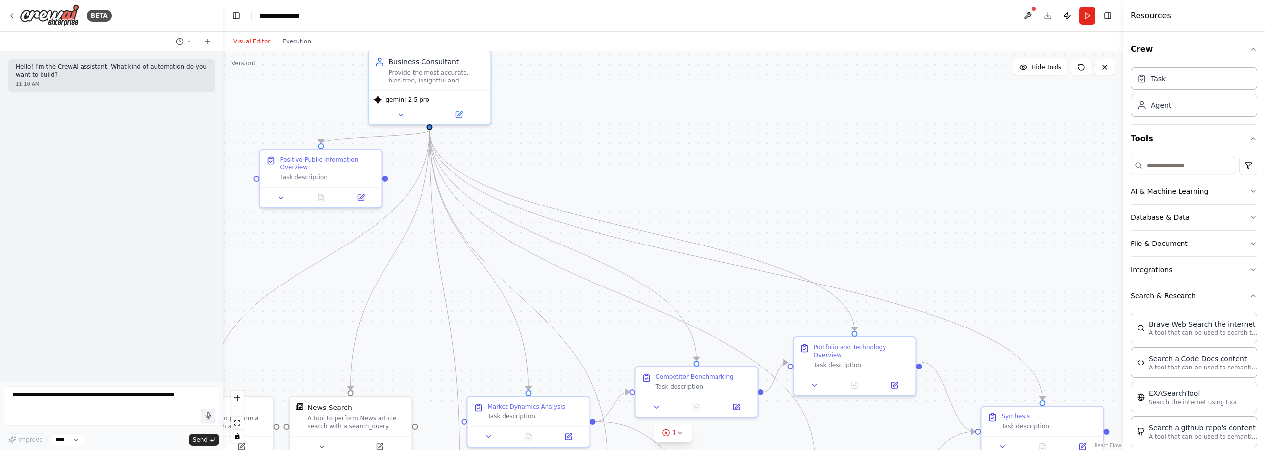
drag, startPoint x: 682, startPoint y: 89, endPoint x: 741, endPoint y: 214, distance: 138.6
click at [745, 217] on div ".deletable-edge-delete-btn { width: 20px; height: 20px; border: 0px solid #ffff…" at bounding box center [672, 250] width 899 height 399
click at [596, 157] on div ".deletable-edge-delete-btn { width: 20px; height: 20px; border: 0px solid #ffff…" at bounding box center [672, 250] width 899 height 399
click at [631, 165] on div ".deletable-edge-delete-btn { width: 20px; height: 20px; border: 0px solid #ffff…" at bounding box center [672, 250] width 899 height 399
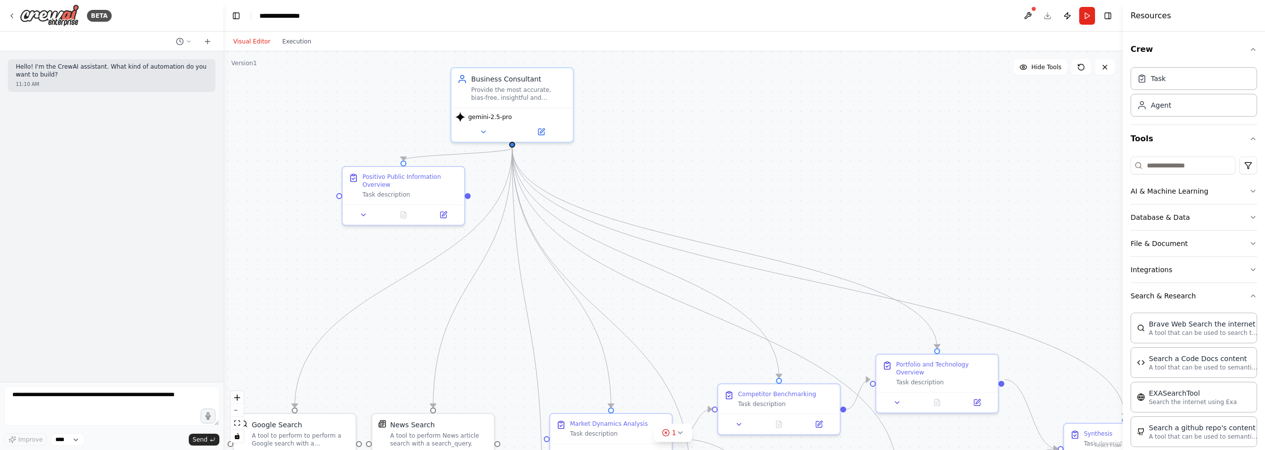
drag, startPoint x: 710, startPoint y: 89, endPoint x: 794, endPoint y: 107, distance: 86.4
click at [787, 108] on div ".deletable-edge-delete-btn { width: 20px; height: 20px; border: 0px solid #ffff…" at bounding box center [672, 250] width 899 height 399
click at [1086, 14] on button "Run" at bounding box center [1087, 16] width 16 height 18
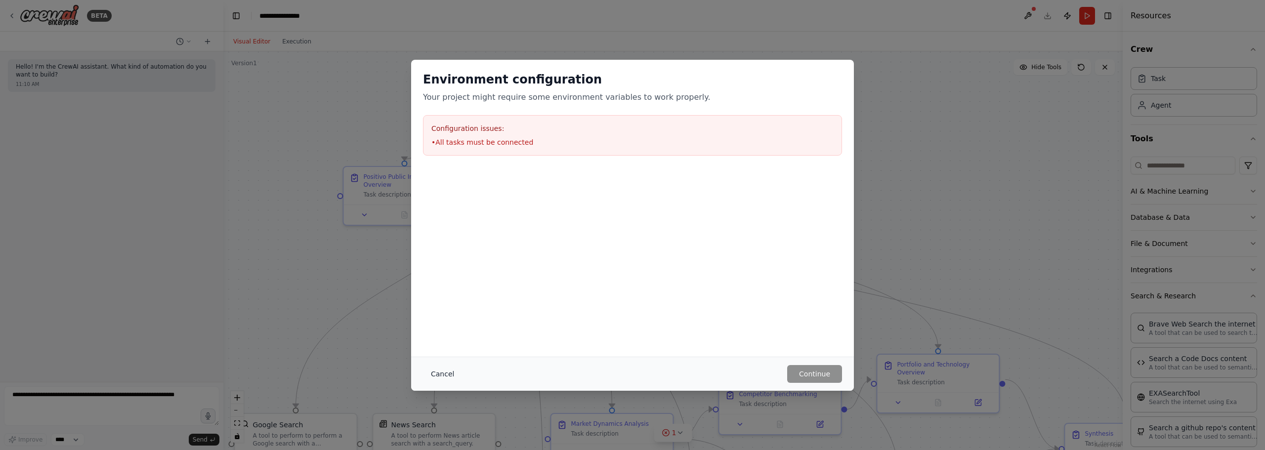
click at [445, 370] on button "Cancel" at bounding box center [442, 374] width 39 height 18
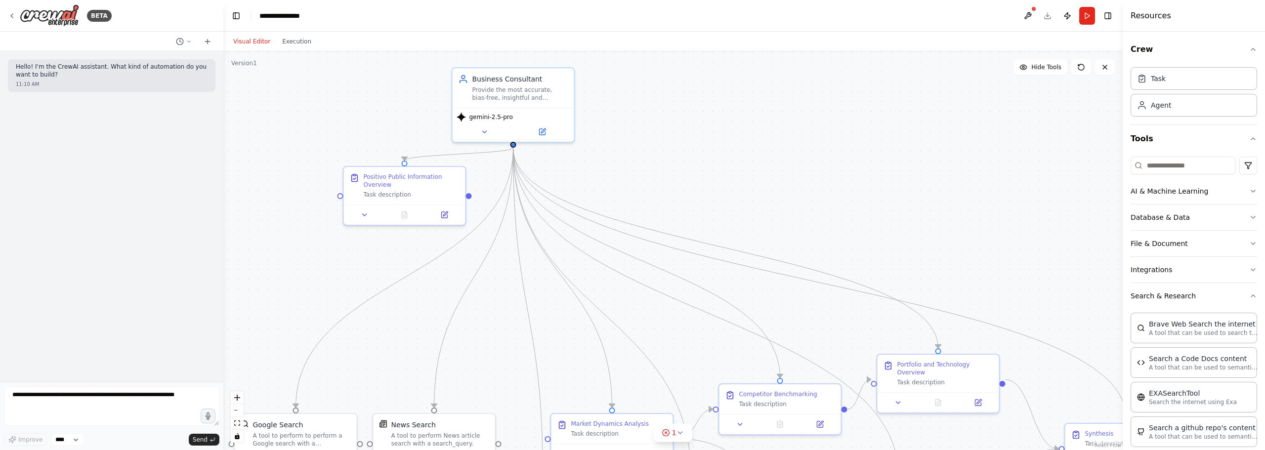
click at [699, 168] on div ".deletable-edge-delete-btn { width: 20px; height: 20px; border: 0px solid #ffff…" at bounding box center [672, 250] width 899 height 399
drag, startPoint x: 418, startPoint y: 184, endPoint x: 689, endPoint y: 170, distance: 272.2
click at [689, 170] on div "Positivo Public Information Overview Task description" at bounding box center [678, 164] width 96 height 26
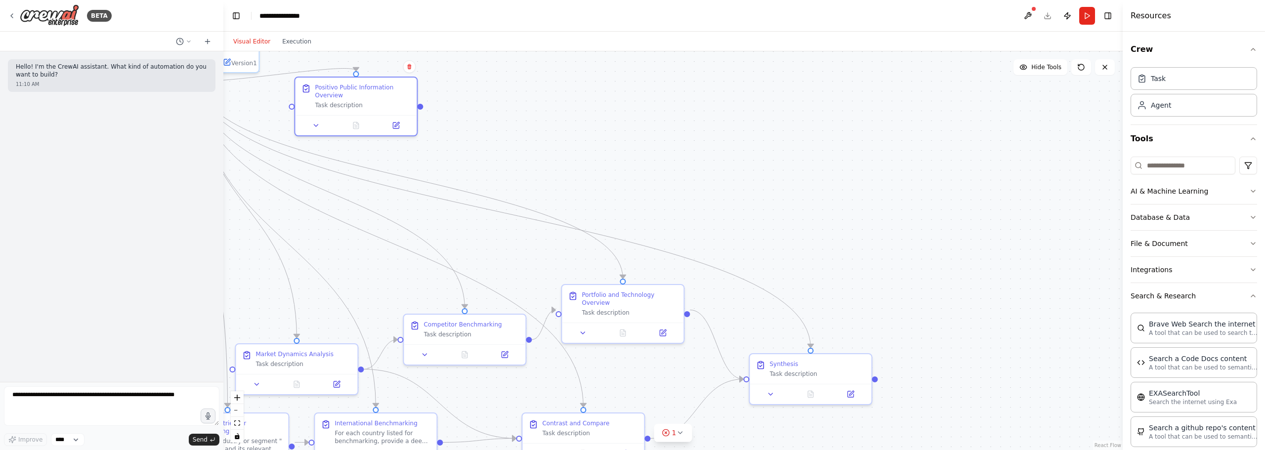
drag, startPoint x: 737, startPoint y: 177, endPoint x: 561, endPoint y: 114, distance: 187.6
drag, startPoint x: 420, startPoint y: 103, endPoint x: 748, endPoint y: 380, distance: 428.9
click at [748, 380] on div "Business Consultant Provide the most accurate, bias-free, insightful and action…" at bounding box center [496, 453] width 899 height 399
click at [721, 186] on div ".deletable-edge-delete-btn { width: 20px; height: 20px; border: 0px solid #ffff…" at bounding box center [672, 250] width 899 height 399
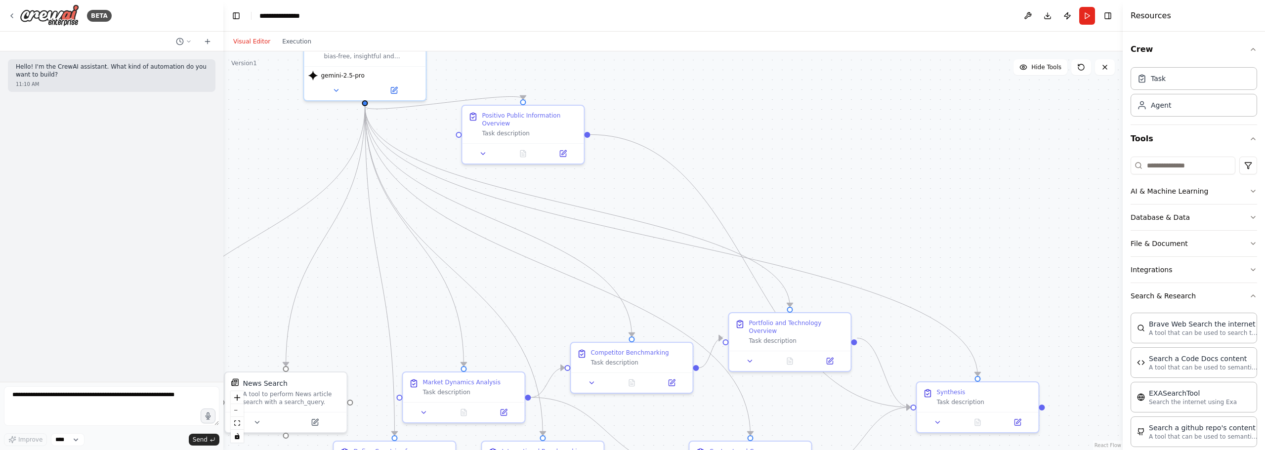
drag, startPoint x: 753, startPoint y: 227, endPoint x: 857, endPoint y: 236, distance: 104.6
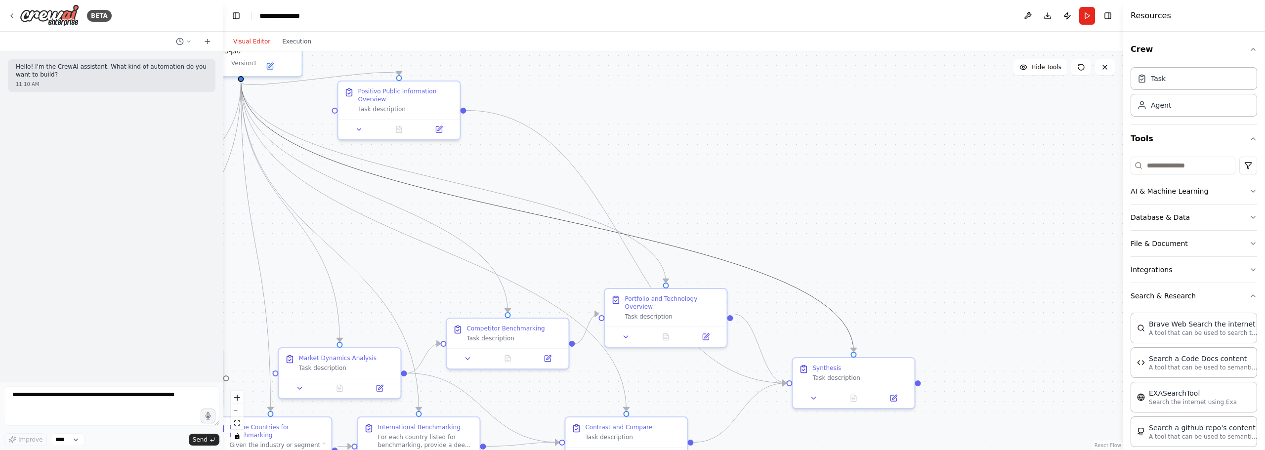
drag, startPoint x: 903, startPoint y: 216, endPoint x: 722, endPoint y: 271, distance: 188.5
click at [1083, 21] on button "Run" at bounding box center [1087, 16] width 16 height 18
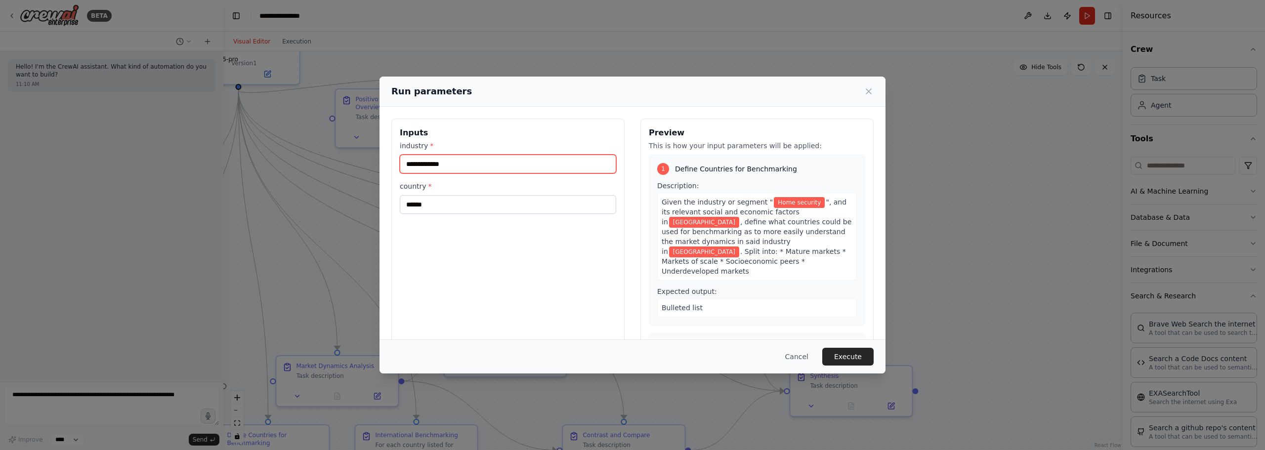
click at [501, 168] on input "**********" at bounding box center [508, 164] width 216 height 19
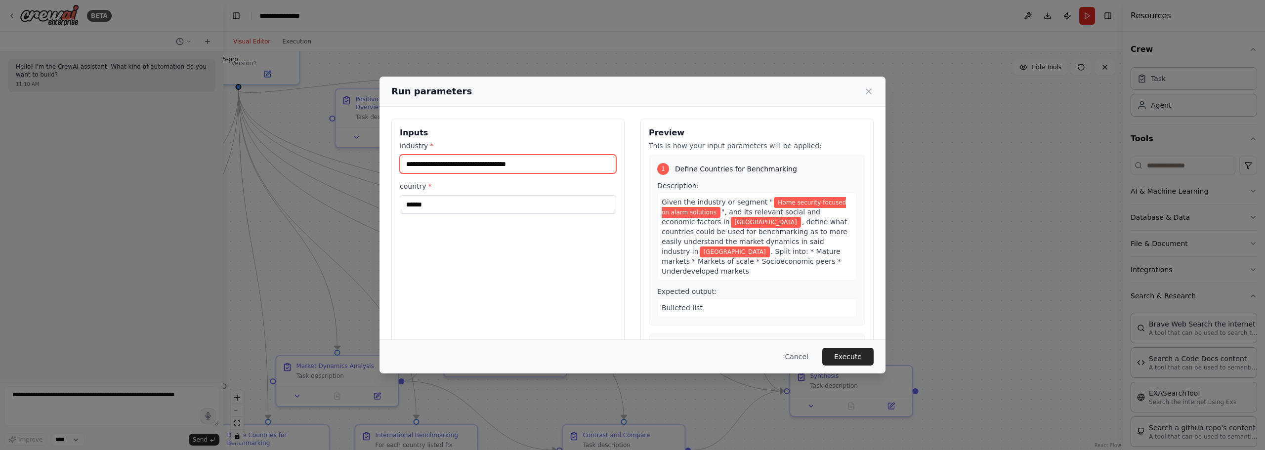
type input "**********"
click at [563, 234] on div "**********" at bounding box center [507, 236] width 233 height 234
click at [843, 360] on button "Execute" at bounding box center [847, 357] width 51 height 18
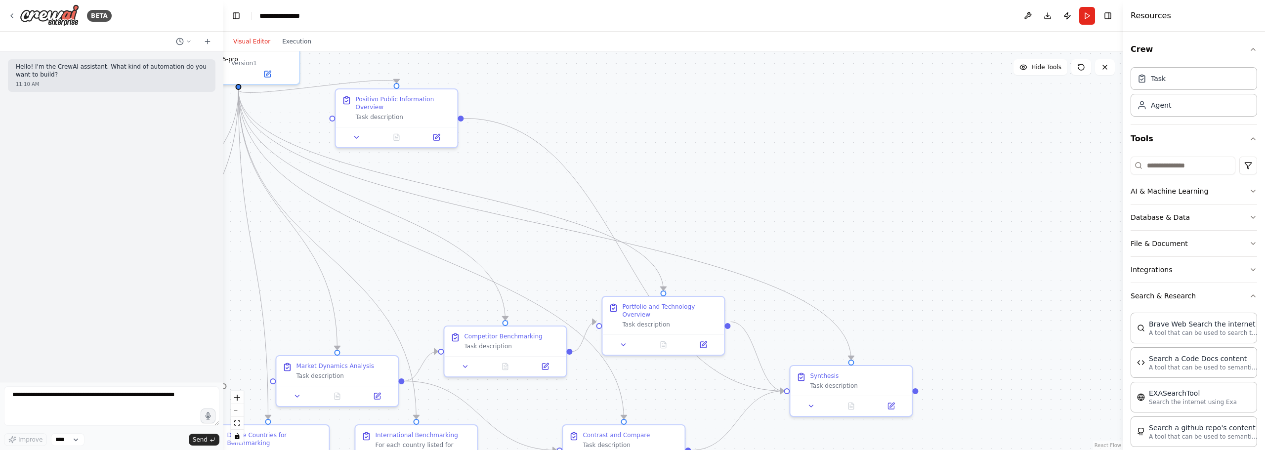
click at [804, 202] on div ".deletable-edge-delete-btn { width: 20px; height: 20px; border: 0px solid #ffff…" at bounding box center [672, 250] width 899 height 399
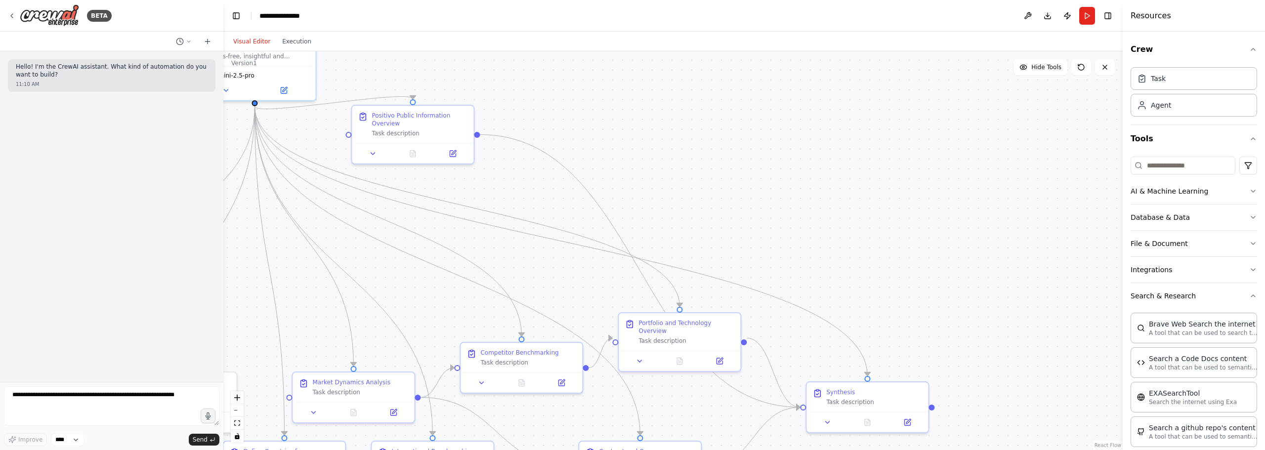
drag, startPoint x: 686, startPoint y: 200, endPoint x: 749, endPoint y: 252, distance: 81.1
click at [746, 254] on div ".deletable-edge-delete-btn { width: 20px; height: 20px; border: 0px solid #ffff…" at bounding box center [672, 250] width 899 height 399
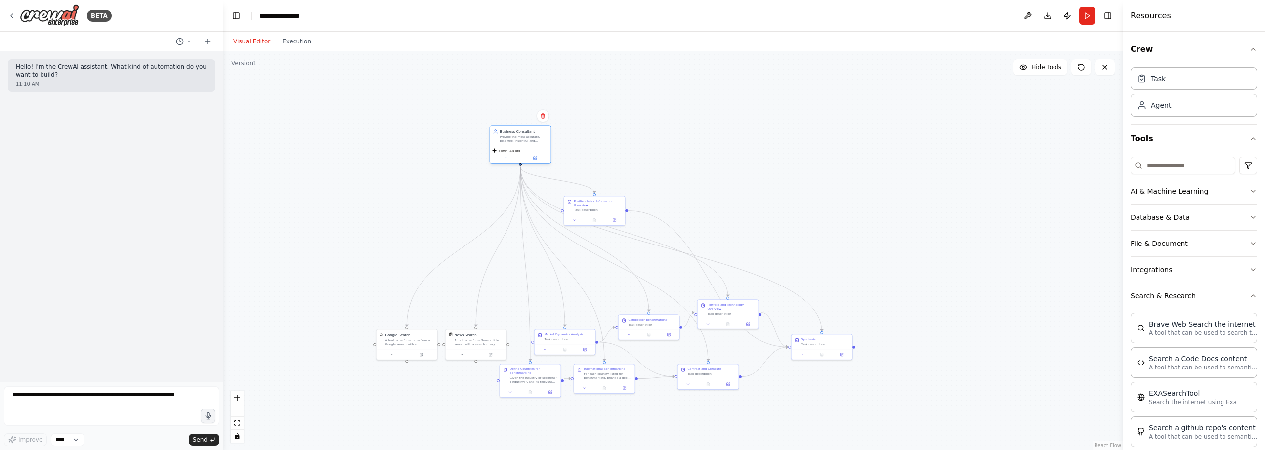
drag, startPoint x: 537, startPoint y: 174, endPoint x: 541, endPoint y: 145, distance: 29.4
click at [541, 145] on div "Business Consultant Provide the most accurate, bias-free, insightful and action…" at bounding box center [520, 136] width 61 height 20
click at [652, 151] on div ".deletable-edge-delete-btn { width: 20px; height: 20px; border: 0px solid #ffff…" at bounding box center [672, 250] width 899 height 399
drag, startPoint x: 593, startPoint y: 215, endPoint x: 594, endPoint y: 192, distance: 23.3
click at [594, 192] on div "Positivo Public Information Overview Task description" at bounding box center [595, 190] width 62 height 30
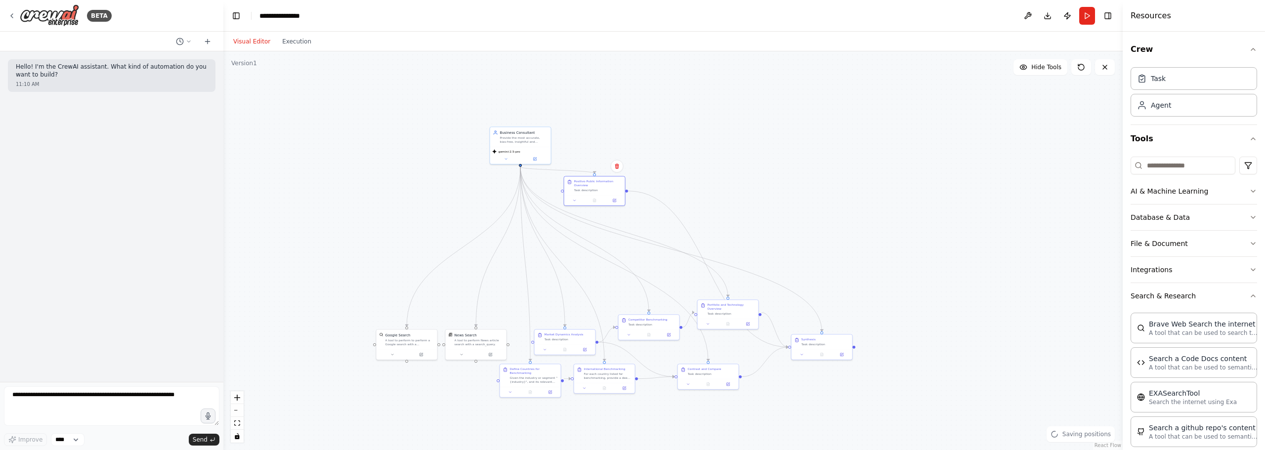
click at [716, 176] on div ".deletable-edge-delete-btn { width: 20px; height: 20px; border: 0px solid #ffff…" at bounding box center [672, 250] width 899 height 399
drag, startPoint x: 424, startPoint y: 342, endPoint x: 398, endPoint y: 148, distance: 195.9
click at [398, 148] on div "A tool to perform to perform a Google search with a search_query." at bounding box center [385, 149] width 49 height 8
drag, startPoint x: 464, startPoint y: 330, endPoint x: 466, endPoint y: 187, distance: 142.8
click at [466, 187] on div "News Search A tool to perform News article search with a search_query." at bounding box center [474, 190] width 49 height 14
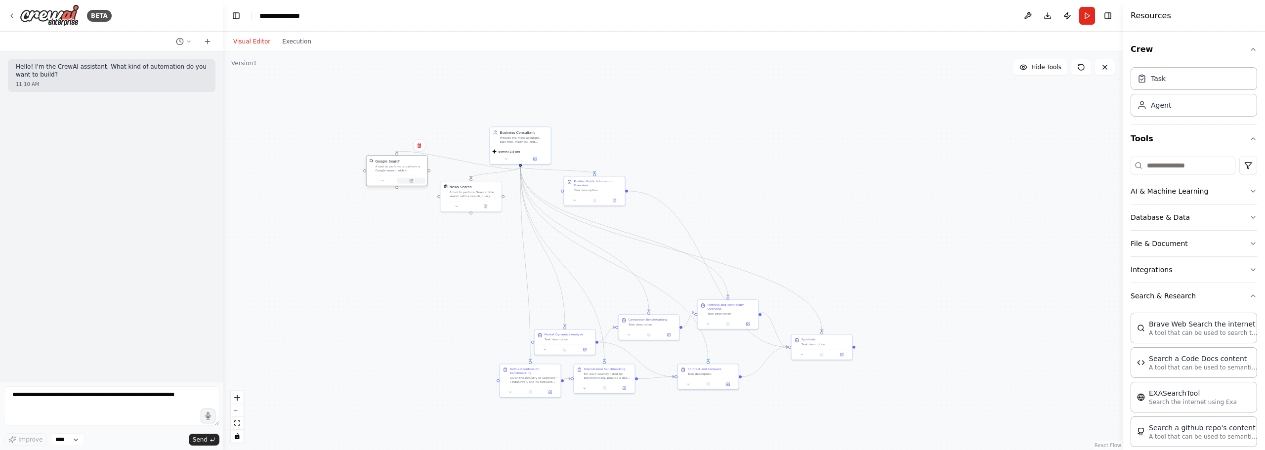
drag, startPoint x: 400, startPoint y: 160, endPoint x: 421, endPoint y: 183, distance: 31.2
click at [417, 183] on button at bounding box center [411, 181] width 28 height 6
click at [674, 163] on div ".deletable-edge-delete-btn { width: 20px; height: 20px; border: 0px solid #ffff…" at bounding box center [672, 250] width 899 height 399
drag, startPoint x: 599, startPoint y: 182, endPoint x: 535, endPoint y: 283, distance: 119.7
click at [535, 283] on div "Positivo Public Information Overview" at bounding box center [534, 281] width 48 height 8
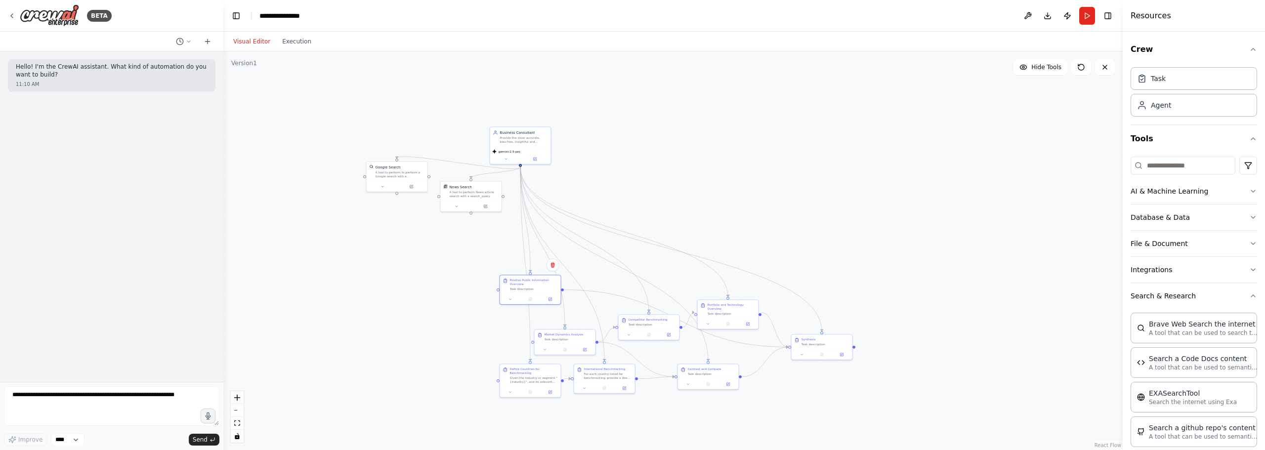
click at [793, 217] on div ".deletable-edge-delete-btn { width: 20px; height: 20px; border: 0px solid #ffff…" at bounding box center [672, 250] width 899 height 399
